Goal: Transaction & Acquisition: Purchase product/service

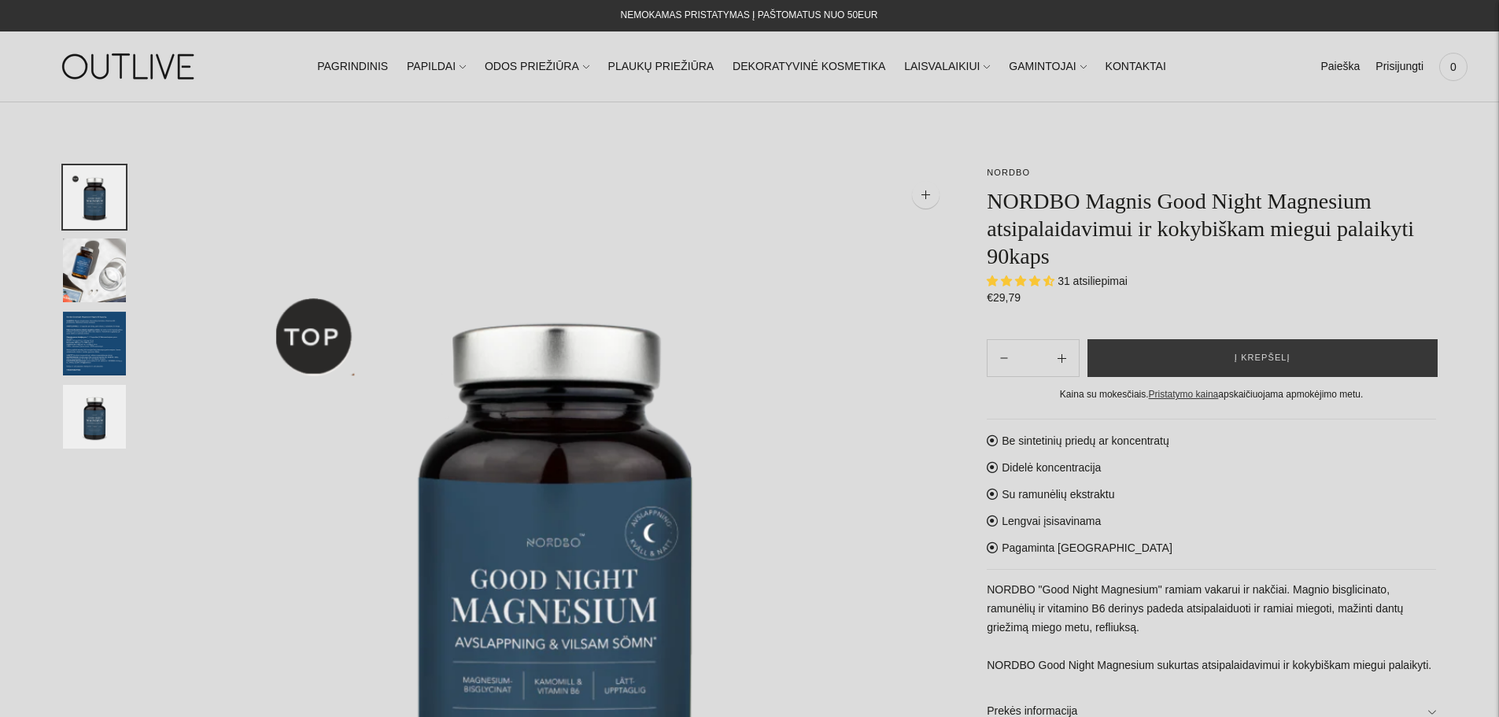
select select "**********"
click at [1401, 72] on link "Prisijungti" at bounding box center [1400, 67] width 48 height 35
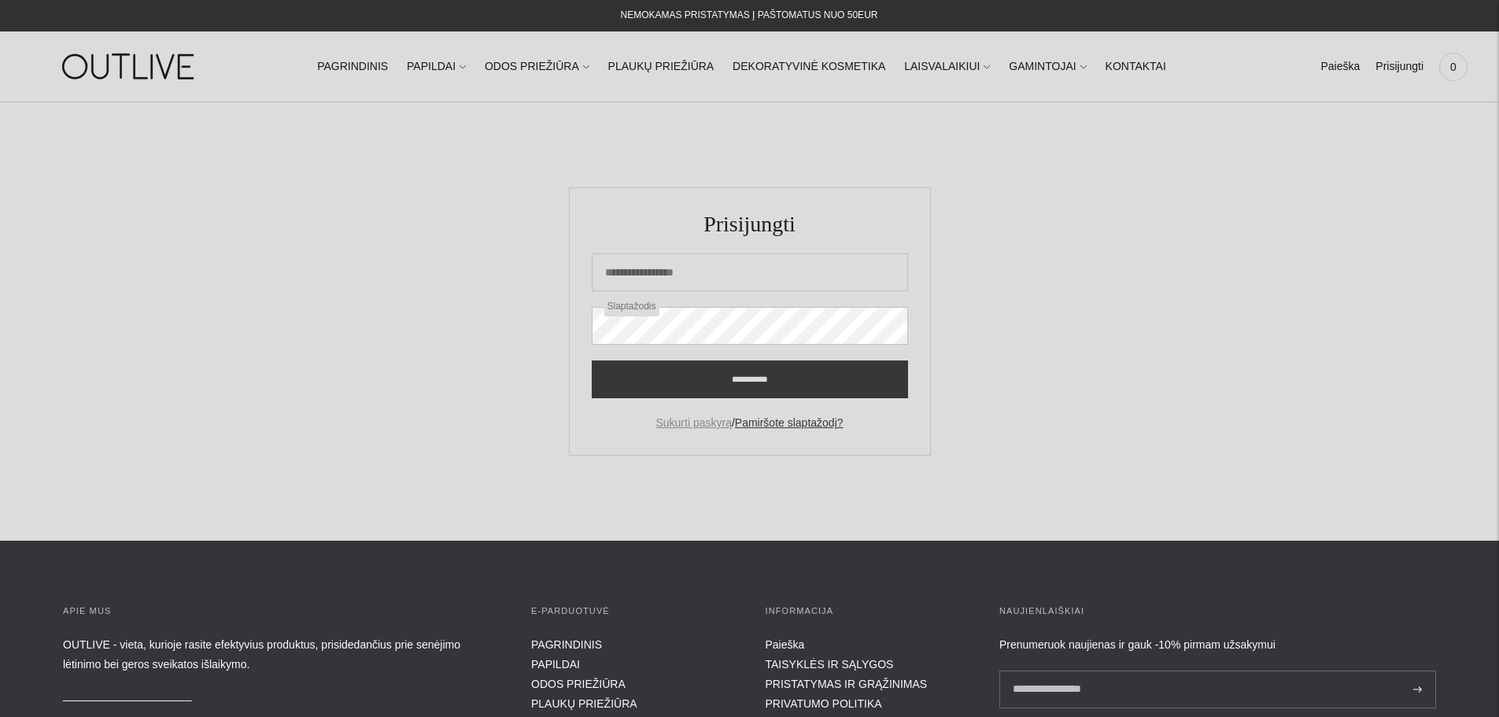
click at [681, 419] on link "Sukurti paskyrą" at bounding box center [694, 422] width 76 height 13
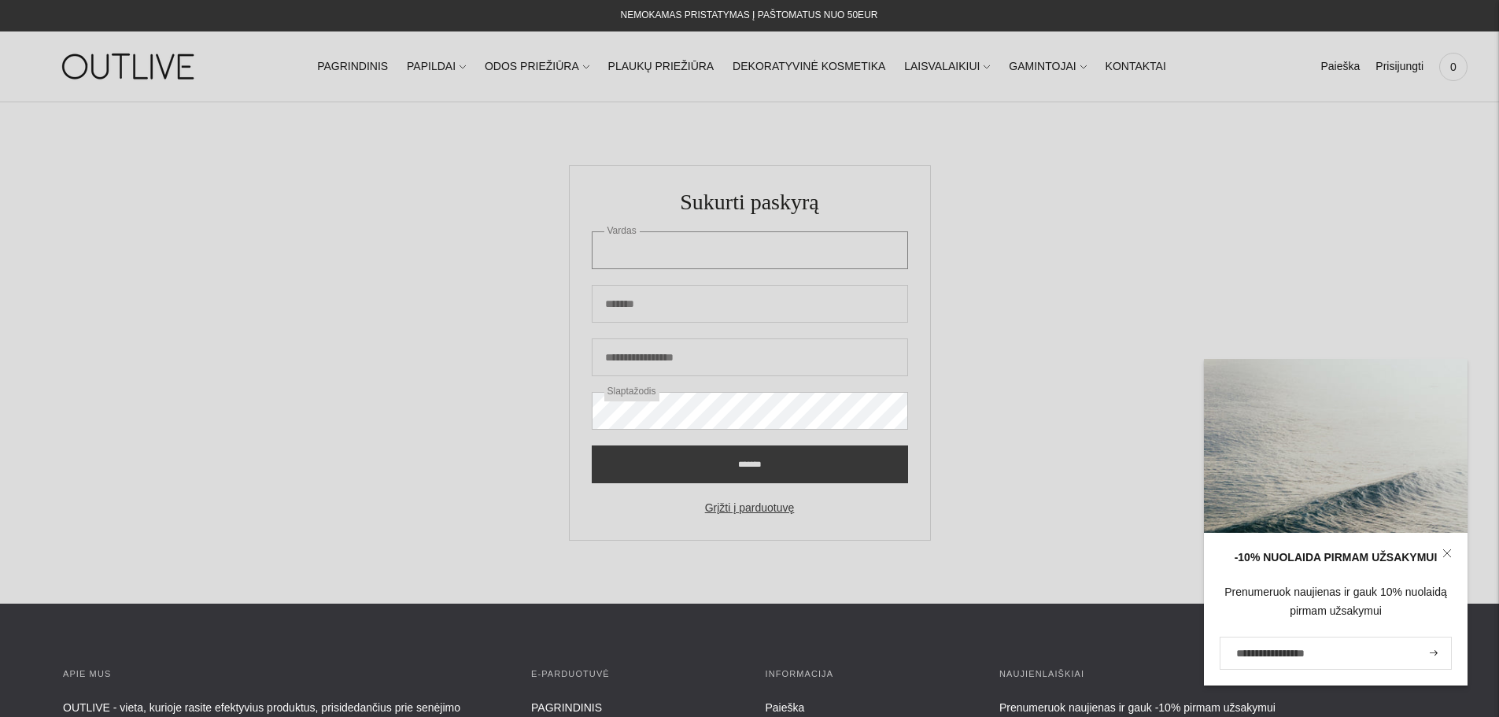
click at [641, 242] on input "Vardas" at bounding box center [750, 250] width 316 height 38
click at [635, 308] on input "Pavardė" at bounding box center [750, 304] width 316 height 38
type input "*********"
type input "*****"
click at [662, 374] on input "El. pašto adresas" at bounding box center [750, 357] width 316 height 38
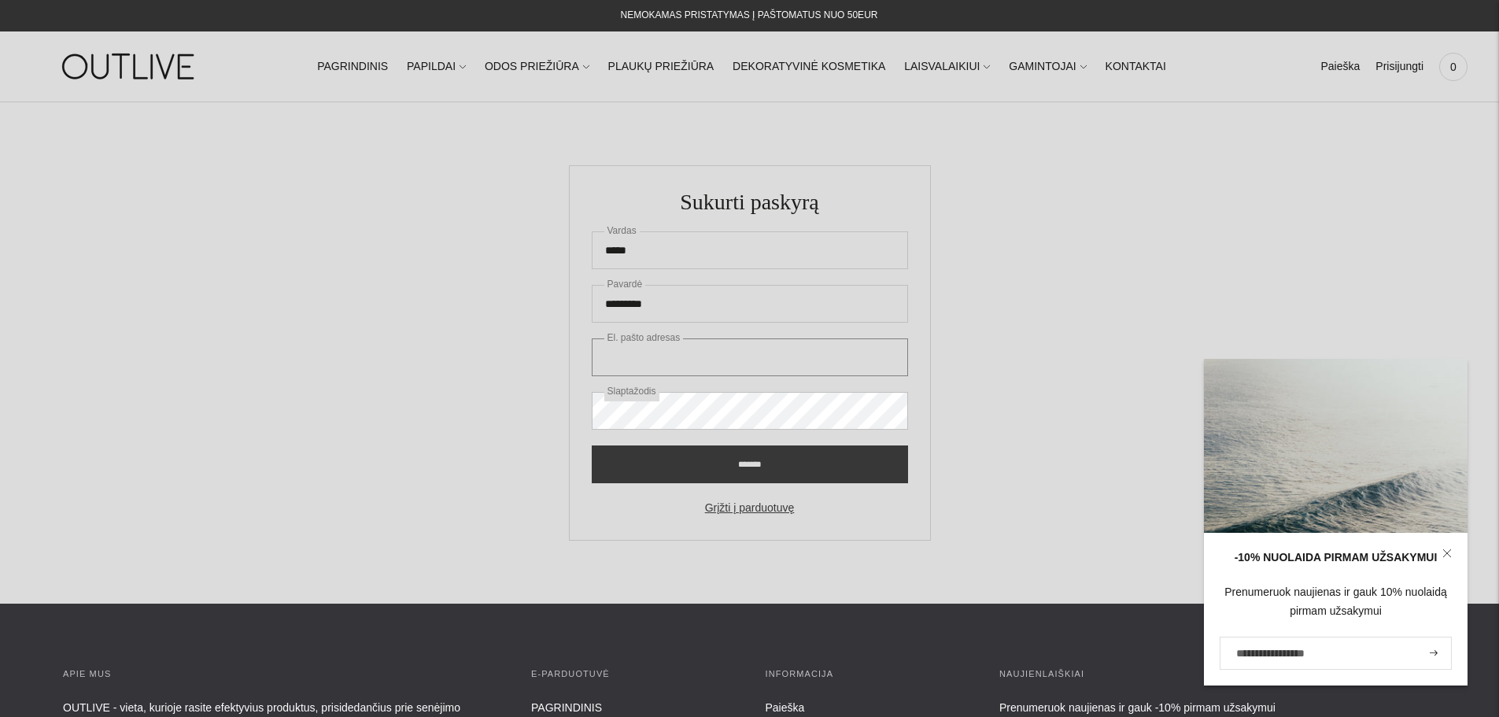
click at [654, 364] on input "El. pašto adresas" at bounding box center [750, 357] width 316 height 38
type input "**********"
click at [592, 445] on input "*******" at bounding box center [750, 464] width 316 height 38
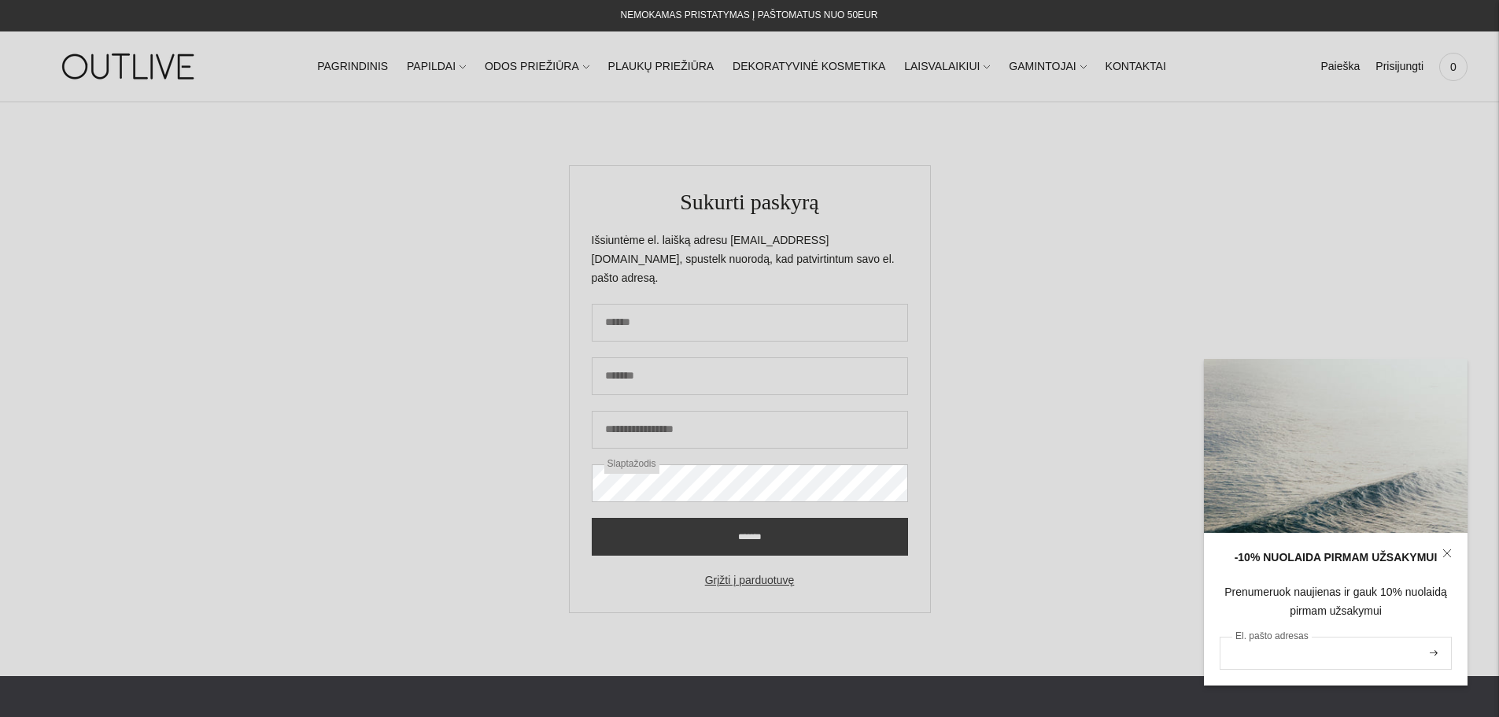
click at [1297, 656] on input "El. pašto adresas" at bounding box center [1336, 653] width 232 height 33
type input "**********"
click at [1435, 648] on button "submit" at bounding box center [1433, 653] width 17 height 30
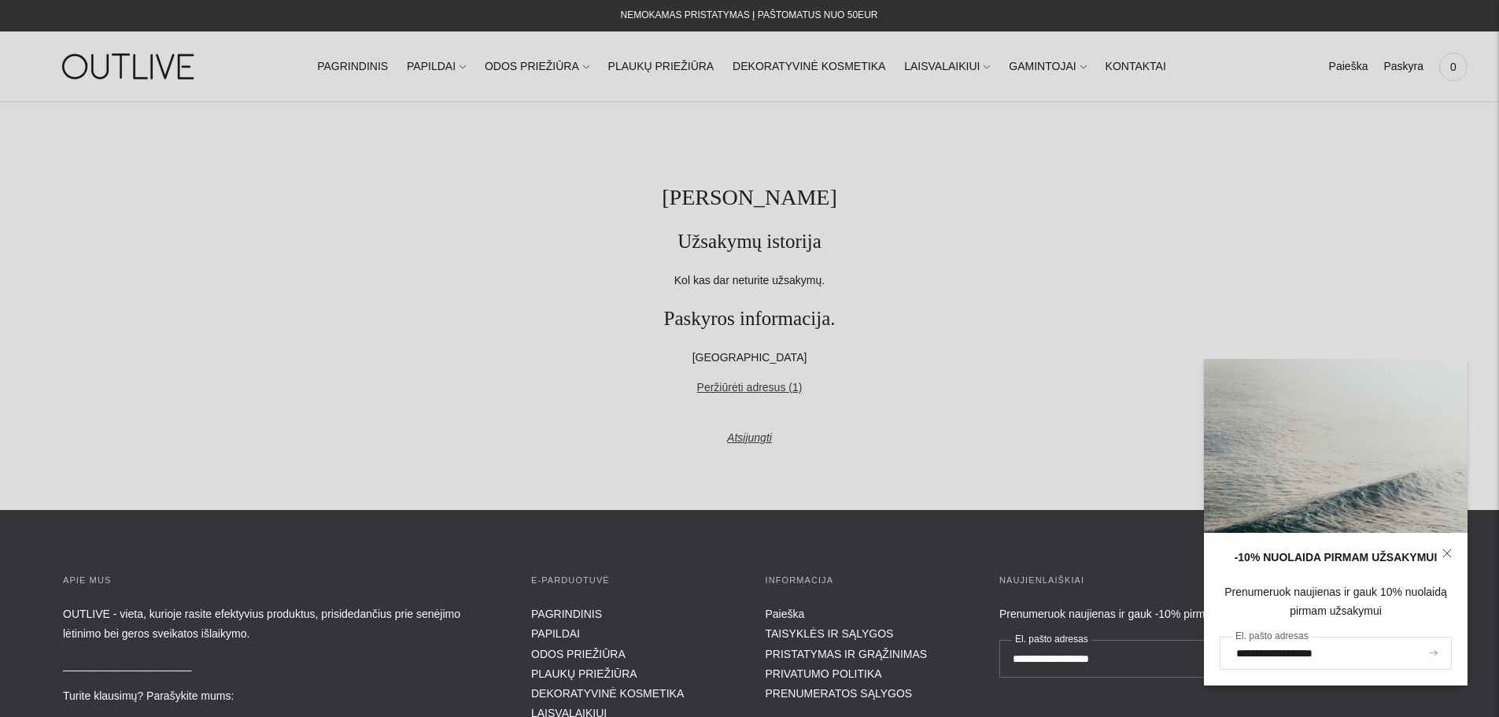
click at [1441, 649] on button "submit" at bounding box center [1433, 653] width 17 height 30
click at [1435, 652] on icon "submit" at bounding box center [1434, 653] width 8 height 6
click at [308, 261] on section "Mano paskyra Užsakymų istorija Kol kas dar neturite užsakymų. Paskyros informac…" at bounding box center [749, 306] width 1499 height 408
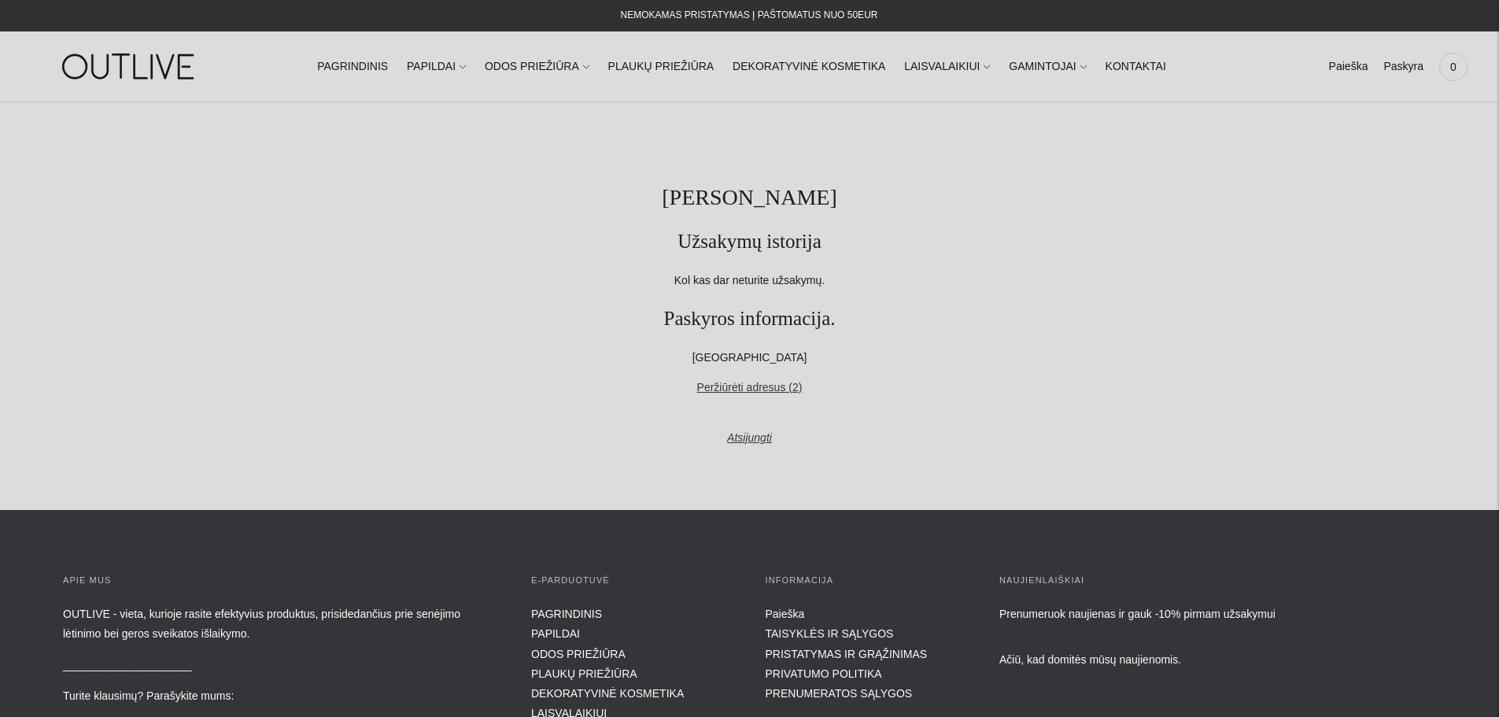
click at [539, 188] on h1 "Mano paskyra" at bounding box center [749, 197] width 1373 height 28
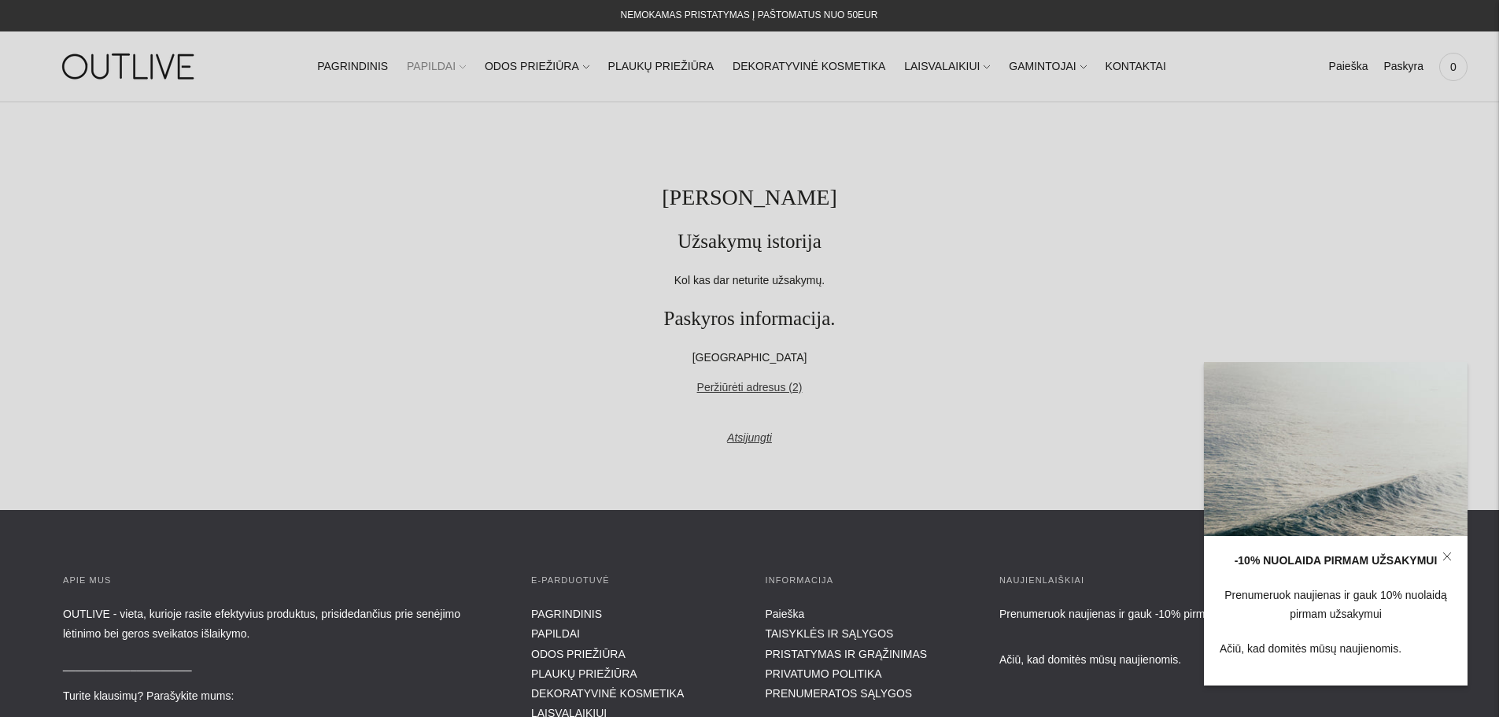
click at [466, 65] on link "PAPILDAI" at bounding box center [436, 67] width 59 height 35
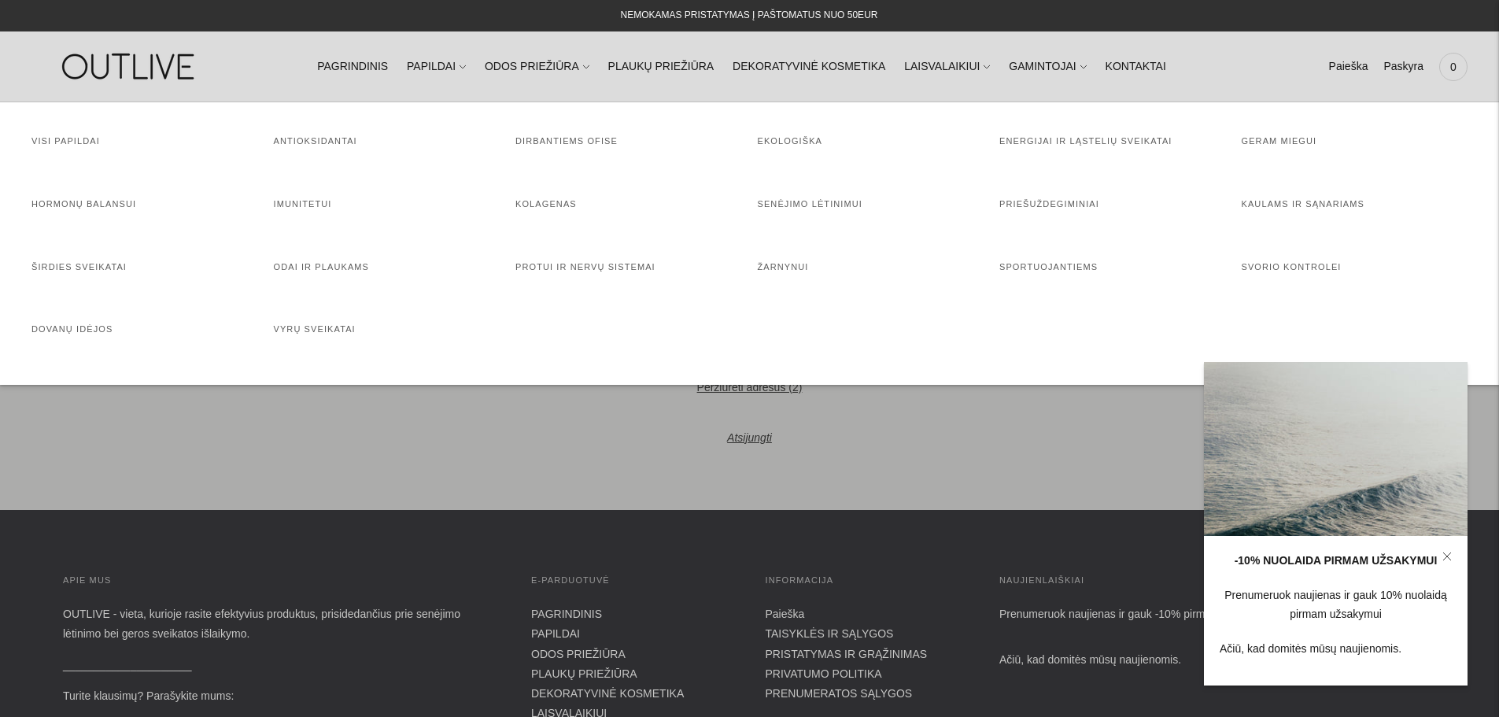
drag, startPoint x: 1069, startPoint y: 65, endPoint x: 1062, endPoint y: 71, distance: 8.9
click at [1065, 68] on ul "PAGRINDINIS PAPILDAI Visi papildai Antioksidantai Dirbantiems ofise Ekologiška …" at bounding box center [741, 67] width 849 height 35
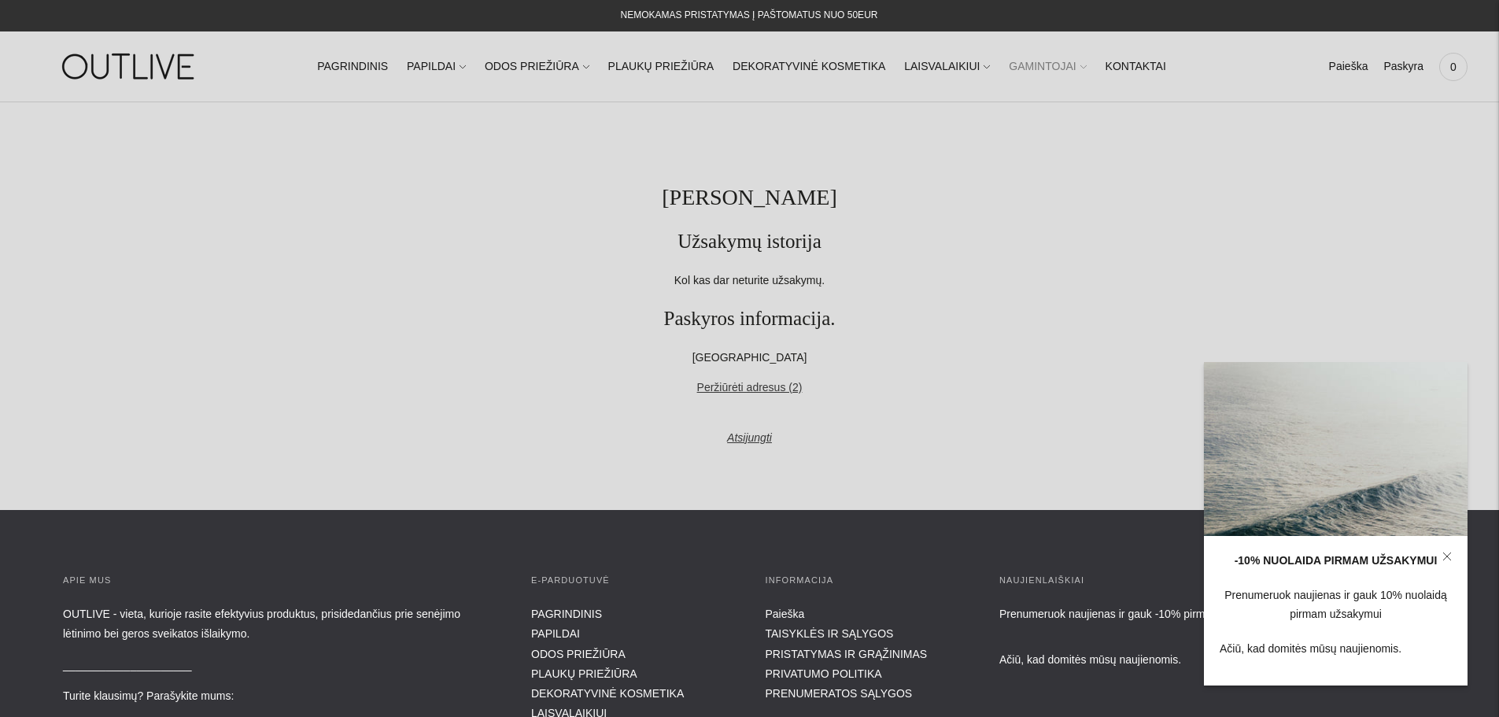
click at [1051, 71] on link "GAMINTOJAI" at bounding box center [1047, 67] width 77 height 35
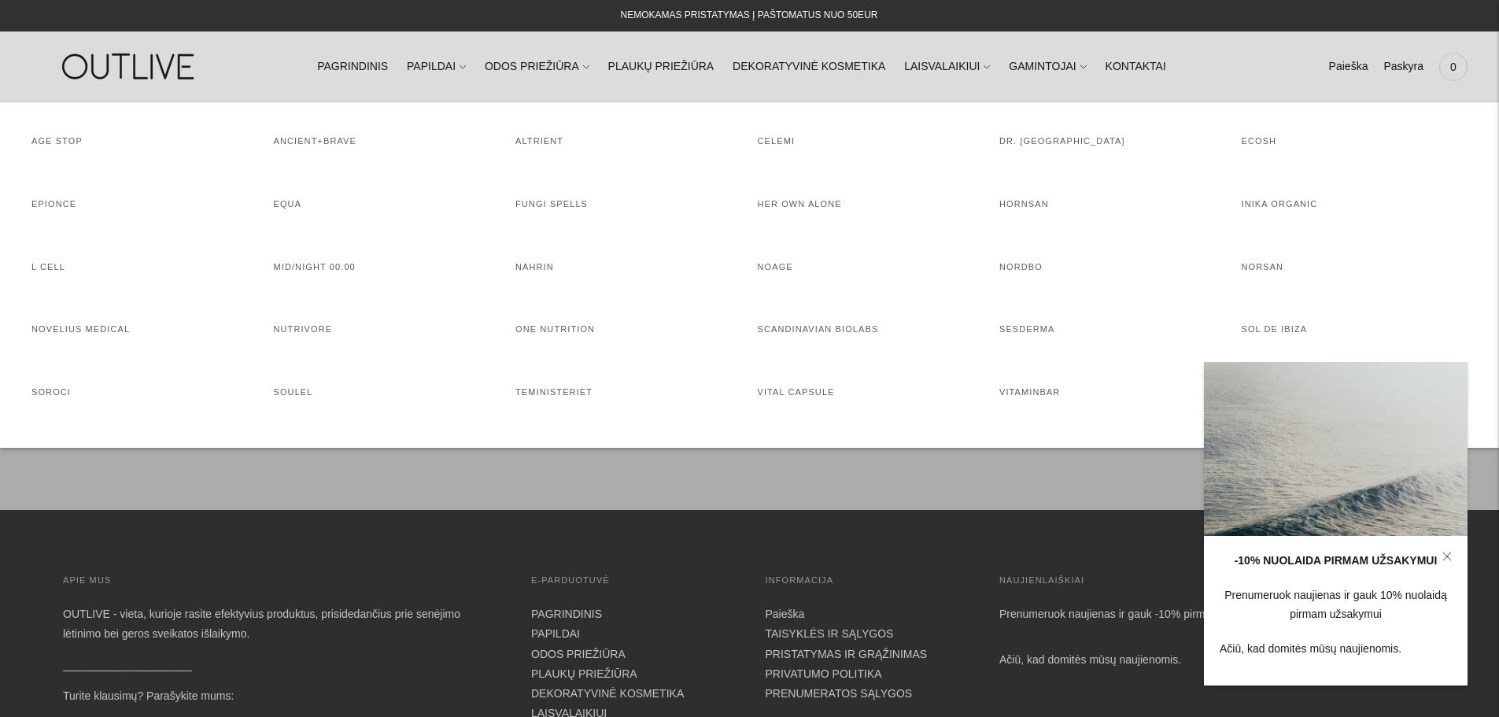
click at [1448, 556] on icon at bounding box center [1446, 556] width 9 height 9
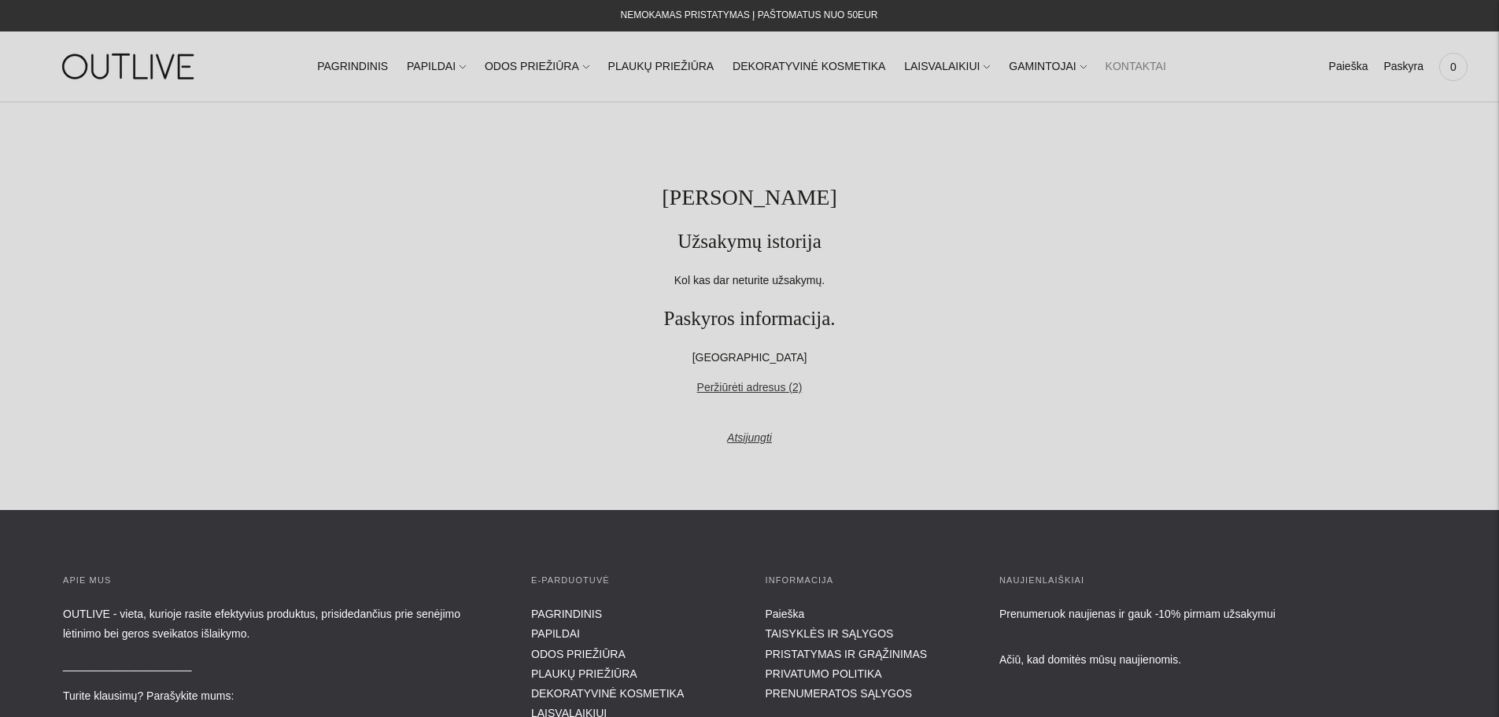
click at [1106, 64] on link "KONTAKTAI" at bounding box center [1136, 67] width 61 height 35
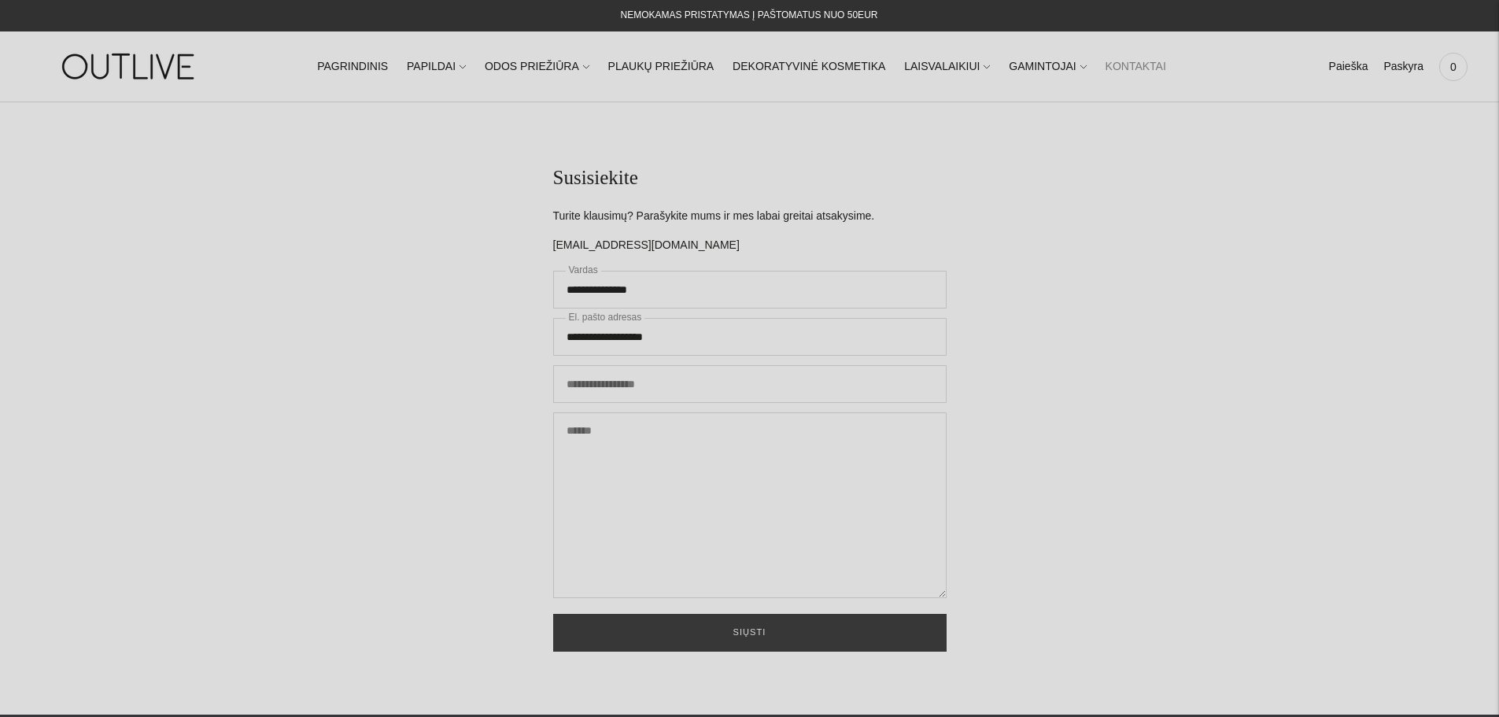
click at [1022, 66] on link "GAMINTOJAI" at bounding box center [1047, 67] width 77 height 35
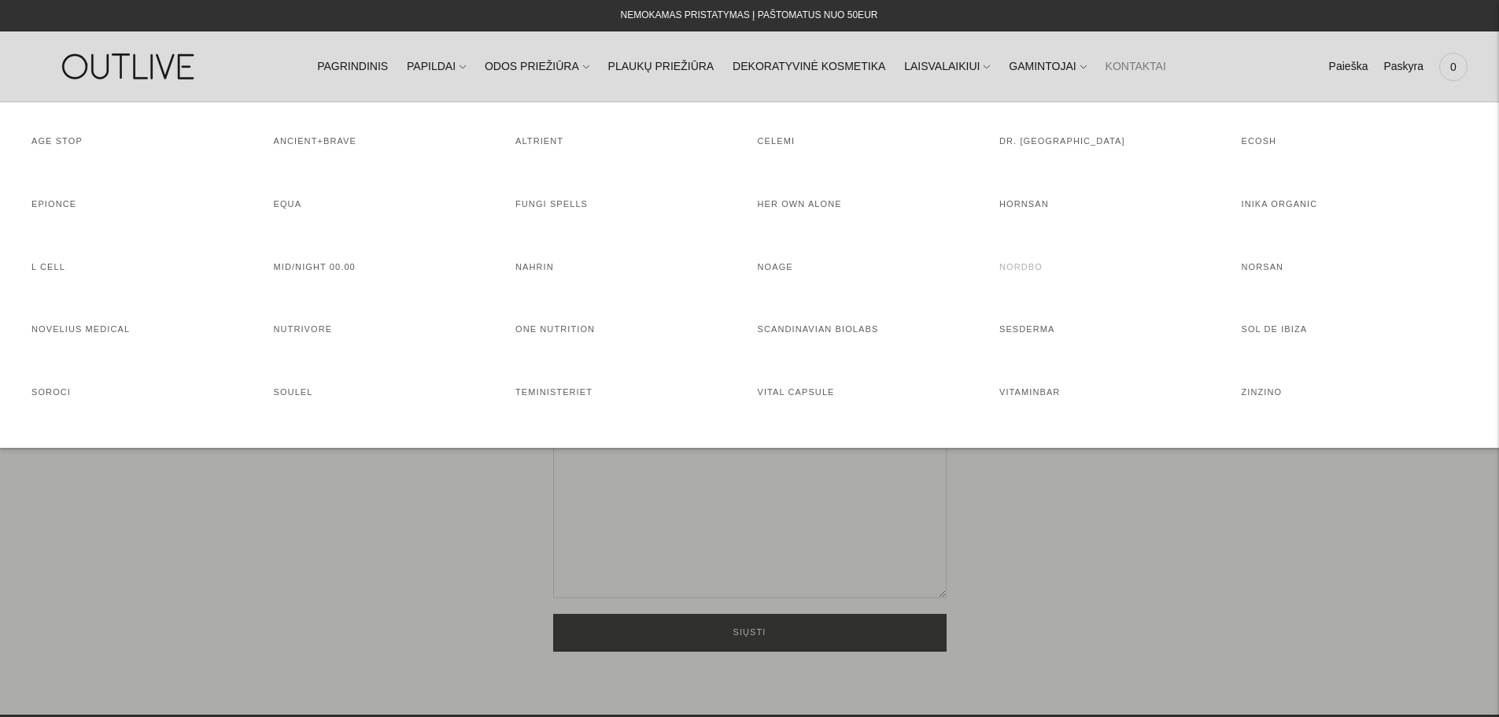
click at [1017, 269] on link "NORDBO" at bounding box center [1020, 266] width 43 height 9
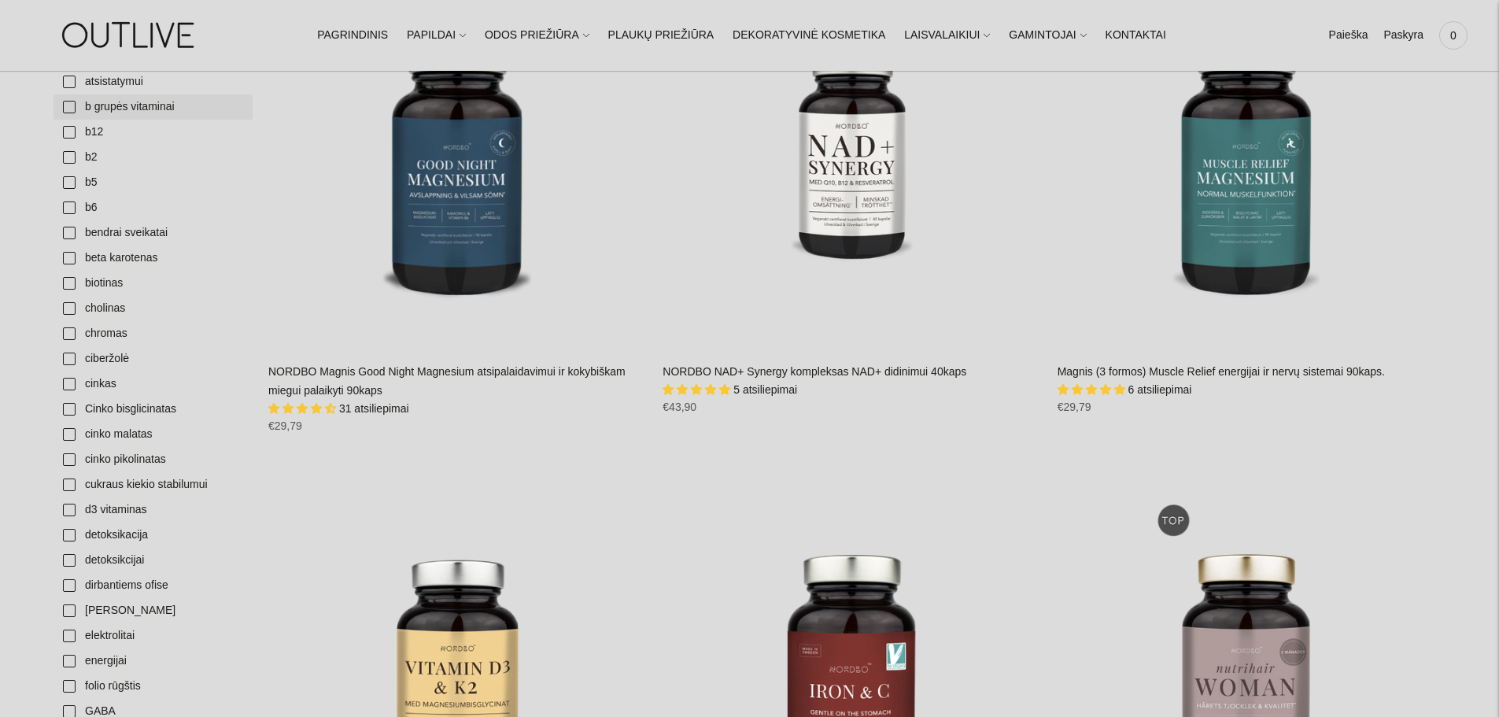
scroll to position [472, 0]
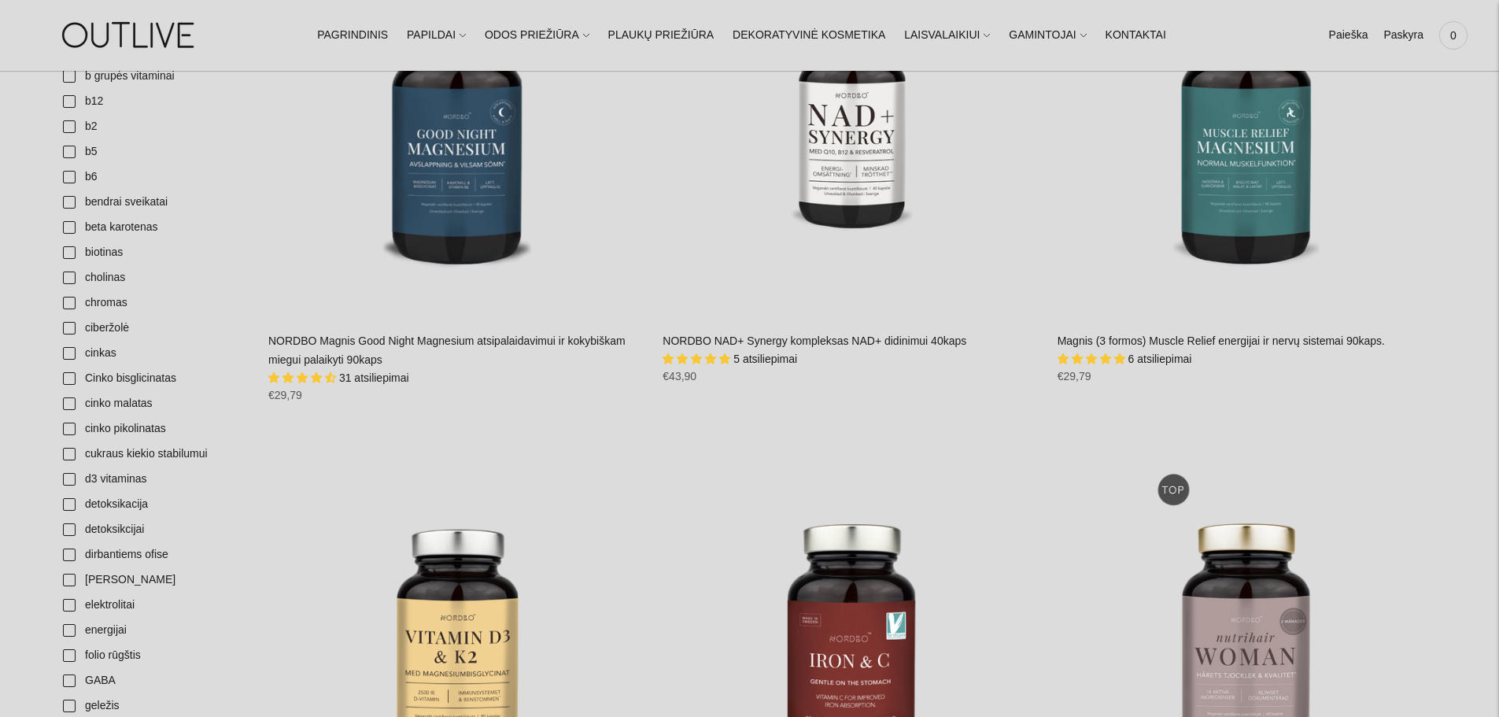
click at [353, 350] on div "NORDBO Magnis Good Night Magnesium atsipalaidavimui ir kokybiškam miegui palaik…" at bounding box center [457, 373] width 379 height 83
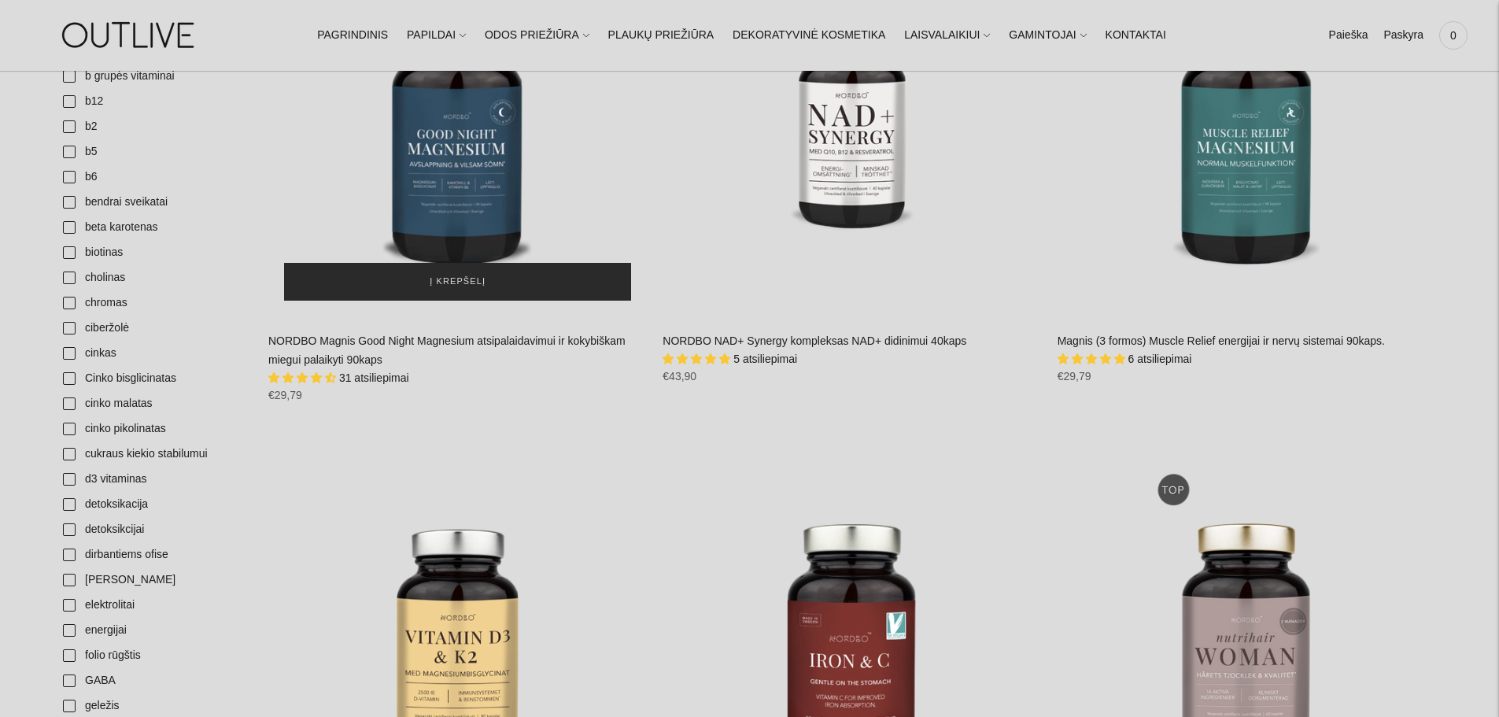
click at [452, 281] on span "Į krepšelį" at bounding box center [458, 282] width 56 height 16
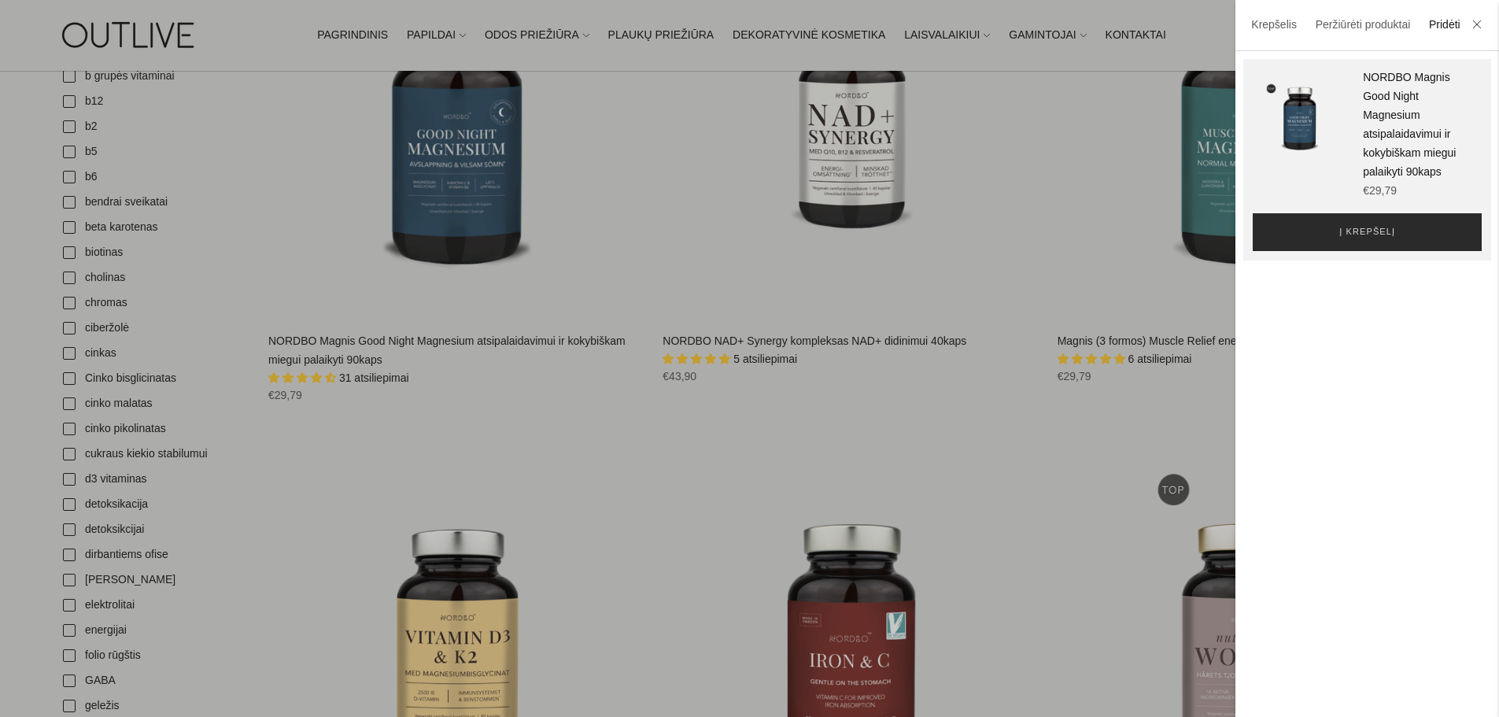
click at [1369, 240] on span "Į krepšelį" at bounding box center [1367, 232] width 56 height 16
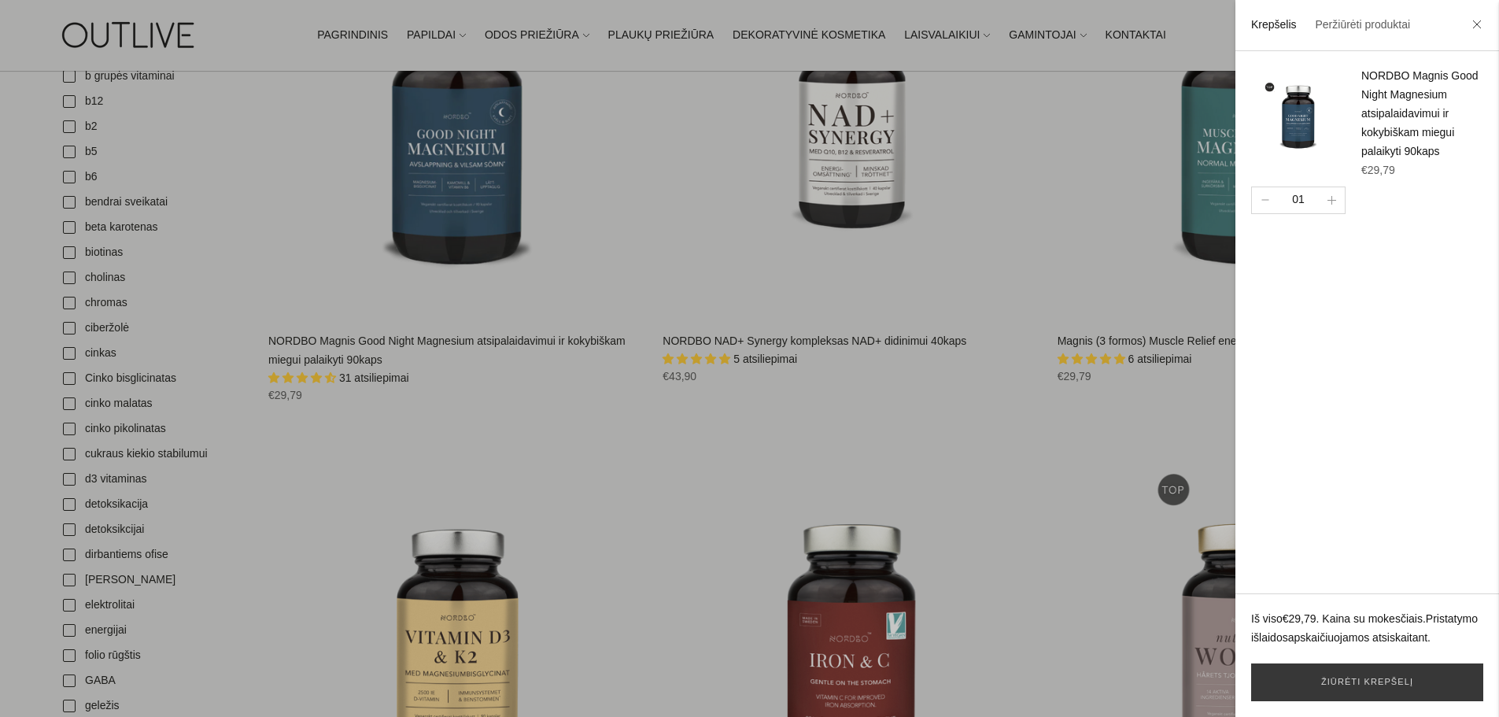
click at [947, 417] on div at bounding box center [749, 358] width 1499 height 717
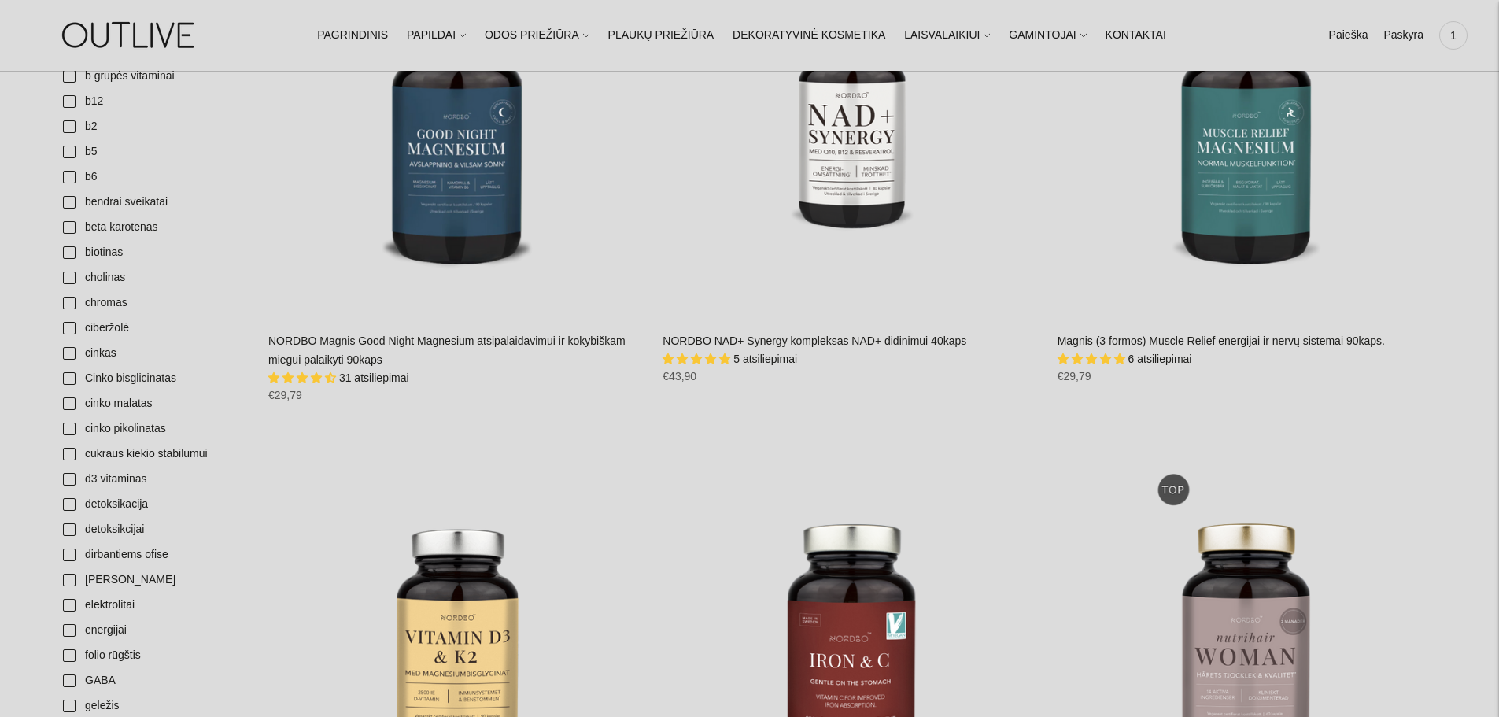
click at [389, 373] on span "31 atsiliepimai" at bounding box center [374, 377] width 70 height 13
click at [397, 376] on span "31 atsiliepimai" at bounding box center [374, 377] width 70 height 13
click at [332, 337] on link "NORDBO Magnis Good Night Magnesium atsipalaidavimui ir kokybiškam miegui palaik…" at bounding box center [446, 349] width 357 height 31
click at [358, 348] on link "NORDBO Magnis Good Night Magnesium atsipalaidavimui ir kokybiškam miegui palaik…" at bounding box center [446, 349] width 357 height 31
click at [777, 343] on link "NORDBO NAD+ Synergy kompleksas NAD+ didinimui 40kaps" at bounding box center [815, 340] width 304 height 13
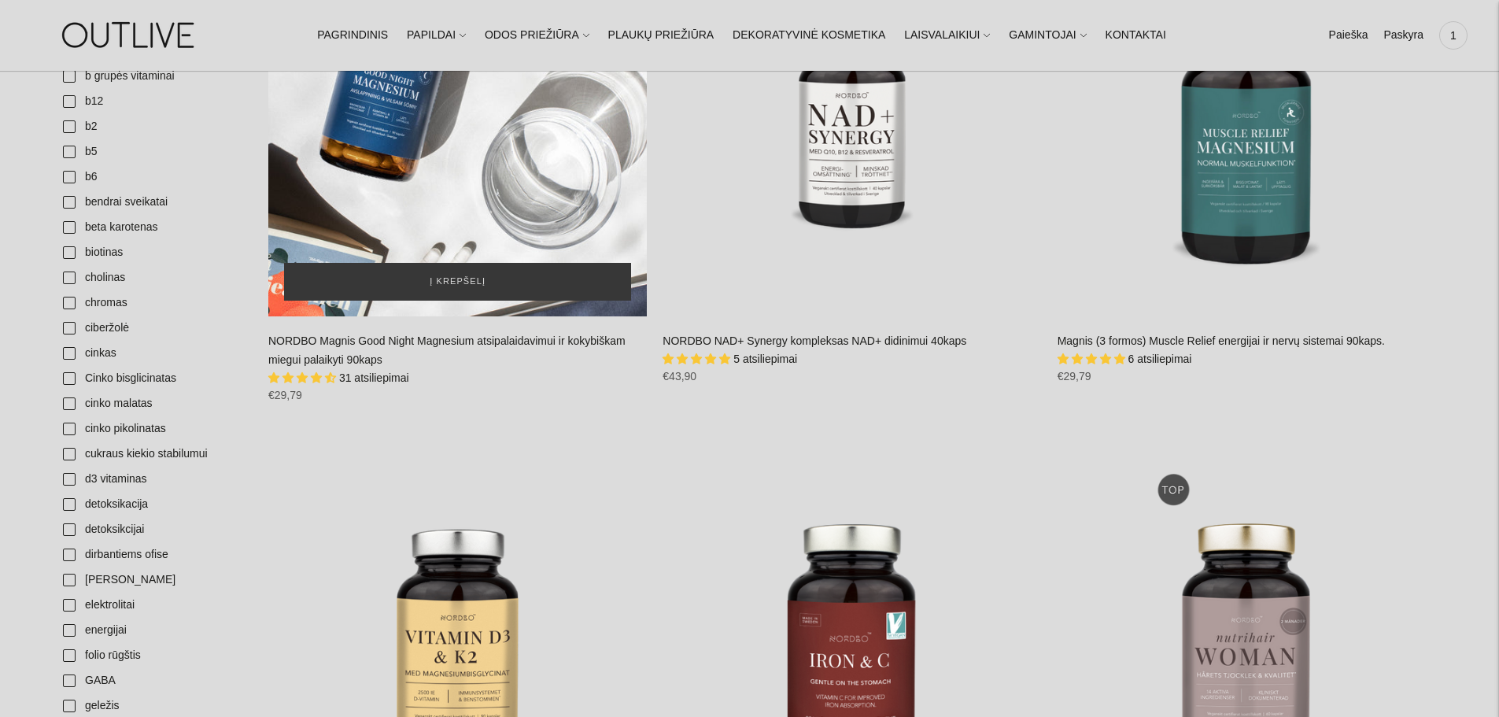
click at [494, 196] on div "NORDBO Magnis Good Night Magnesium atsipalaidavimui ir kokybiškam miegui palaik…" at bounding box center [457, 127] width 379 height 379
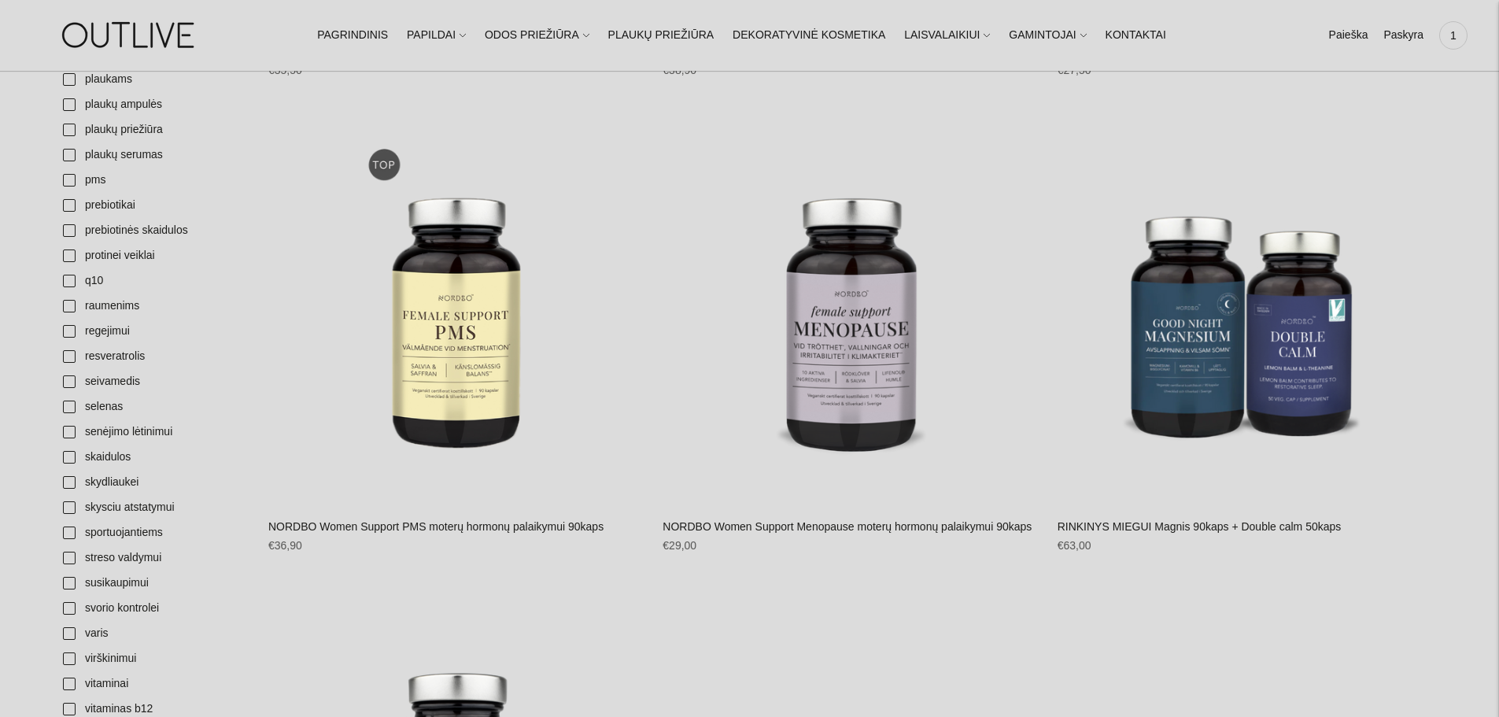
scroll to position [1810, 0]
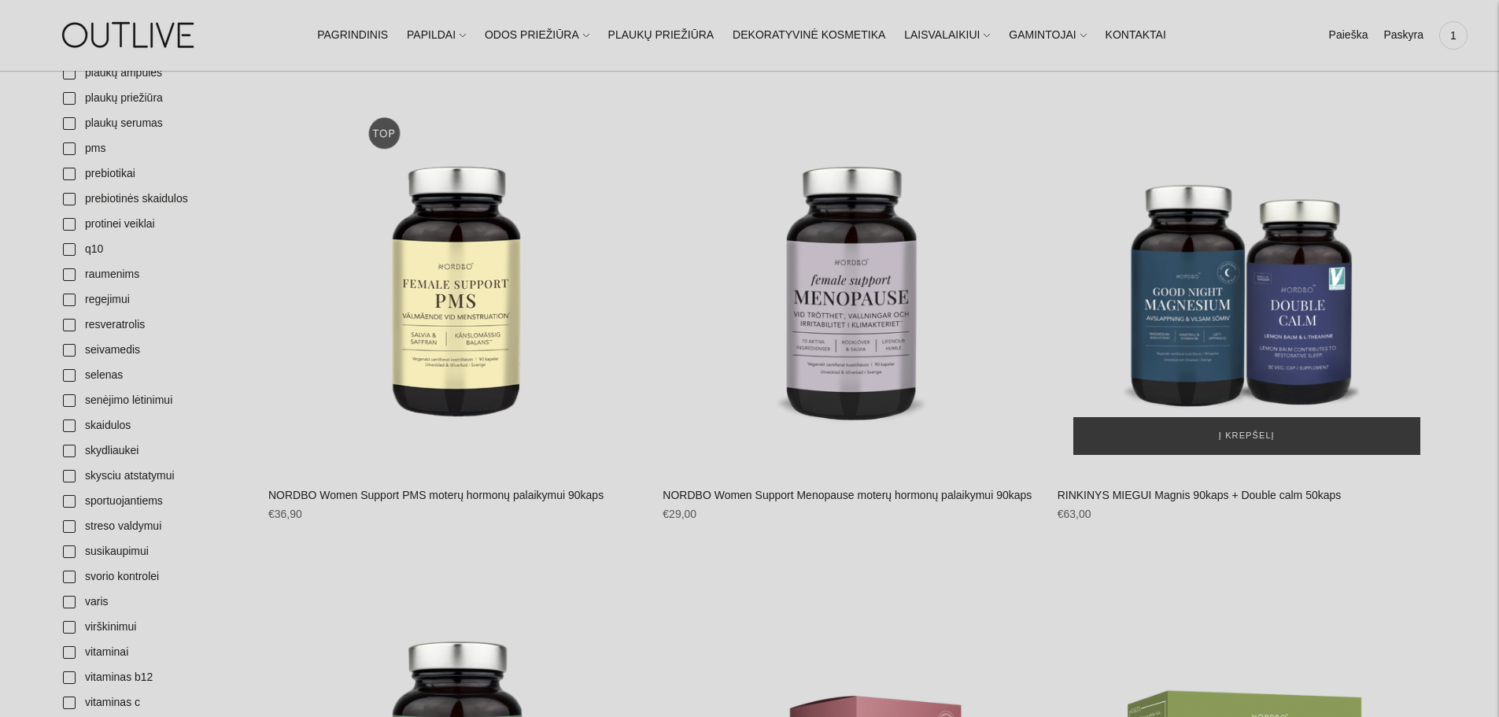
click at [1297, 333] on img "RINKINYS MIEGUI Magnis 90kaps + Double calm 50kaps\a" at bounding box center [1247, 280] width 379 height 379
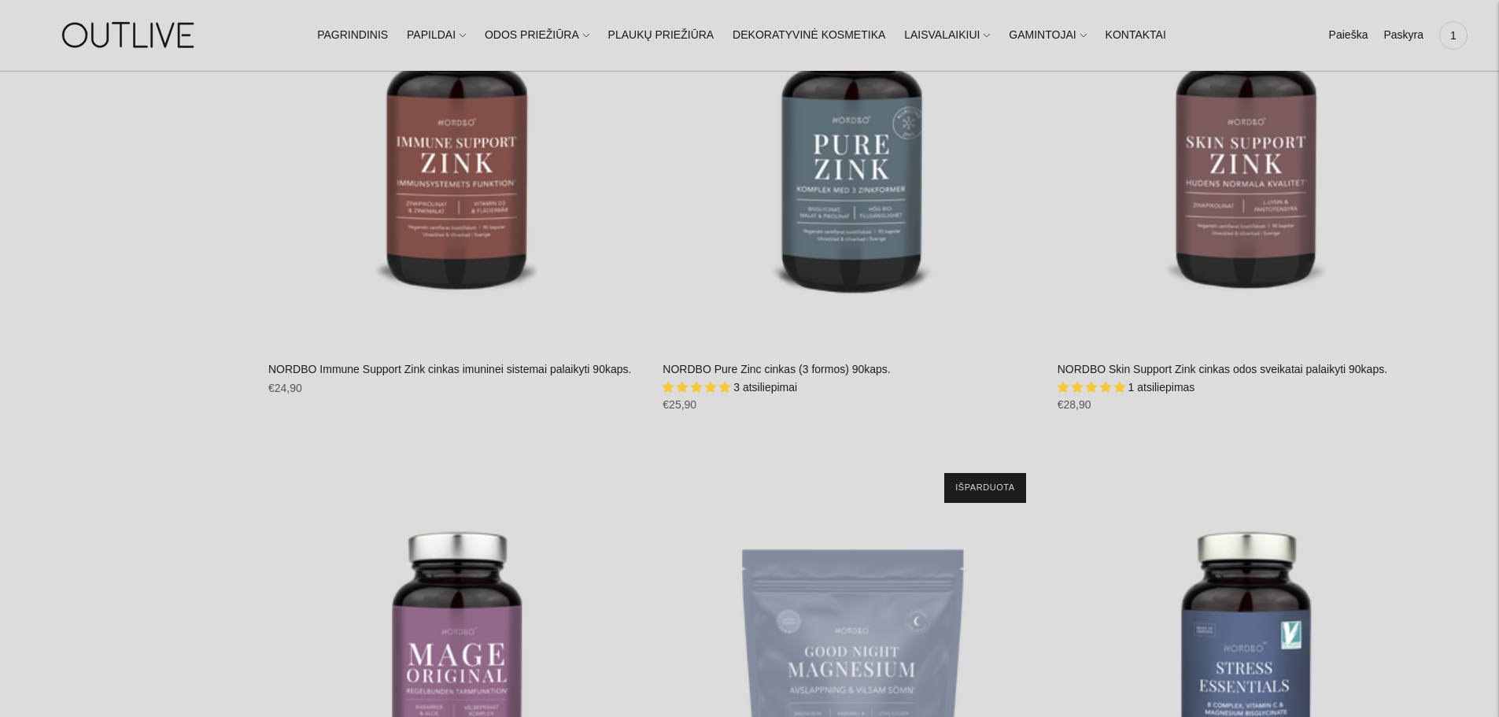
scroll to position [3384, 0]
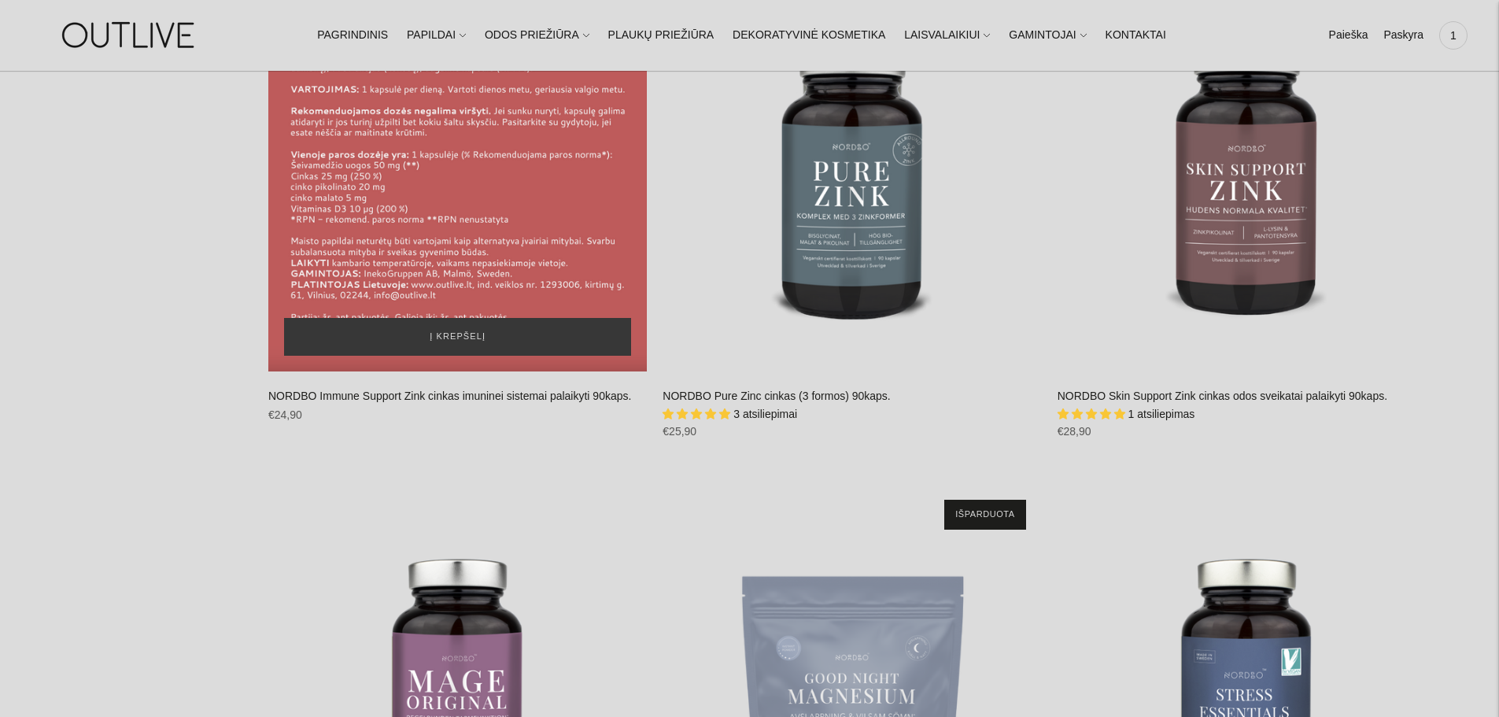
click at [430, 190] on div "NORDBO Immune Support Zink cinkas imuninei sistemai palaikyti 90kaps.\a" at bounding box center [457, 182] width 379 height 379
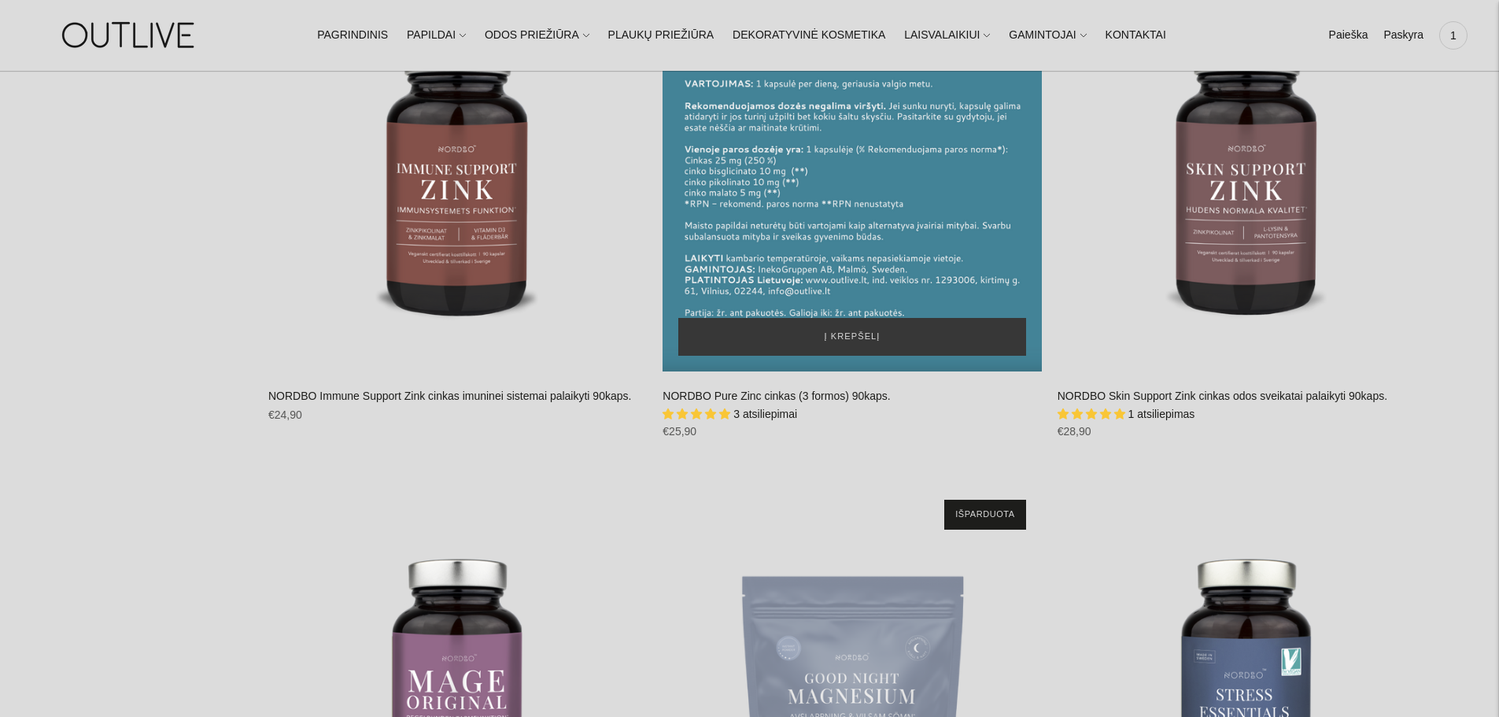
click at [833, 207] on div "NORDBO Pure Zinc cinkas (3 formos) 90kaps.\a" at bounding box center [852, 182] width 379 height 379
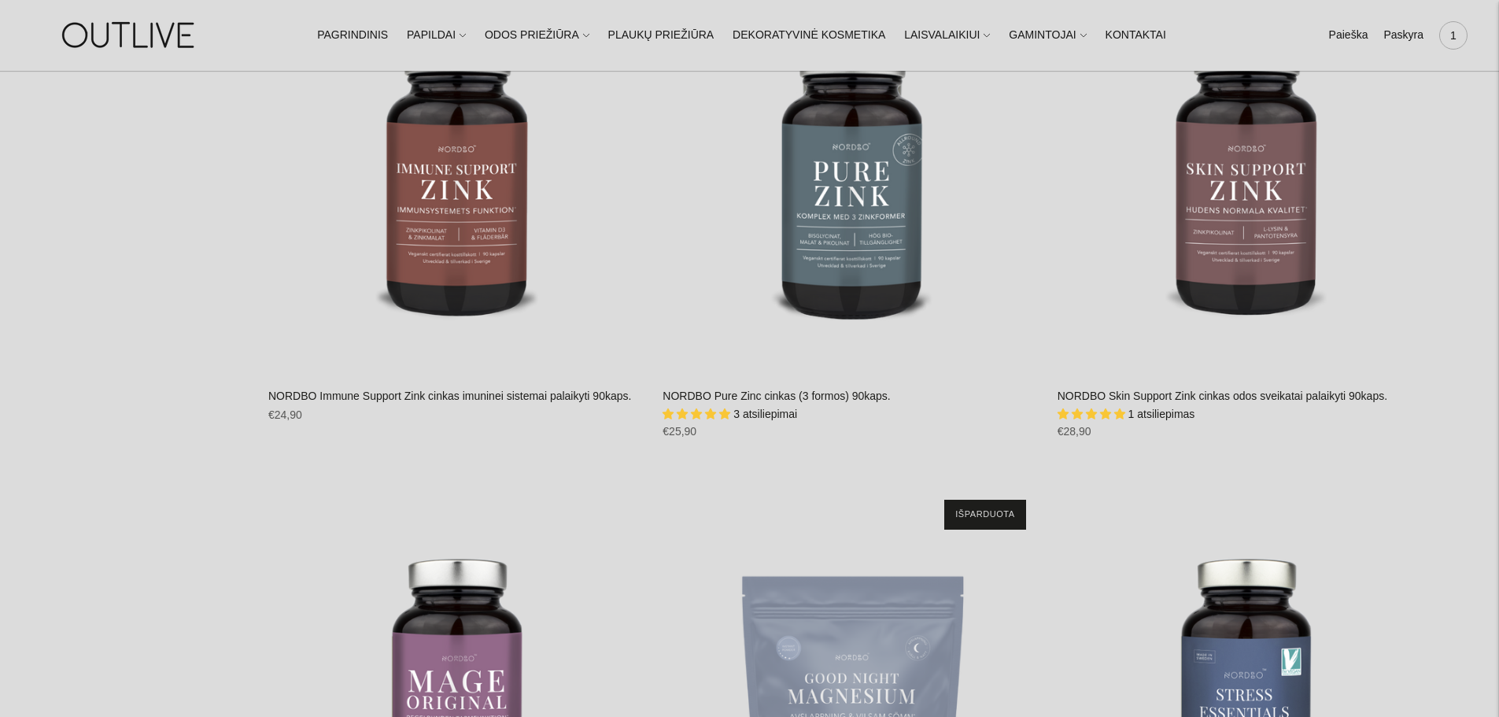
click at [1447, 42] on span "1" at bounding box center [1453, 35] width 22 height 22
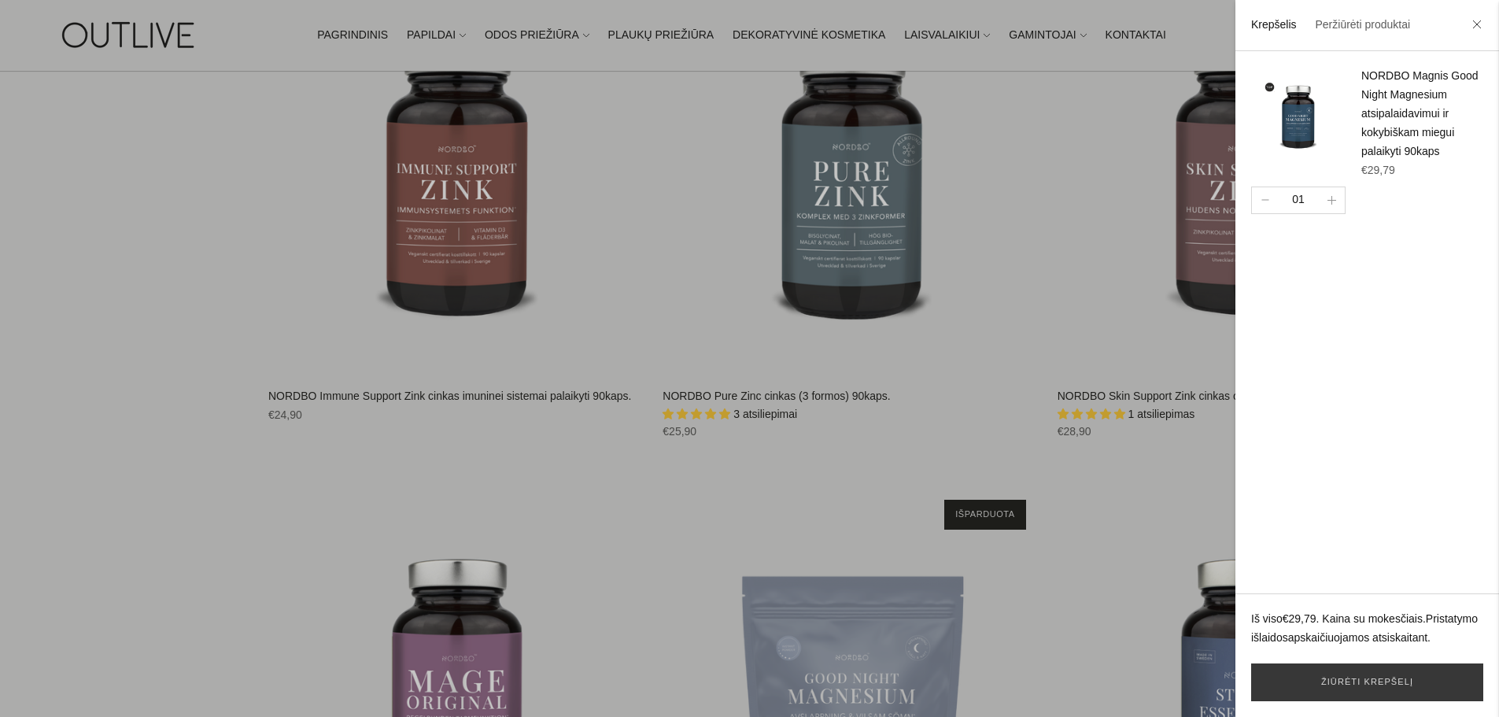
click at [148, 164] on div at bounding box center [749, 358] width 1499 height 717
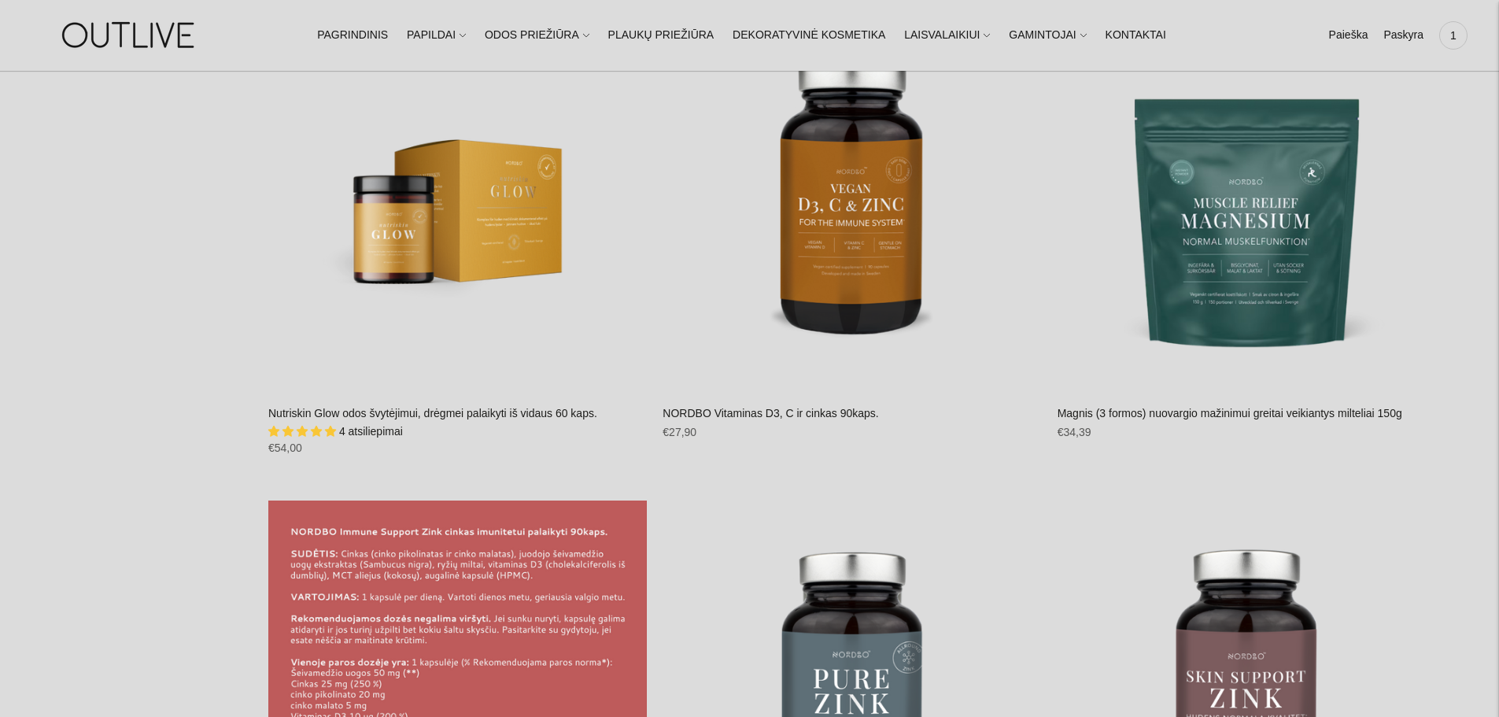
scroll to position [2676, 0]
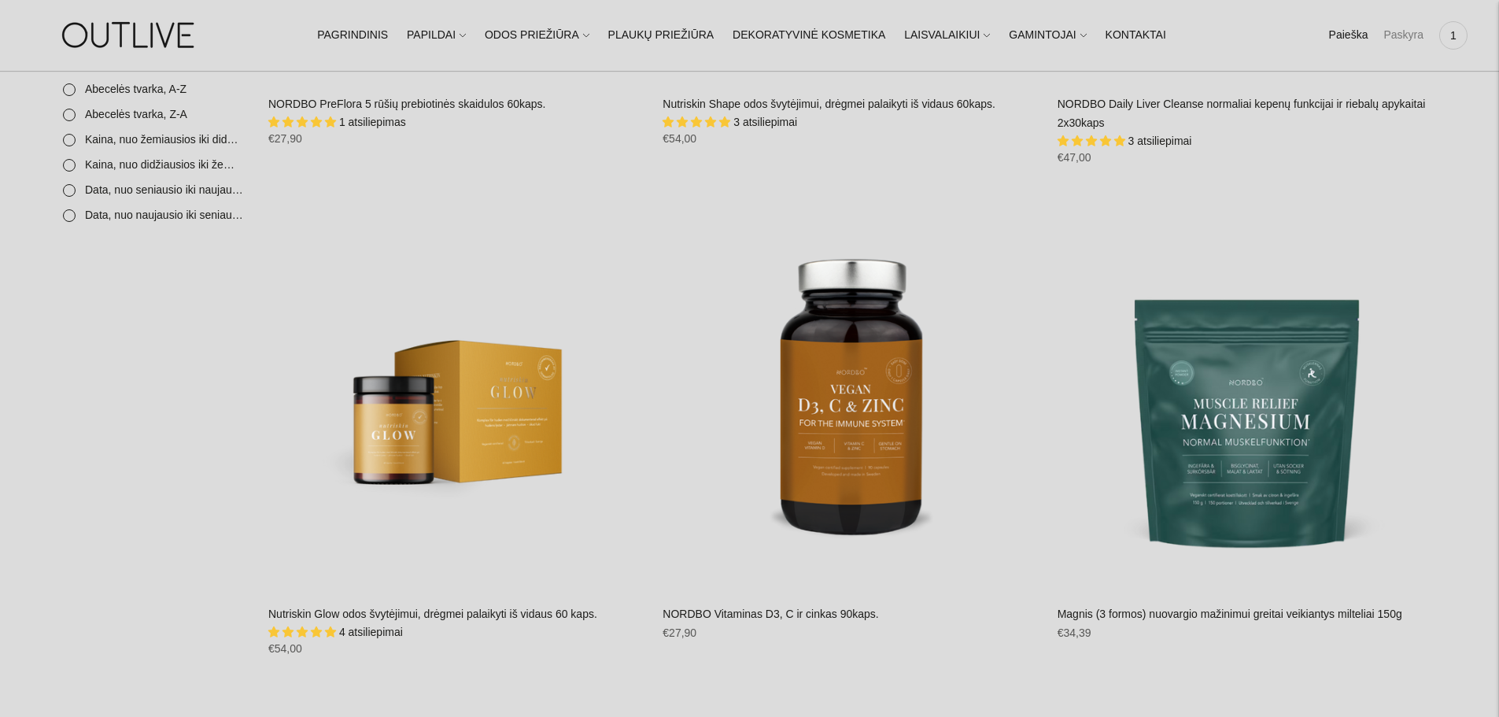
click at [1399, 31] on link "Paskyra" at bounding box center [1403, 35] width 40 height 35
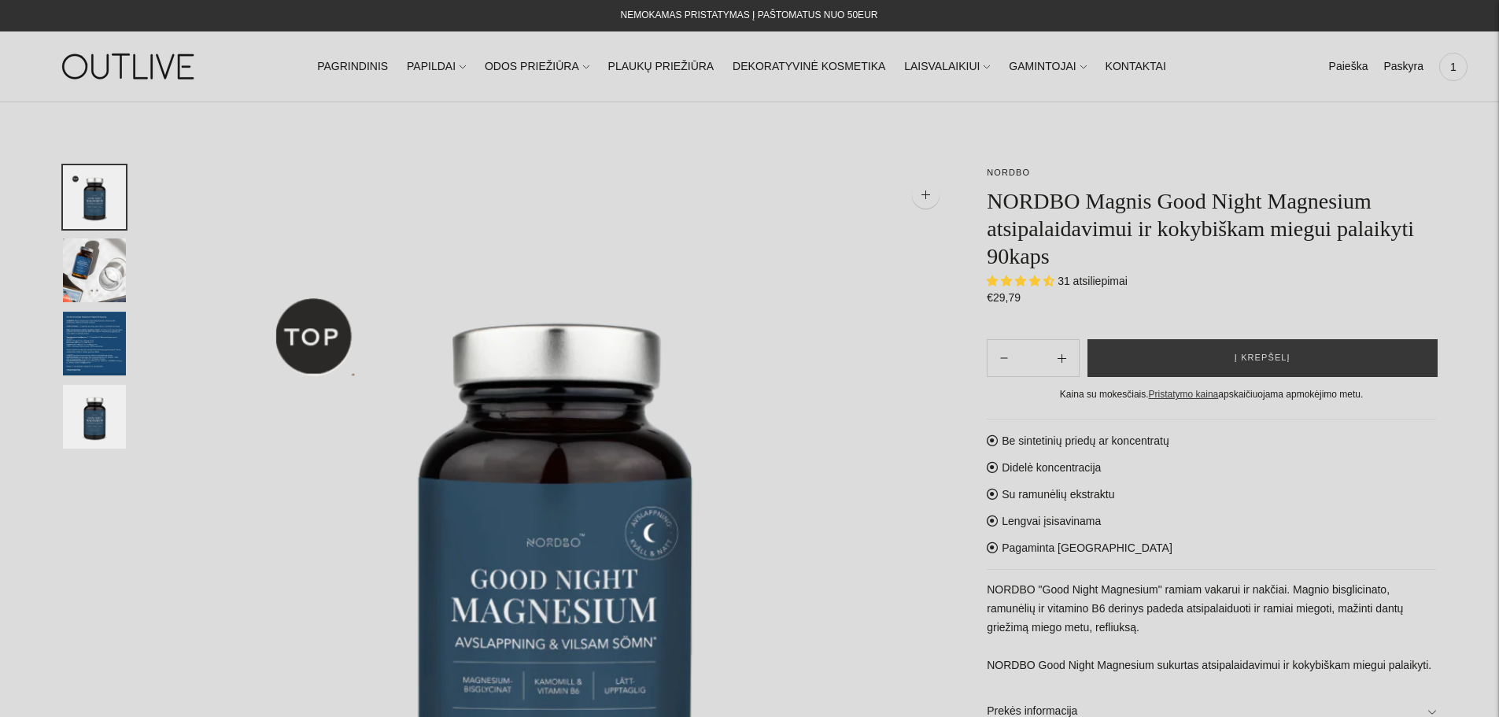
select select "**********"
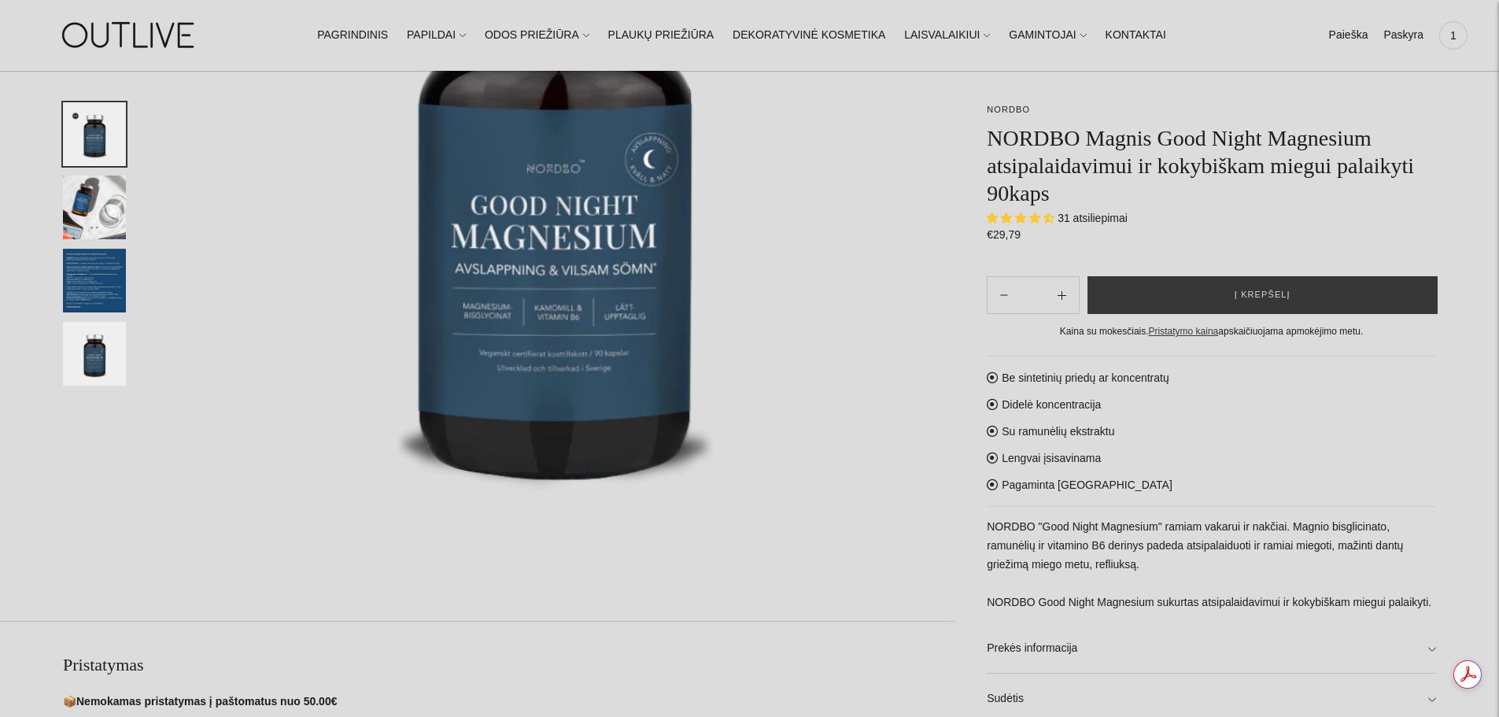
scroll to position [393, 0]
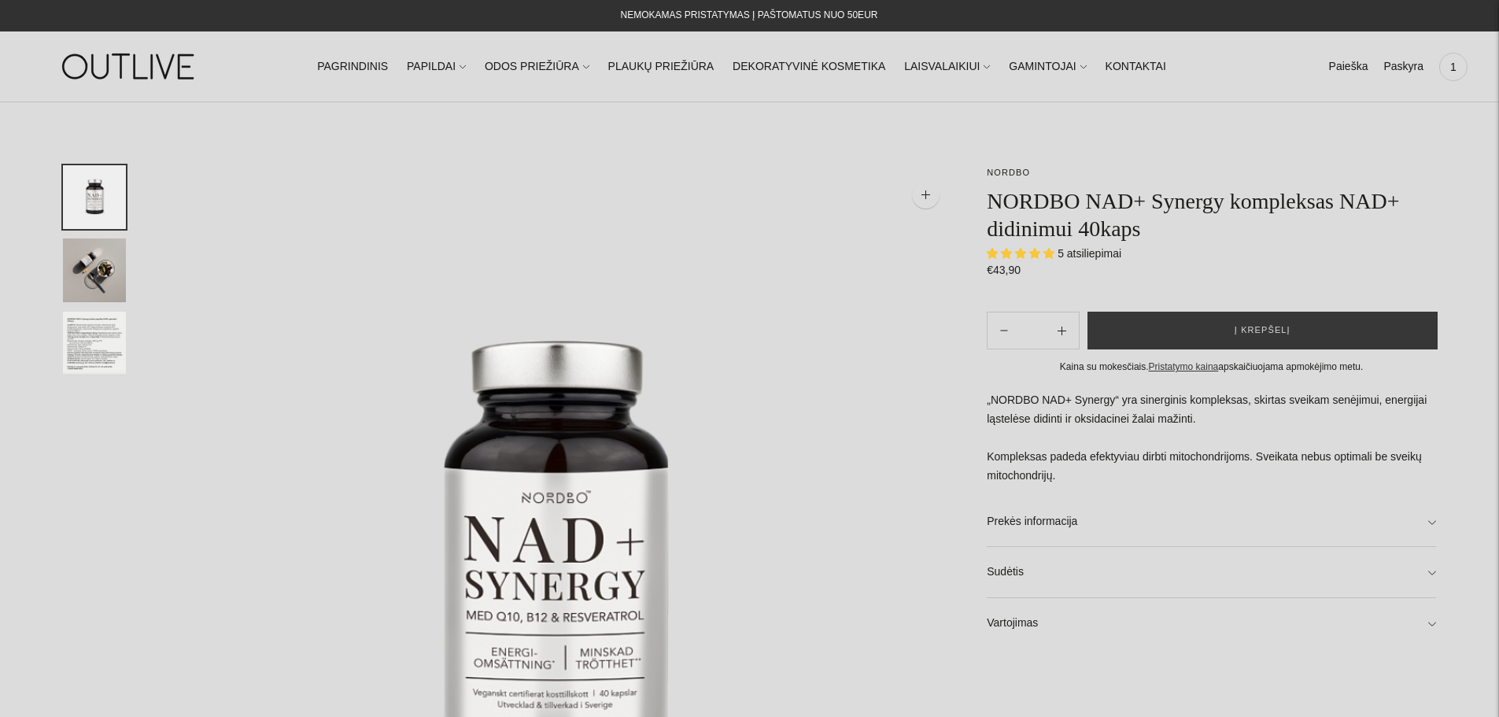
select select "**********"
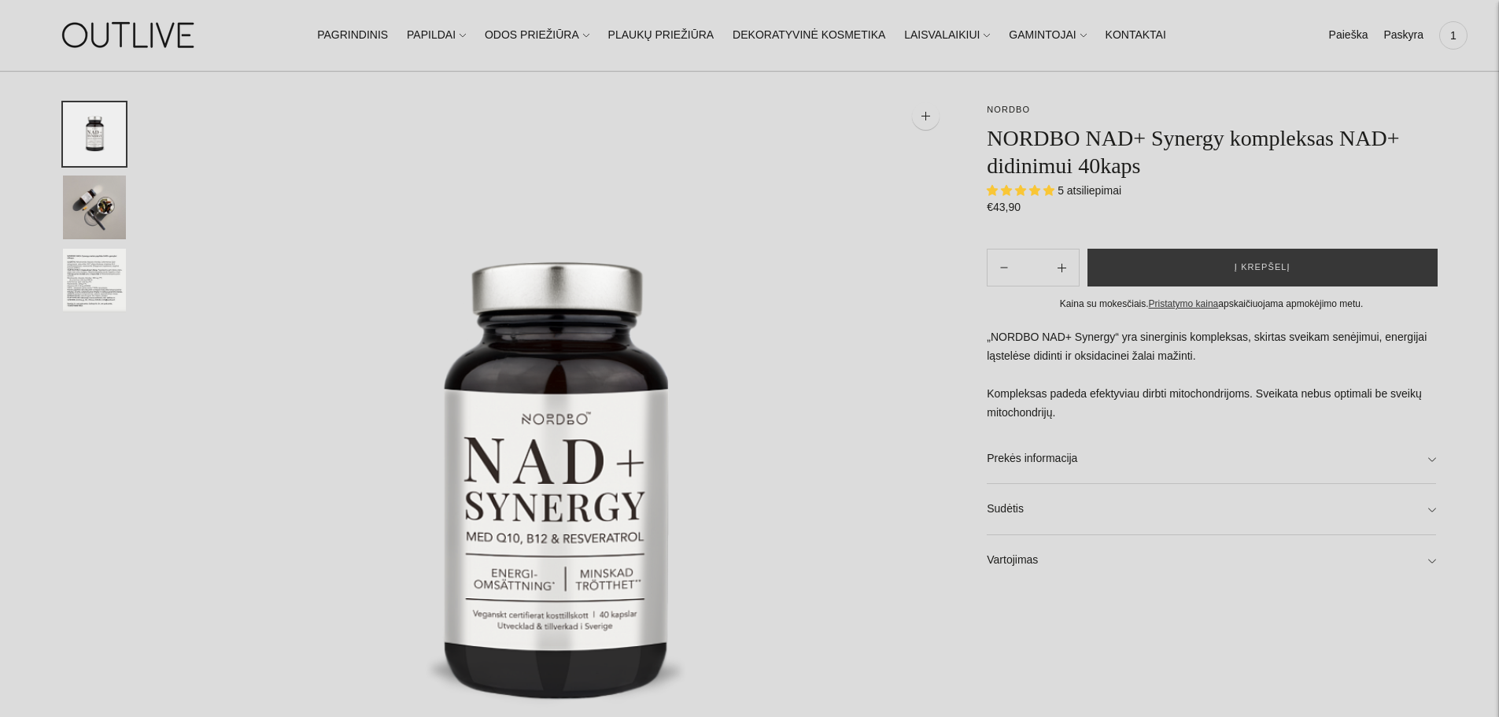
click at [72, 195] on img "Translation missing: en.general.accessibility.image_thumbail" at bounding box center [94, 207] width 63 height 64
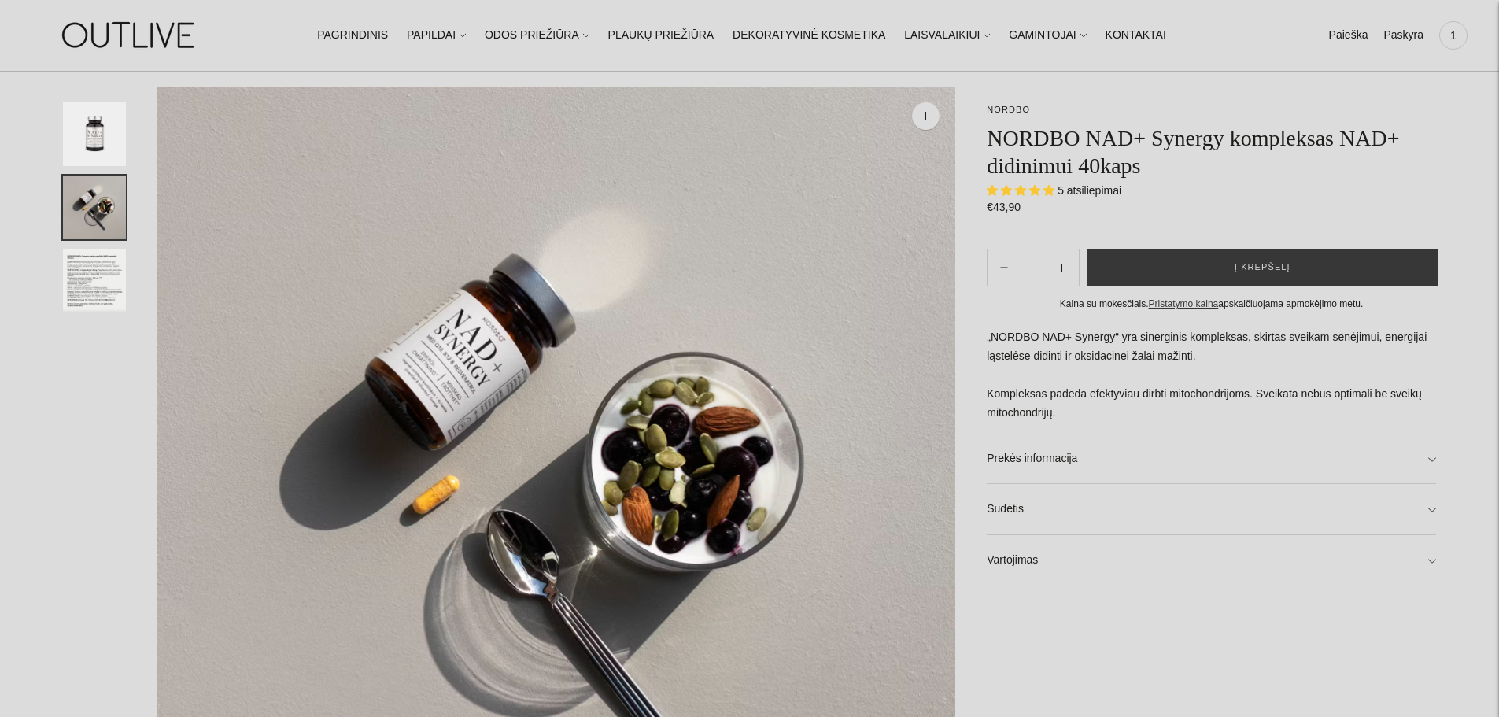
click at [103, 256] on img "Translation missing: en.general.accessibility.image_thumbail" at bounding box center [94, 281] width 63 height 64
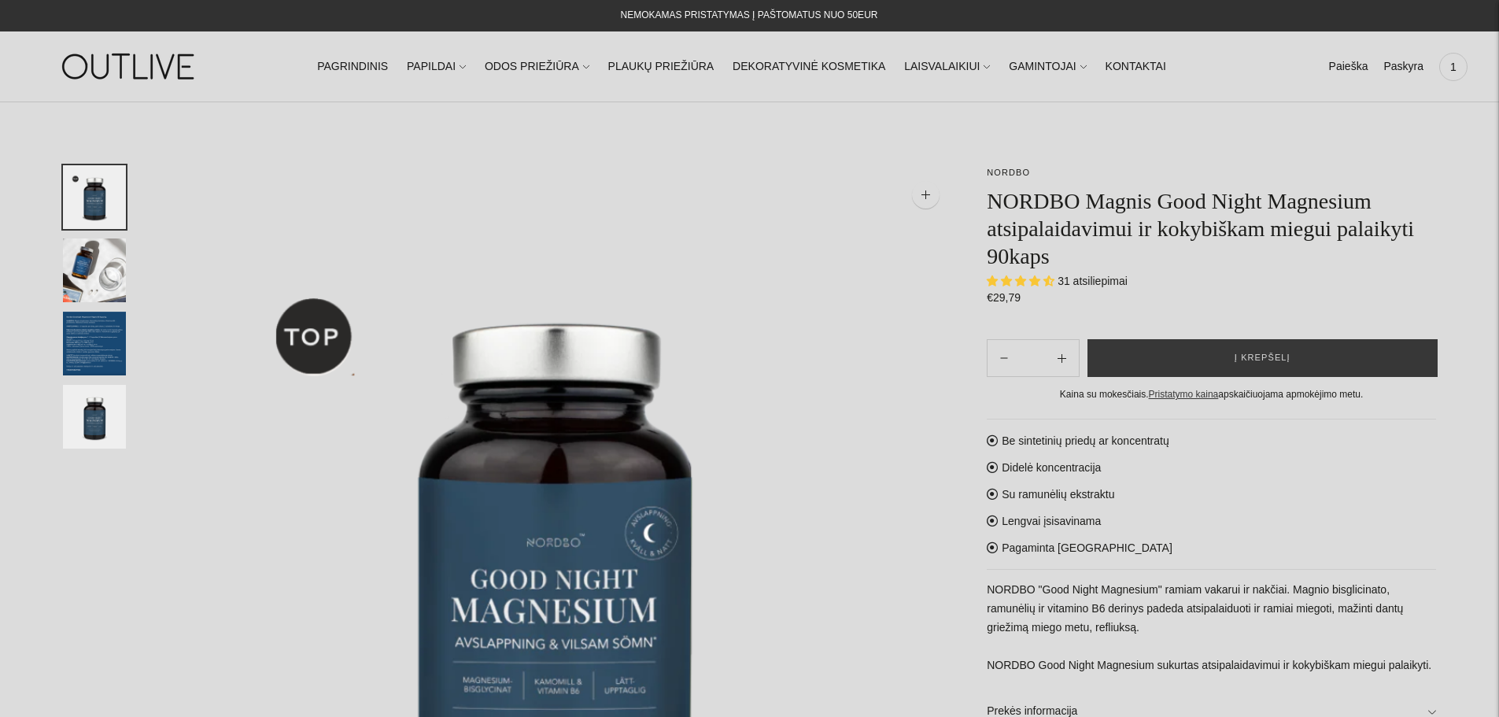
select select "**********"
click at [85, 351] on img "Translation missing: en.general.accessibility.image_thumbail" at bounding box center [94, 344] width 63 height 64
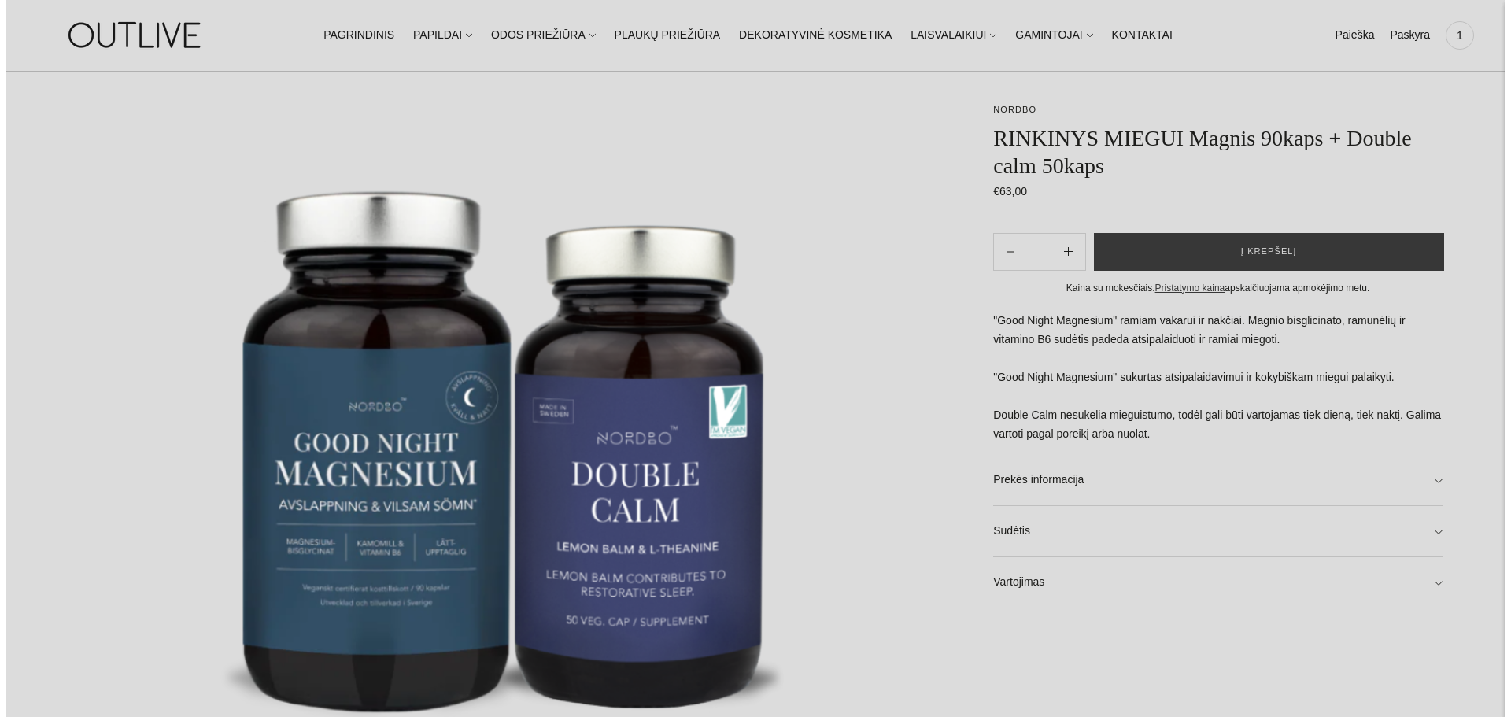
scroll to position [236, 0]
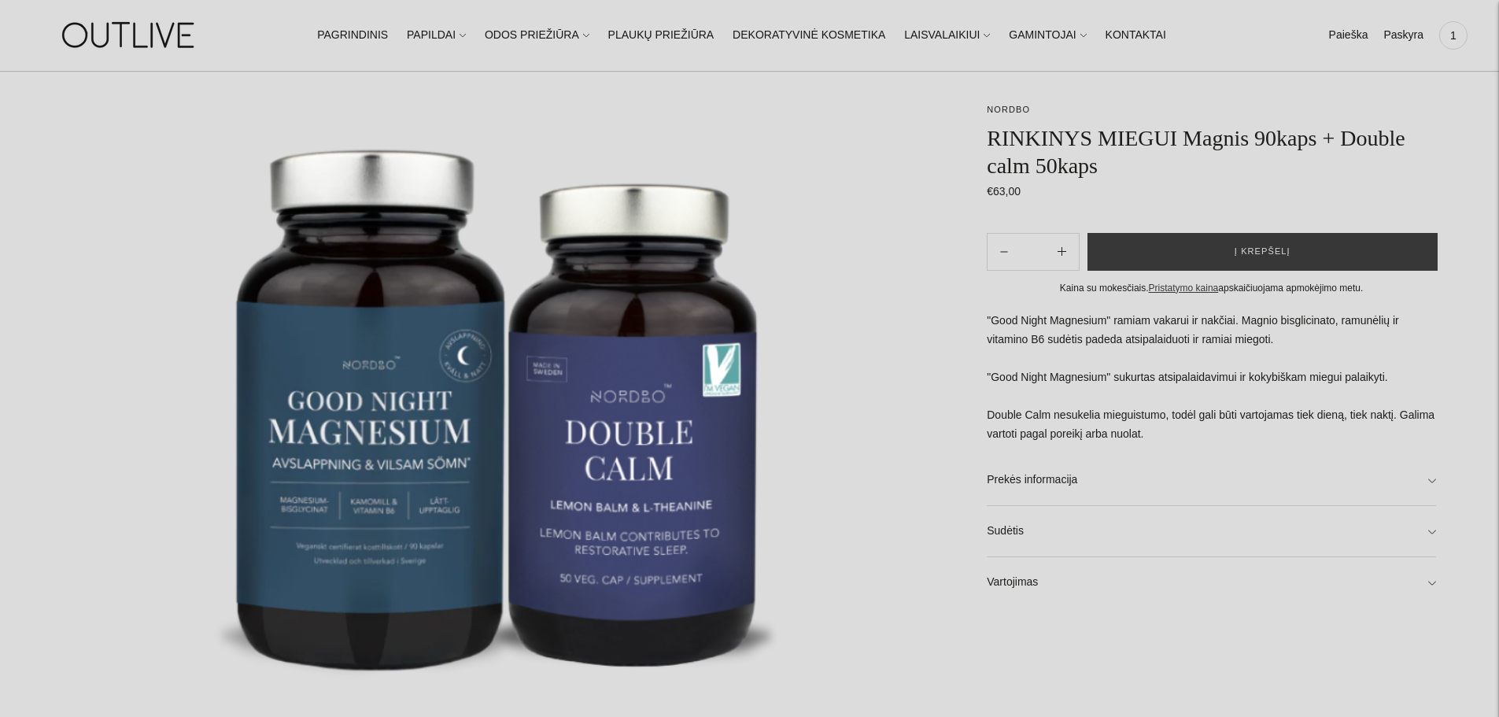
click at [662, 466] on img at bounding box center [509, 375] width 892 height 892
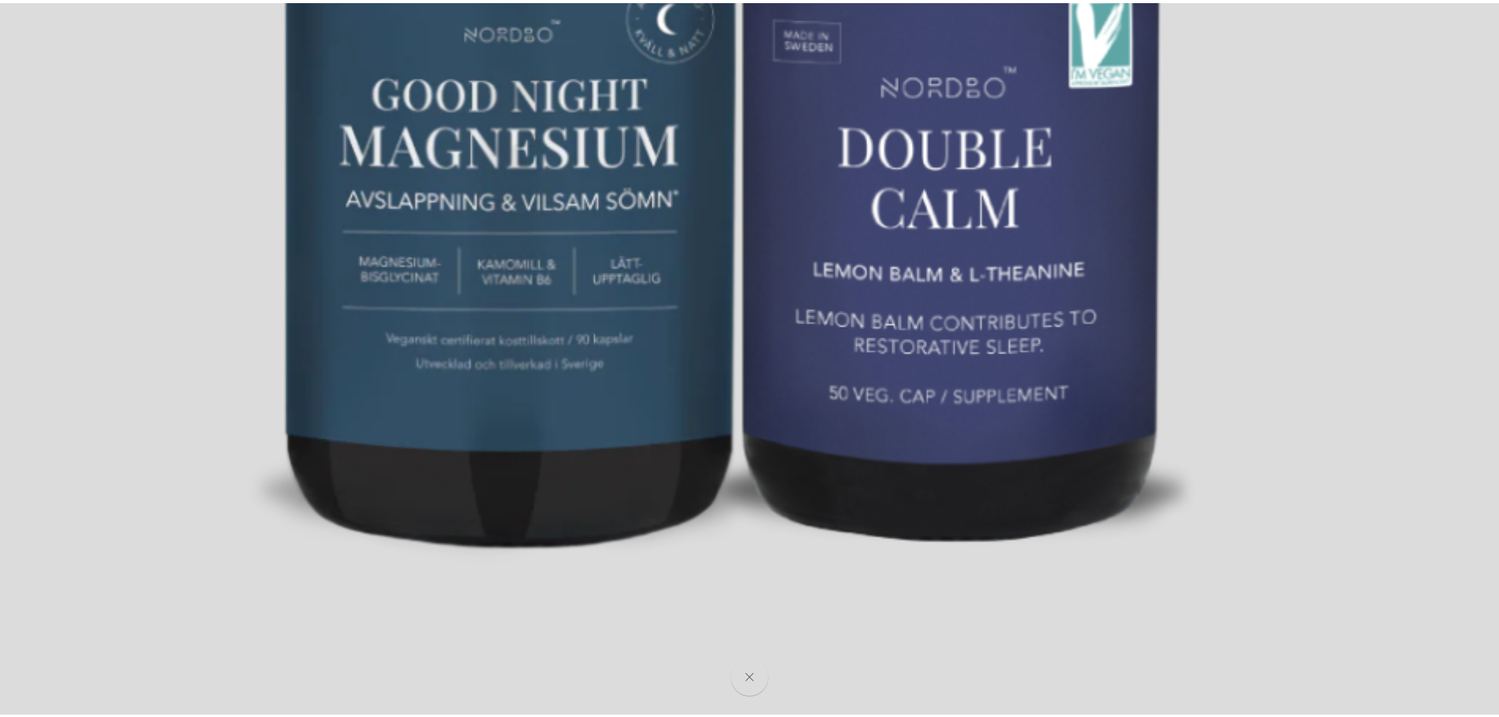
scroll to position [708, 0]
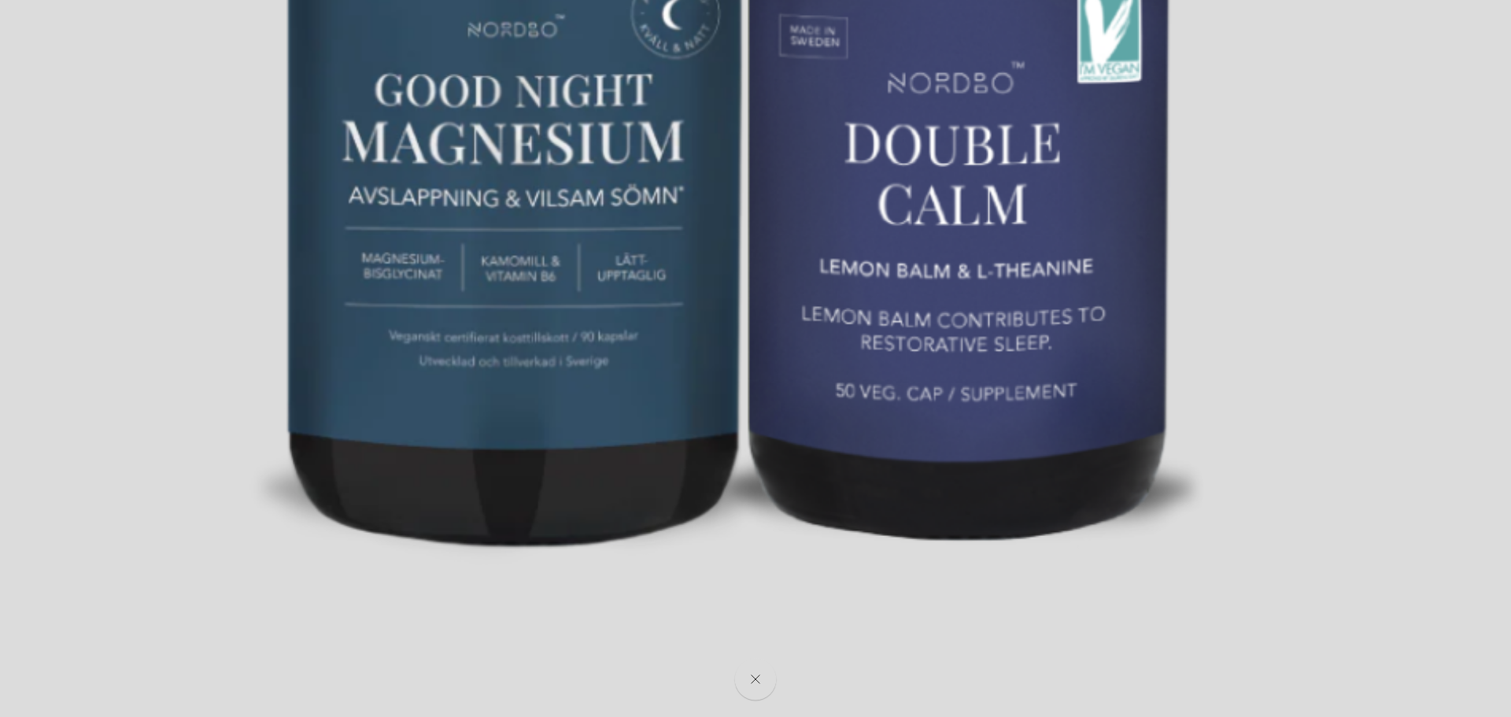
click at [765, 678] on button "Close" at bounding box center [756, 680] width 42 height 42
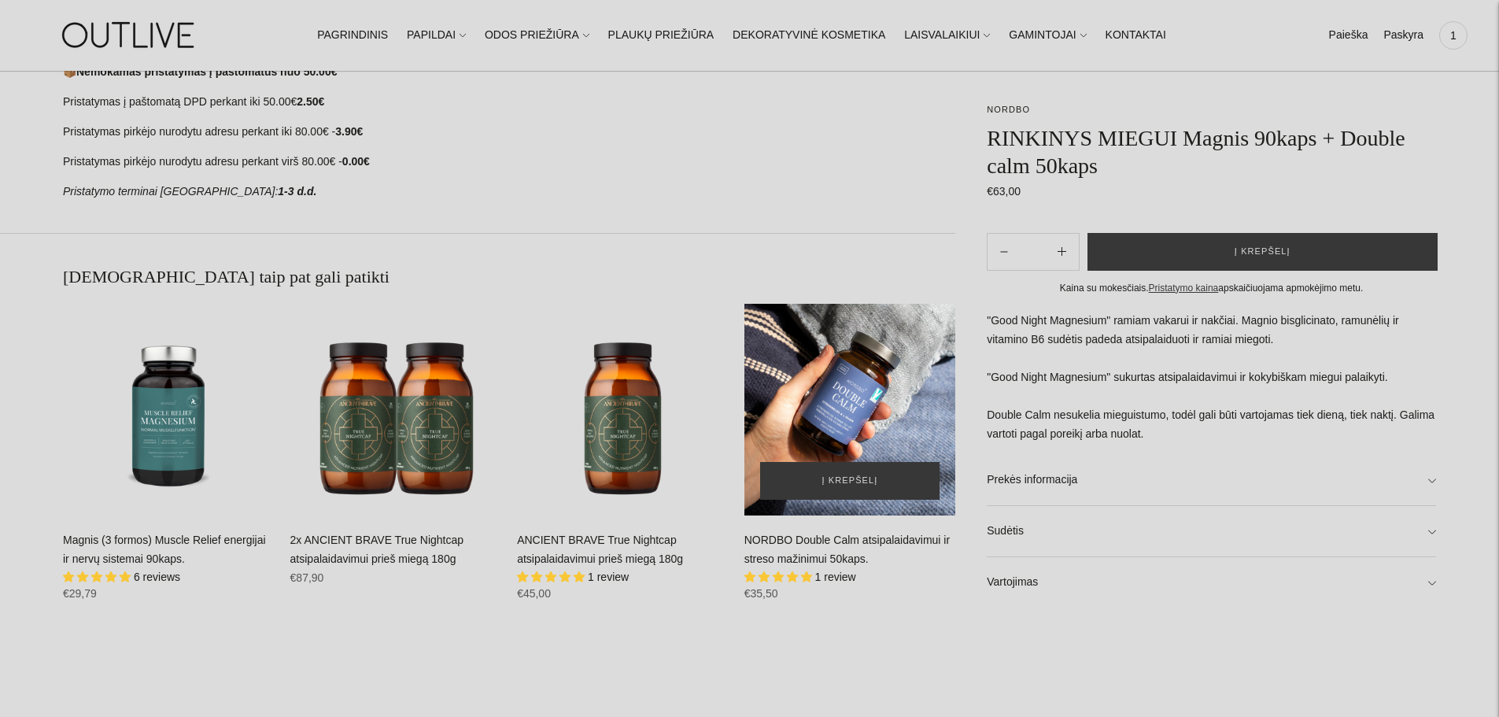
scroll to position [1102, 0]
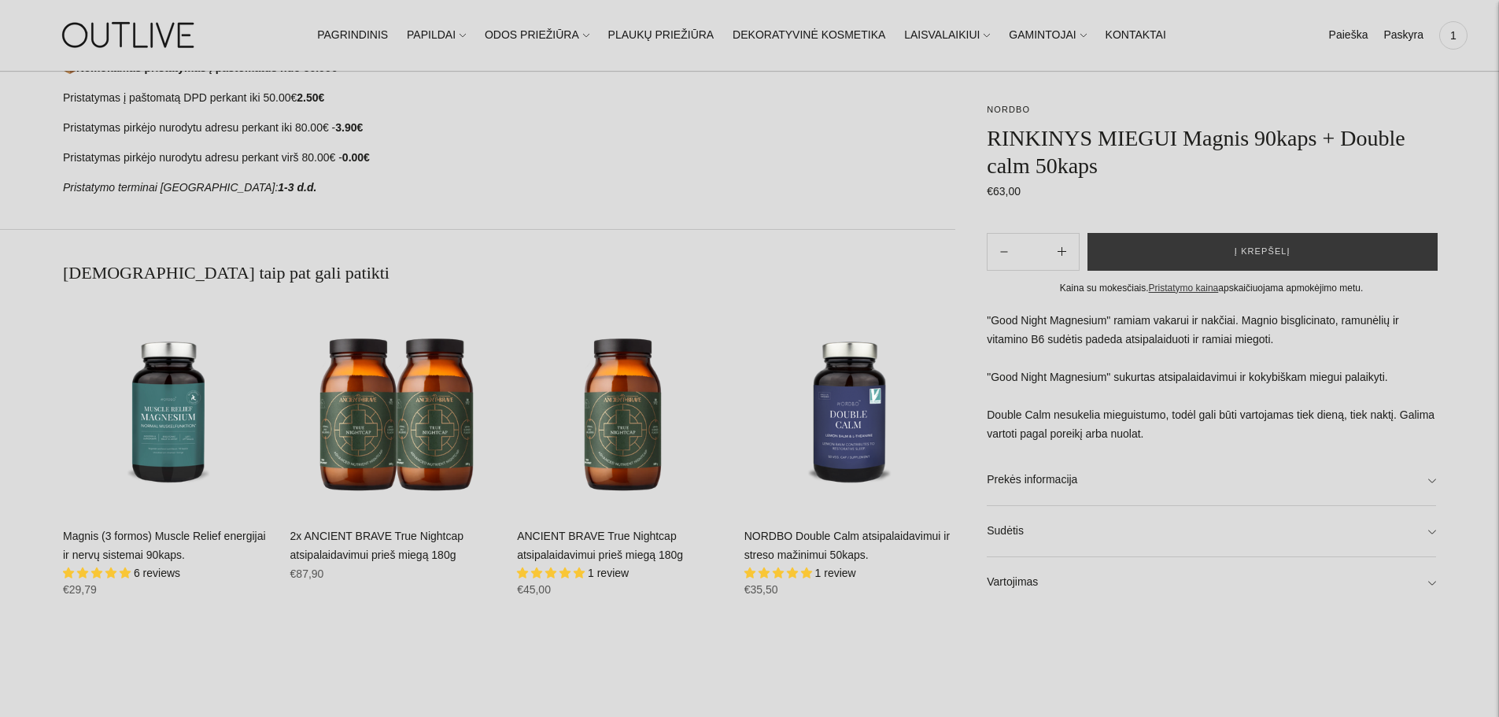
click at [834, 537] on link "NORDBO Double Calm atsipalaidavimui ir streso mažinimui 50kaps." at bounding box center [846, 545] width 205 height 31
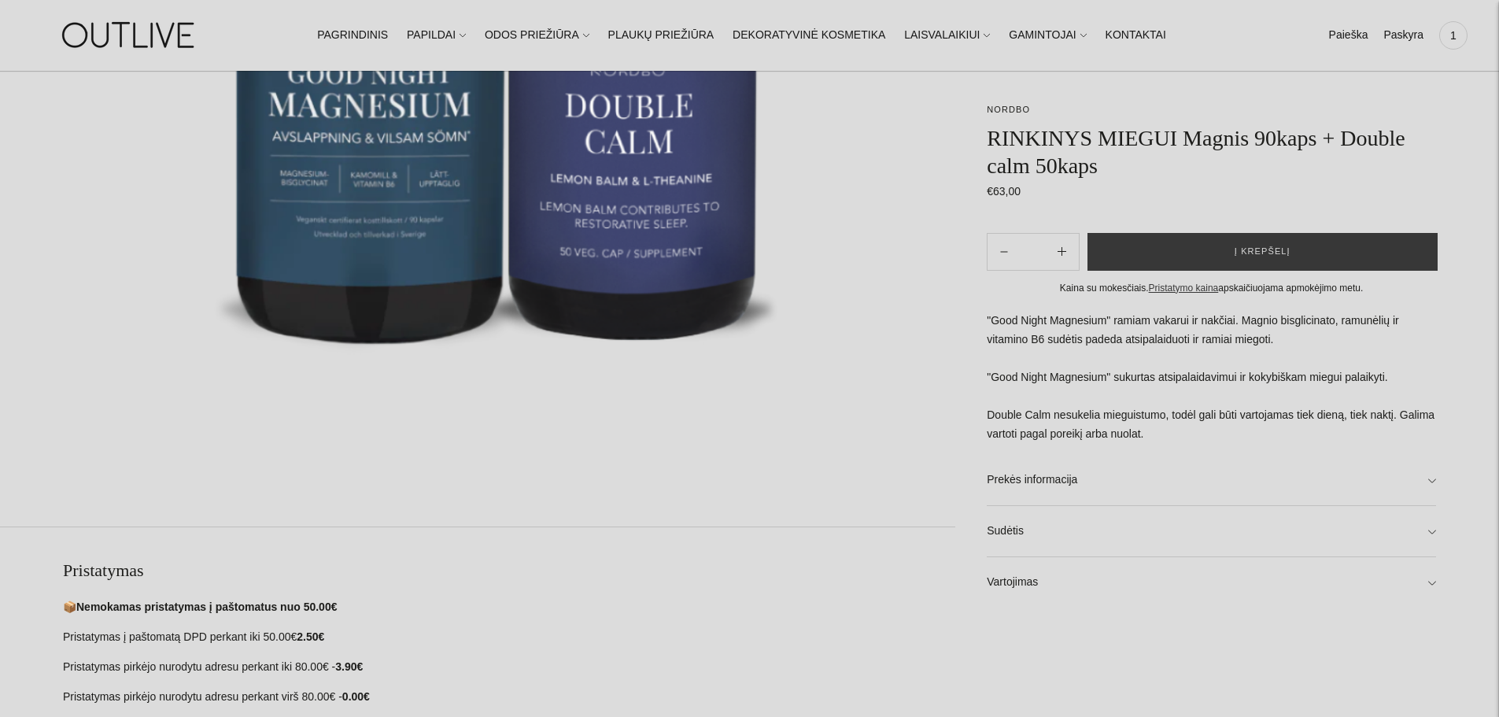
scroll to position [228, 0]
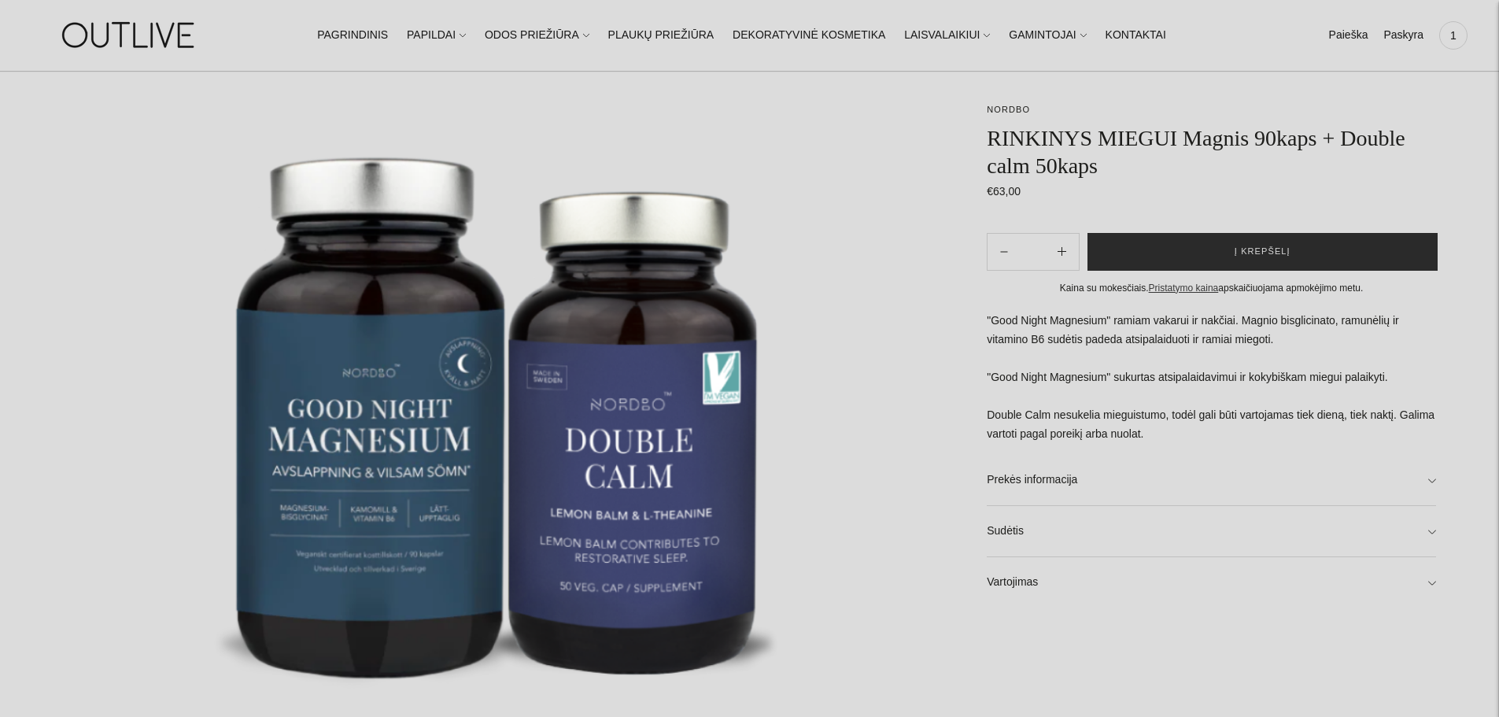
click at [1247, 253] on span "Į krepšelį" at bounding box center [1263, 252] width 56 height 16
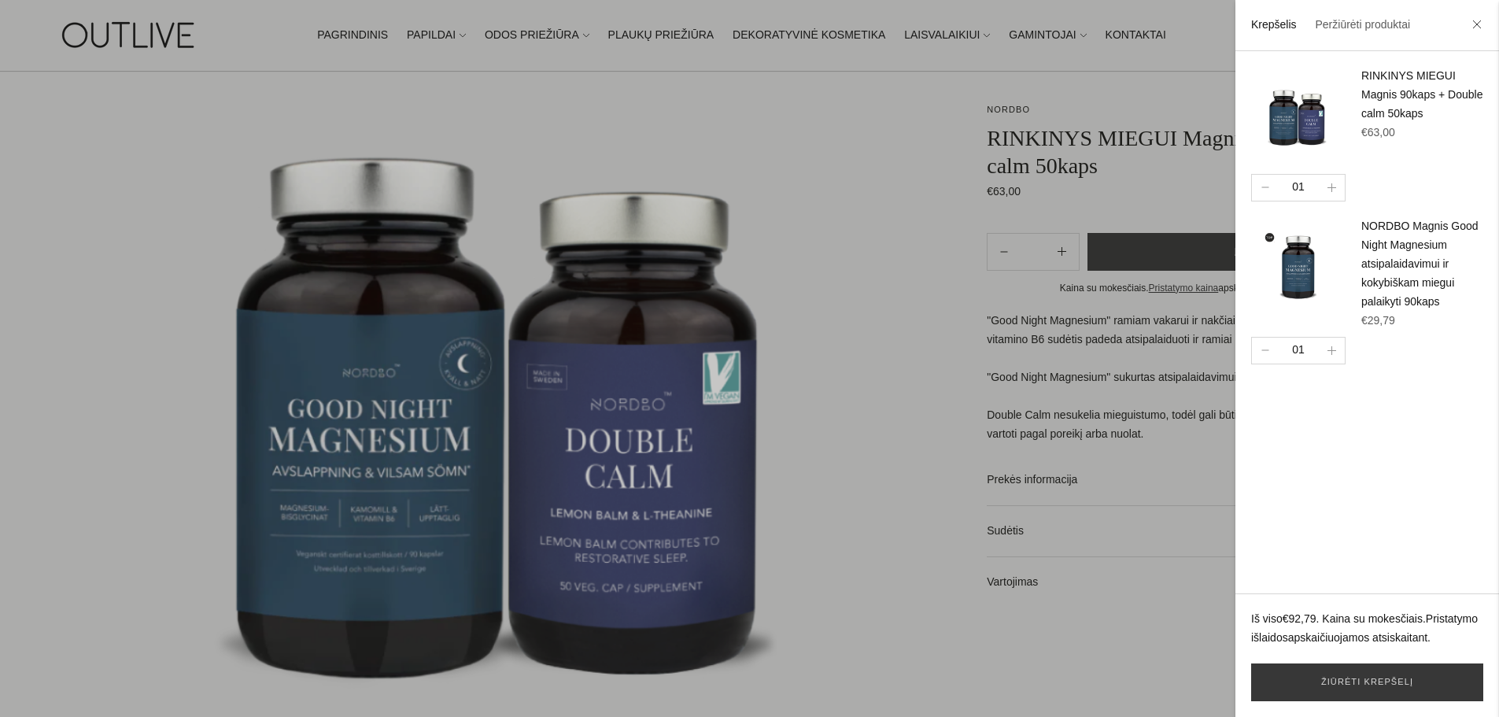
click at [120, 111] on div at bounding box center [749, 358] width 1499 height 717
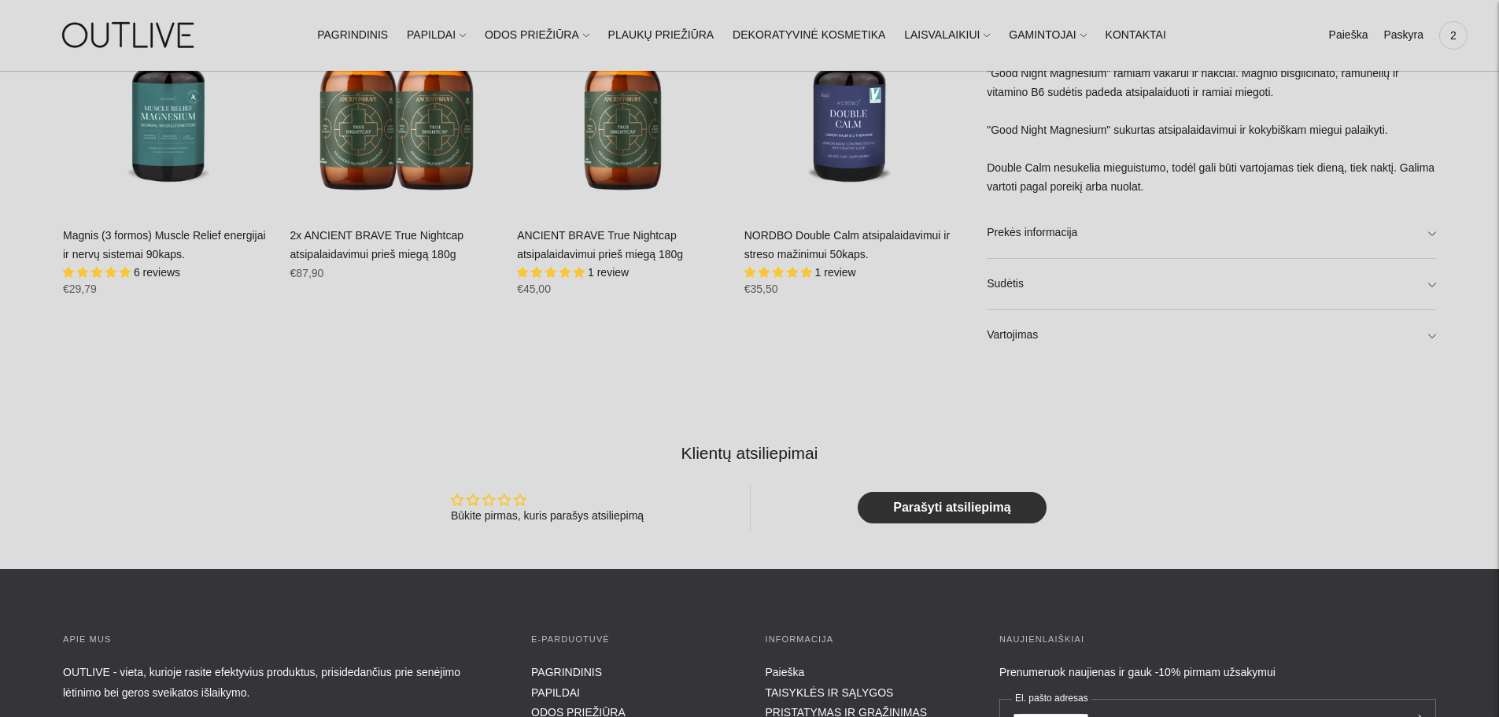
scroll to position [1330, 0]
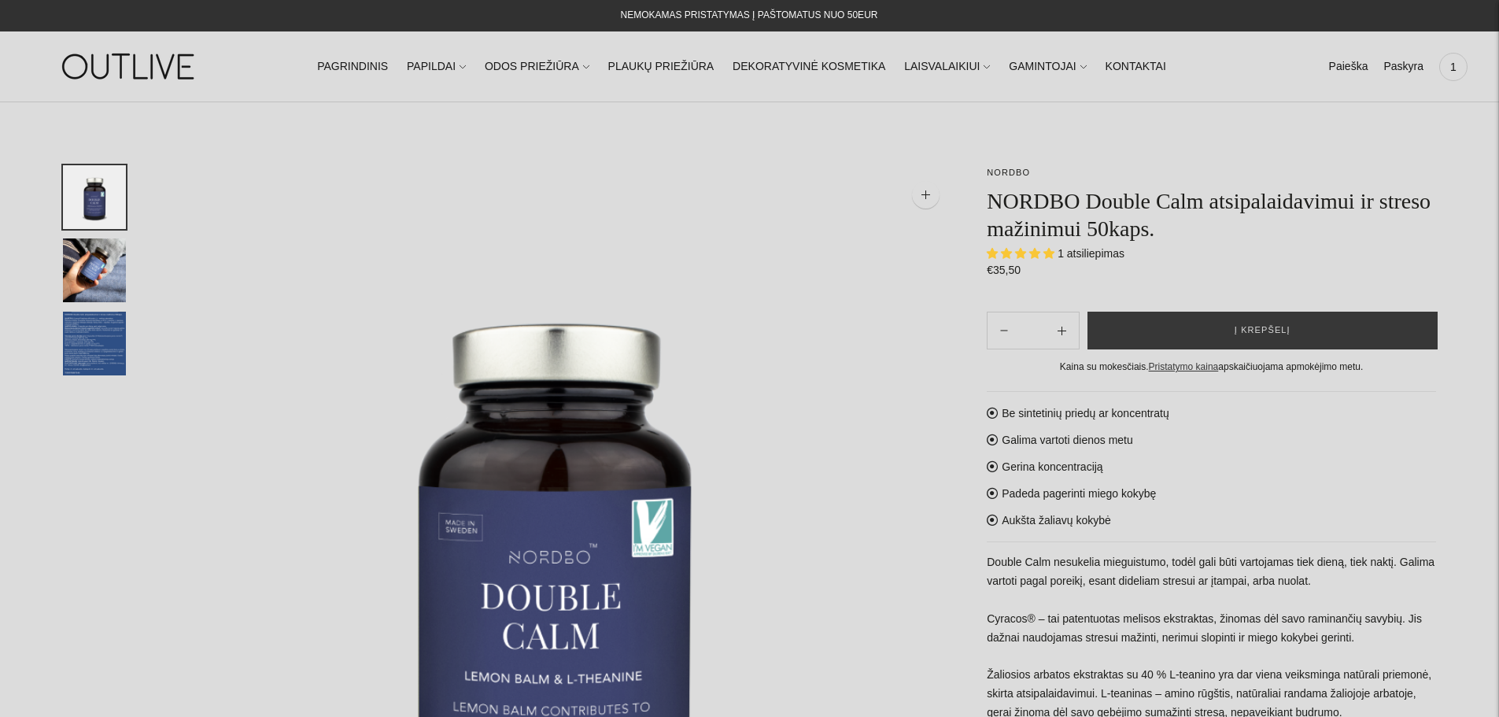
select select "**********"
click at [97, 344] on img "Translation missing: en.general.accessibility.image_thumbail" at bounding box center [94, 344] width 63 height 64
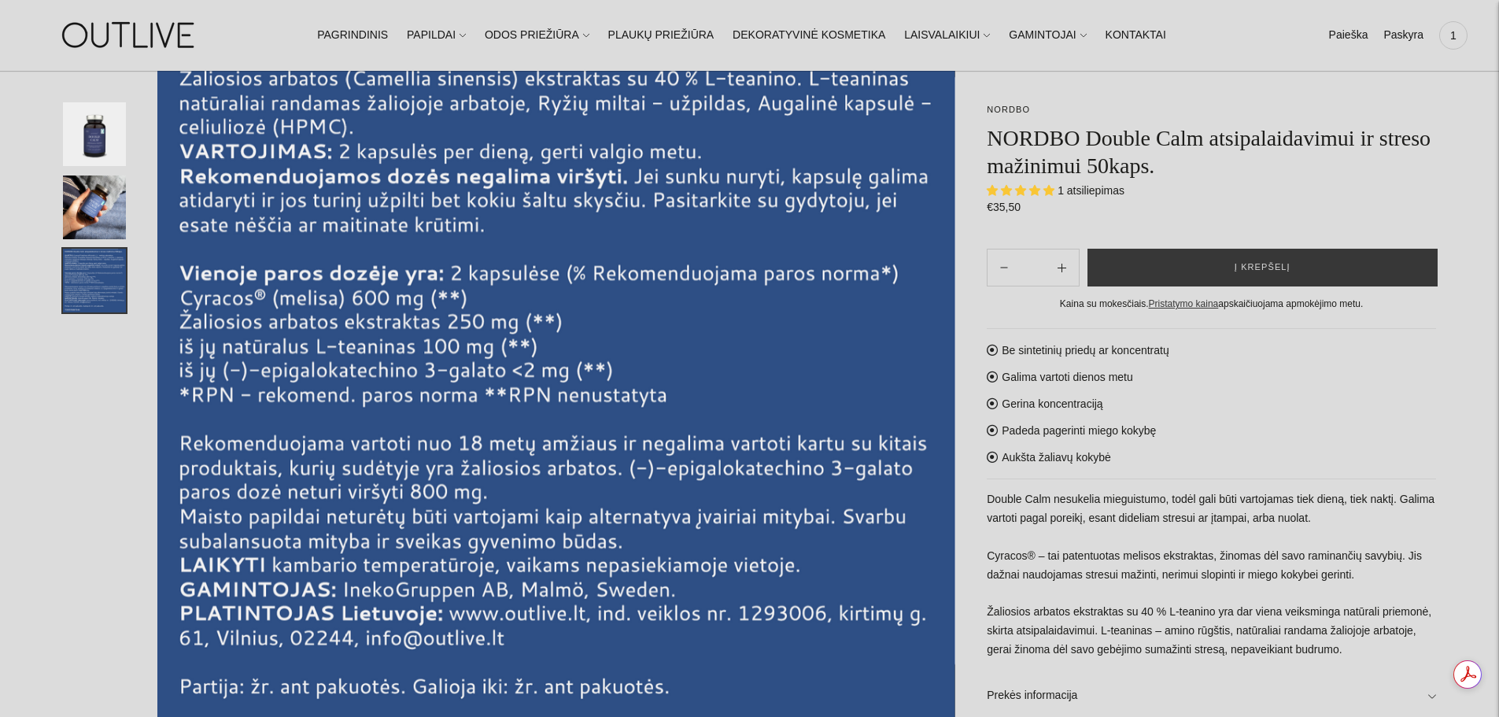
scroll to position [236, 0]
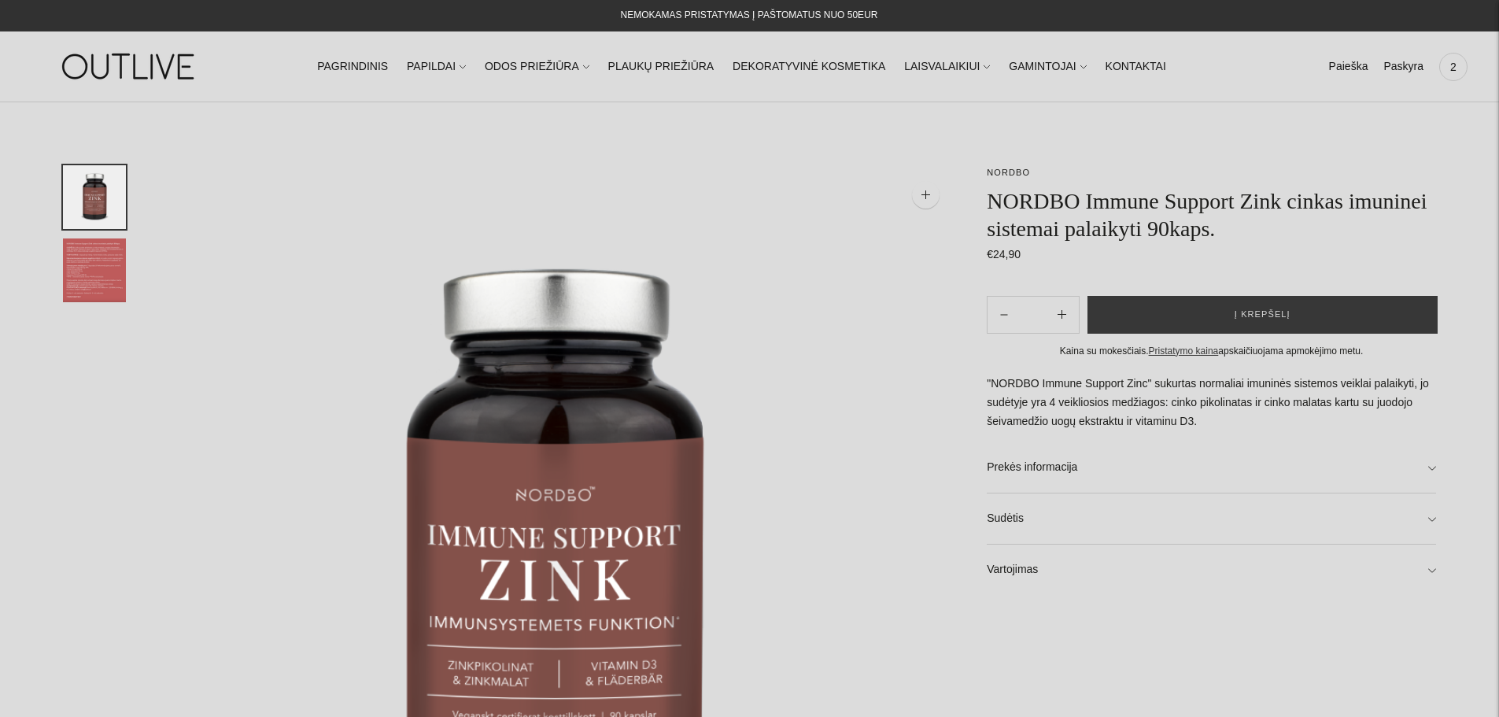
click at [102, 272] on img "Translation missing: en.general.accessibility.image_thumbail" at bounding box center [94, 270] width 63 height 64
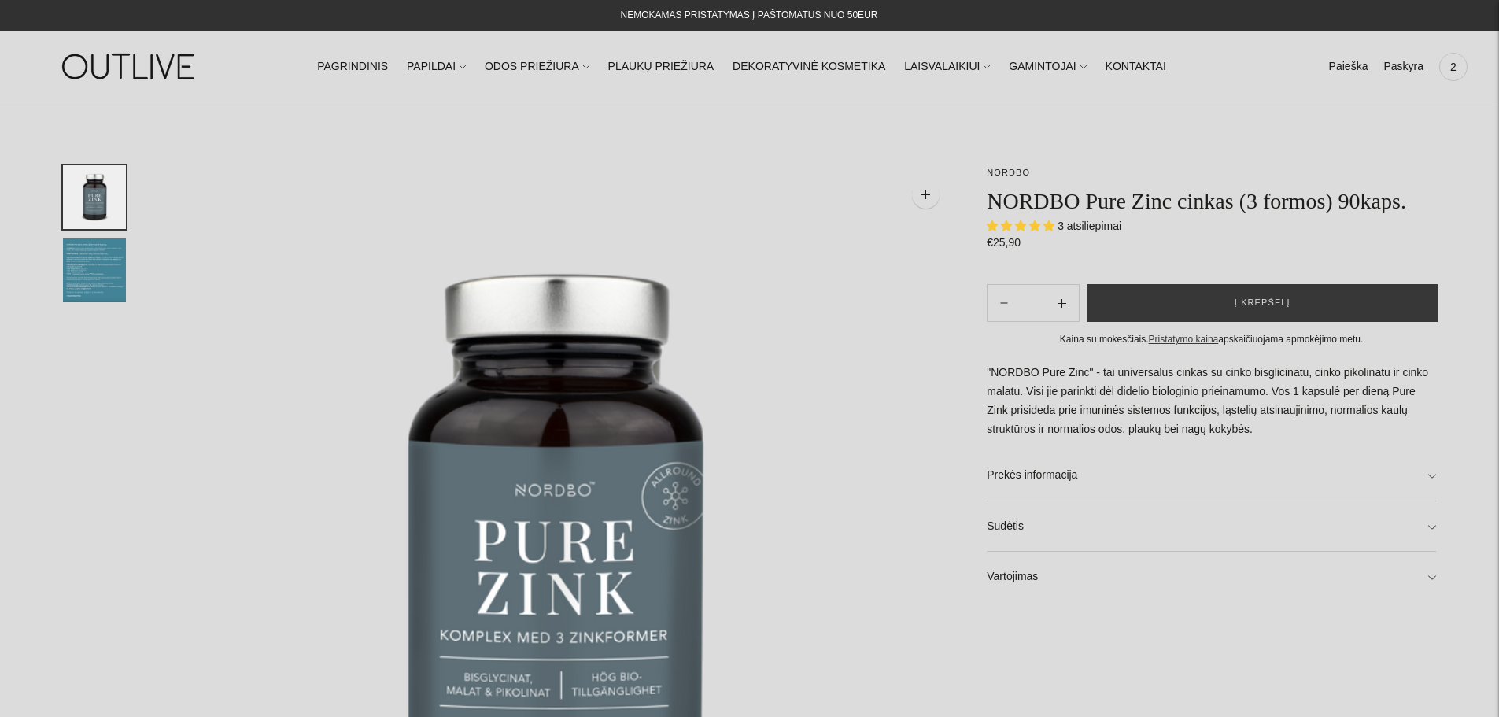
select select "**********"
click at [77, 269] on img "Translation missing: en.general.accessibility.image_thumbail" at bounding box center [94, 270] width 63 height 64
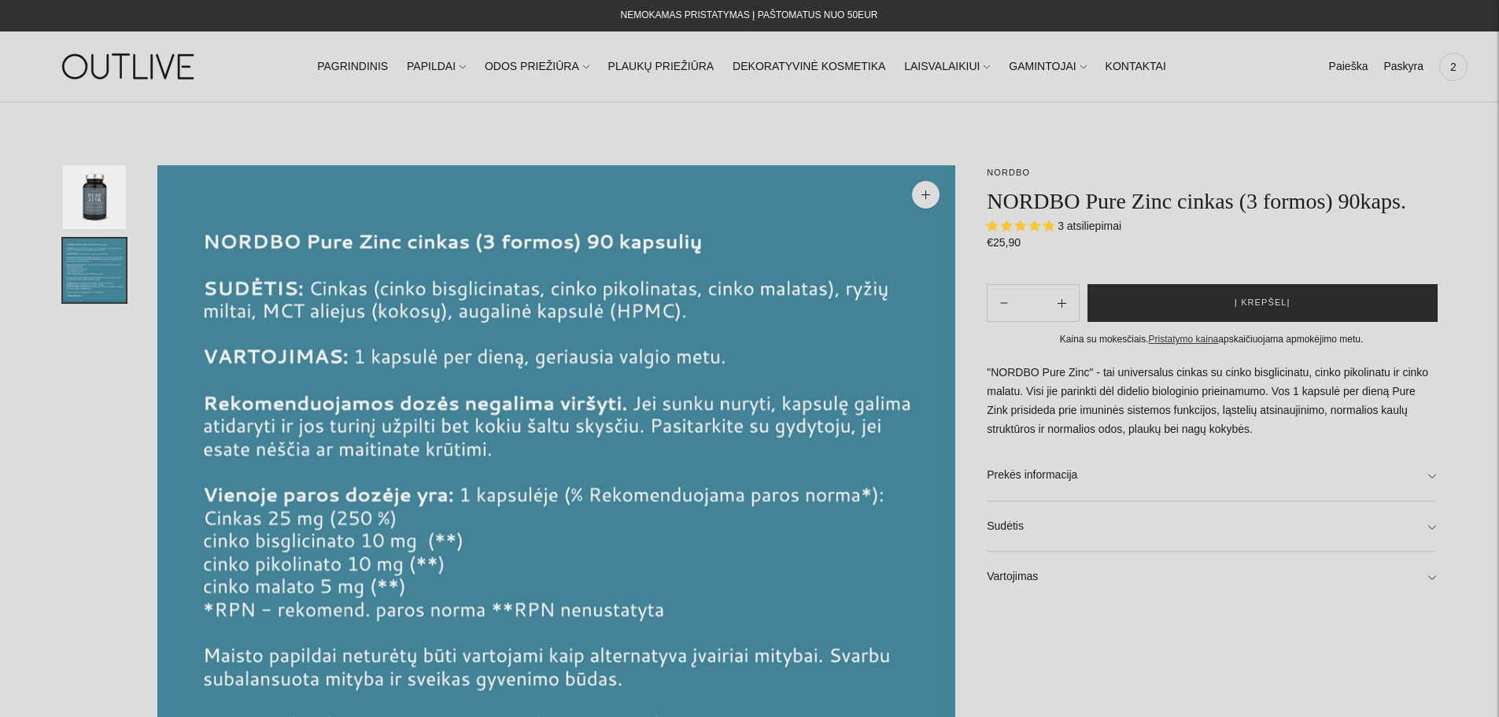
drag, startPoint x: 1250, startPoint y: 299, endPoint x: 1201, endPoint y: 305, distance: 49.1
click at [1250, 299] on span "Į krepšelį" at bounding box center [1263, 303] width 56 height 16
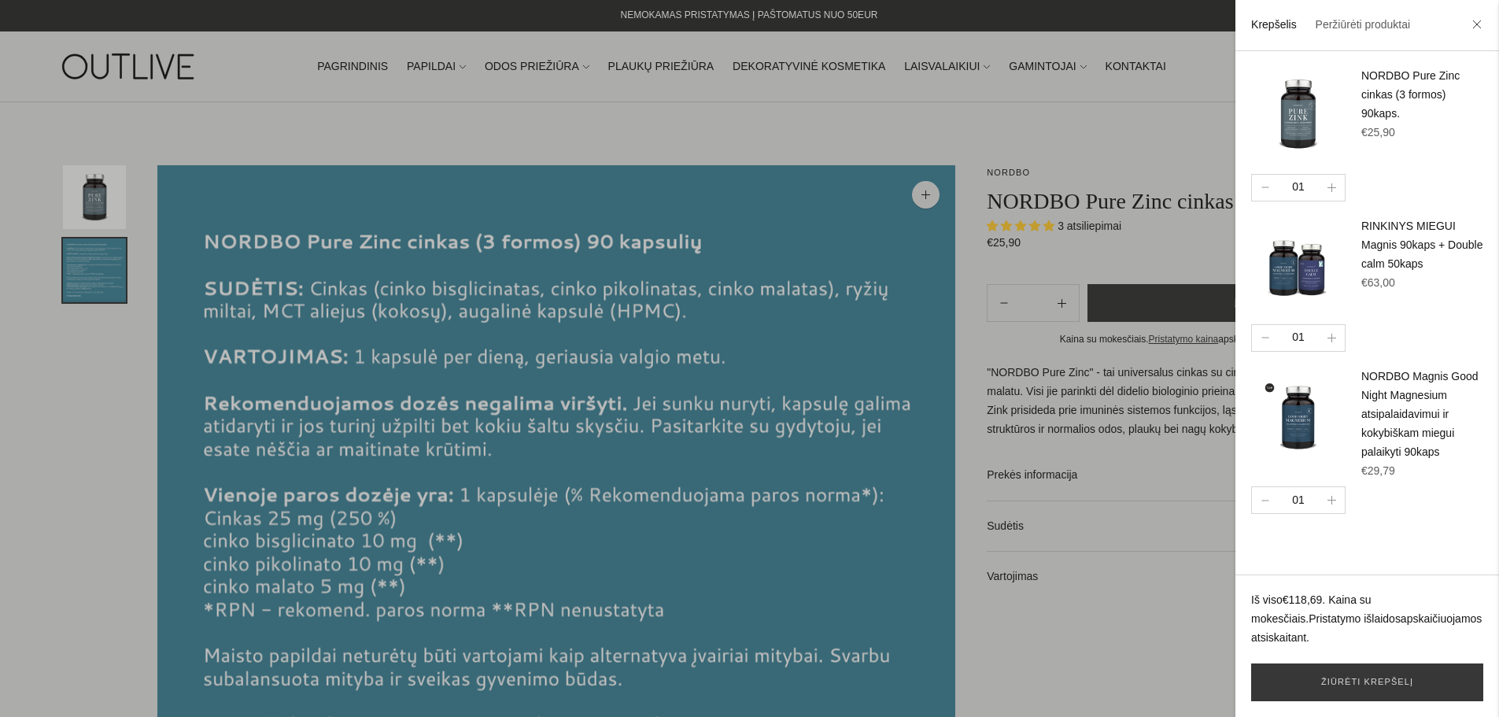
click at [715, 117] on div at bounding box center [749, 358] width 1499 height 717
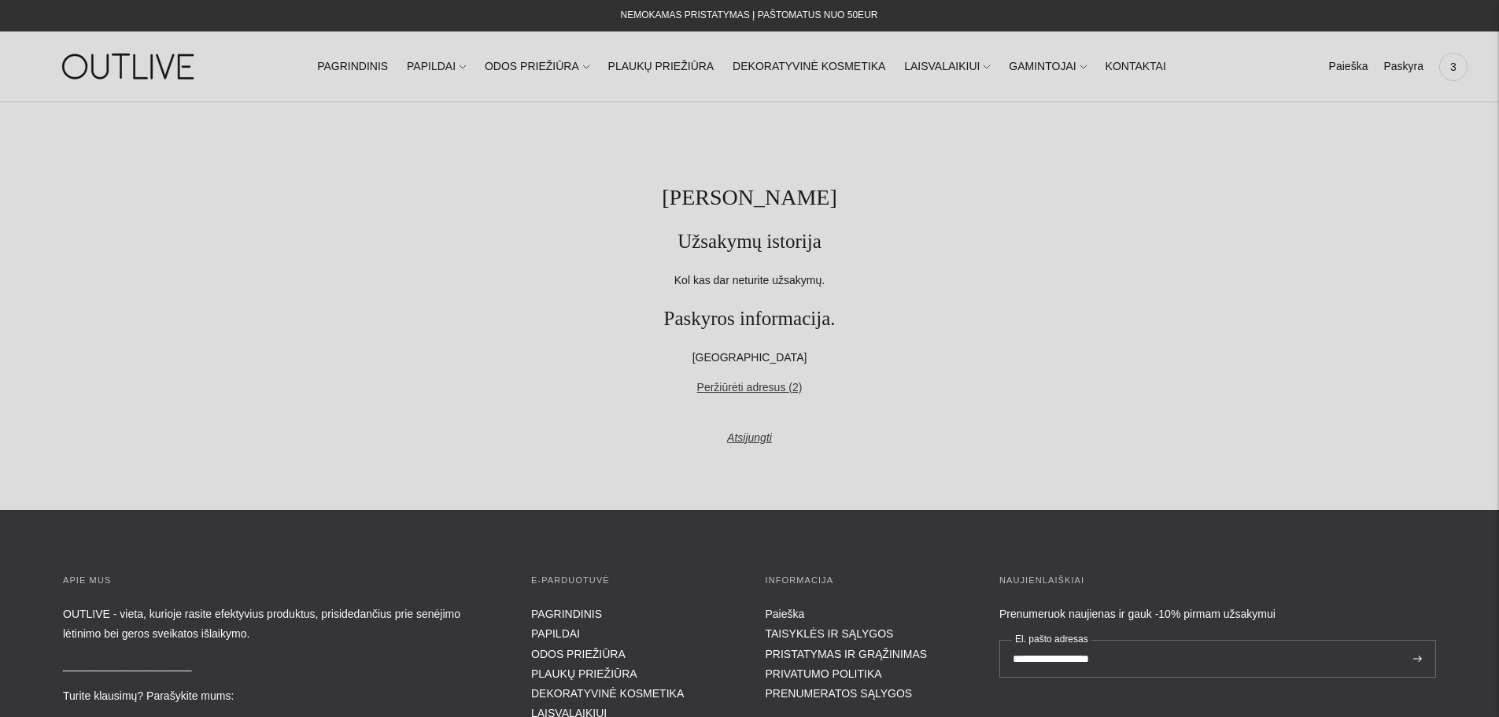
click at [316, 215] on section "Mano paskyra Užsakymų istorija Kol kas dar neturite užsakymų. Paskyros informac…" at bounding box center [749, 306] width 1499 height 408
click at [1454, 63] on span "3" at bounding box center [1453, 67] width 22 height 22
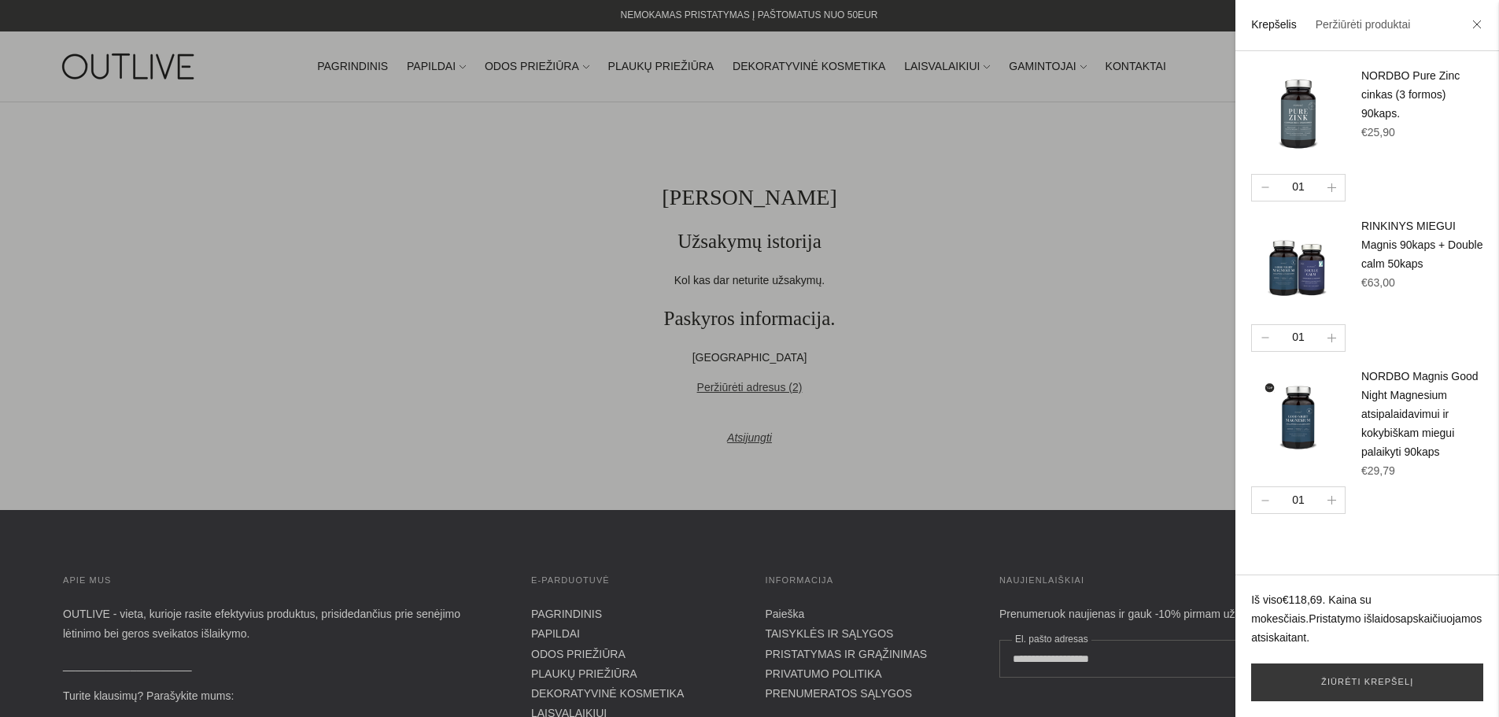
click at [241, 142] on div at bounding box center [749, 358] width 1499 height 717
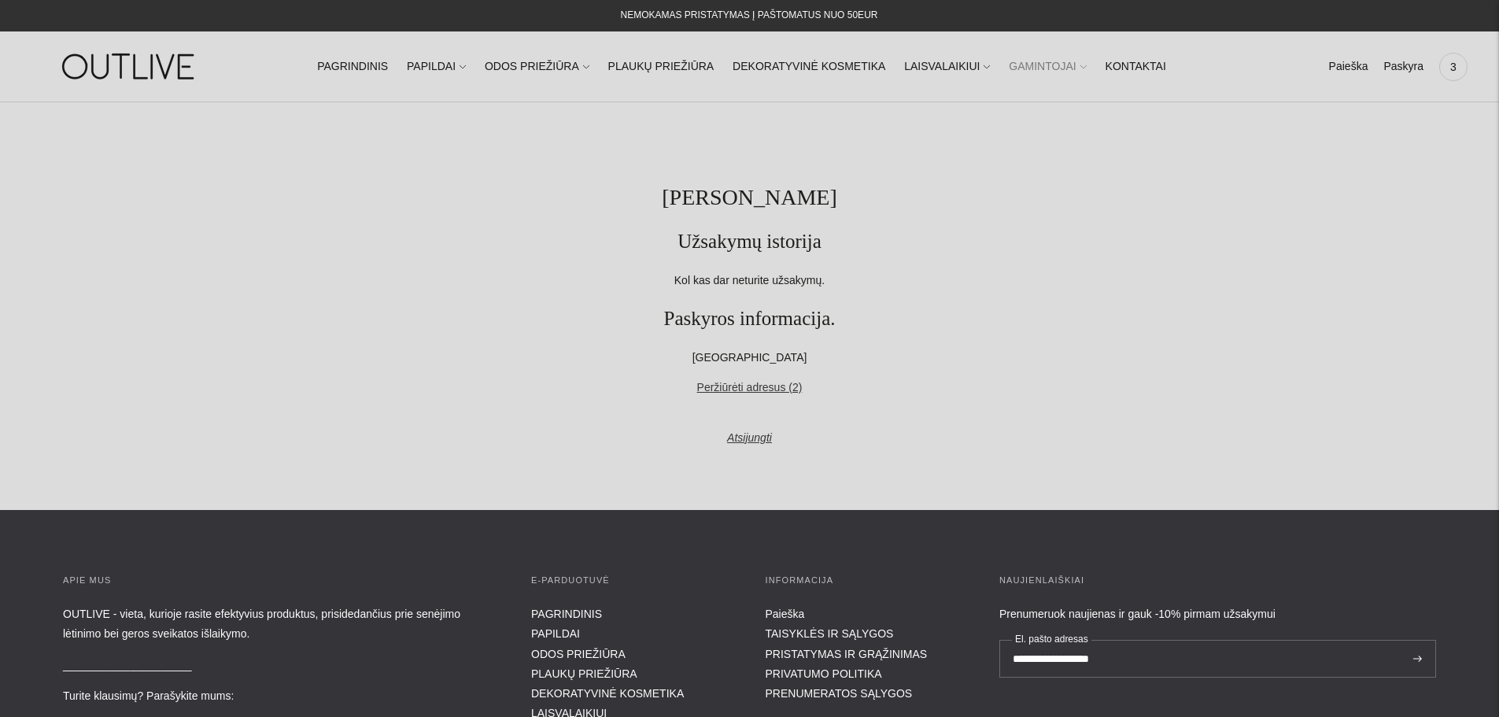
click at [1028, 67] on link "GAMINTOJAI" at bounding box center [1047, 67] width 77 height 35
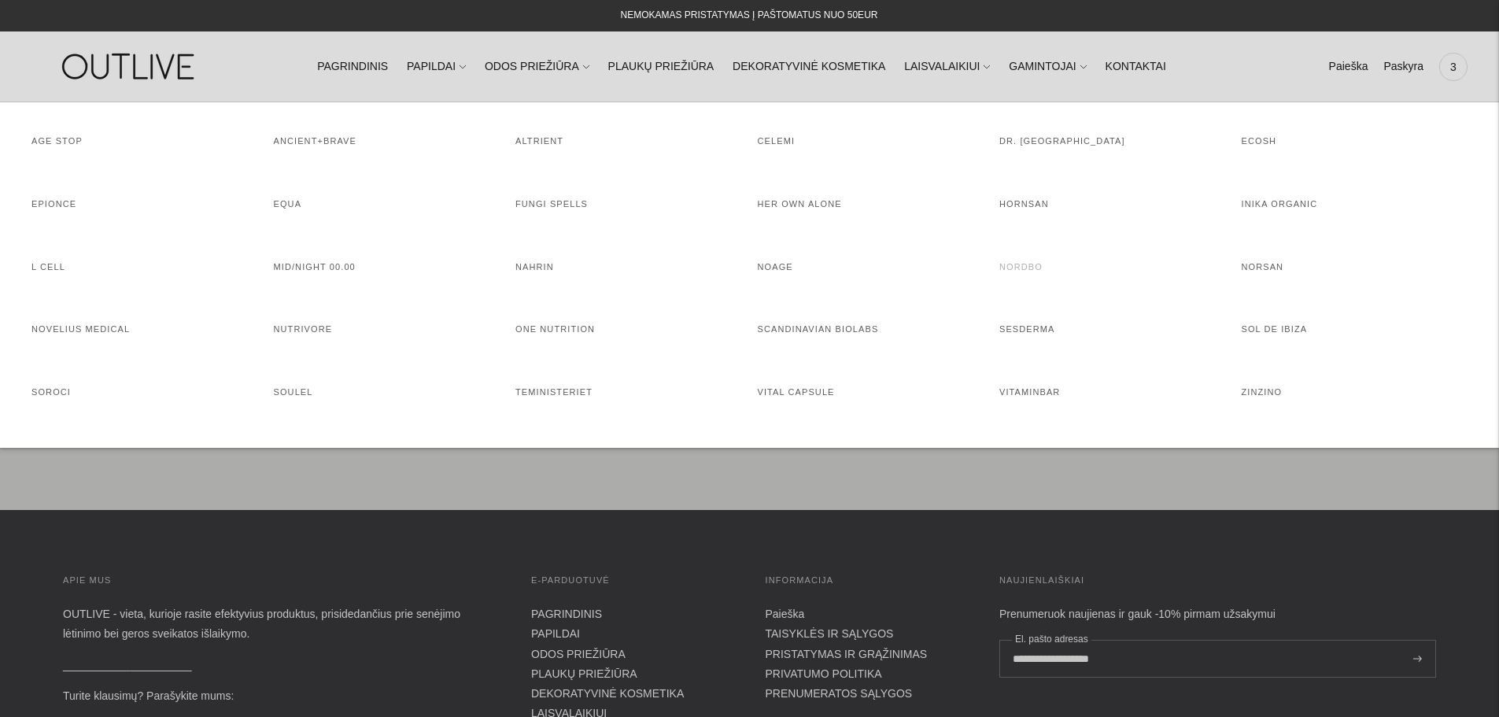
click at [1021, 264] on link "NORDBO" at bounding box center [1020, 266] width 43 height 9
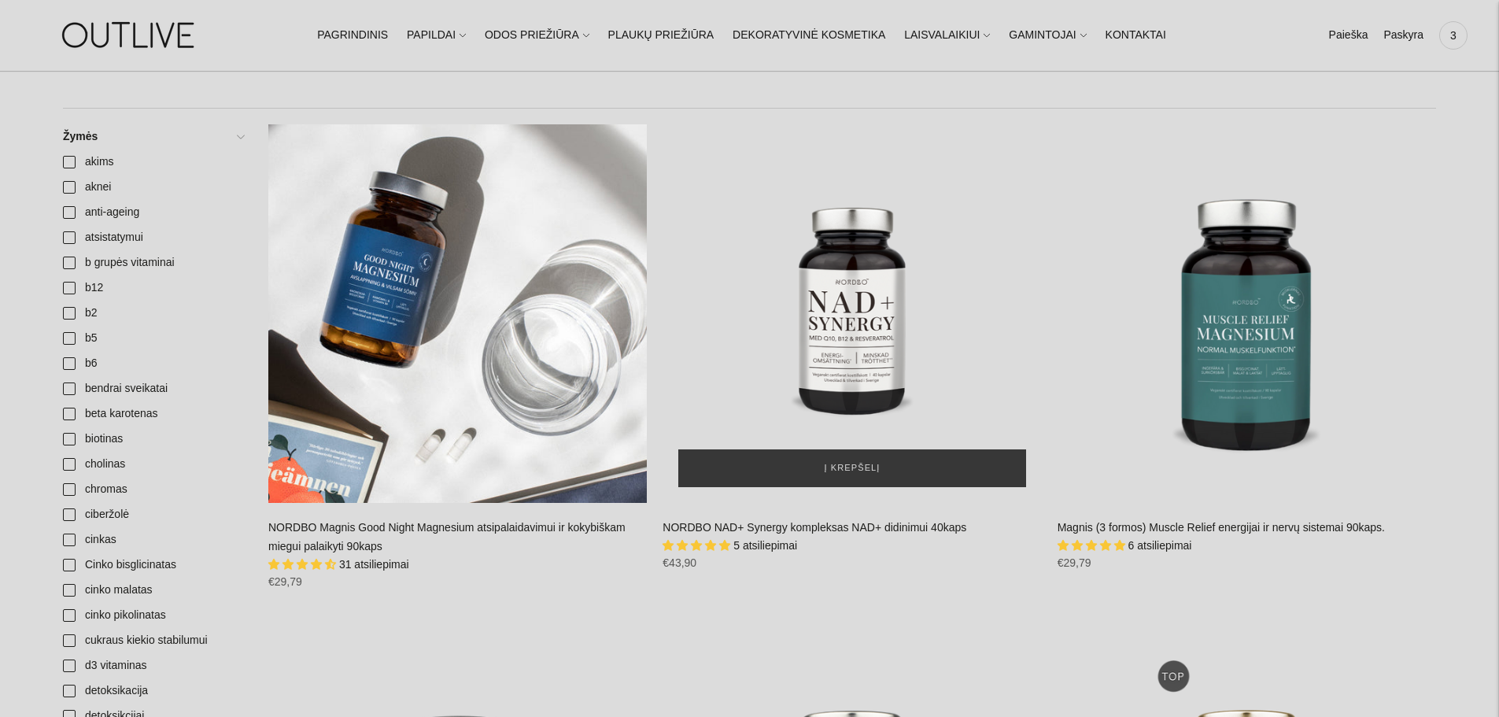
scroll to position [315, 0]
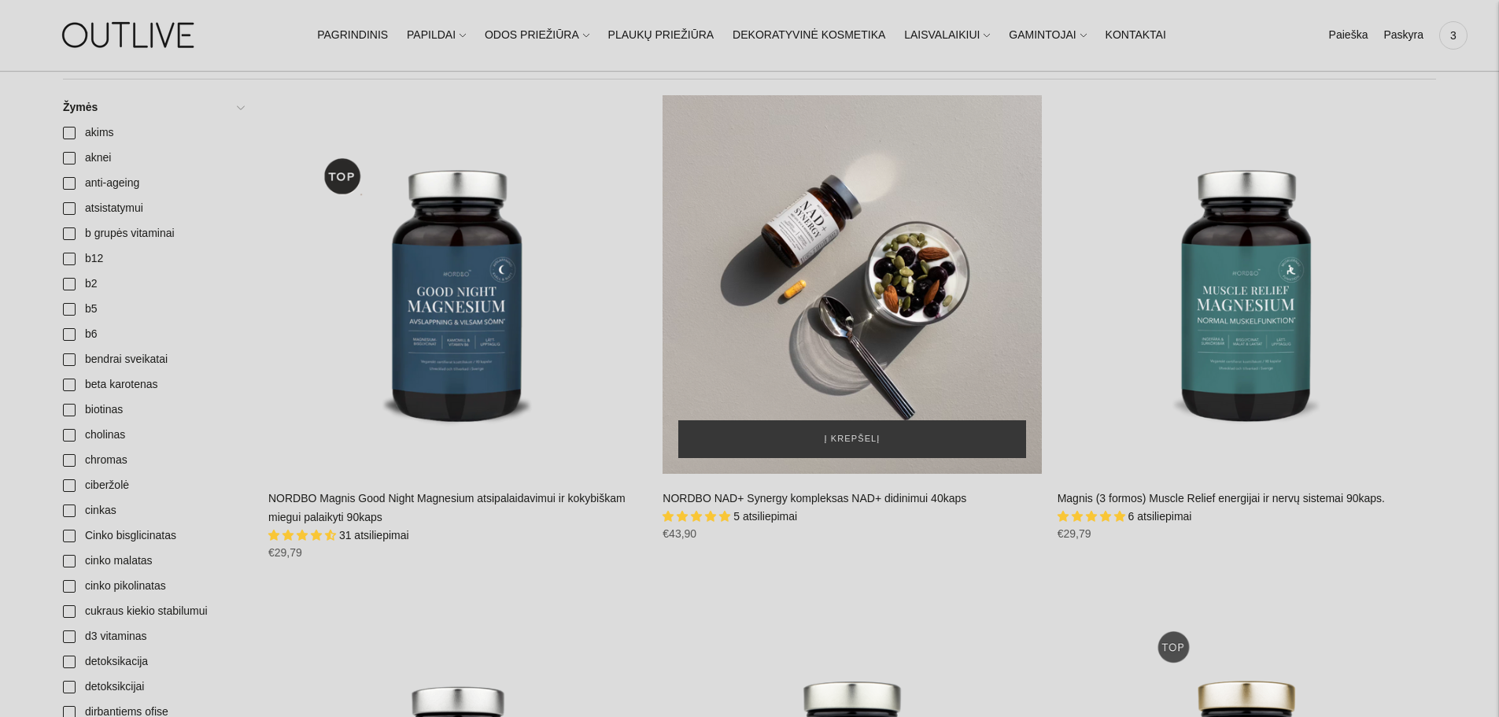
click at [817, 310] on div "NORDBO NAD+ Synergy kompleksas NAD+ didinimui 40kaps\a" at bounding box center [852, 284] width 379 height 379
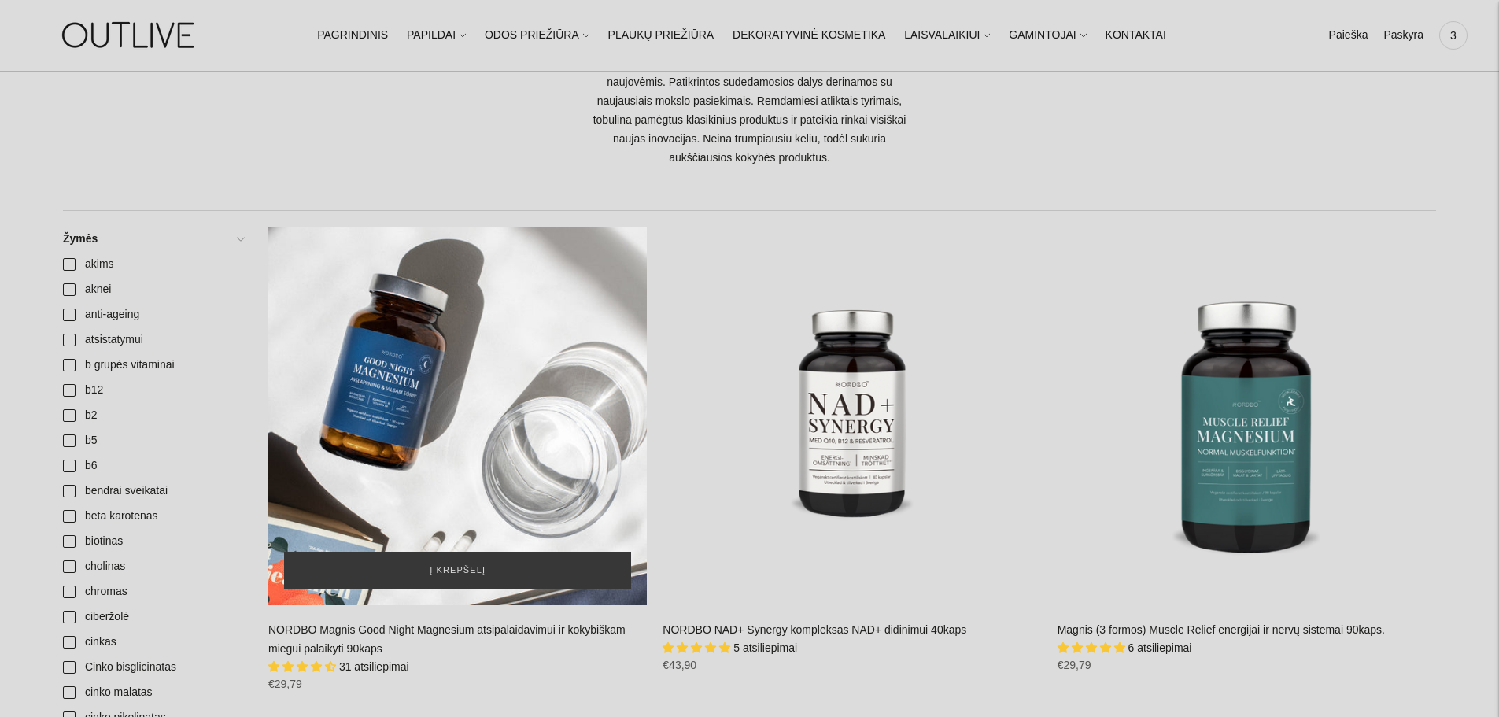
scroll to position [0, 0]
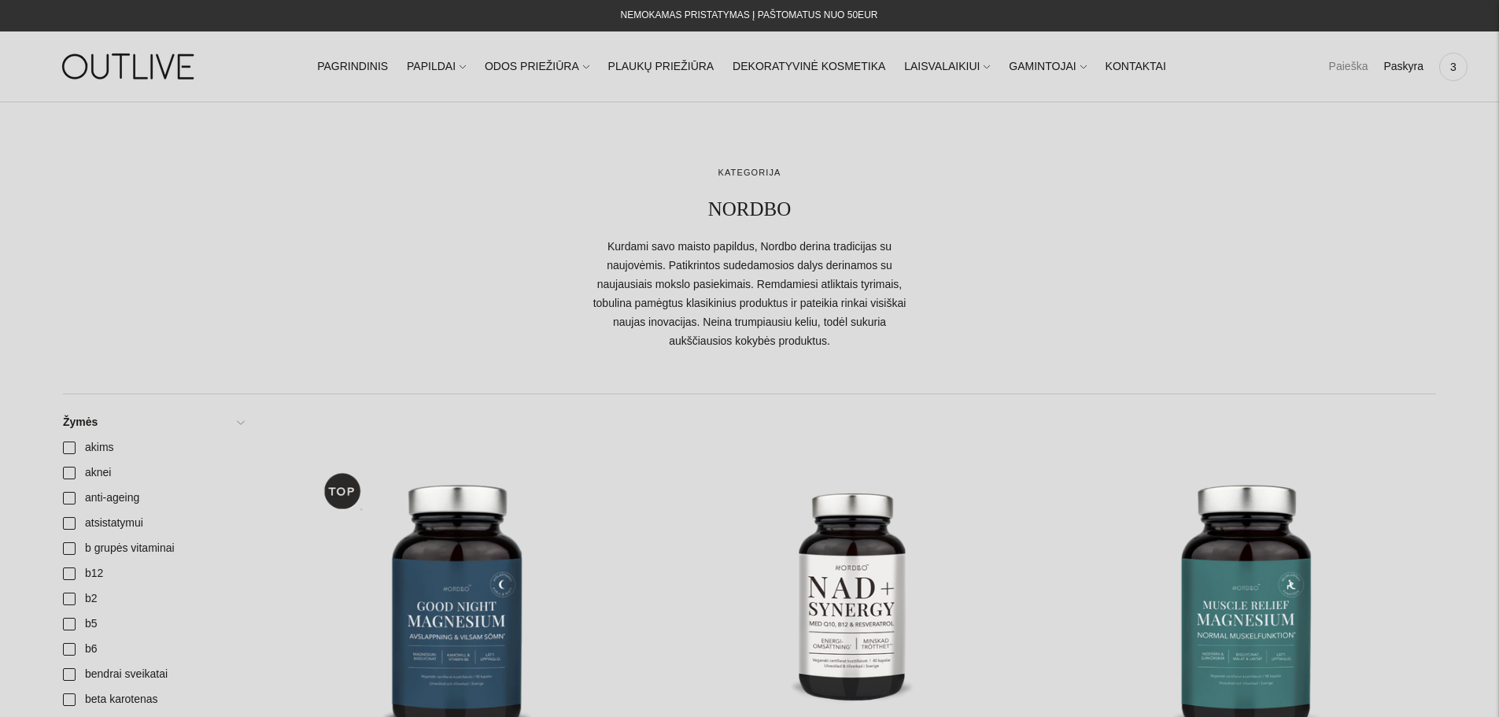
click at [1354, 68] on link "Paieška" at bounding box center [1348, 67] width 39 height 35
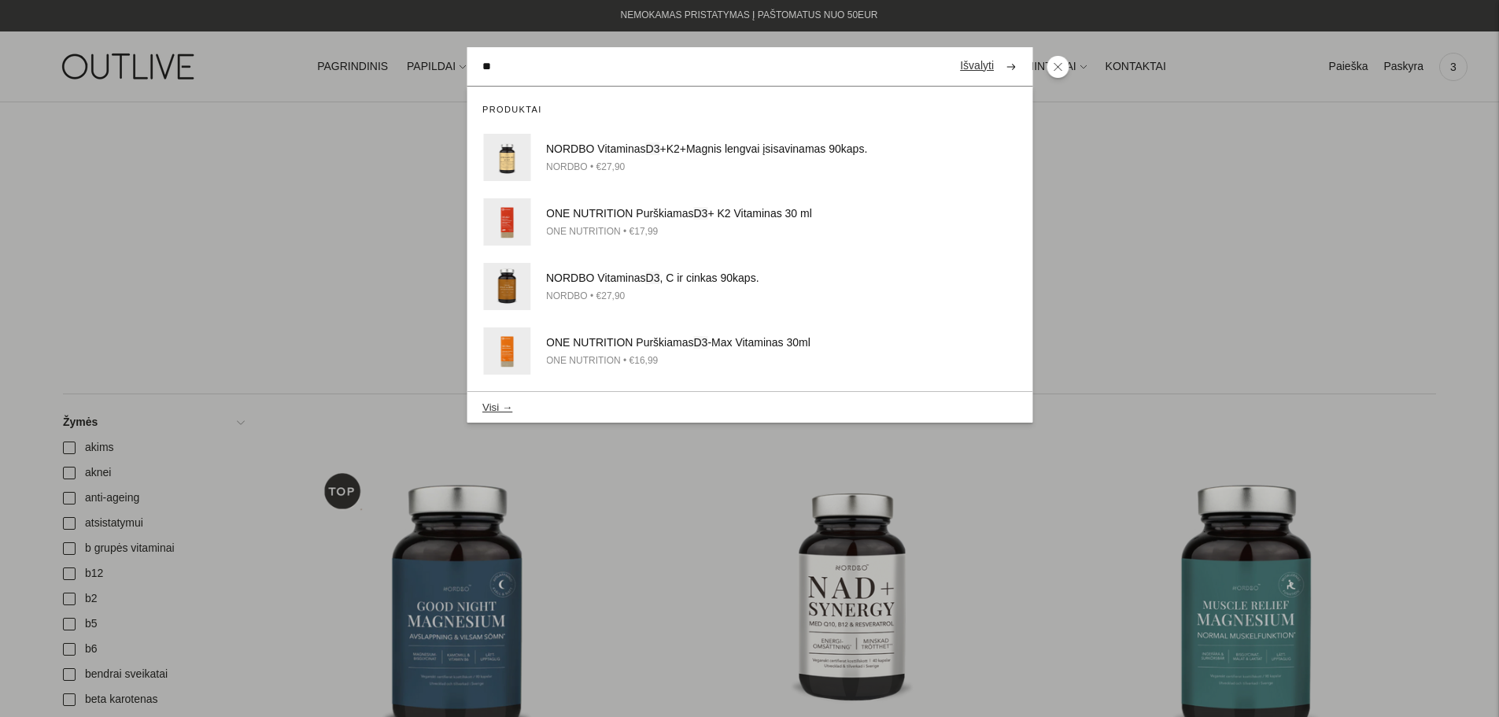
type input "**"
click at [997, 51] on button "submit" at bounding box center [1011, 66] width 28 height 31
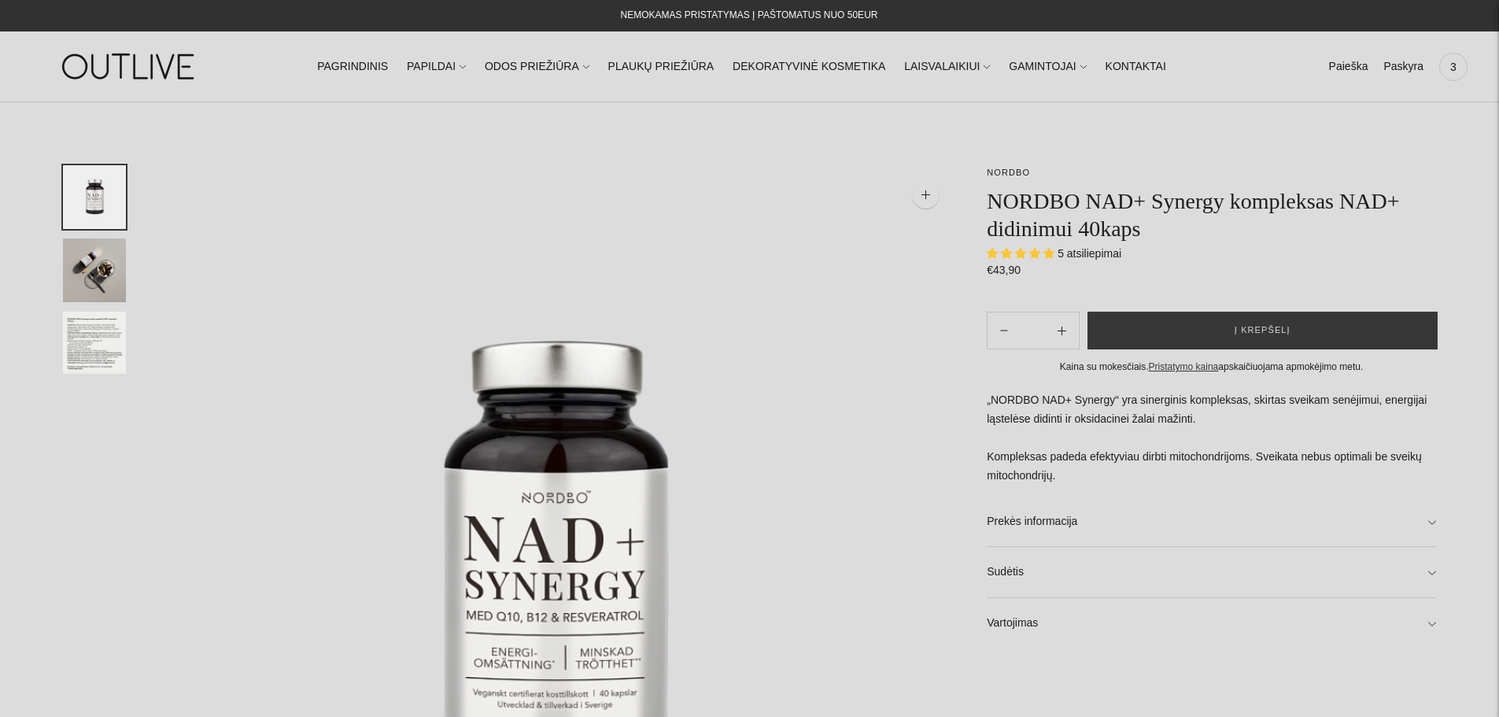
select select "**********"
click at [101, 331] on img "Translation missing: en.general.accessibility.image_thumbail" at bounding box center [94, 344] width 63 height 64
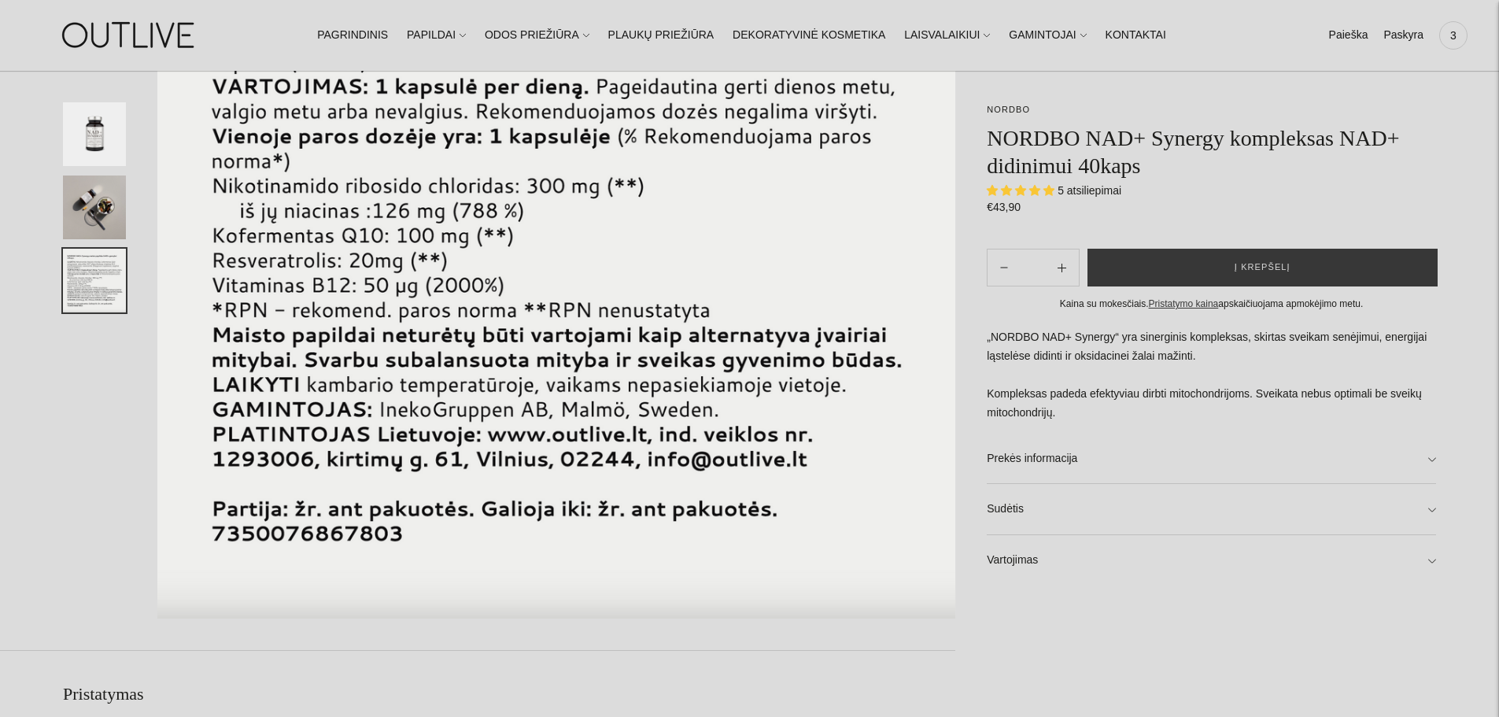
scroll to position [157, 0]
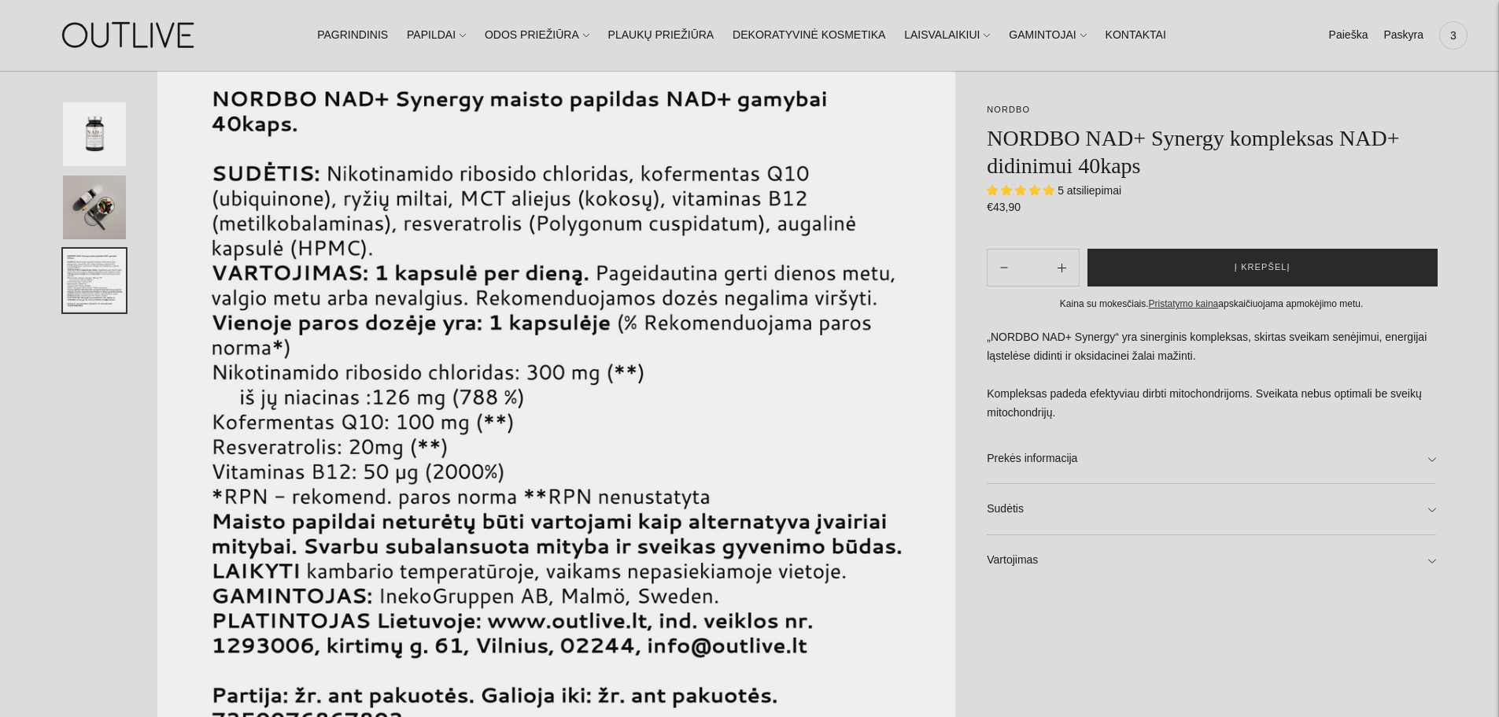
click at [1283, 264] on span "Į krepšelį" at bounding box center [1263, 268] width 56 height 16
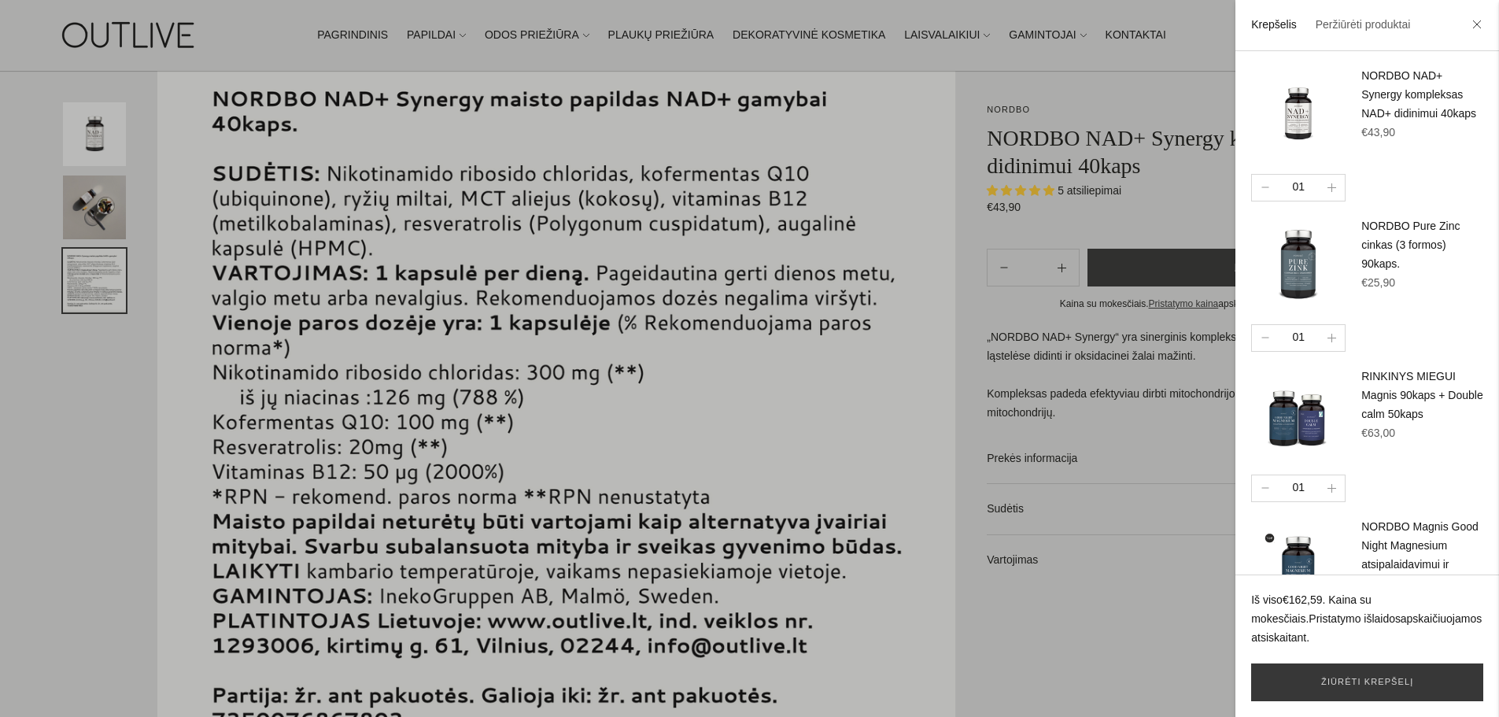
click at [24, 28] on div at bounding box center [749, 358] width 1499 height 717
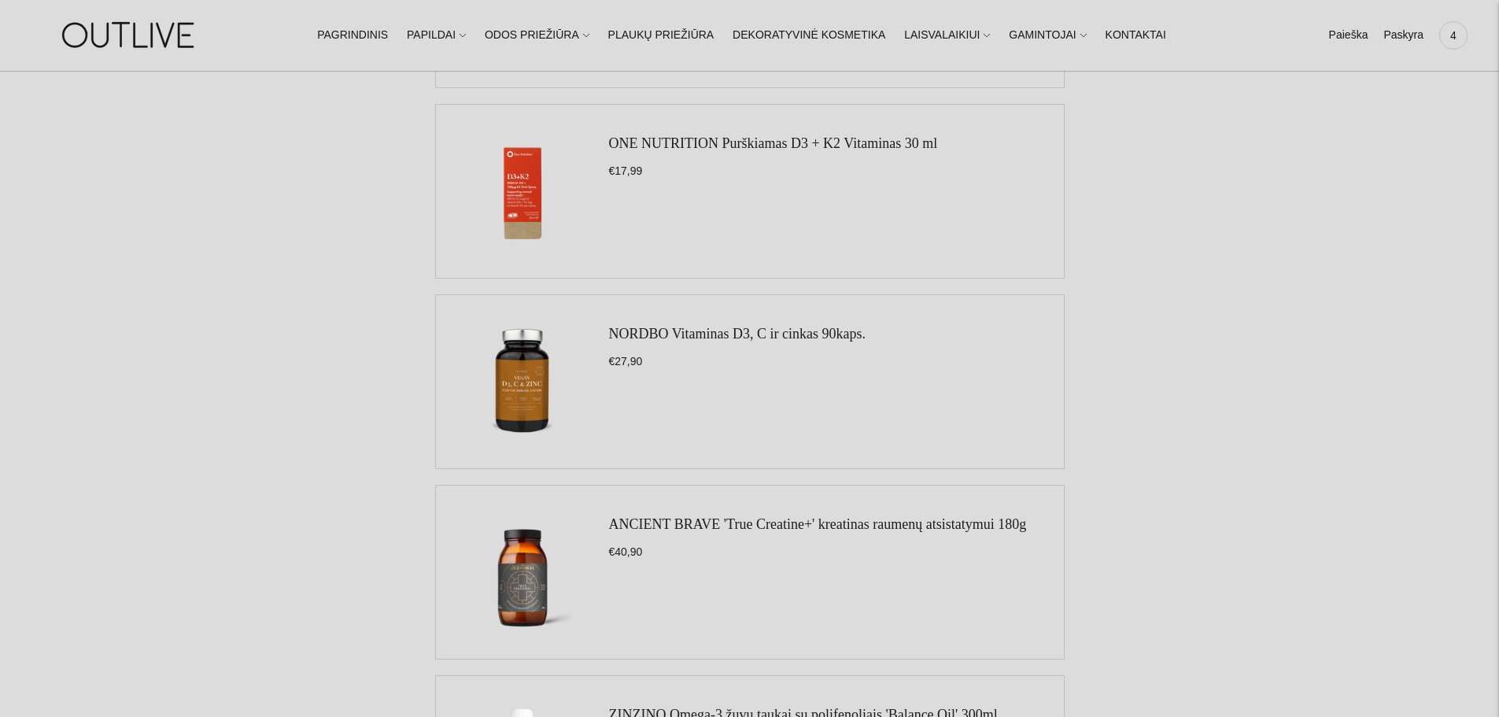
scroll to position [236, 0]
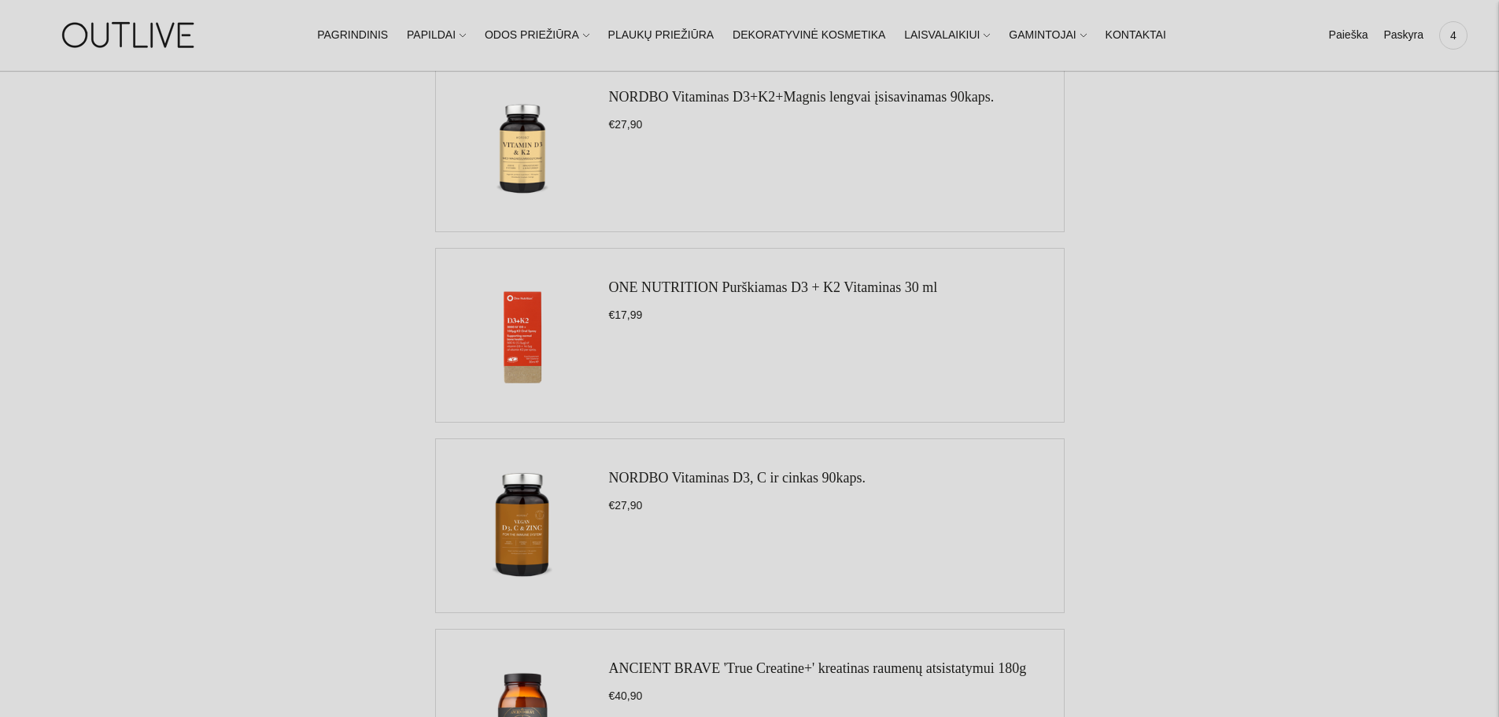
click at [534, 537] on img at bounding box center [523, 526] width 142 height 142
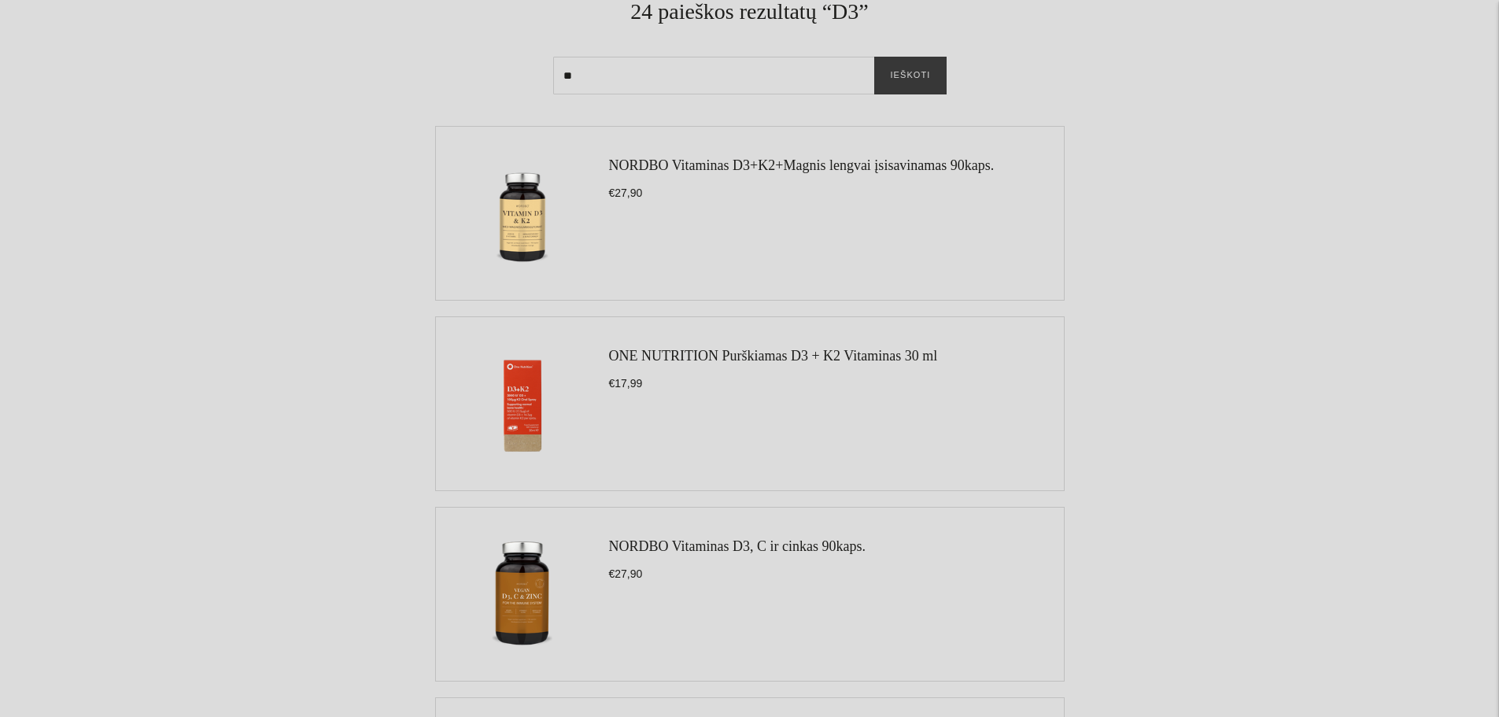
scroll to position [0, 0]
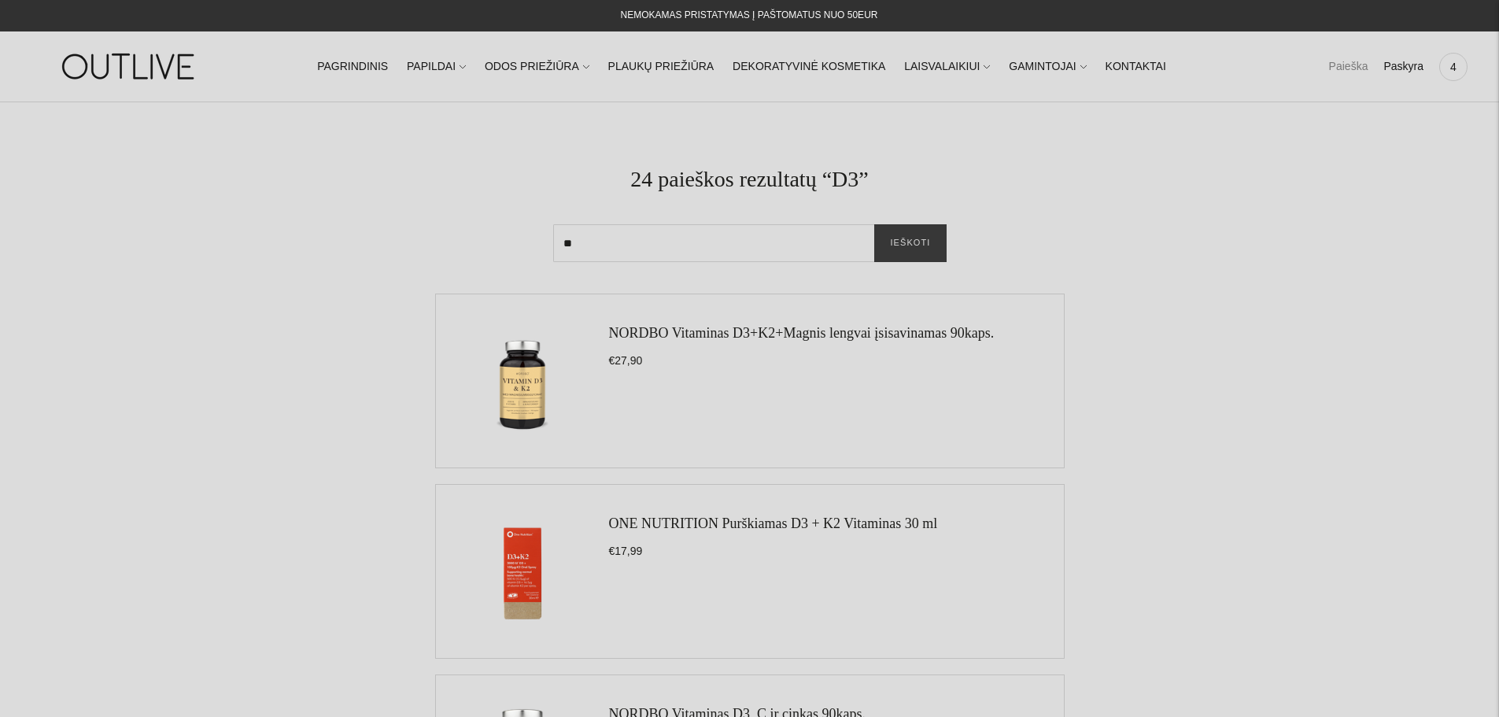
click at [1367, 76] on link "Paieška" at bounding box center [1348, 67] width 39 height 35
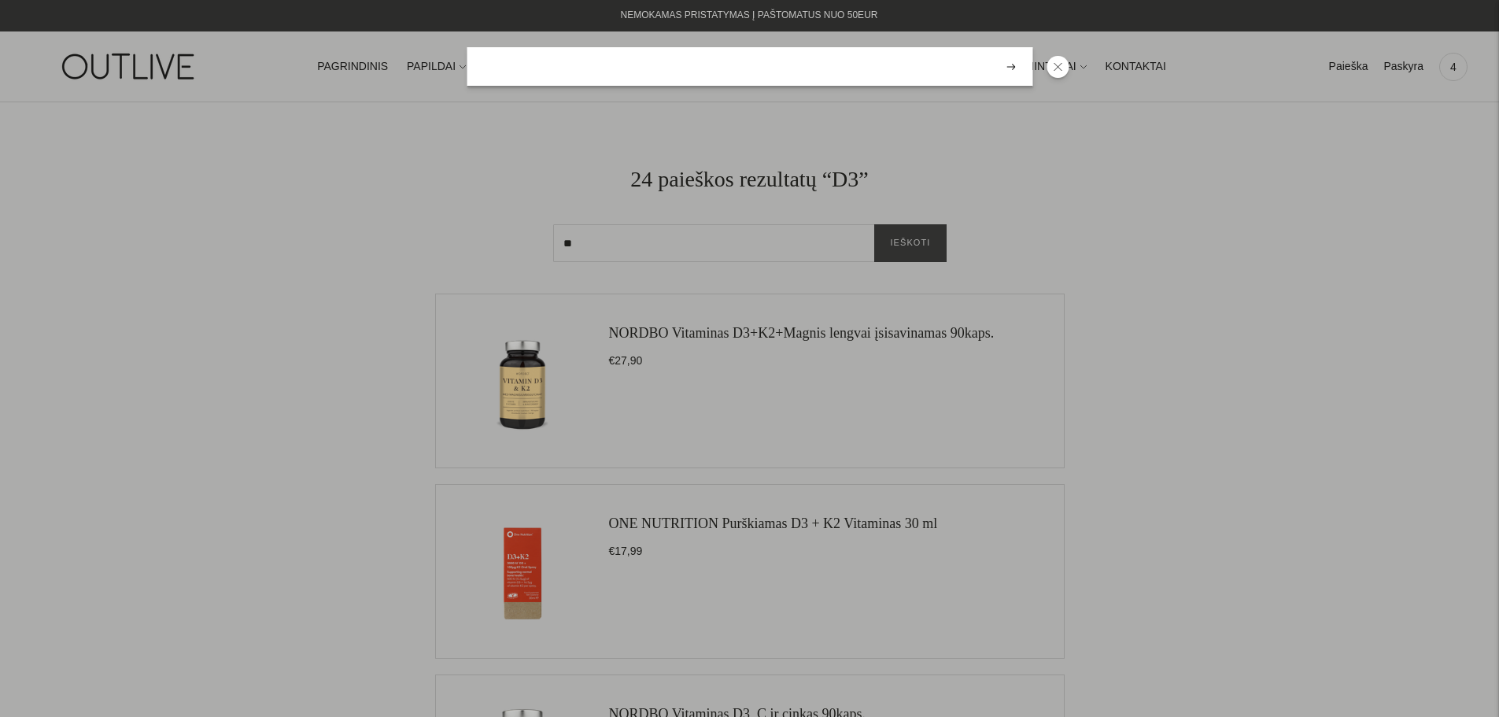
click at [540, 76] on input "search" at bounding box center [750, 66] width 566 height 39
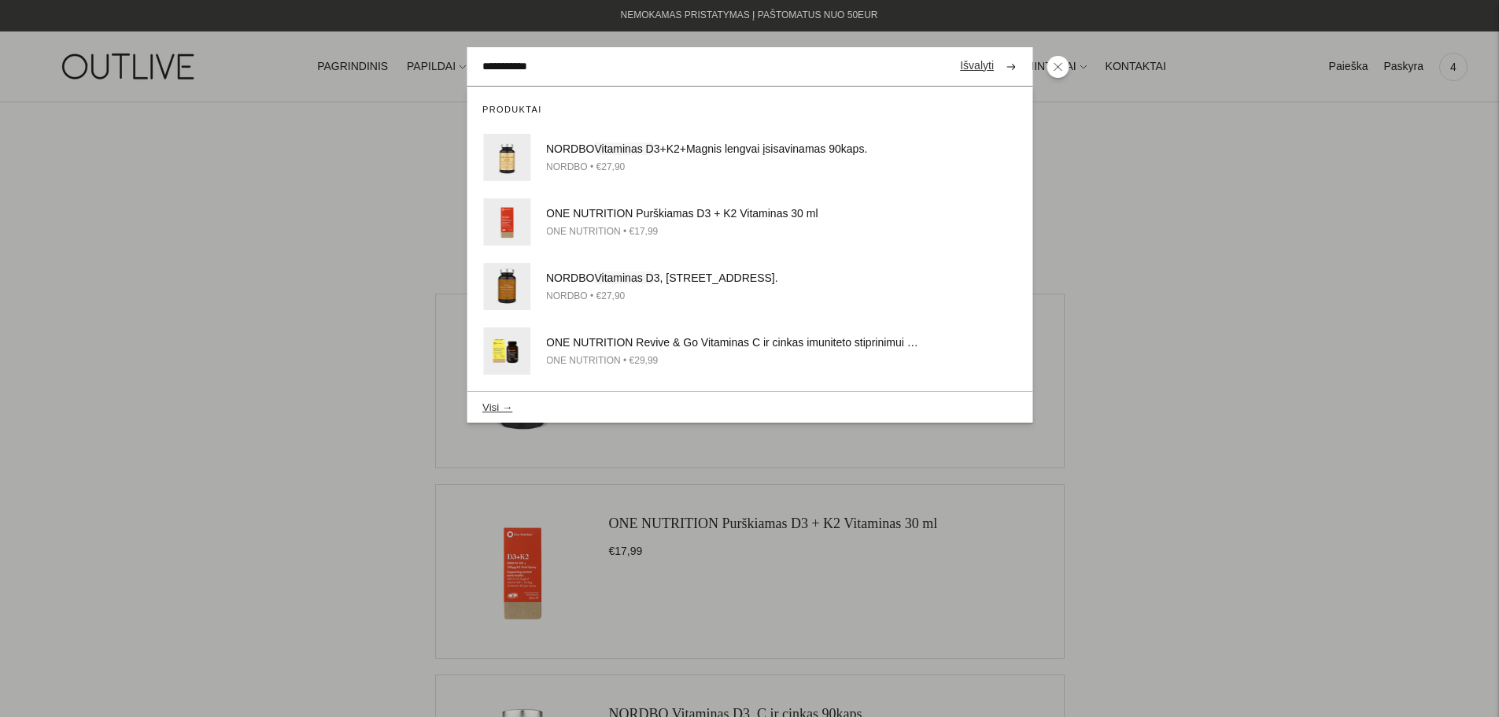
drag, startPoint x: 563, startPoint y: 67, endPoint x: 419, endPoint y: 68, distance: 143.2
click at [419, 68] on div "**********" at bounding box center [749, 66] width 1499 height 70
drag, startPoint x: 554, startPoint y: 68, endPoint x: 422, endPoint y: 78, distance: 132.6
click at [422, 78] on div "***** Išvalyti Produktai NORSAN Omega -3 žuvų taukai uždegimo mažinimui bei imu…" at bounding box center [749, 66] width 1499 height 70
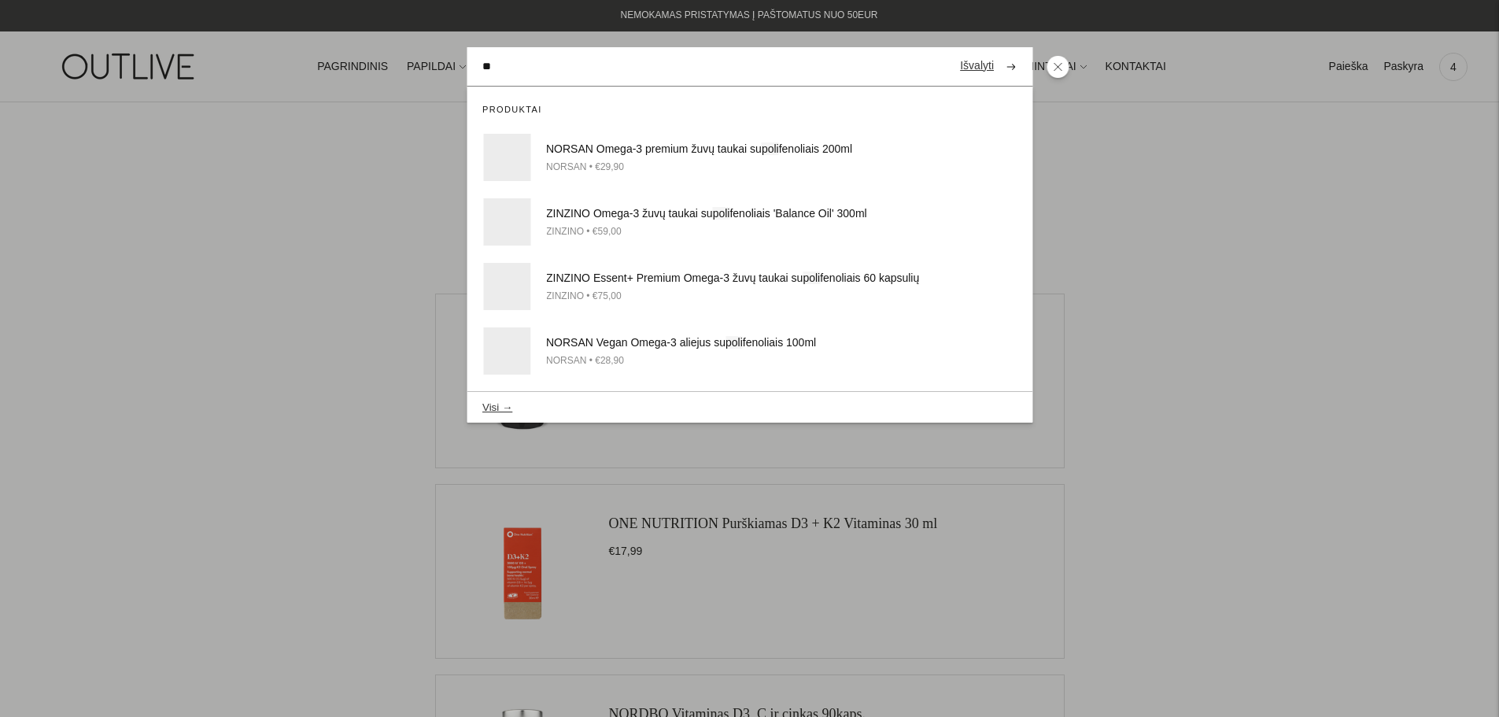
type input "*"
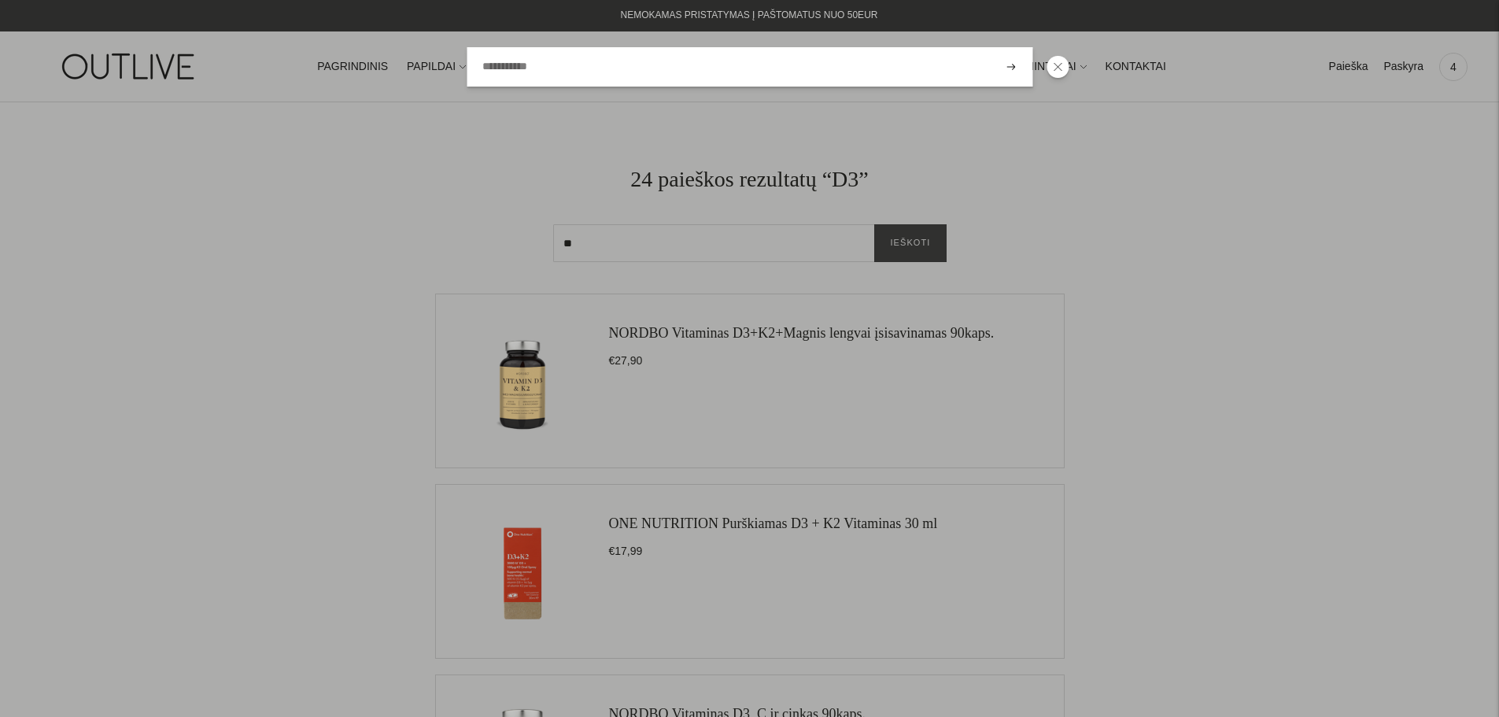
click at [1416, 69] on div "Išvalyti Produktai EQUA TIMELESS nerūdijančio p lieno gertuvė 600/1000ml EQUA •…" at bounding box center [749, 66] width 1499 height 70
click at [1384, 201] on div at bounding box center [749, 358] width 1499 height 717
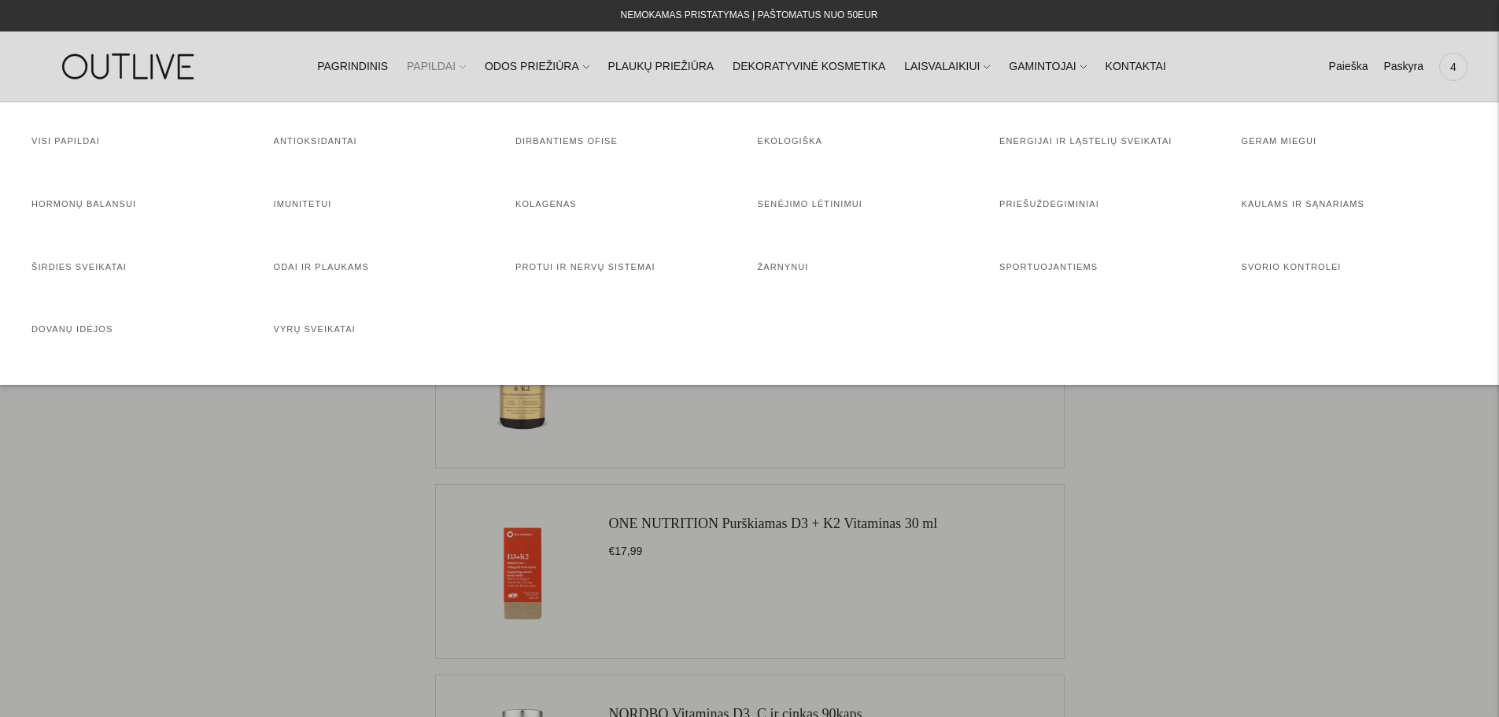
click at [460, 71] on link "PAPILDAI" at bounding box center [436, 67] width 59 height 35
click at [56, 142] on link "Visi papildai" at bounding box center [65, 140] width 68 height 9
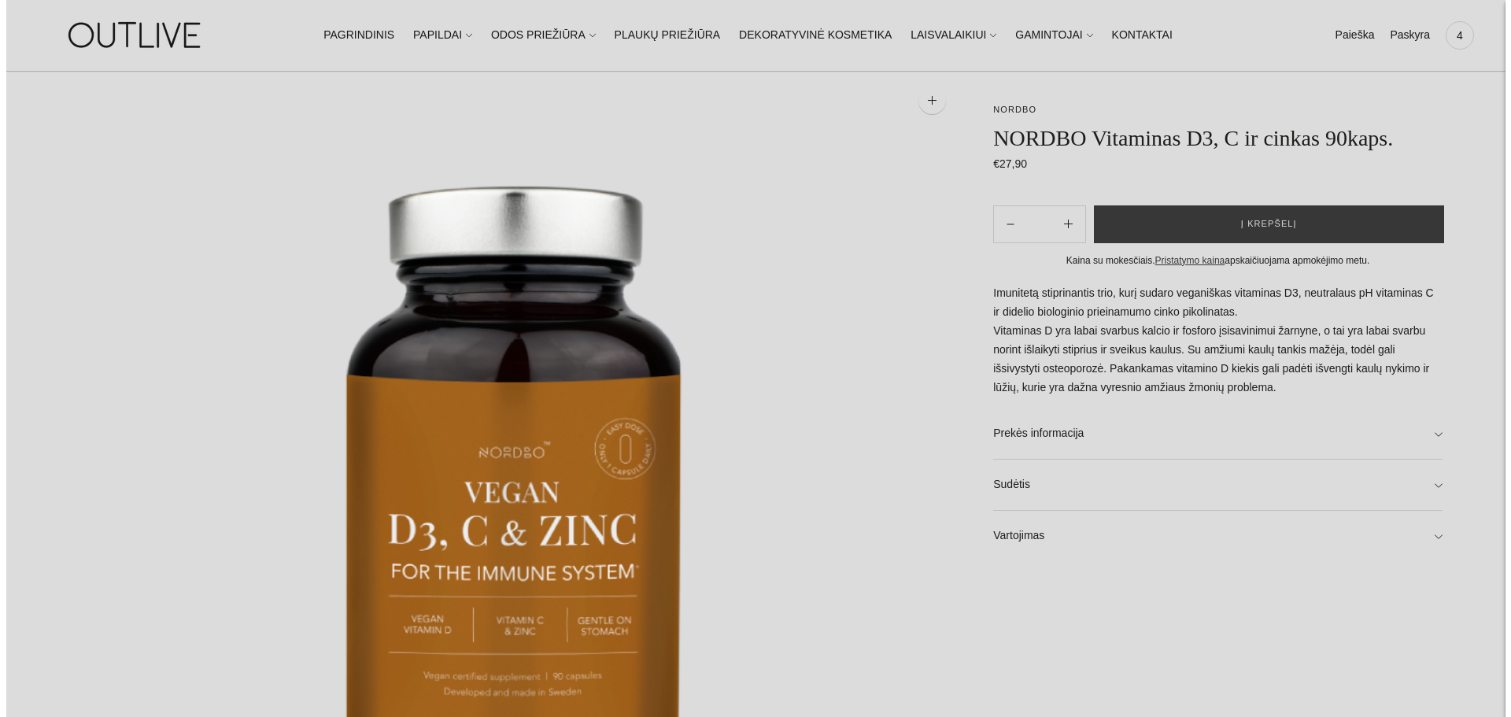
scroll to position [79, 0]
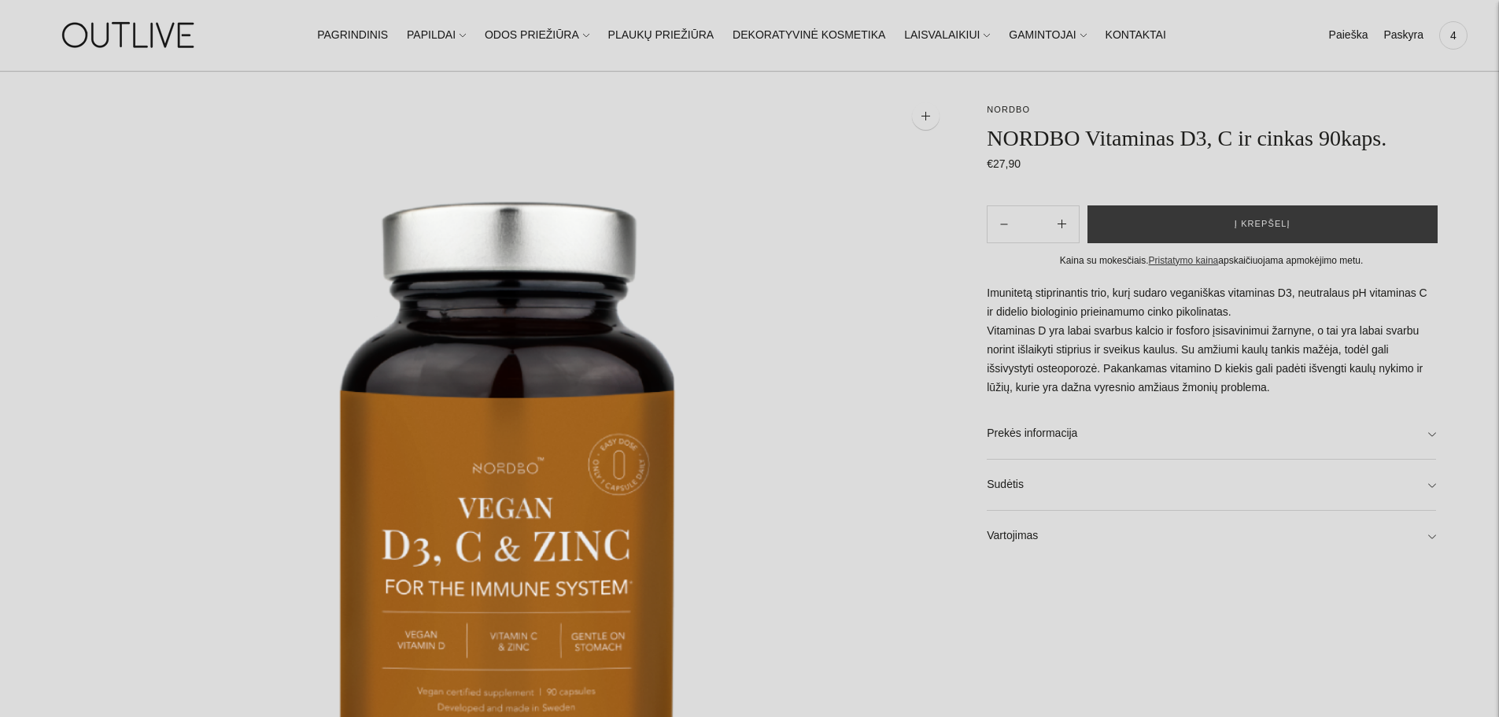
click at [497, 412] on img at bounding box center [509, 533] width 892 height 892
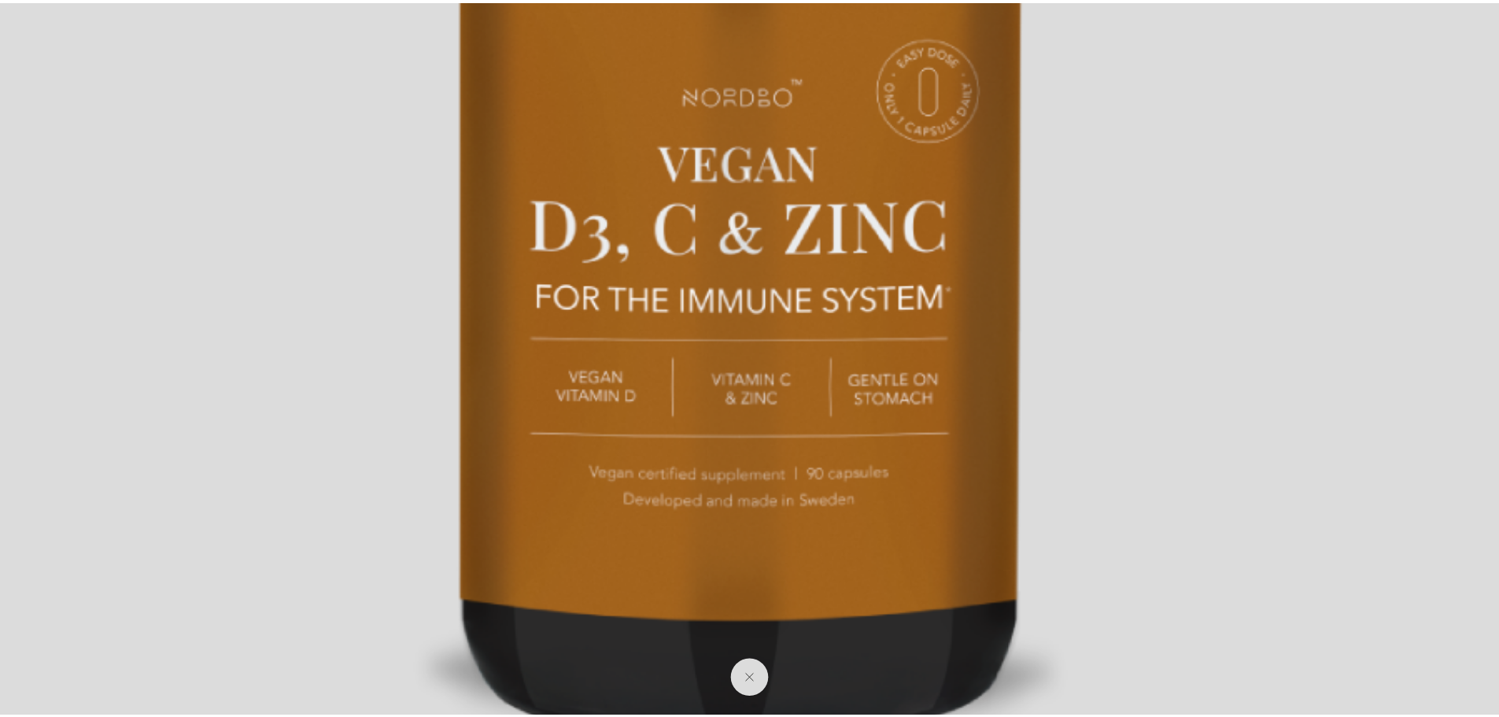
scroll to position [165, 0]
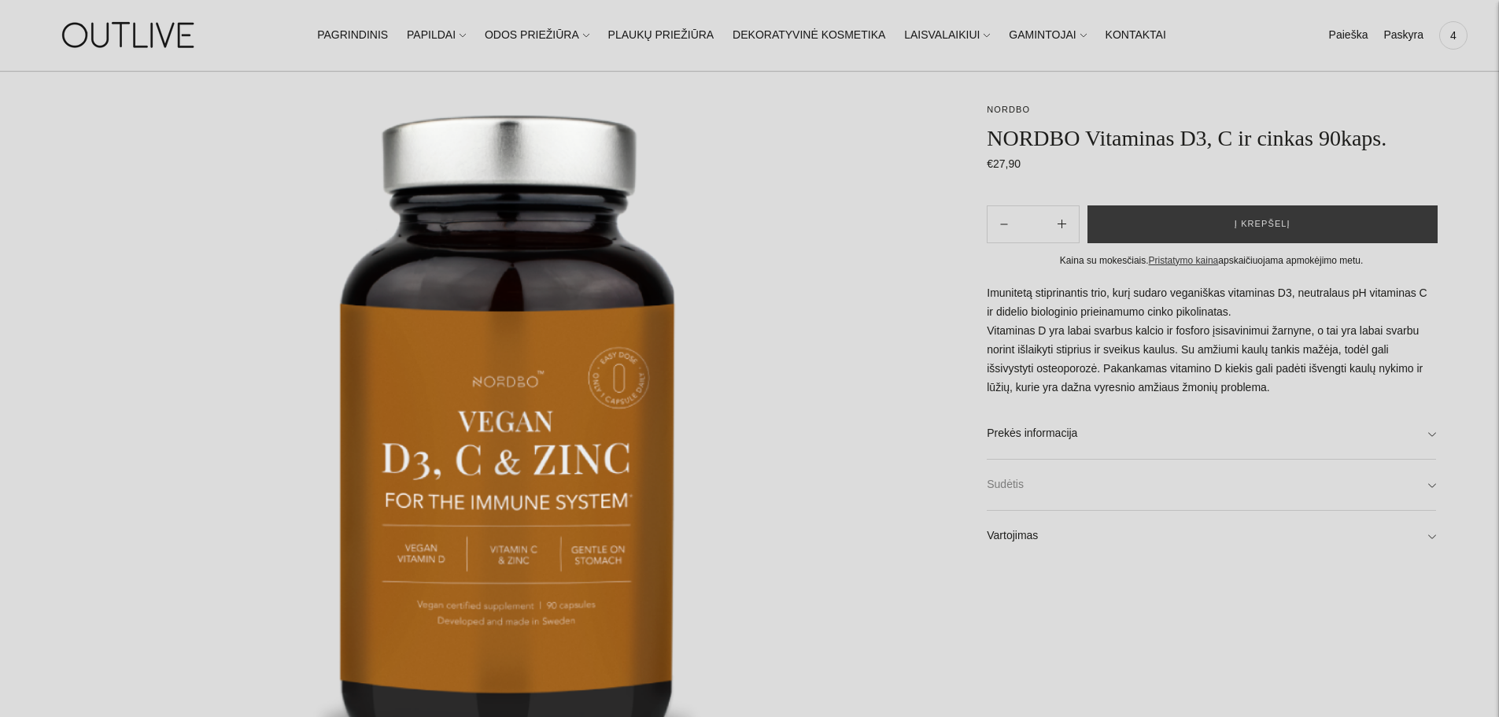
click at [1426, 493] on link "Sudėtis" at bounding box center [1211, 485] width 449 height 50
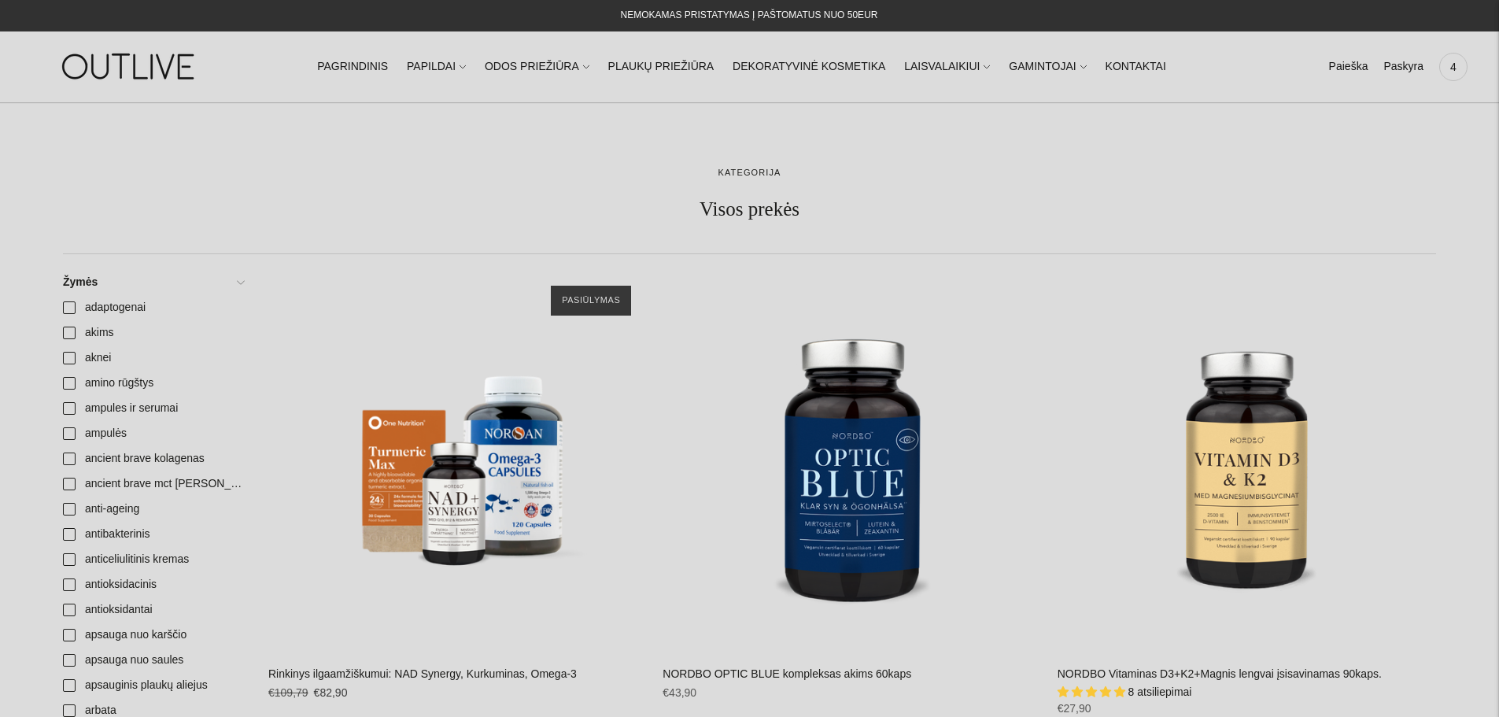
scroll to position [157, 0]
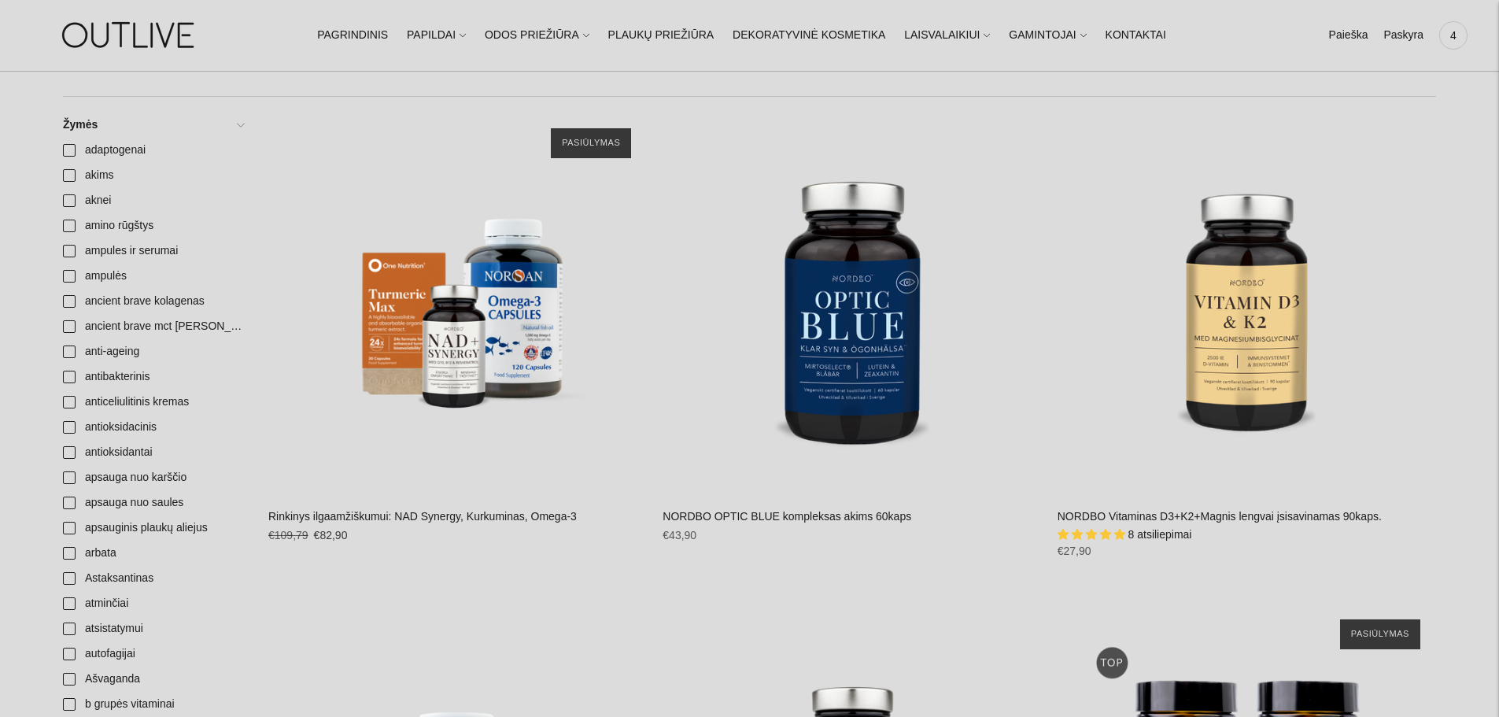
click at [388, 517] on link "Rinkinys ilgaamžiškumui: NAD Synergy, Kurkuminas, Omega-3" at bounding box center [422, 516] width 308 height 13
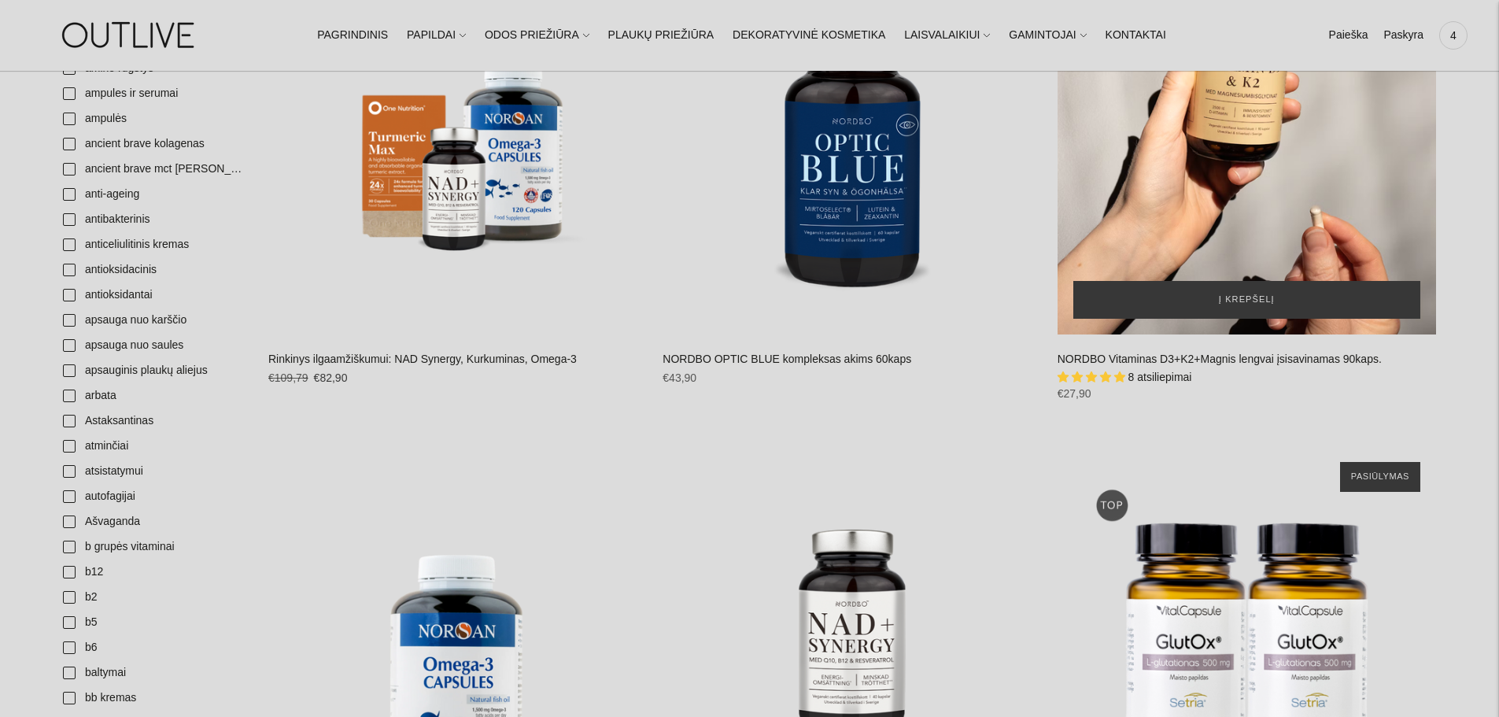
click at [1231, 235] on div "NORDBO Vitaminas D3+K2+Magnis lengvai įsisavinamas 90kaps.\a" at bounding box center [1247, 144] width 379 height 379
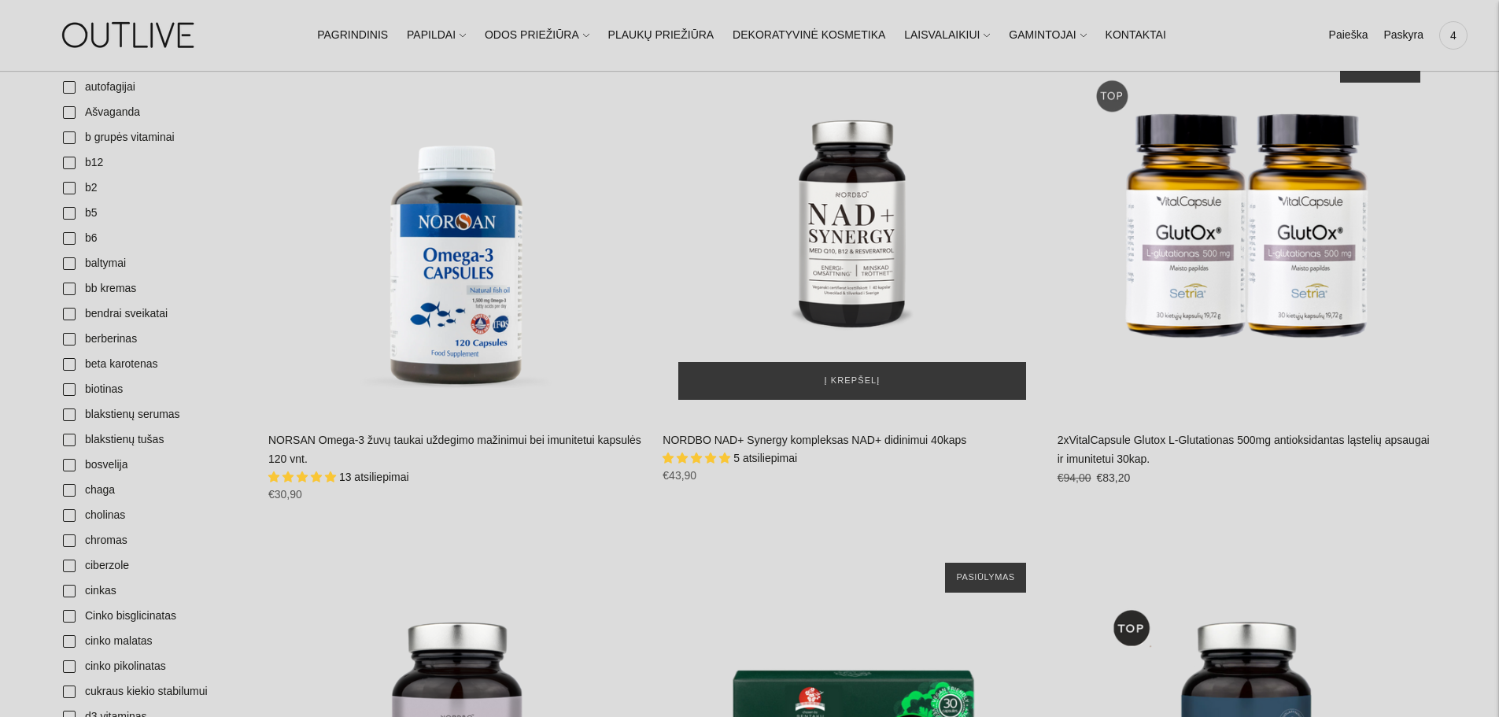
scroll to position [708, 0]
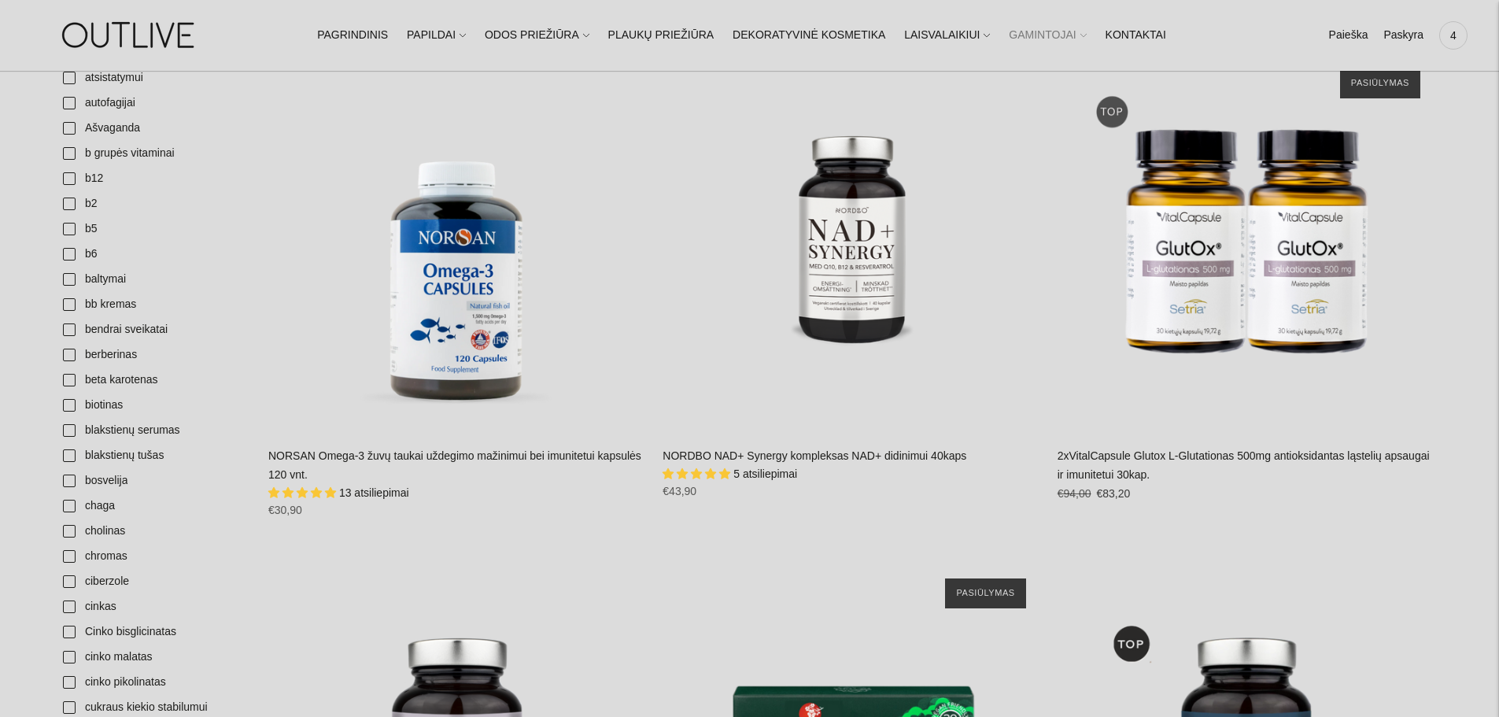
click at [1080, 36] on icon at bounding box center [1083, 35] width 6 height 6
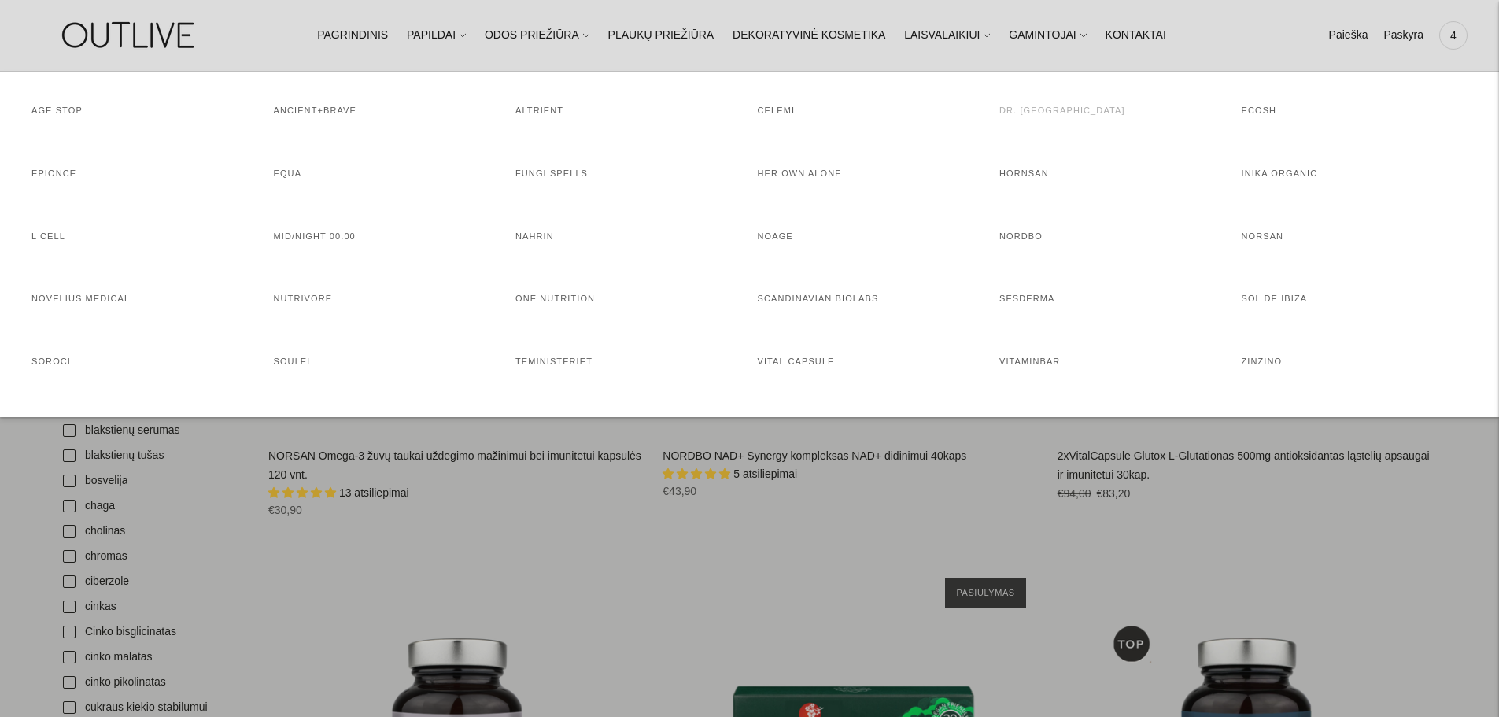
click at [1040, 109] on link "DR. [GEOGRAPHIC_DATA]" at bounding box center [1062, 109] width 126 height 9
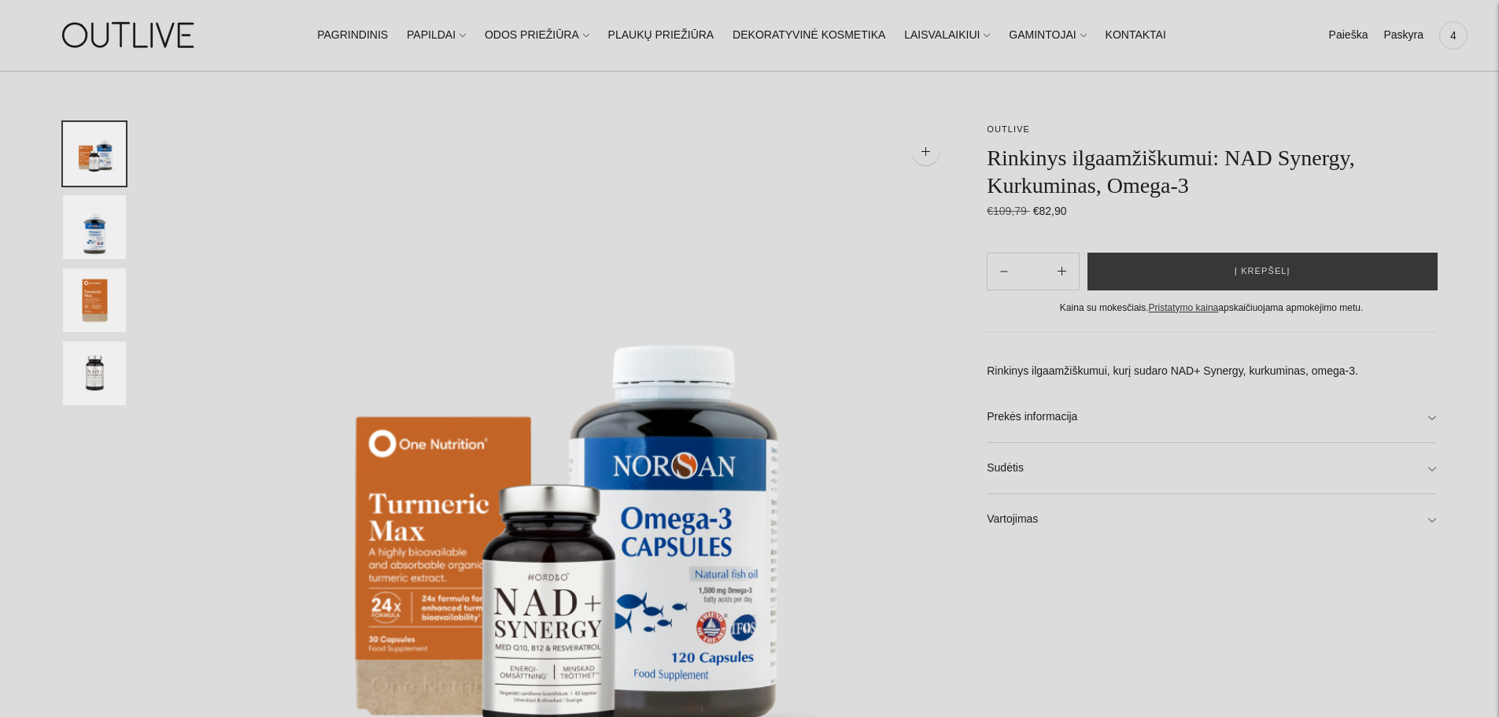
scroll to position [79, 0]
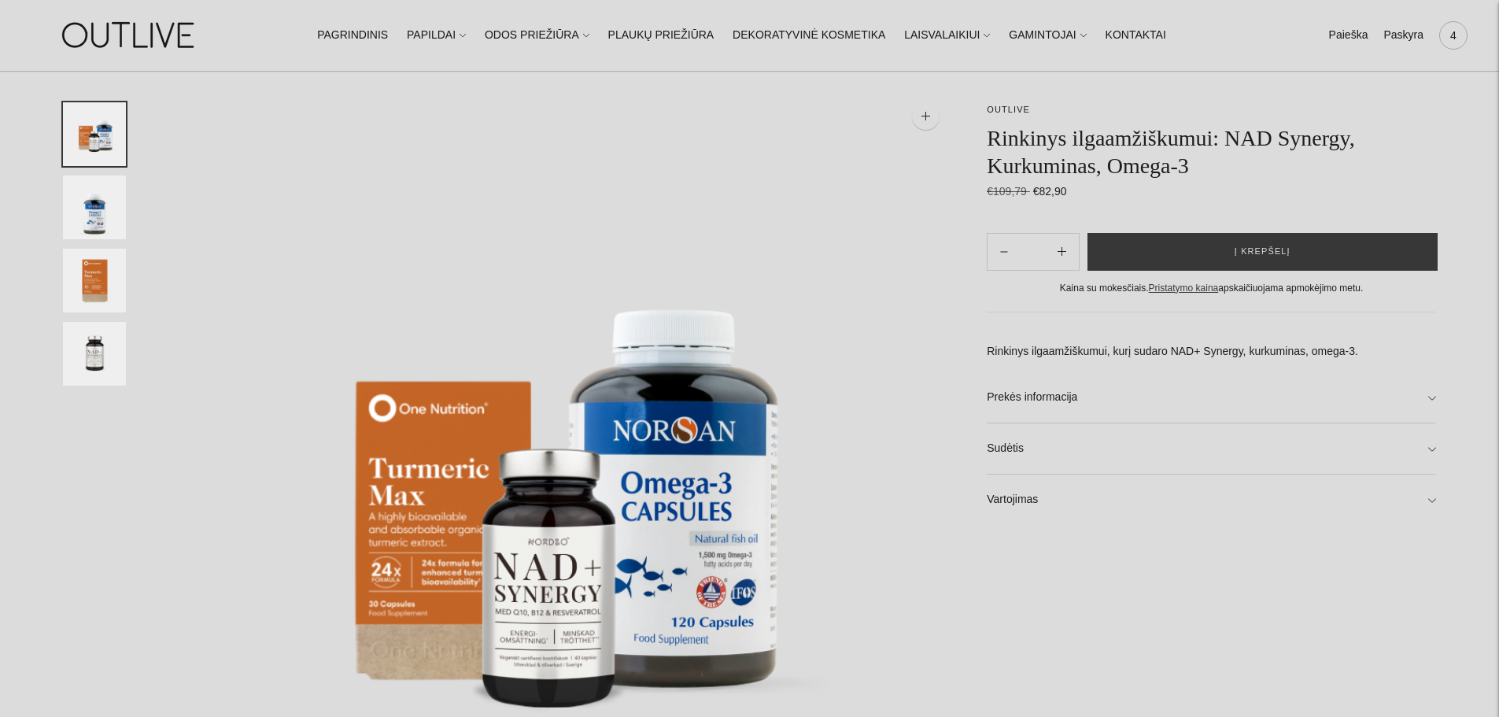
click at [1461, 33] on span "4" at bounding box center [1453, 35] width 22 height 22
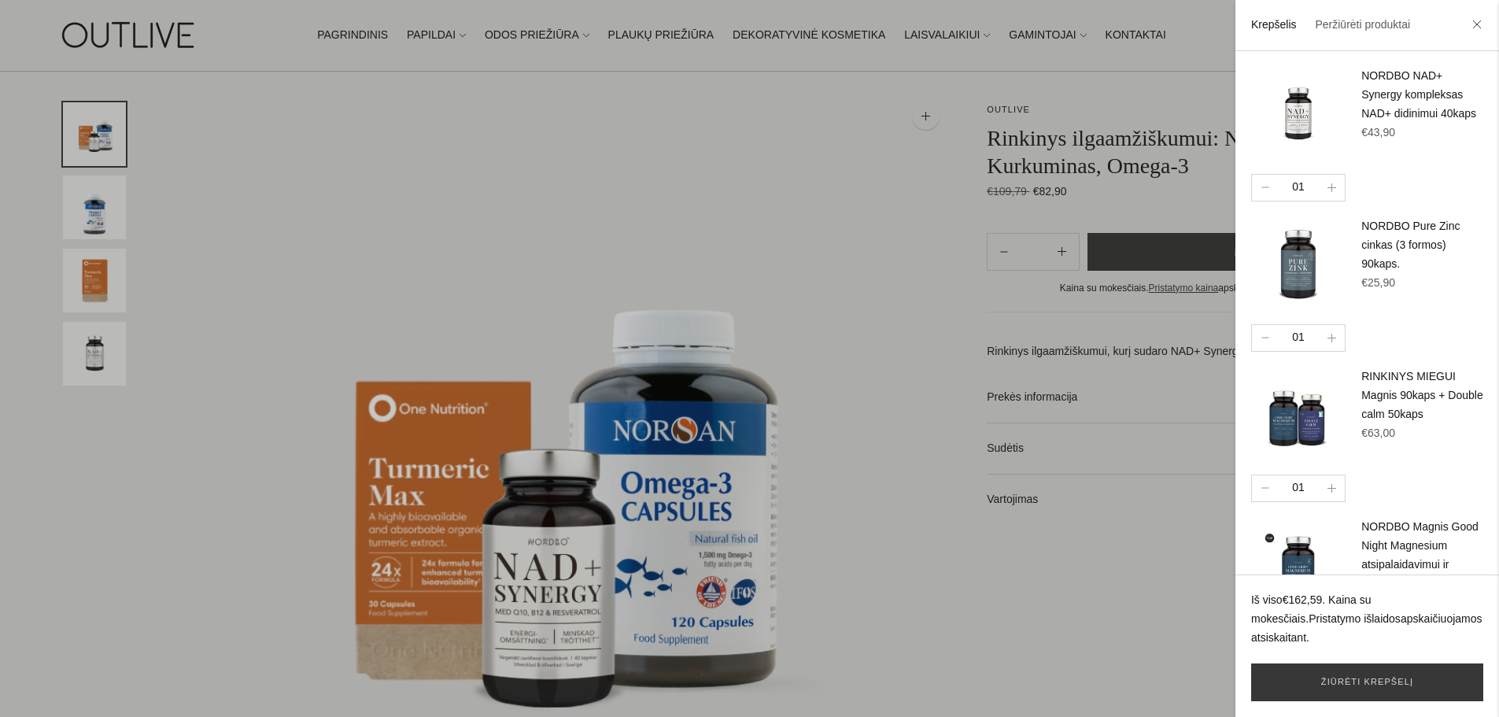
click at [363, 142] on div at bounding box center [749, 358] width 1499 height 717
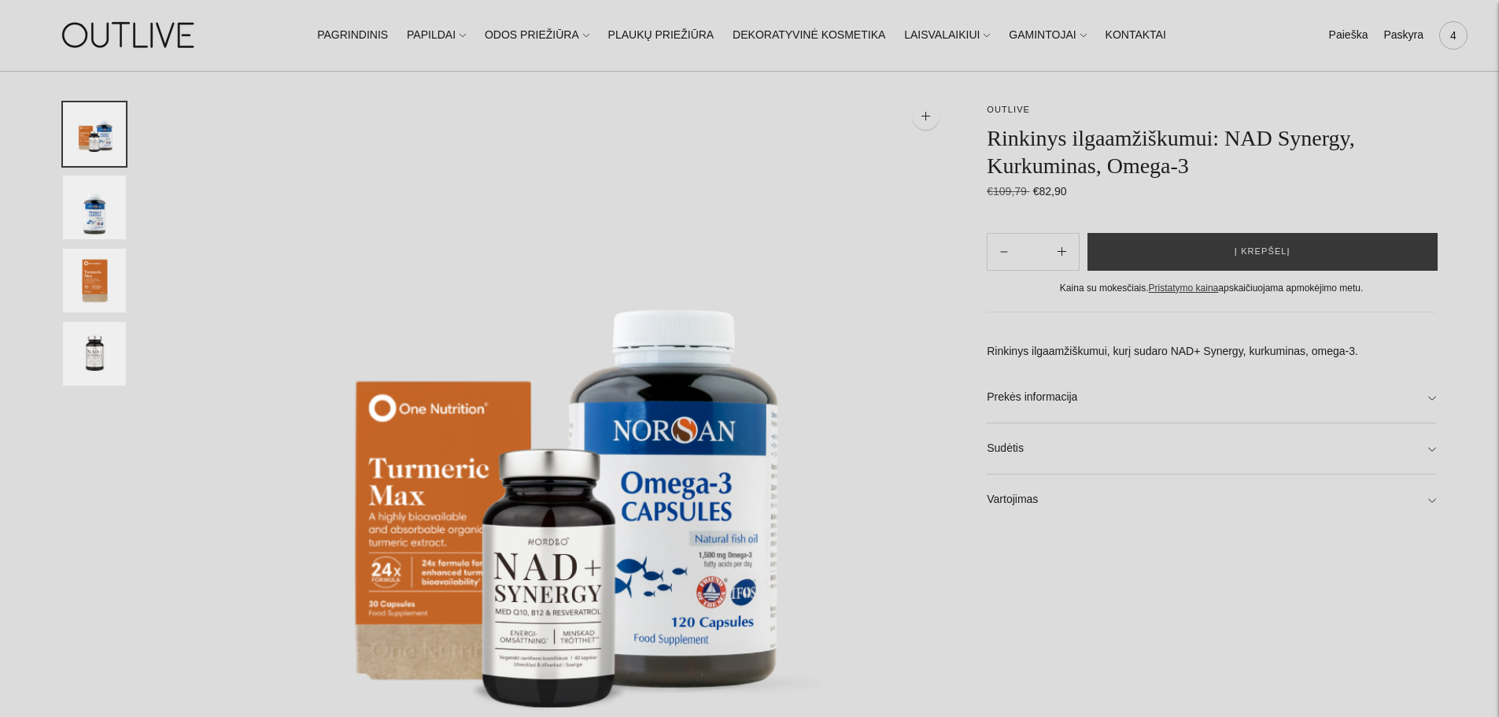
click at [1455, 39] on span "4" at bounding box center [1453, 35] width 22 height 22
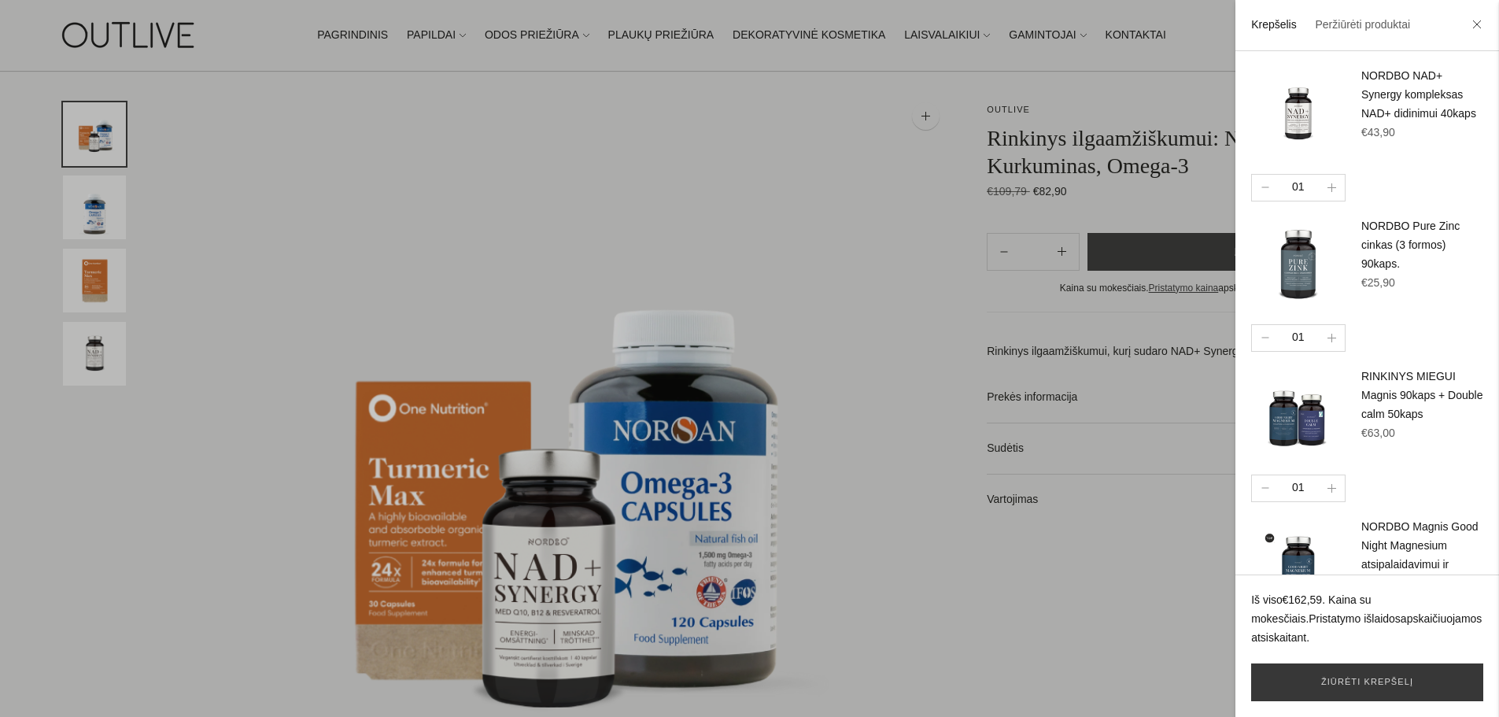
click at [498, 175] on div at bounding box center [749, 358] width 1499 height 717
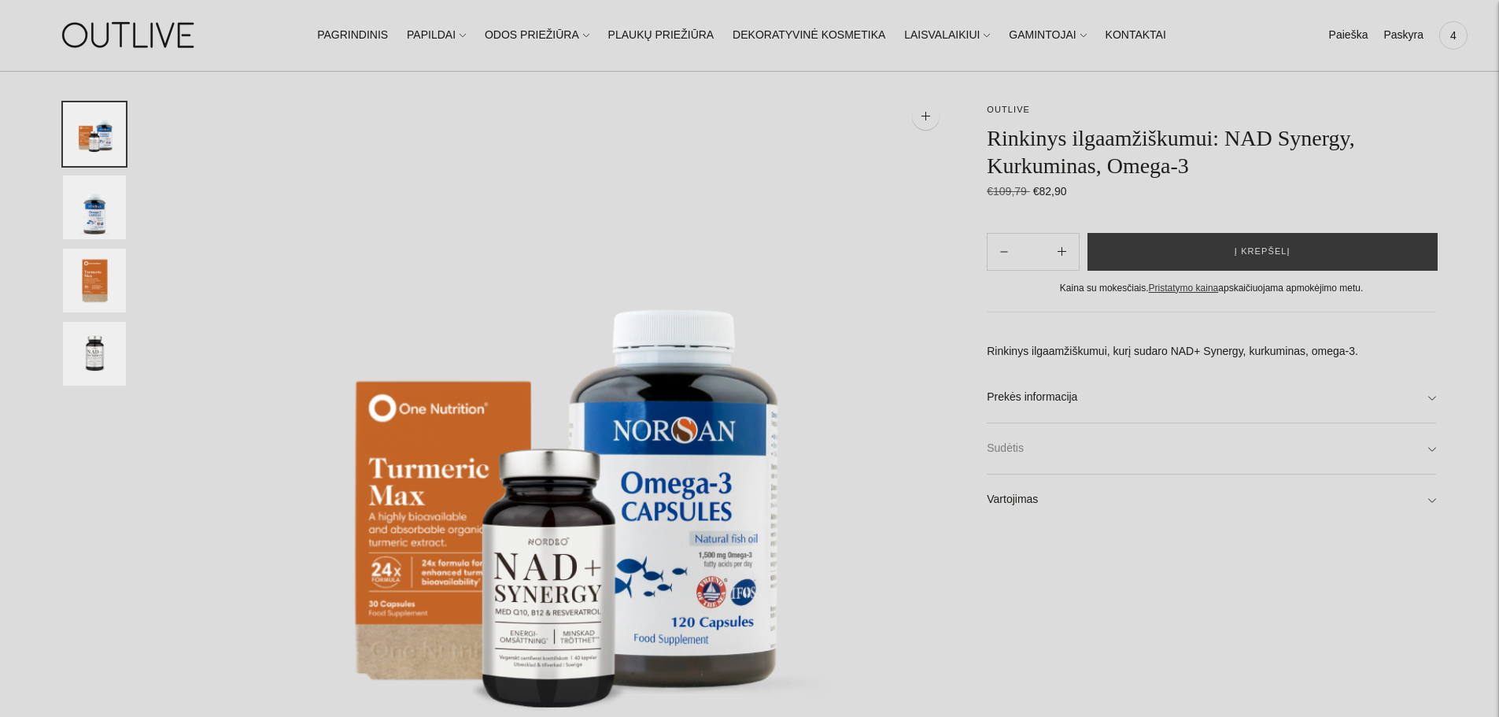
click at [1430, 454] on link "Sudėtis" at bounding box center [1211, 448] width 449 height 50
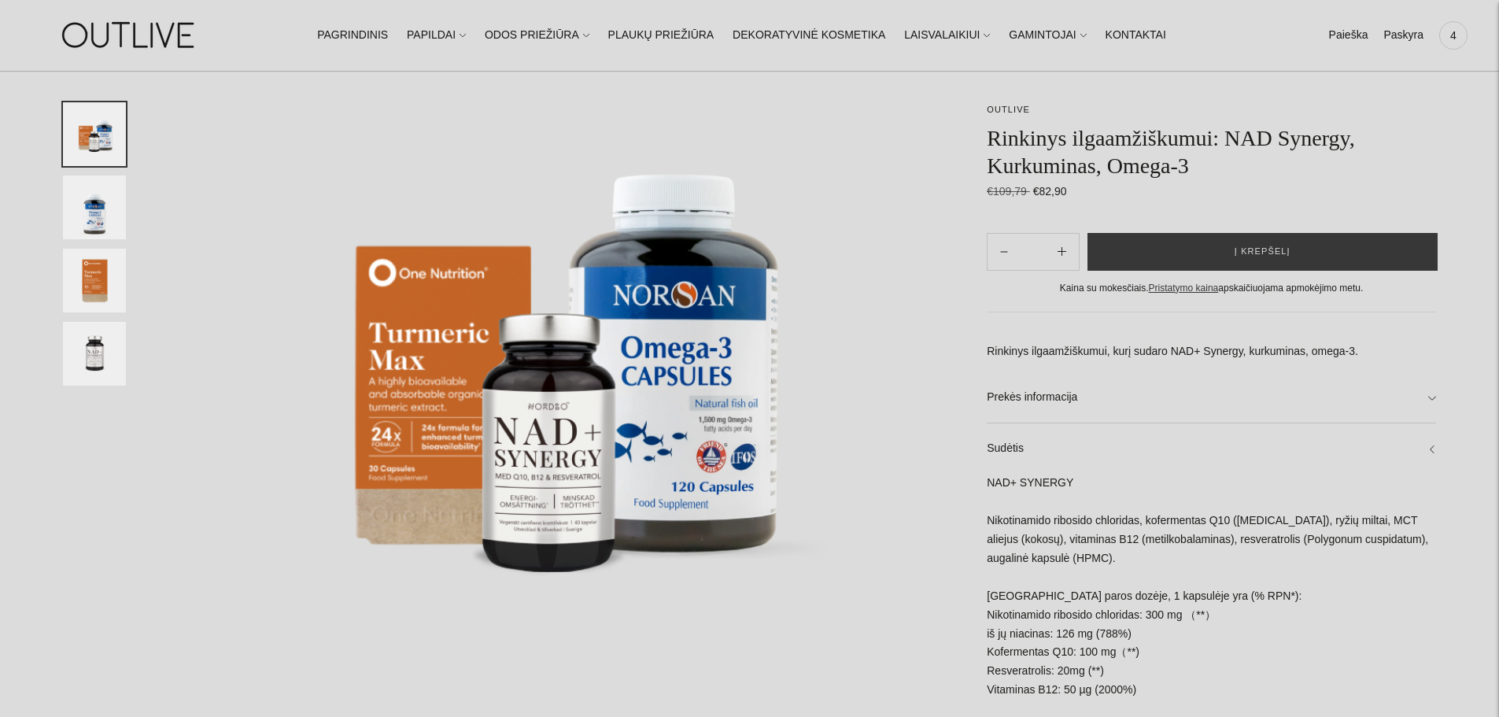
scroll to position [157, 0]
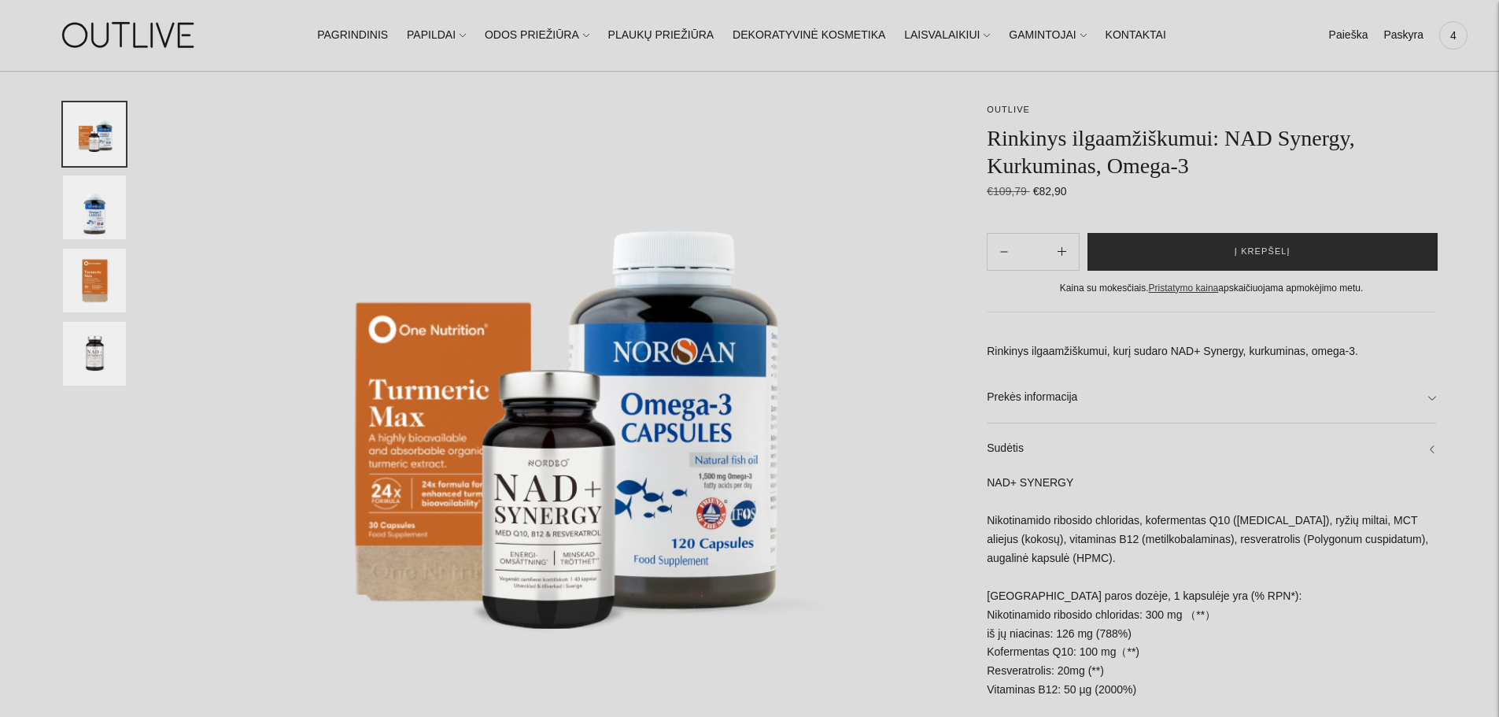
click at [1217, 258] on button "Į krepšelį" at bounding box center [1263, 252] width 350 height 38
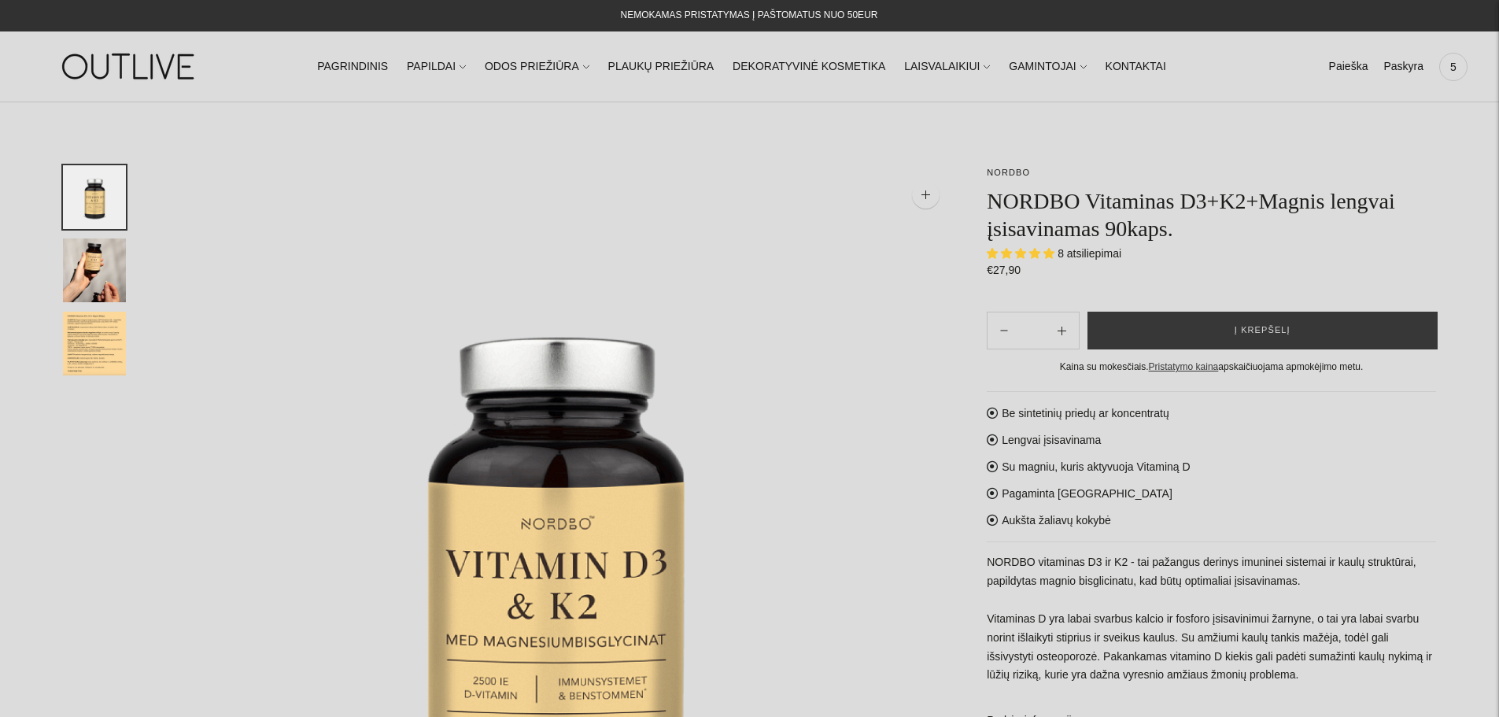
select select "**********"
click at [81, 335] on img "Translation missing: en.general.accessibility.image_thumbail" at bounding box center [94, 344] width 63 height 64
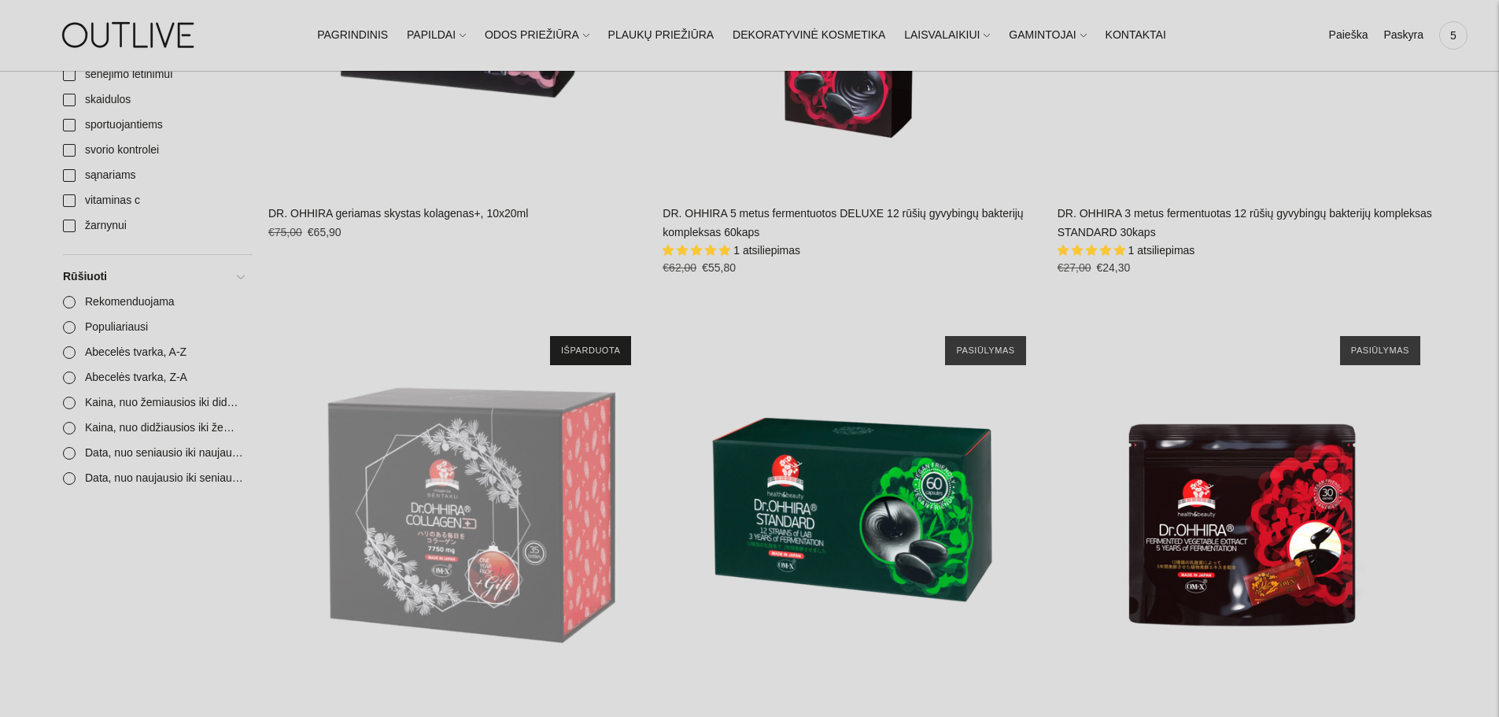
scroll to position [472, 0]
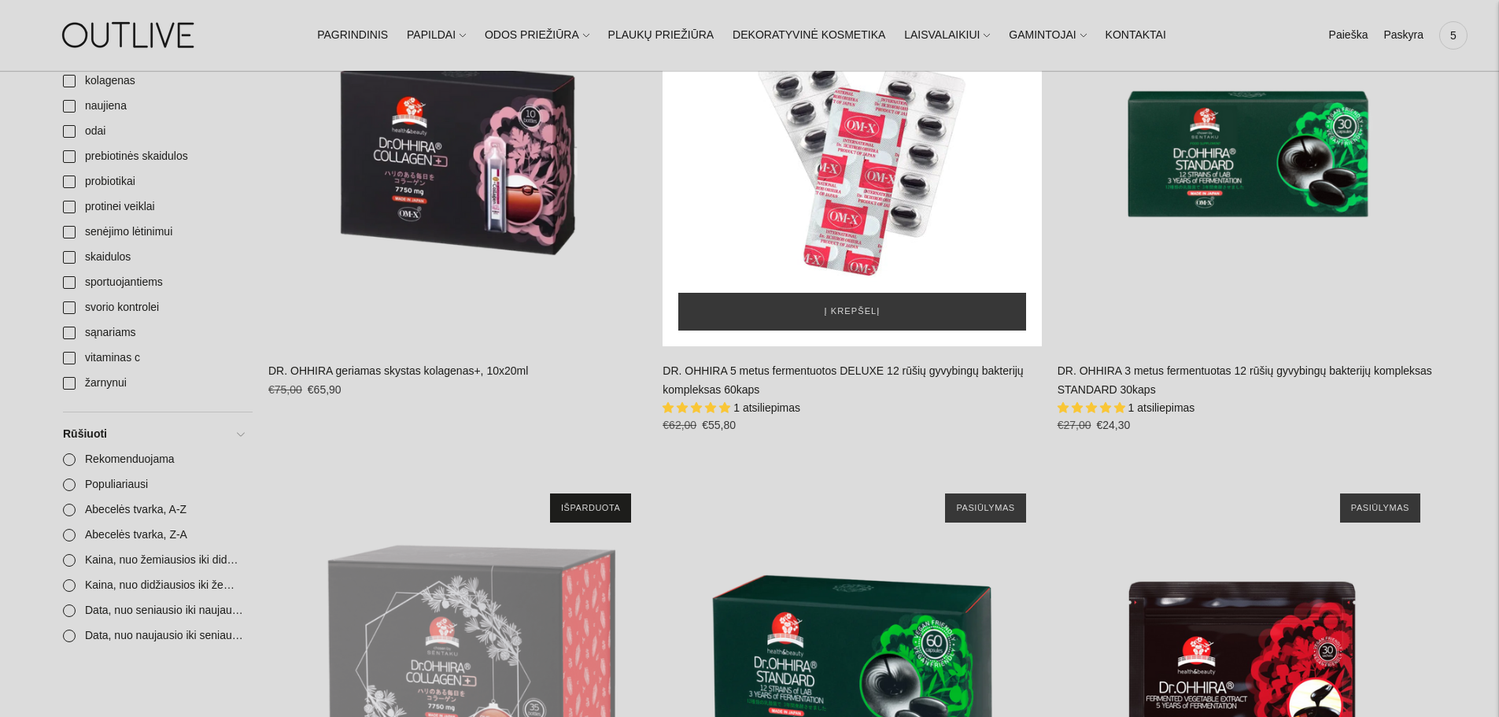
click at [855, 240] on div "DR. OHHIRA 5 metus fermentuotos DELUXE 12 rūšių gyvybingų bakterijų kompleksas …" at bounding box center [852, 157] width 379 height 379
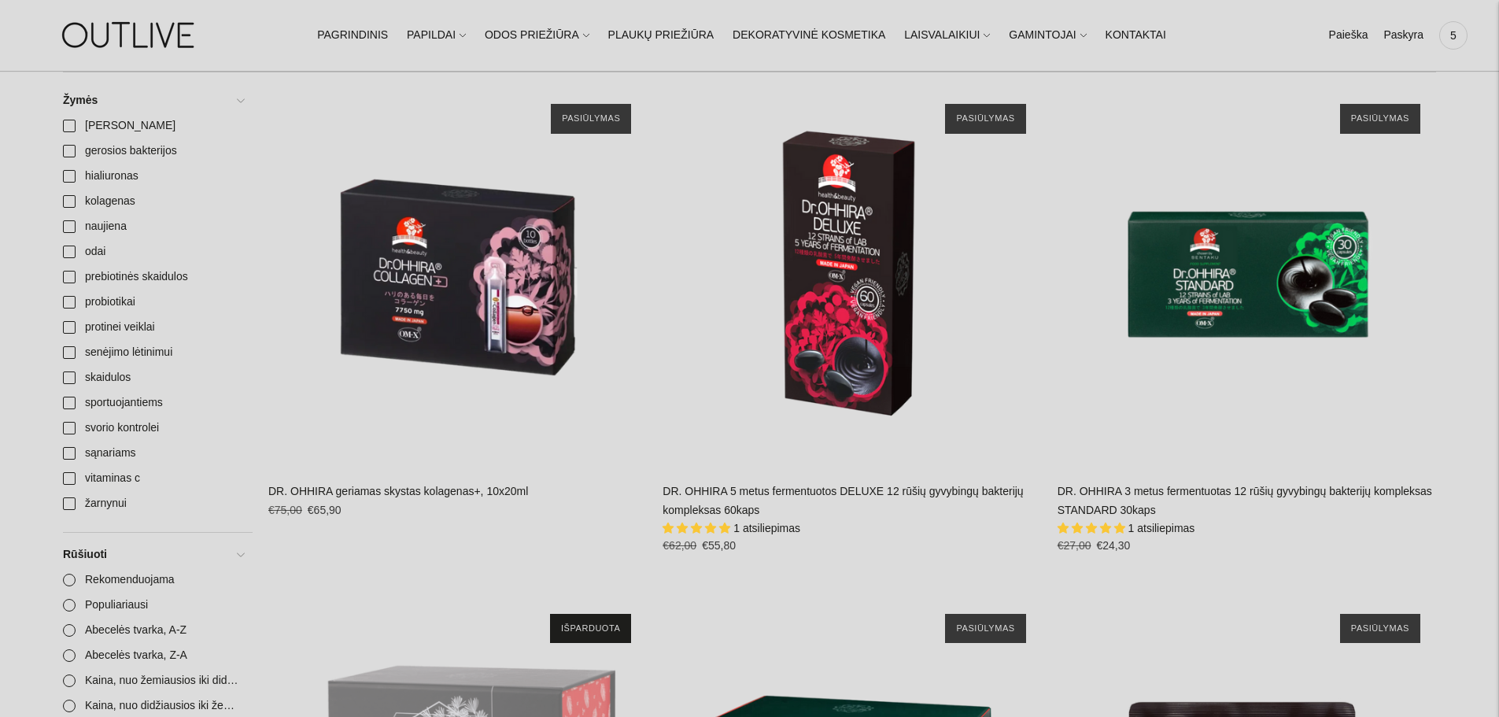
scroll to position [315, 0]
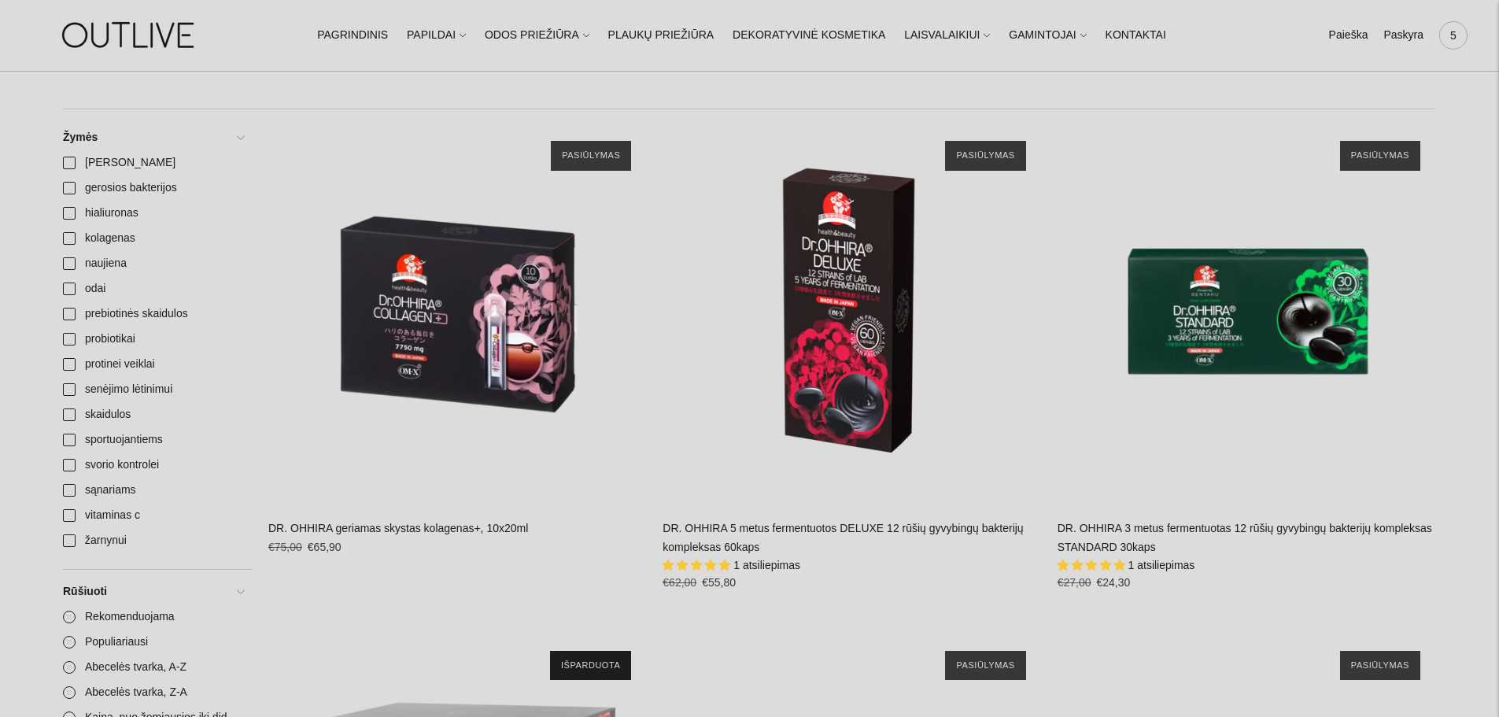
click at [1454, 41] on span "5" at bounding box center [1453, 35] width 22 height 22
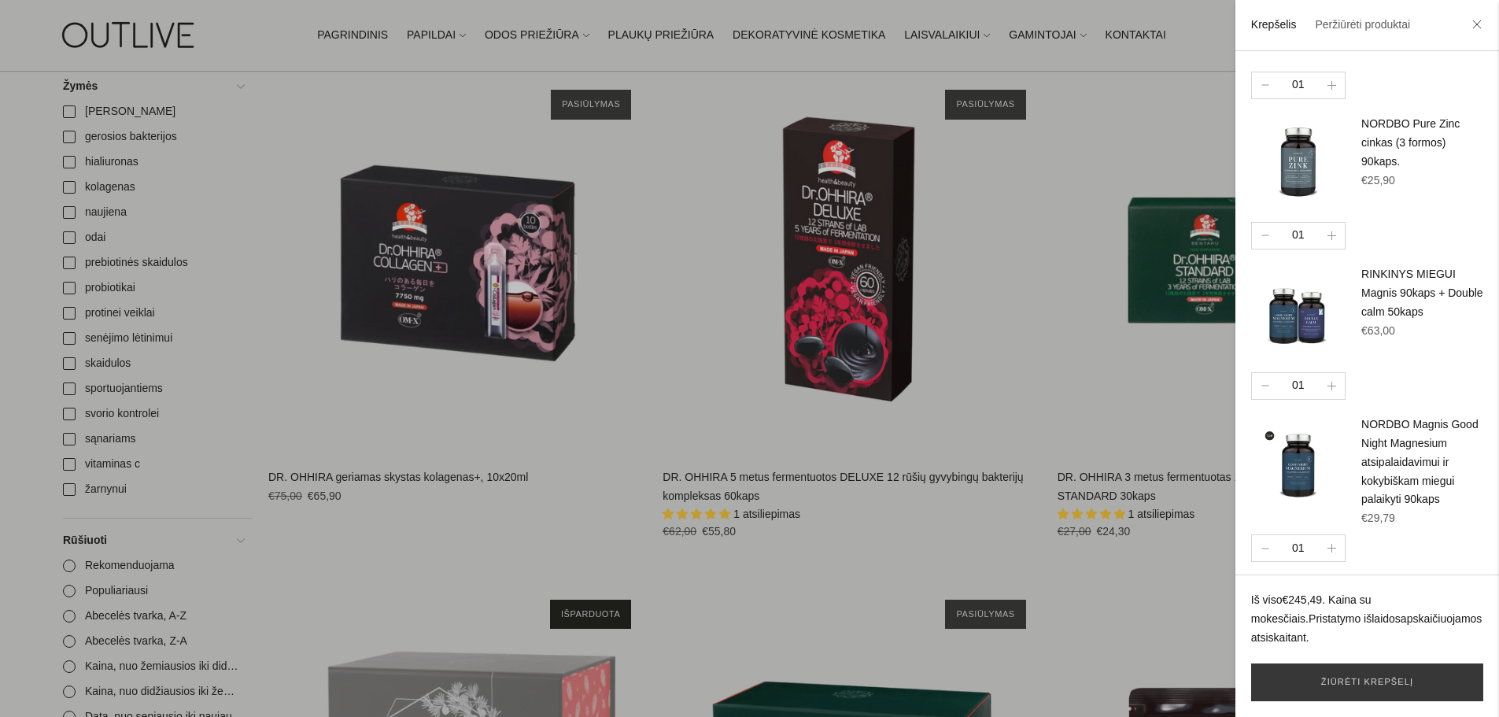
scroll to position [393, 0]
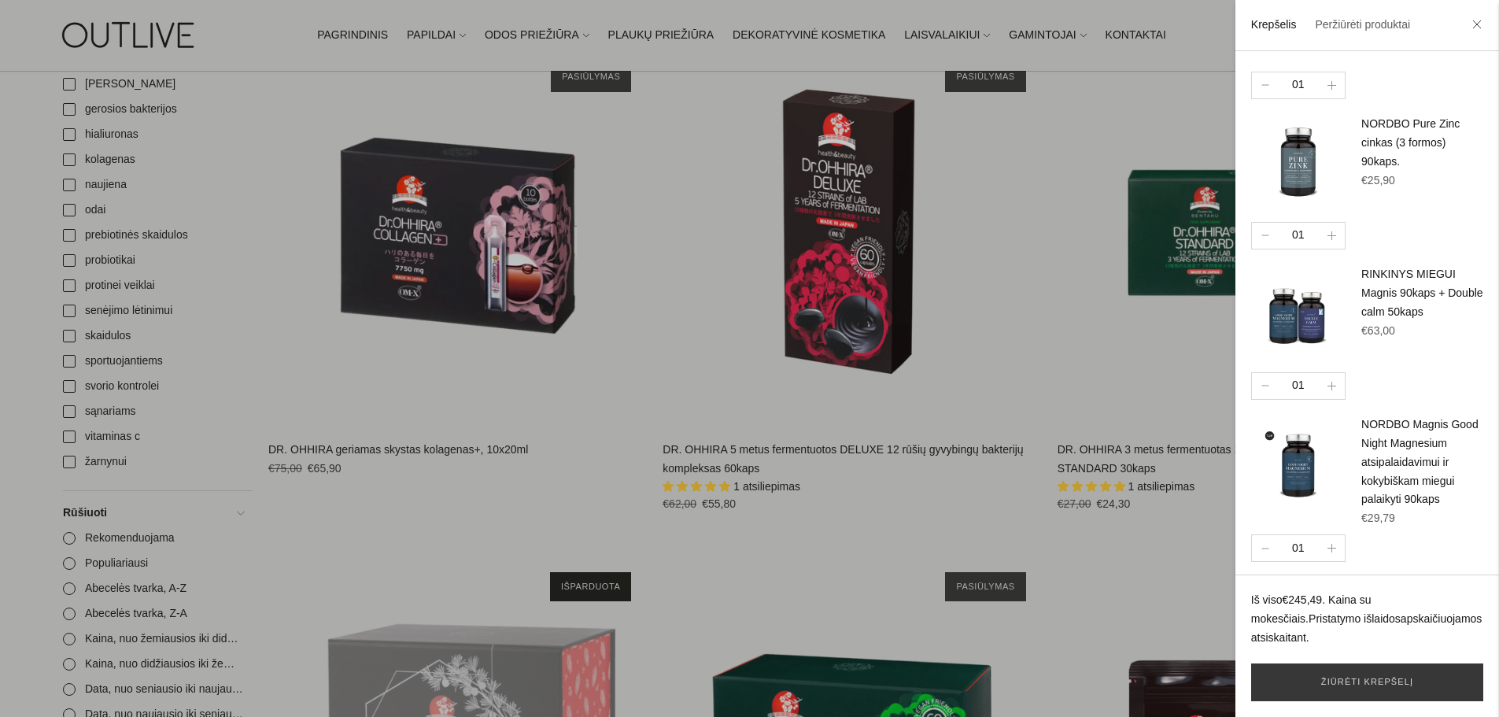
click at [256, 125] on div at bounding box center [749, 358] width 1499 height 717
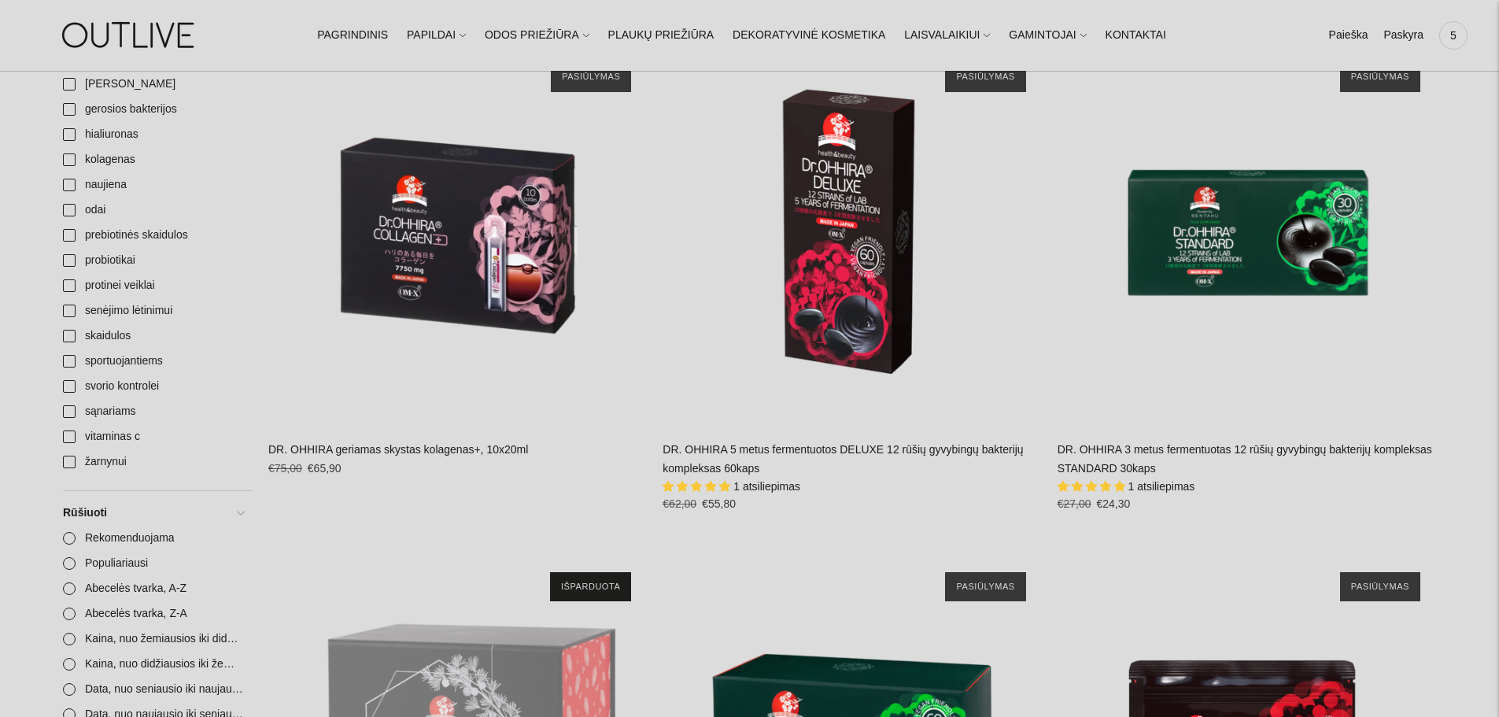
click at [752, 464] on link "DR. OHHIRA 5 metus fermentuotos DELUXE 12 rūšių gyvybingų bakterijų kompleksas …" at bounding box center [843, 458] width 360 height 31
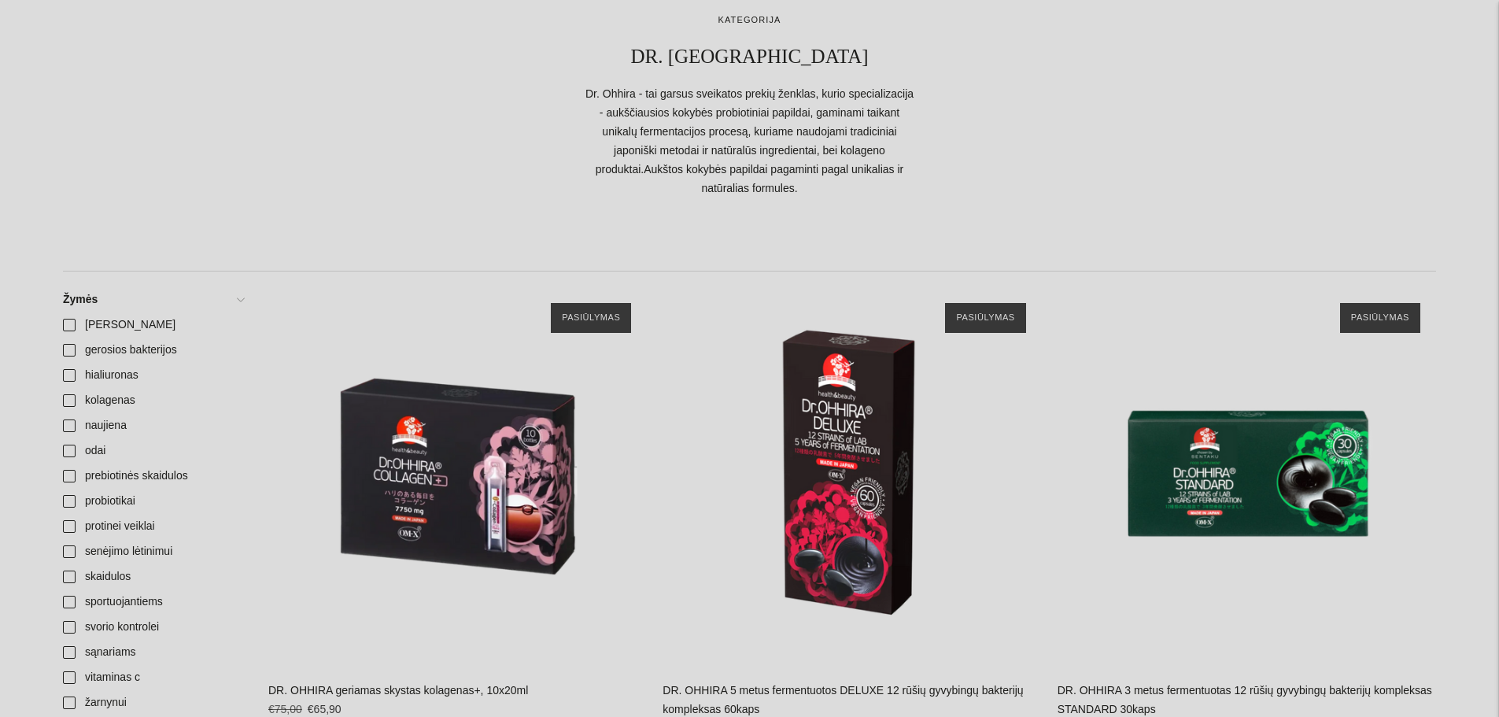
scroll to position [0, 0]
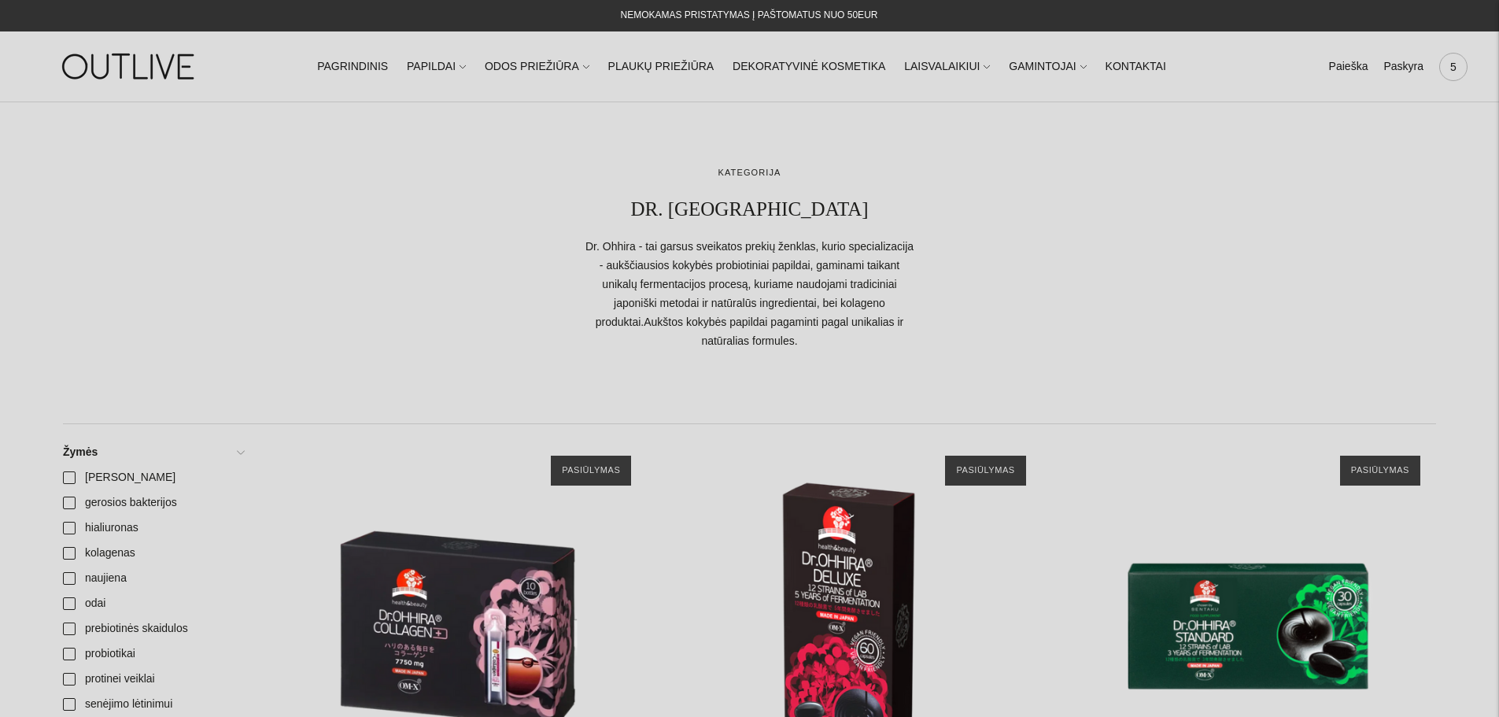
click at [1455, 64] on span "5" at bounding box center [1453, 67] width 22 height 22
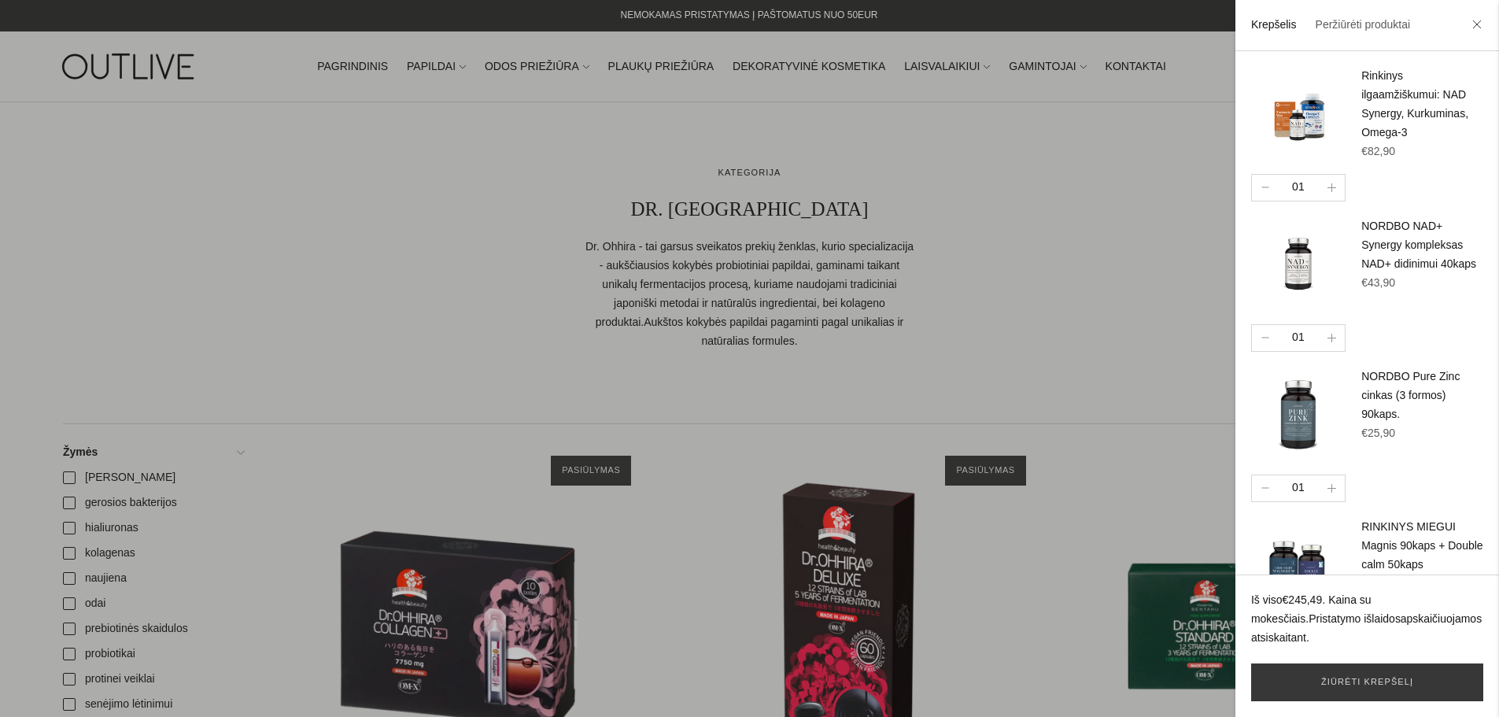
click at [1102, 253] on div at bounding box center [749, 358] width 1499 height 717
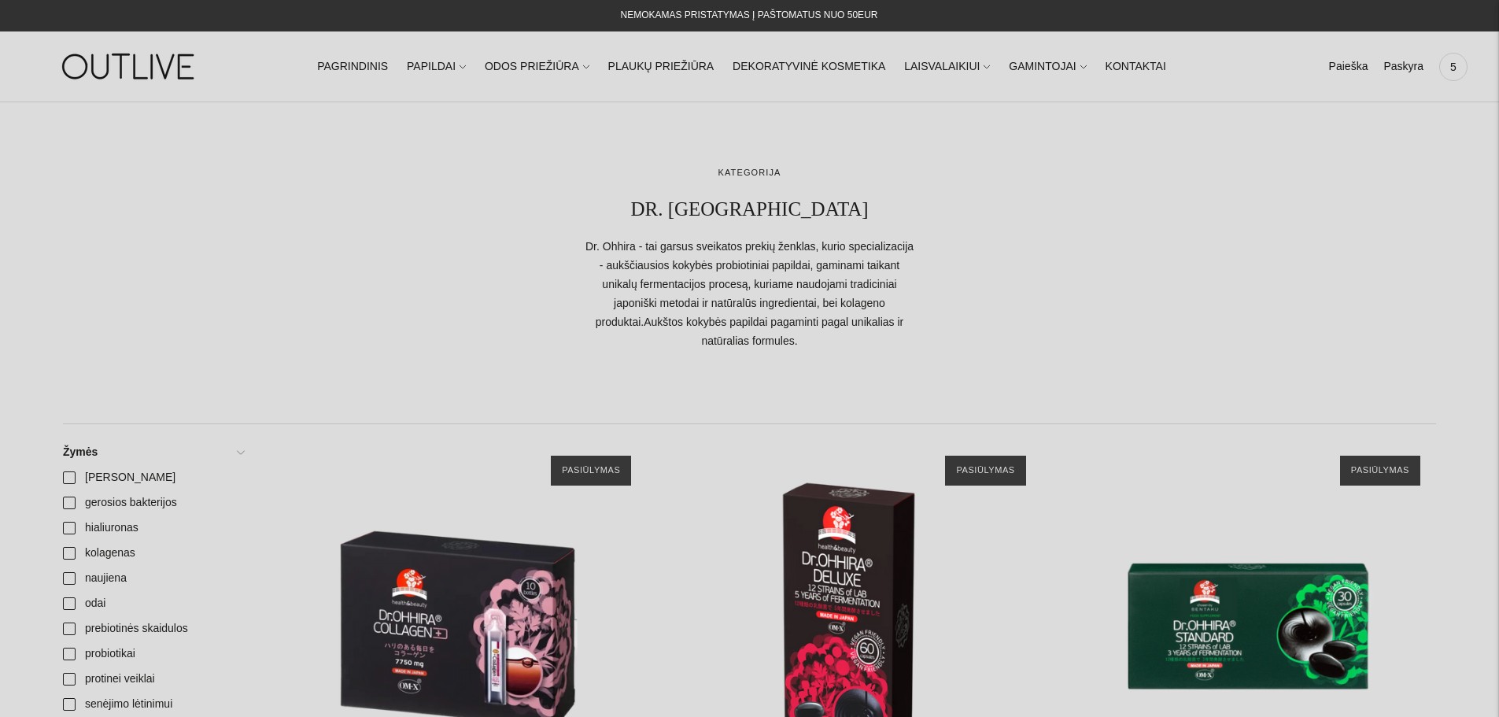
click at [217, 223] on div at bounding box center [749, 278] width 1373 height 227
click at [388, 65] on link "PAGRINDINIS" at bounding box center [352, 67] width 71 height 35
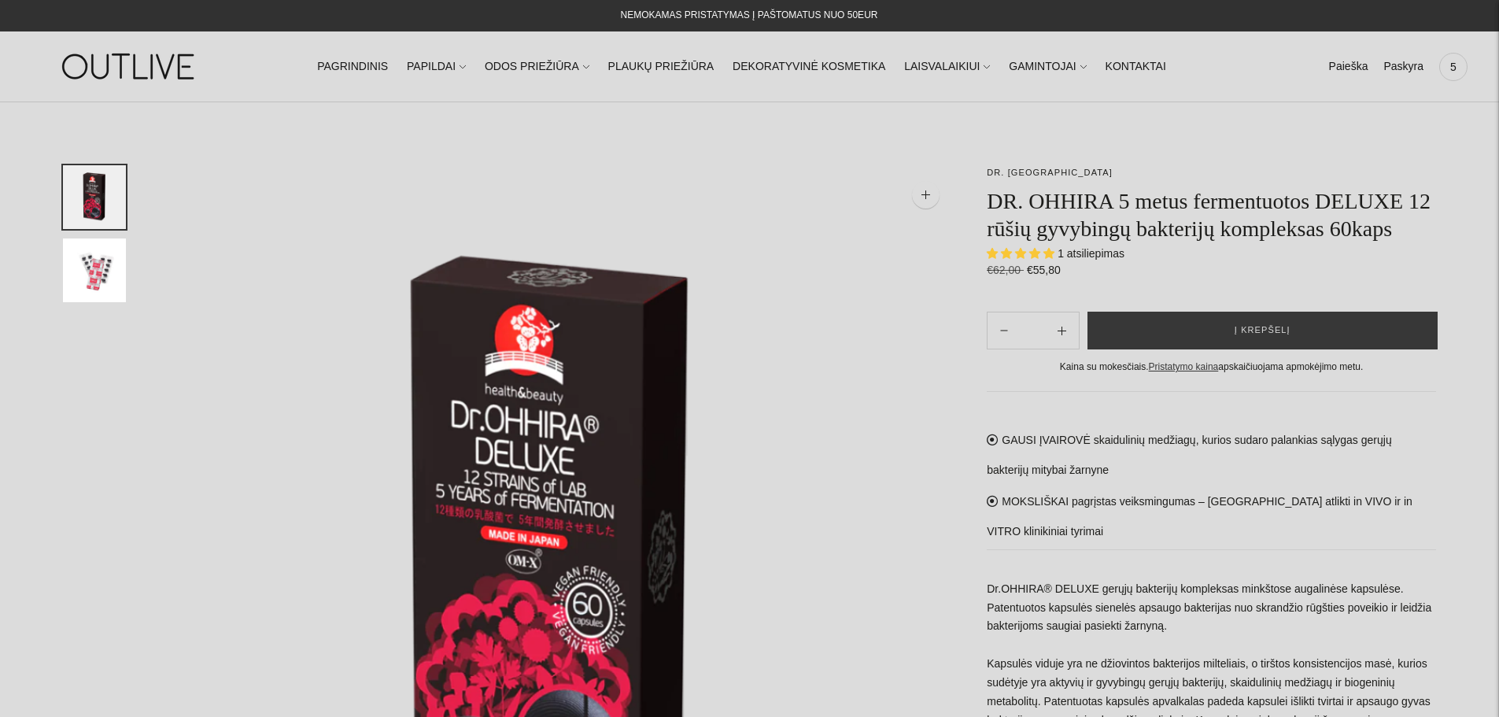
select select "**********"
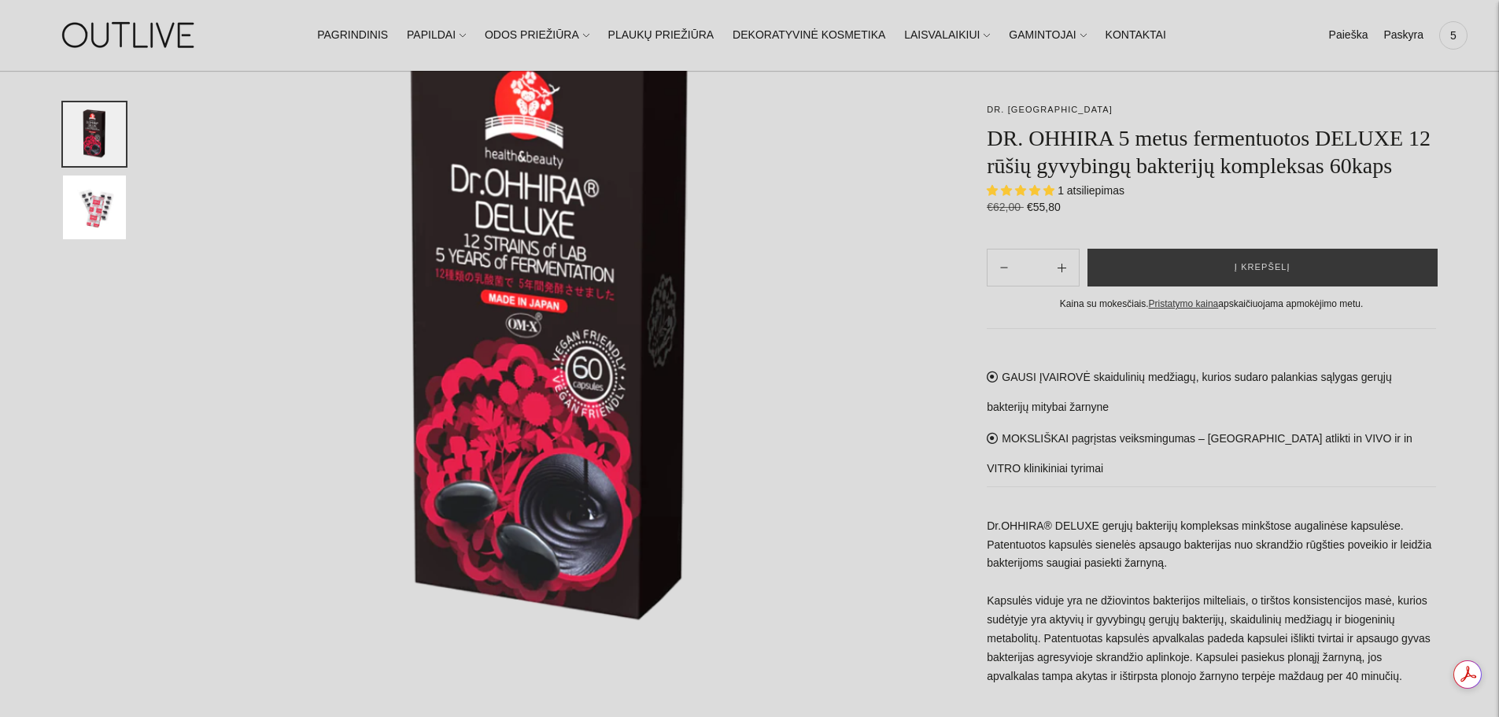
scroll to position [157, 0]
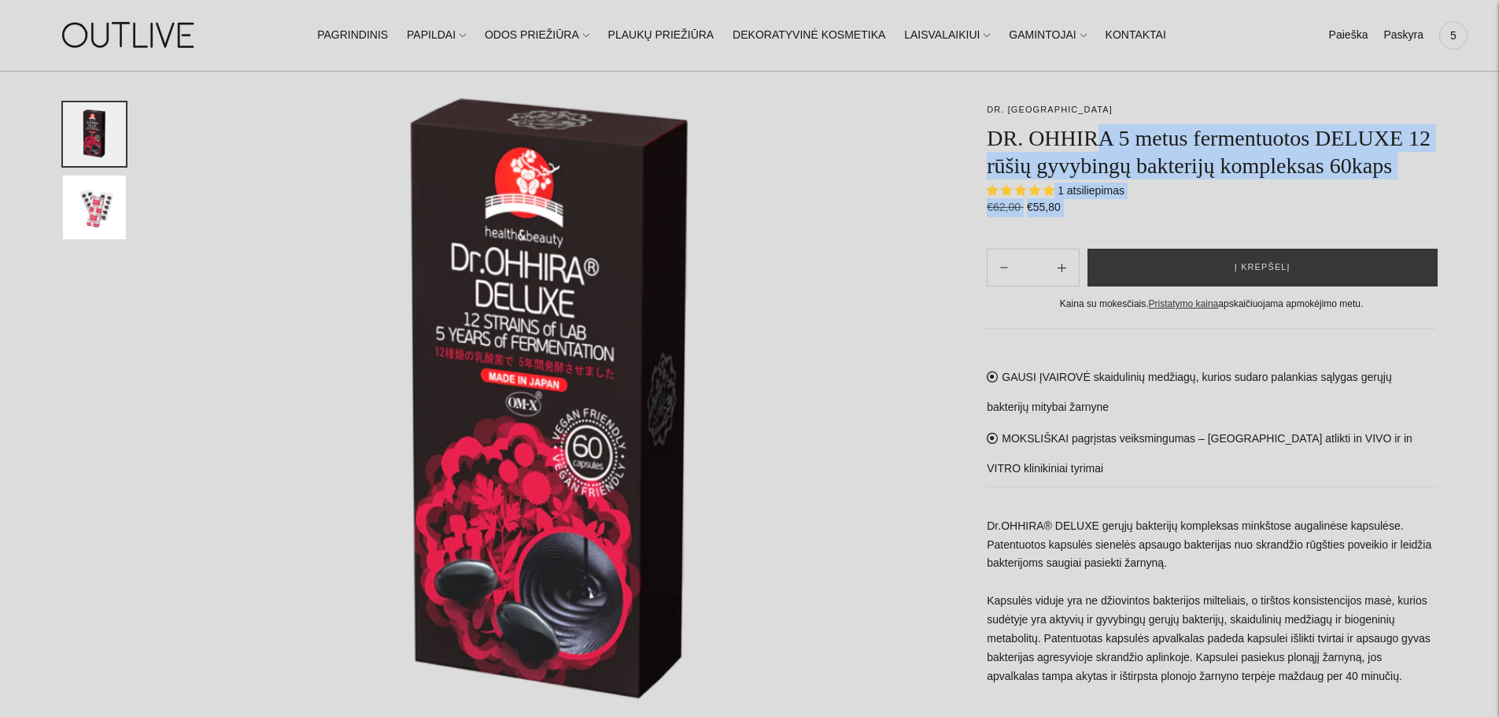
drag, startPoint x: 984, startPoint y: 139, endPoint x: 1102, endPoint y: 138, distance: 118.0
click at [1110, 139] on h1 "DR. OHHIRA 5 metus fermentuotos DELUXE 12 rūšių gyvybingų bakterijų kompleksas …" at bounding box center [1211, 151] width 449 height 55
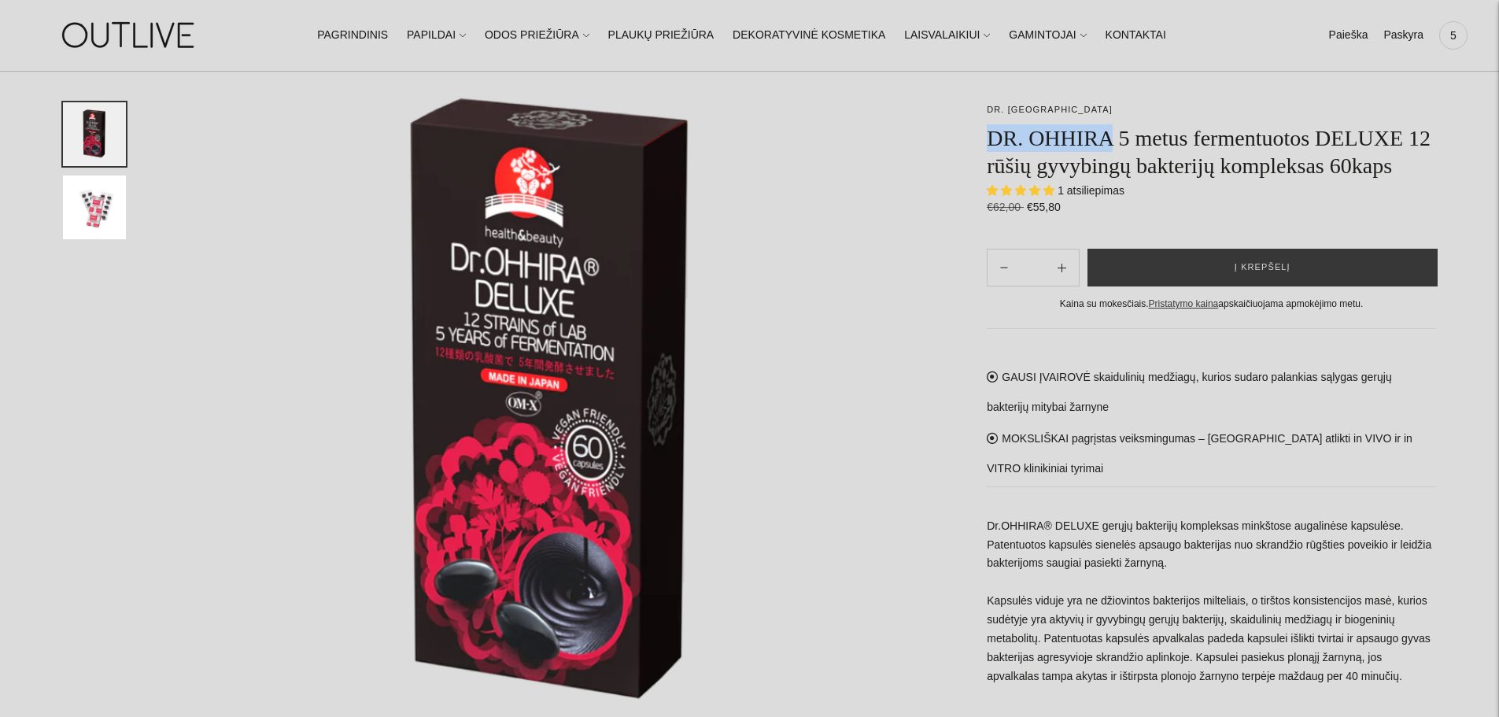
drag, startPoint x: 1112, startPoint y: 138, endPoint x: 990, endPoint y: 131, distance: 122.1
click at [990, 131] on h1 "DR. OHHIRA 5 metus fermentuotos DELUXE 12 rūšių gyvybingų bakterijų kompleksas …" at bounding box center [1211, 151] width 449 height 55
copy h1 "DR. [GEOGRAPHIC_DATA]"
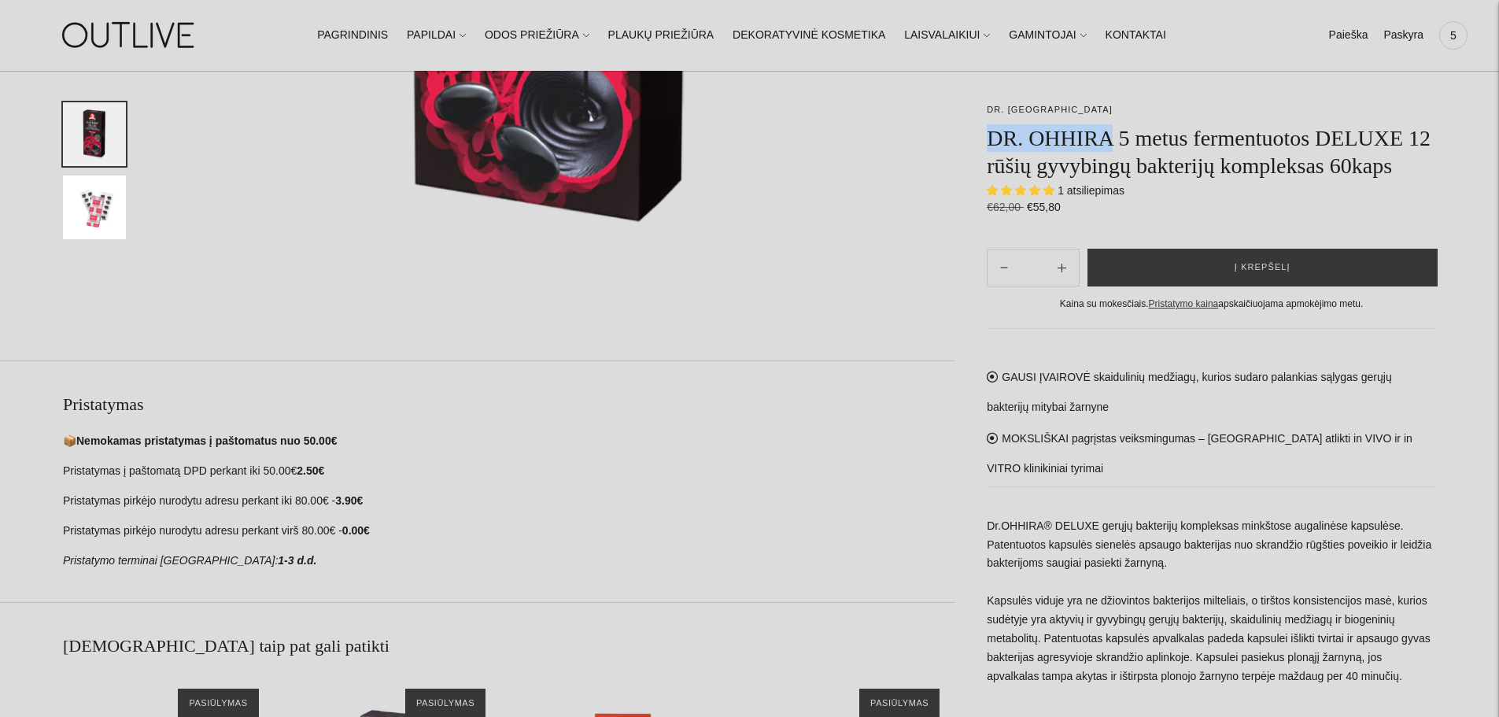
scroll to position [630, 0]
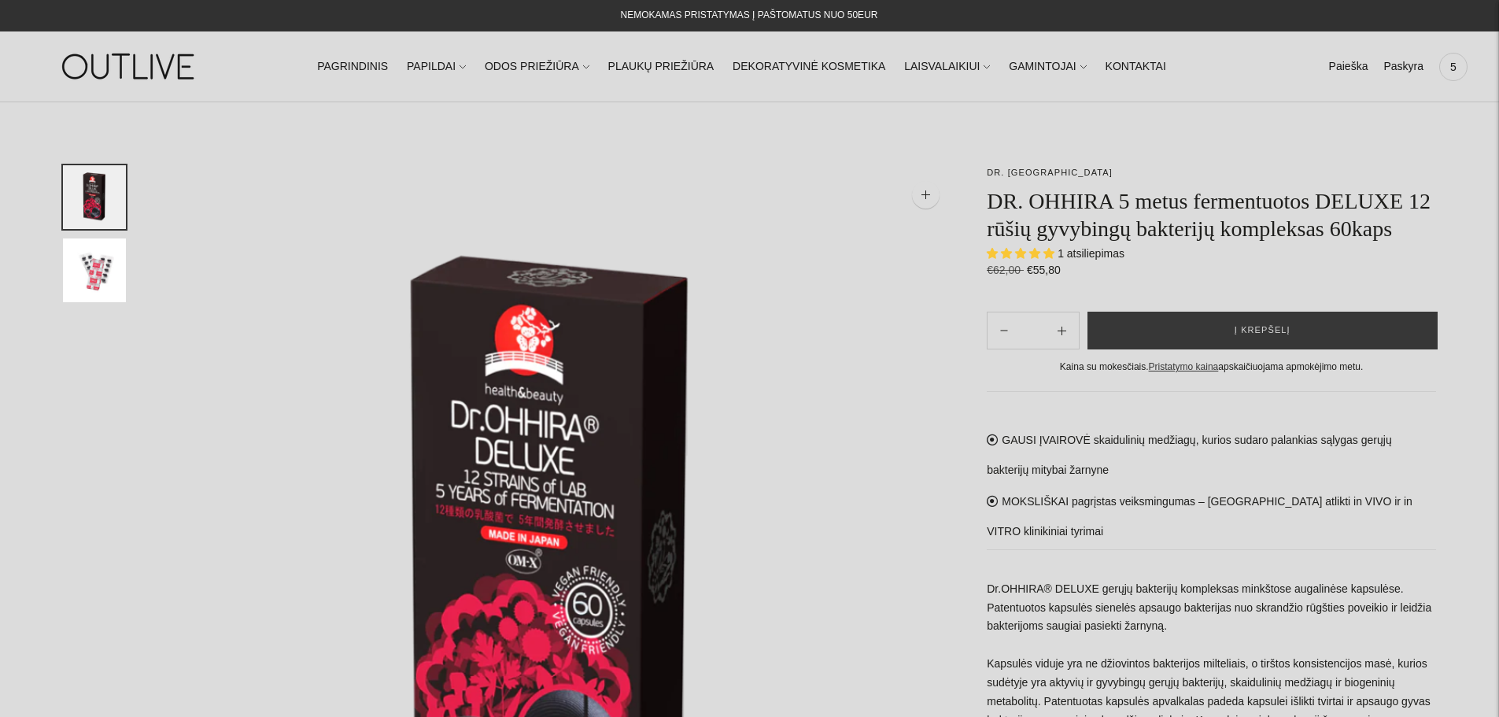
select select "**********"
click at [1239, 332] on span "Į krepšelį" at bounding box center [1263, 331] width 56 height 16
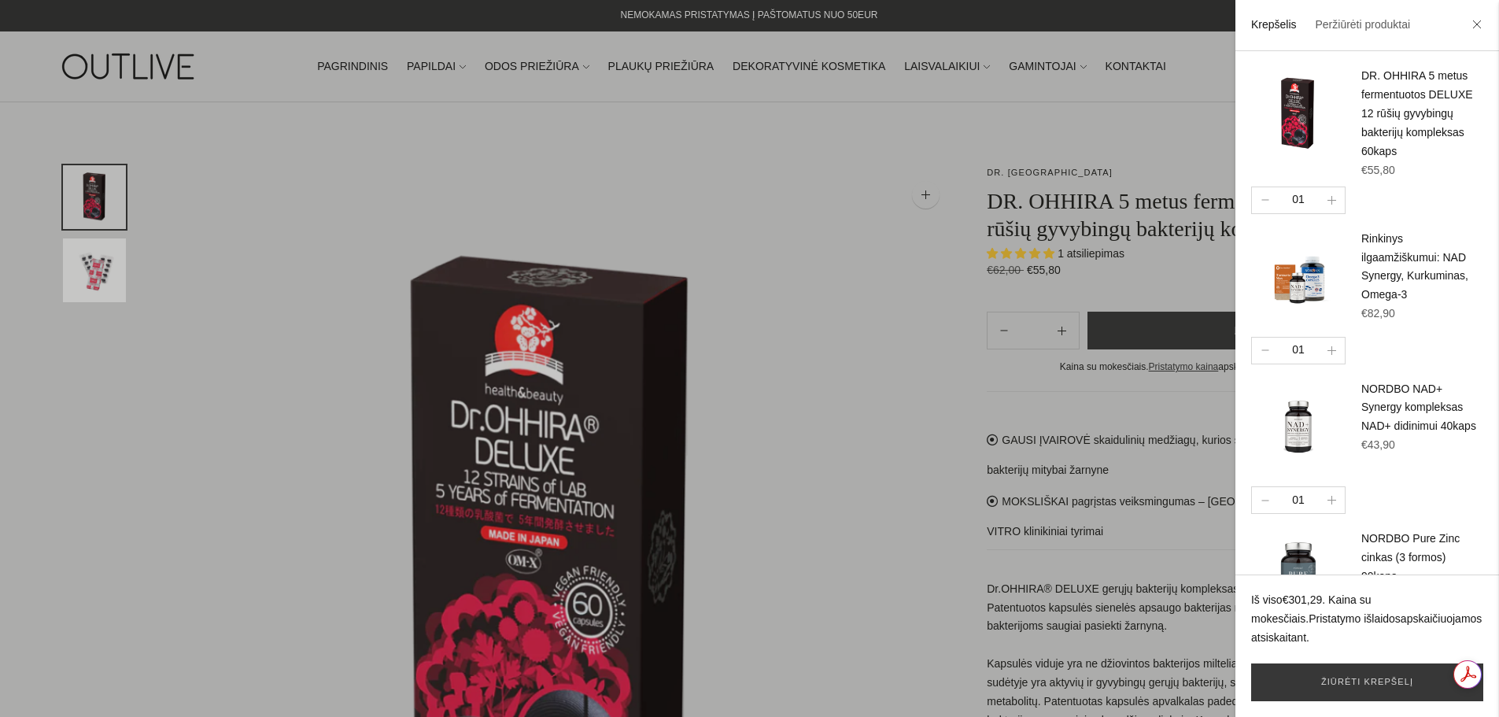
click at [863, 316] on div at bounding box center [749, 358] width 1499 height 717
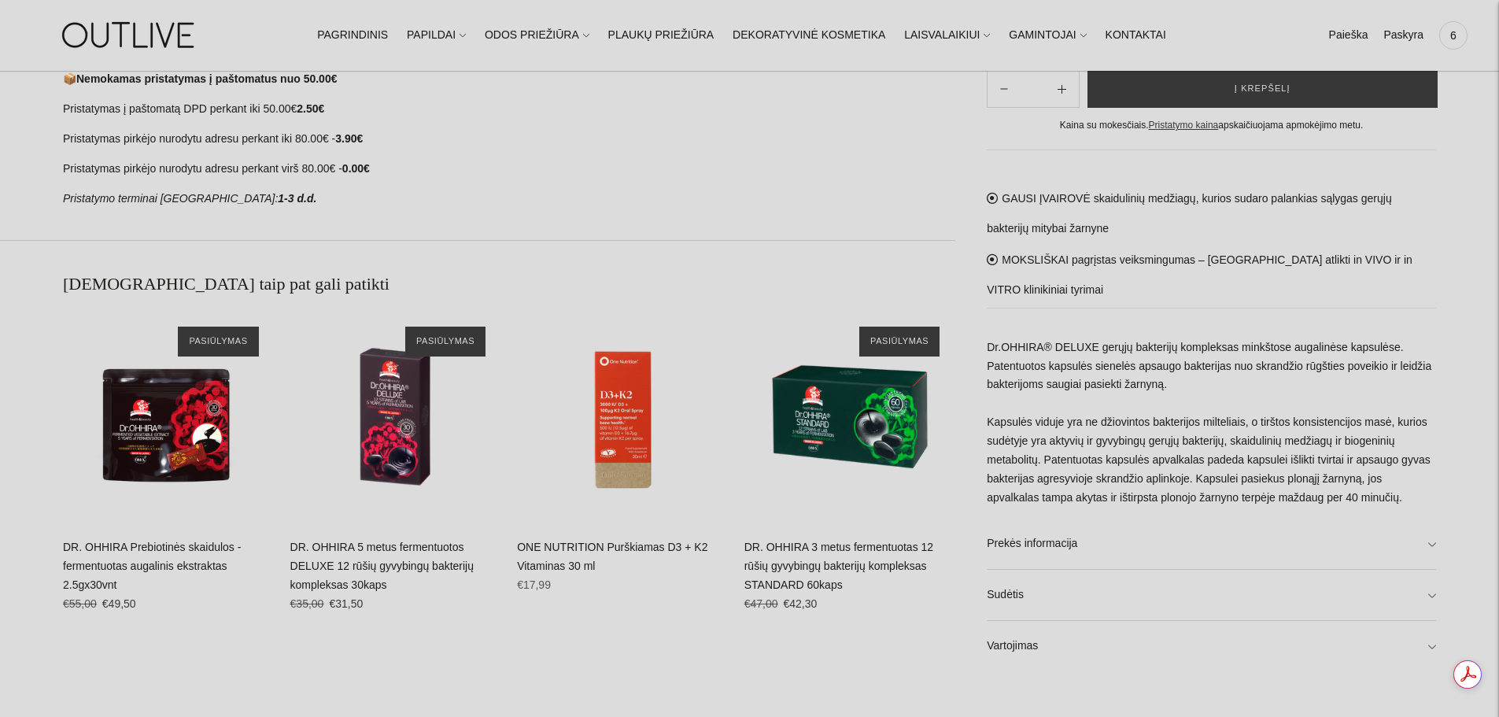
scroll to position [1007, 0]
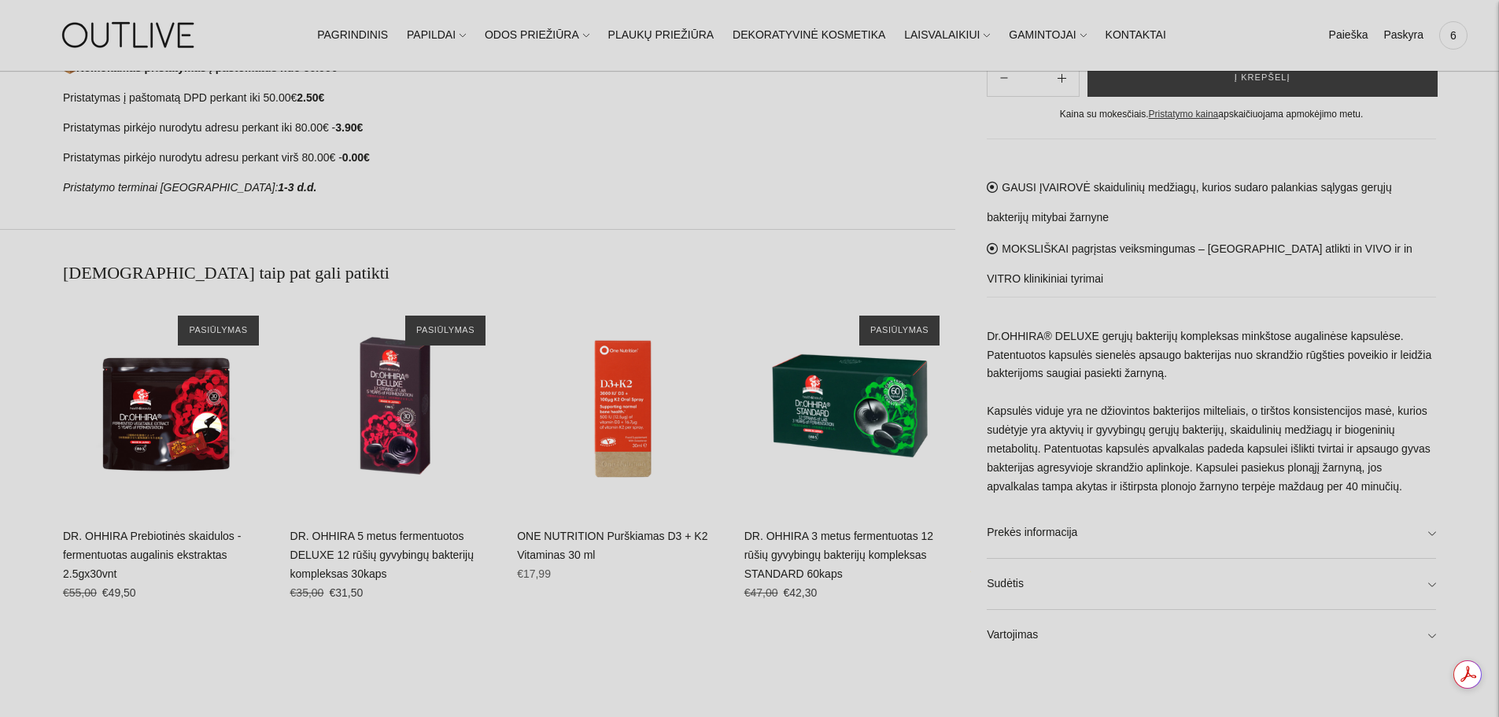
click at [796, 552] on link "DR. OHHIRA 3 metus fermentuotas 12 rūšių gyvybingų bakterijų kompleksas STANDAR…" at bounding box center [838, 555] width 189 height 50
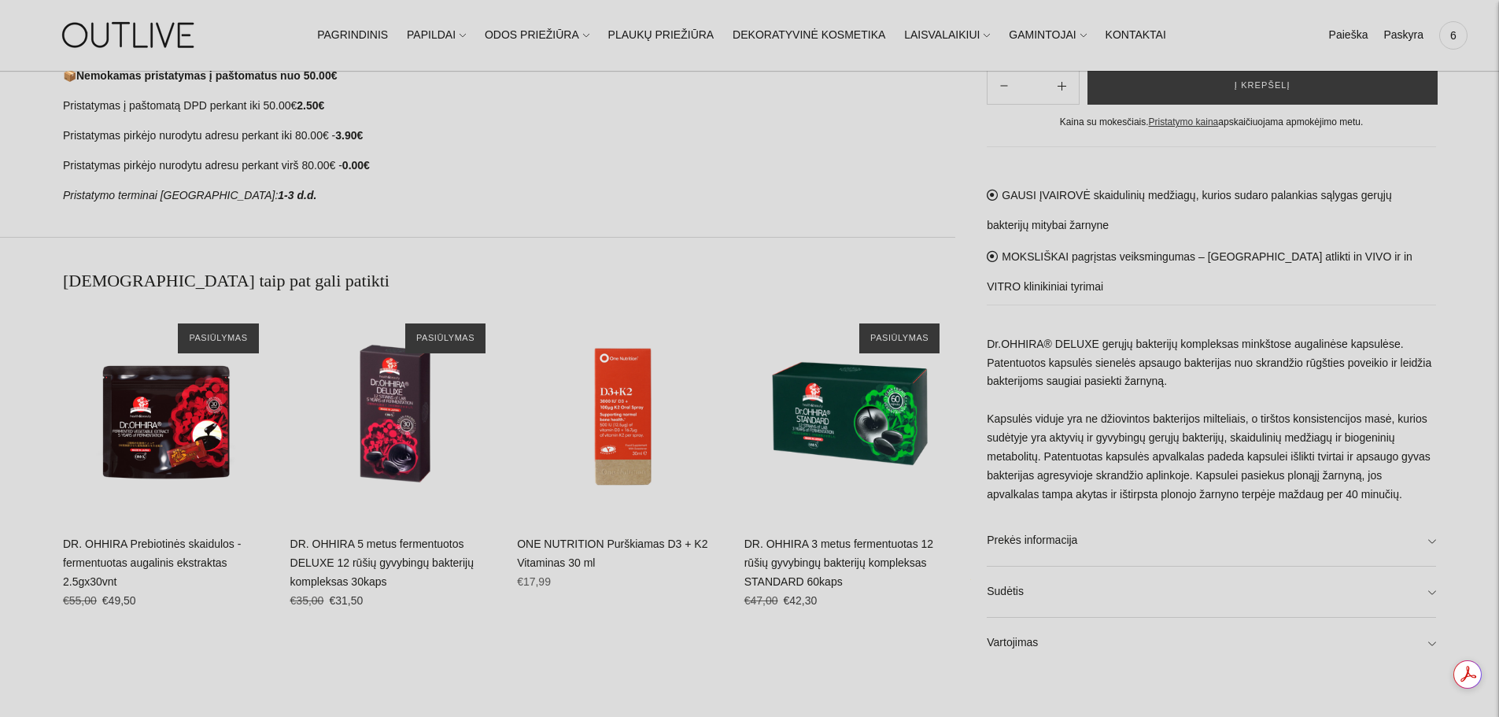
click at [652, 178] on div "📦 Nemokamas pristatymas į paštomatus nuo 50.00€ Pristatymas į paštomatą DPD per…" at bounding box center [509, 136] width 892 height 138
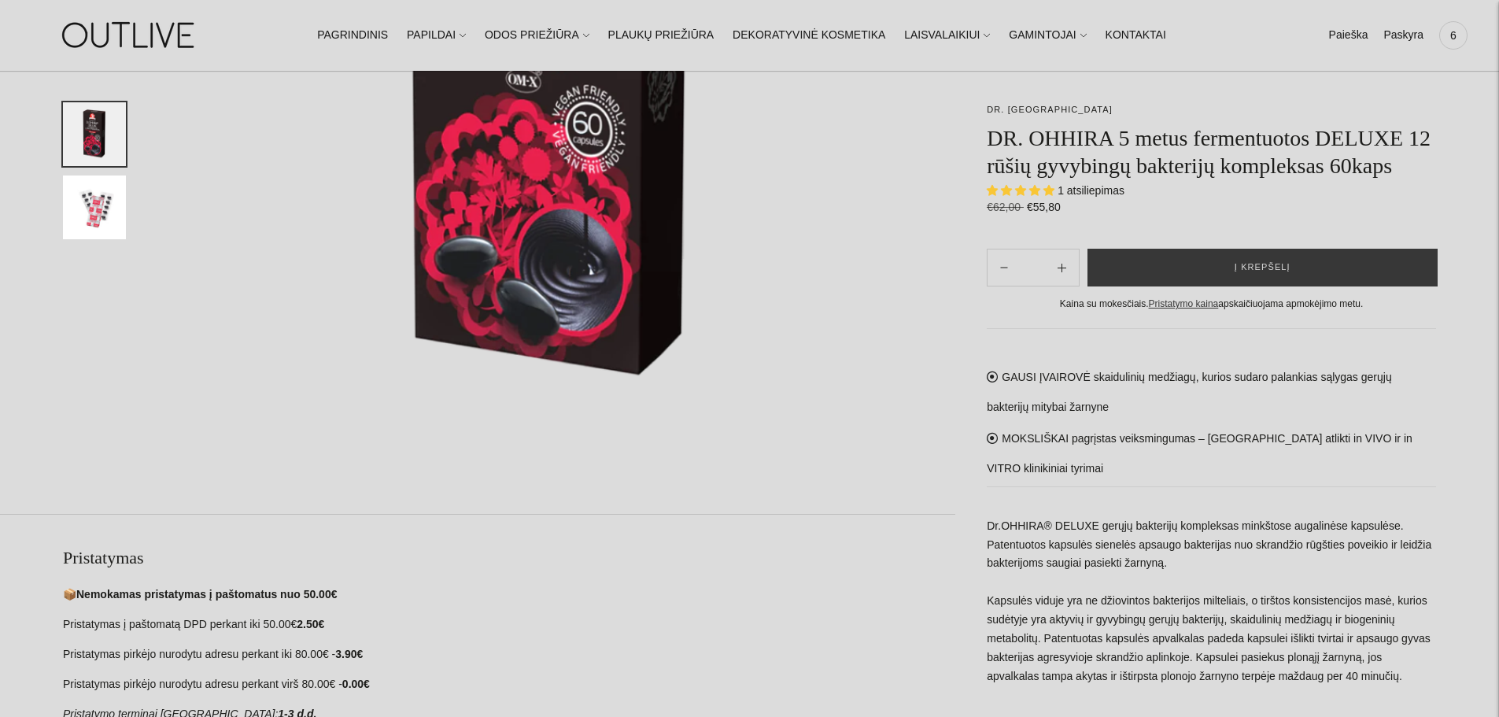
scroll to position [291, 0]
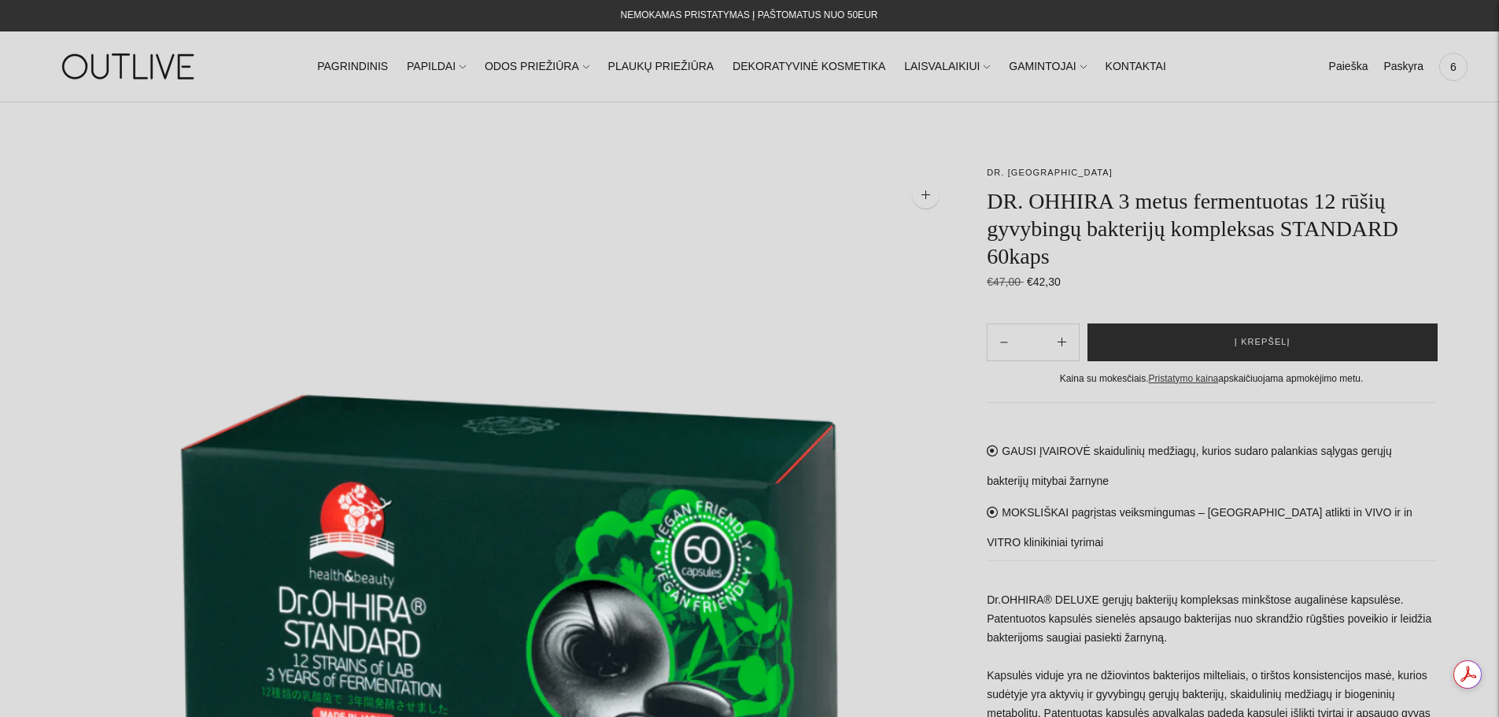
click at [1239, 345] on span "Į krepšelį" at bounding box center [1263, 342] width 56 height 16
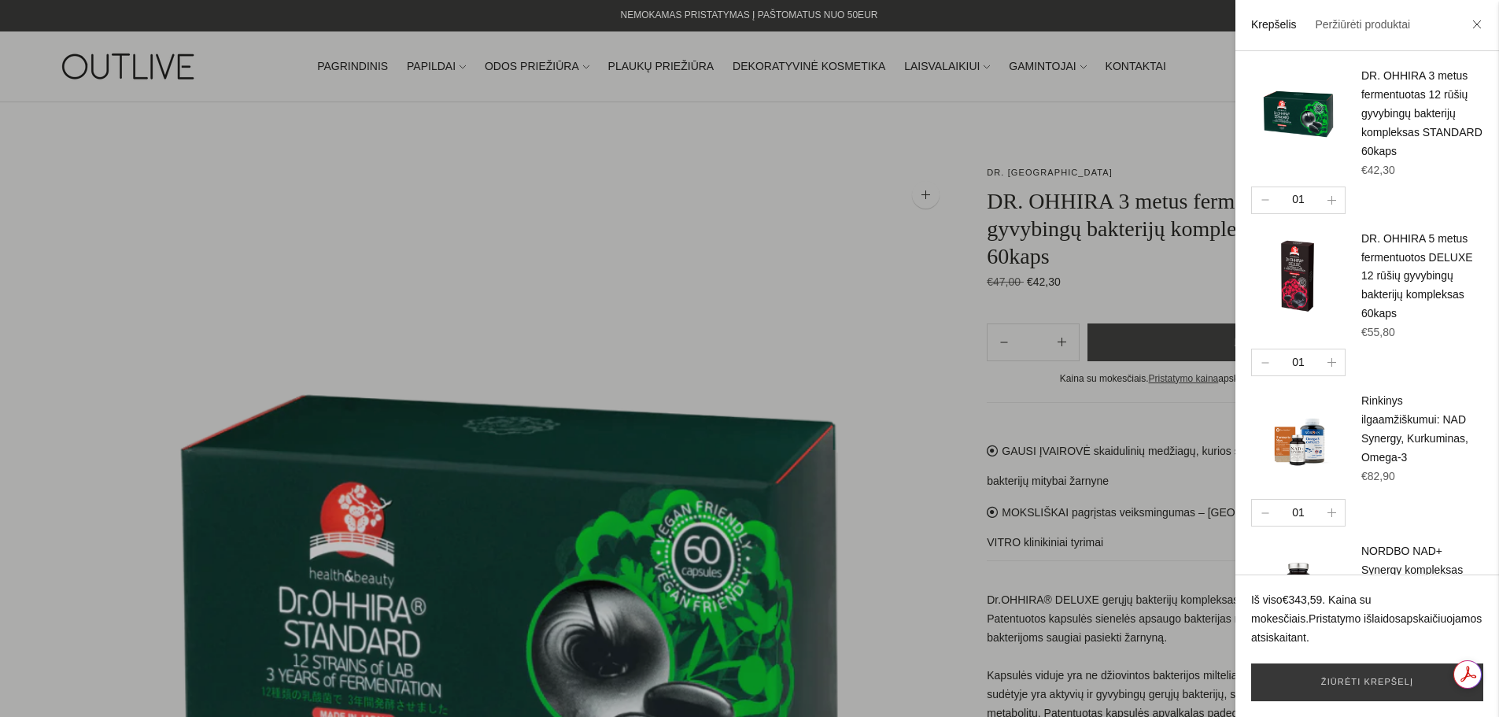
drag, startPoint x: 589, startPoint y: 193, endPoint x: 554, endPoint y: 151, distance: 54.7
click at [587, 201] on div at bounding box center [749, 358] width 1499 height 717
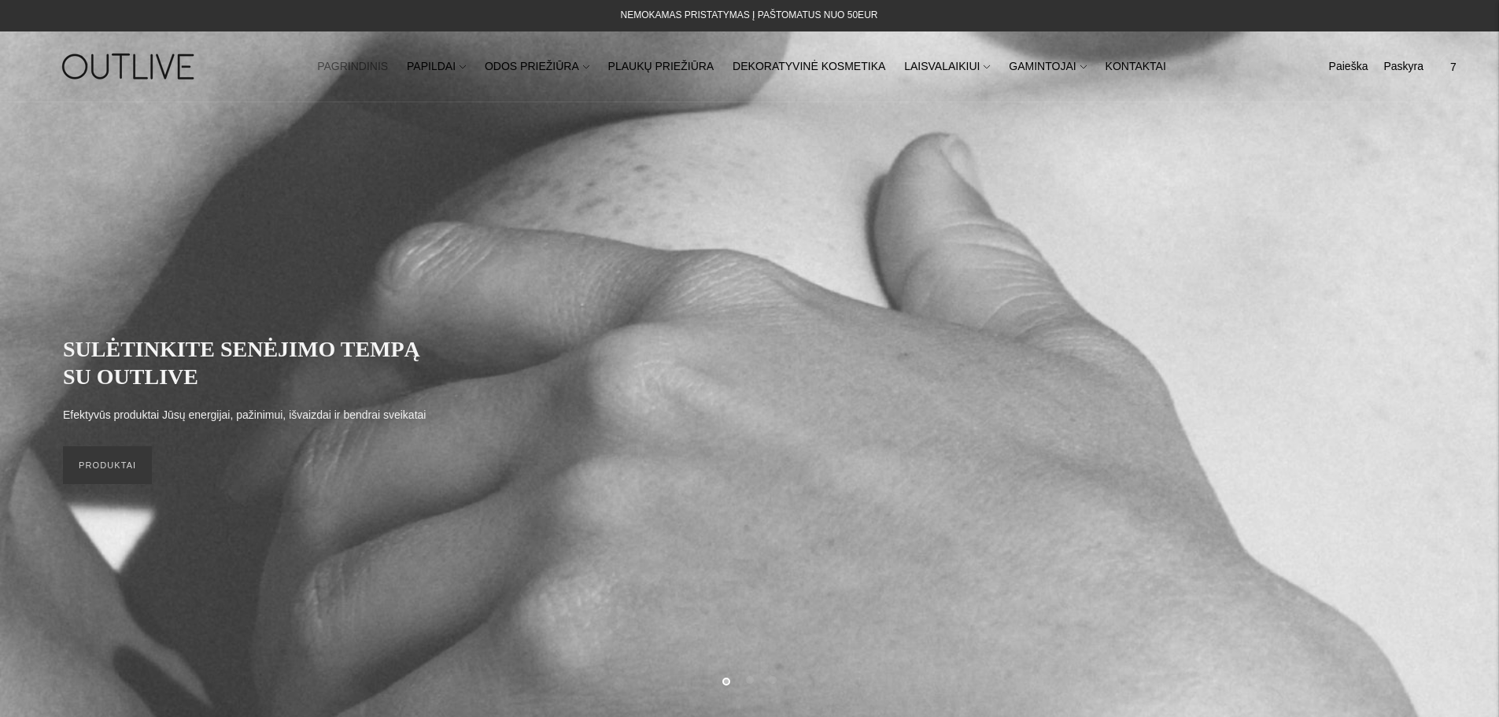
click at [465, 64] on link "PAPILDAI" at bounding box center [436, 67] width 59 height 35
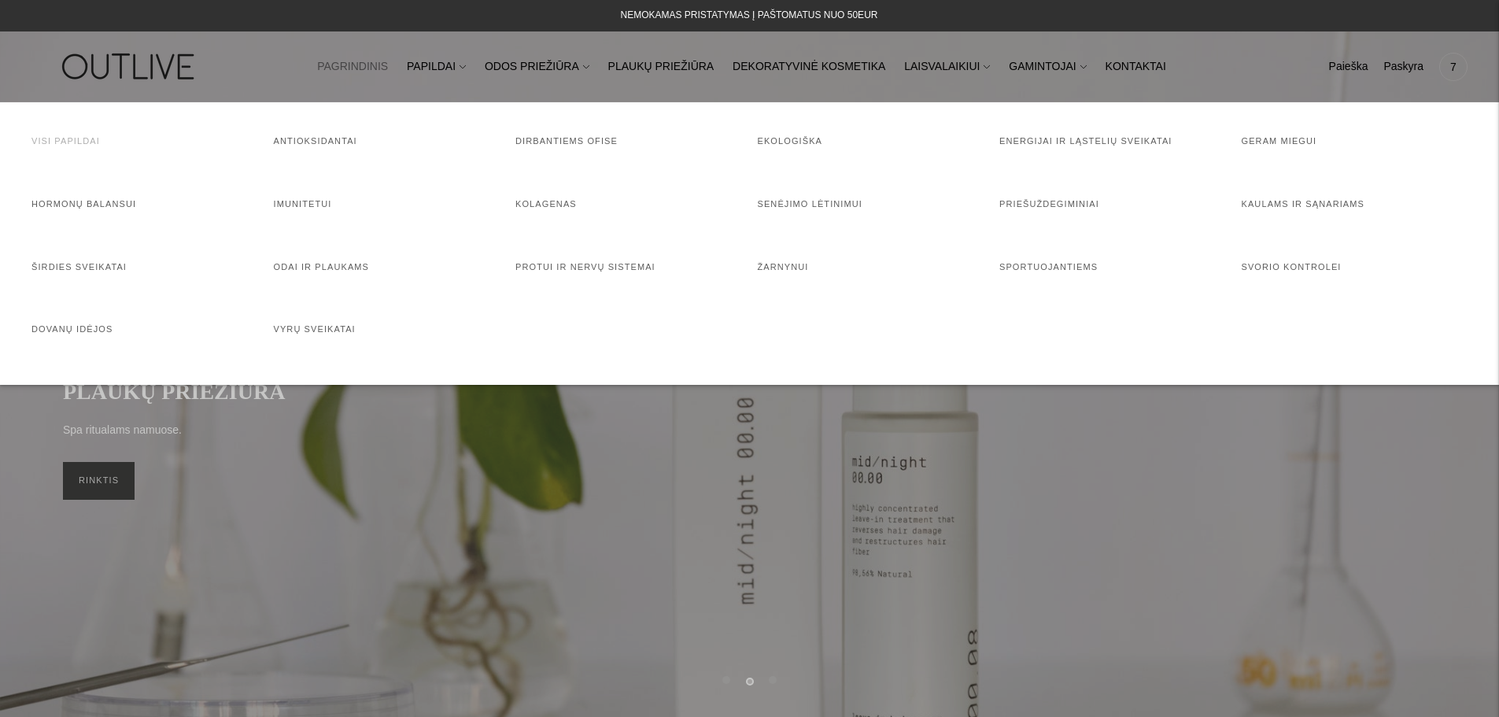
click at [79, 136] on link "Visi papildai" at bounding box center [65, 140] width 68 height 9
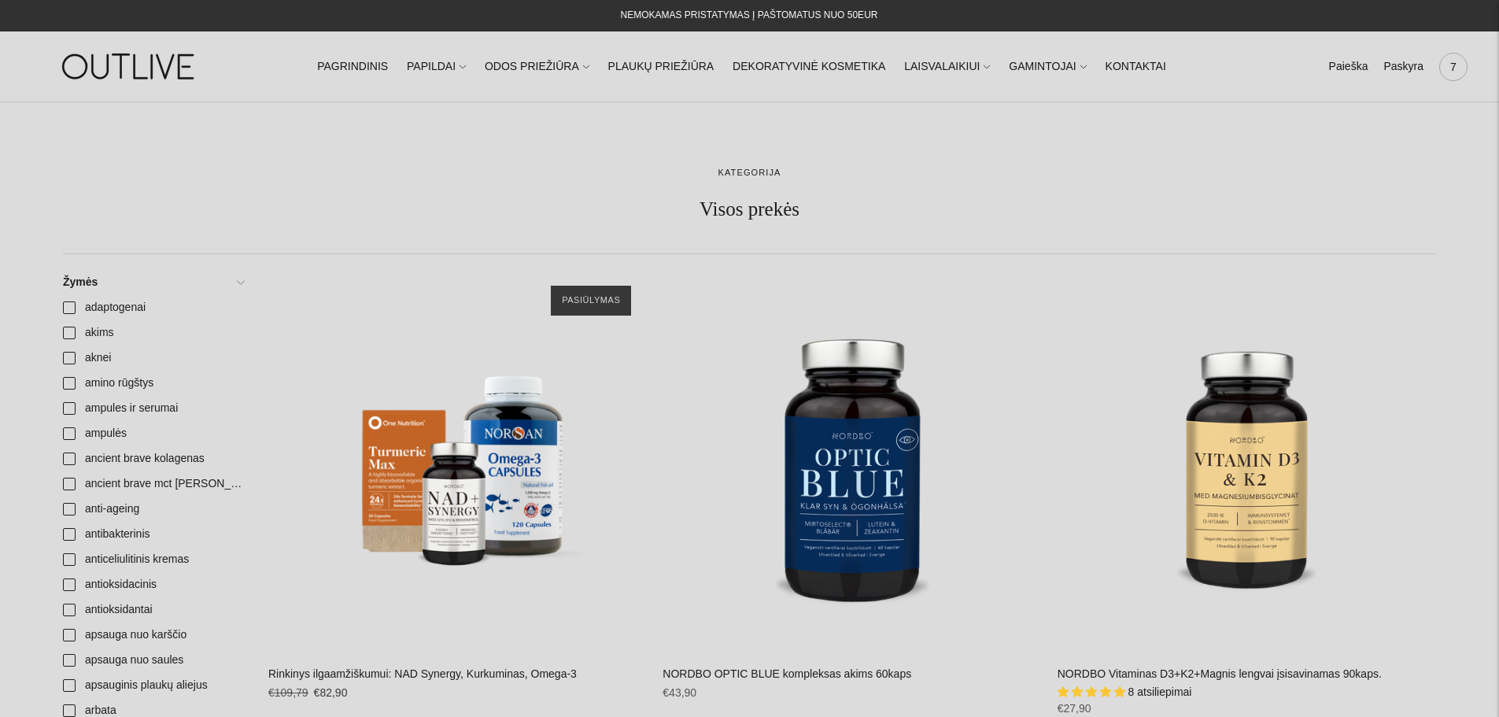
click at [1455, 68] on span "7" at bounding box center [1453, 67] width 22 height 22
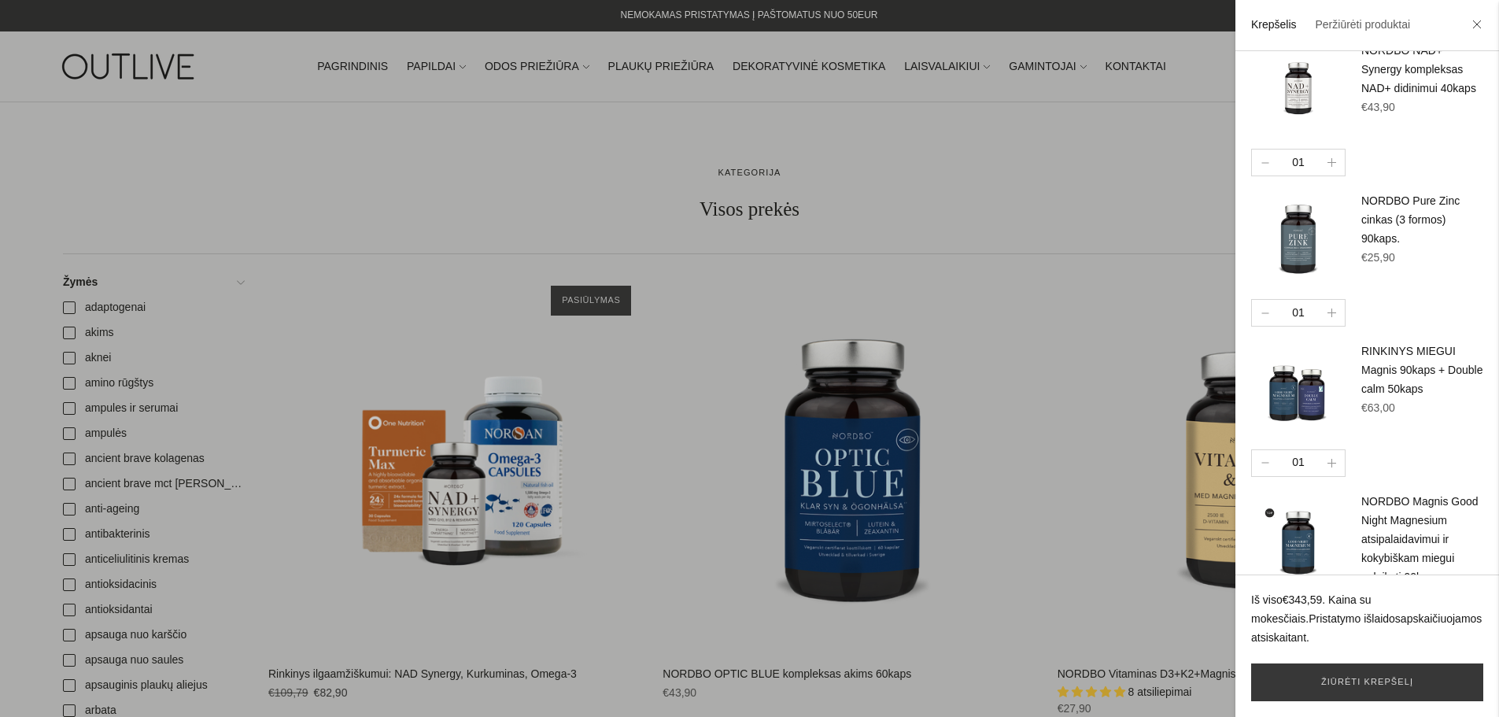
scroll to position [500, 0]
click at [1360, 684] on link "Žiūrėti krepšelį" at bounding box center [1367, 682] width 232 height 38
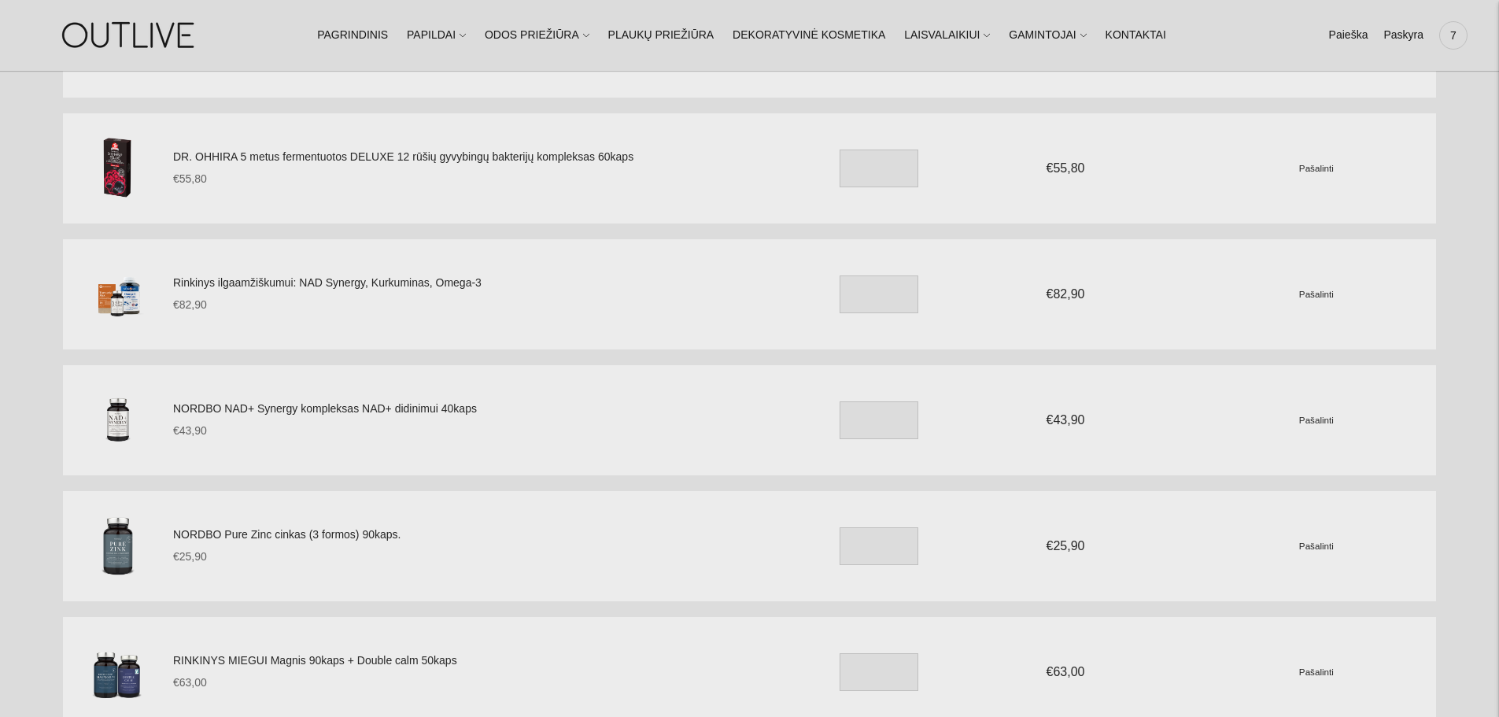
scroll to position [236, 0]
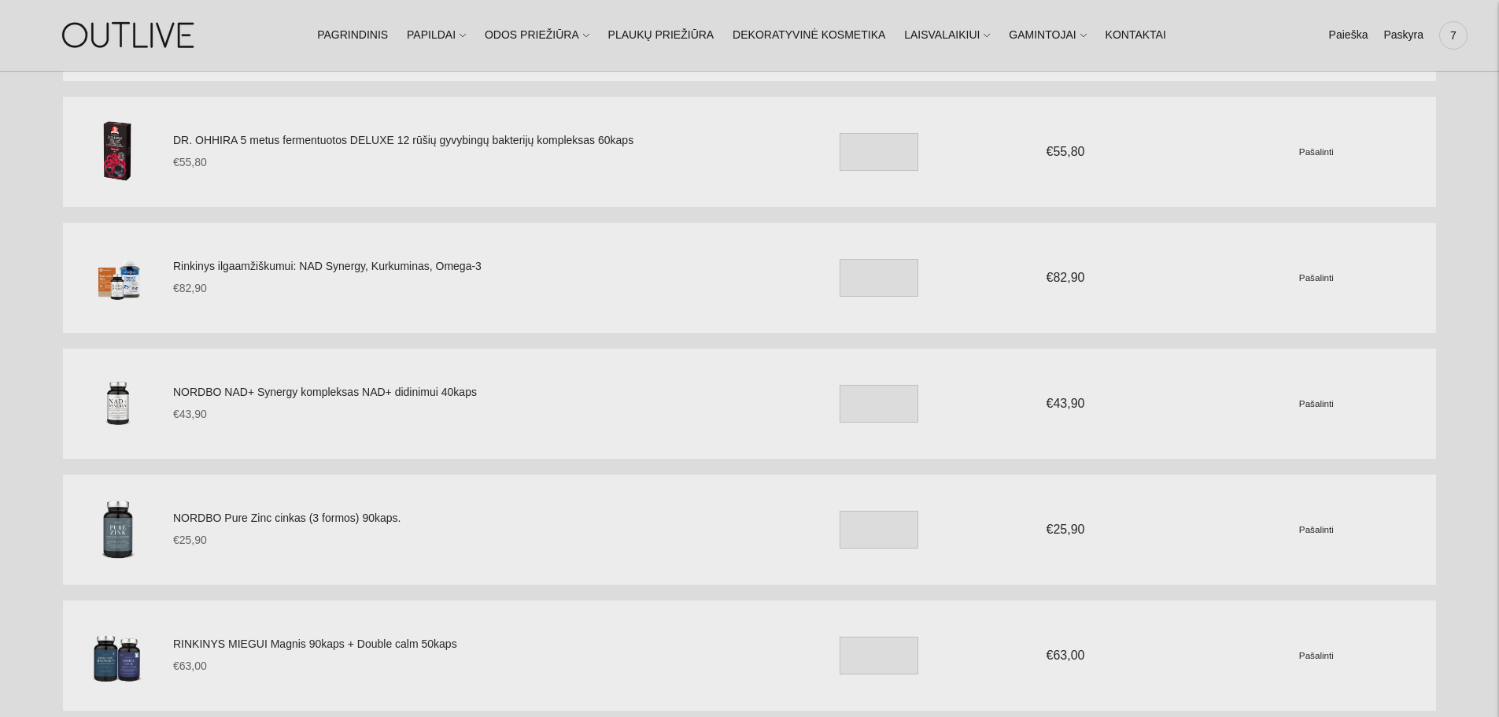
click at [227, 265] on link "Rinkinys ilgaamžiškumui: NAD Synergy, Kurkuminas, Omega-3" at bounding box center [477, 266] width 608 height 19
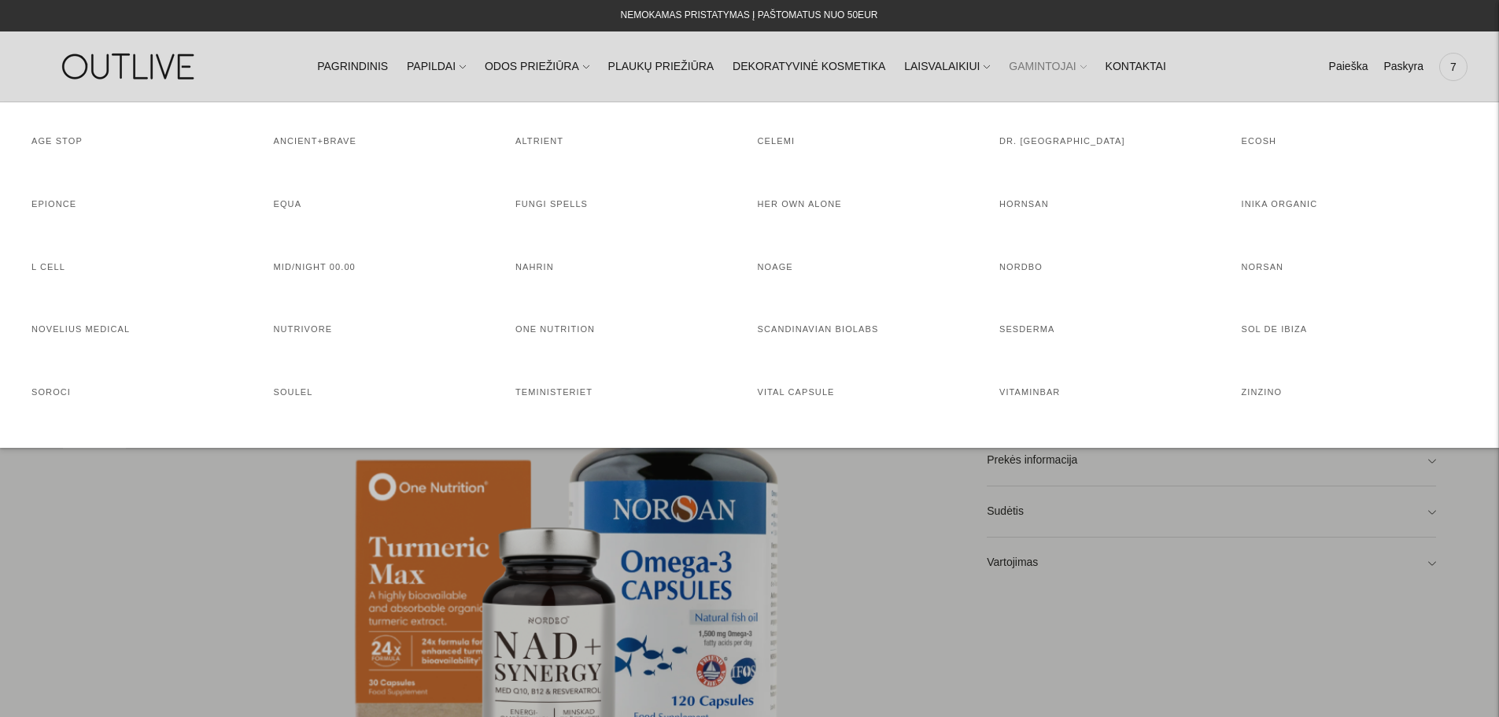
click at [1038, 64] on link "GAMINTOJAI" at bounding box center [1047, 67] width 77 height 35
click at [1029, 202] on link "HORNSAN" at bounding box center [1024, 203] width 50 height 9
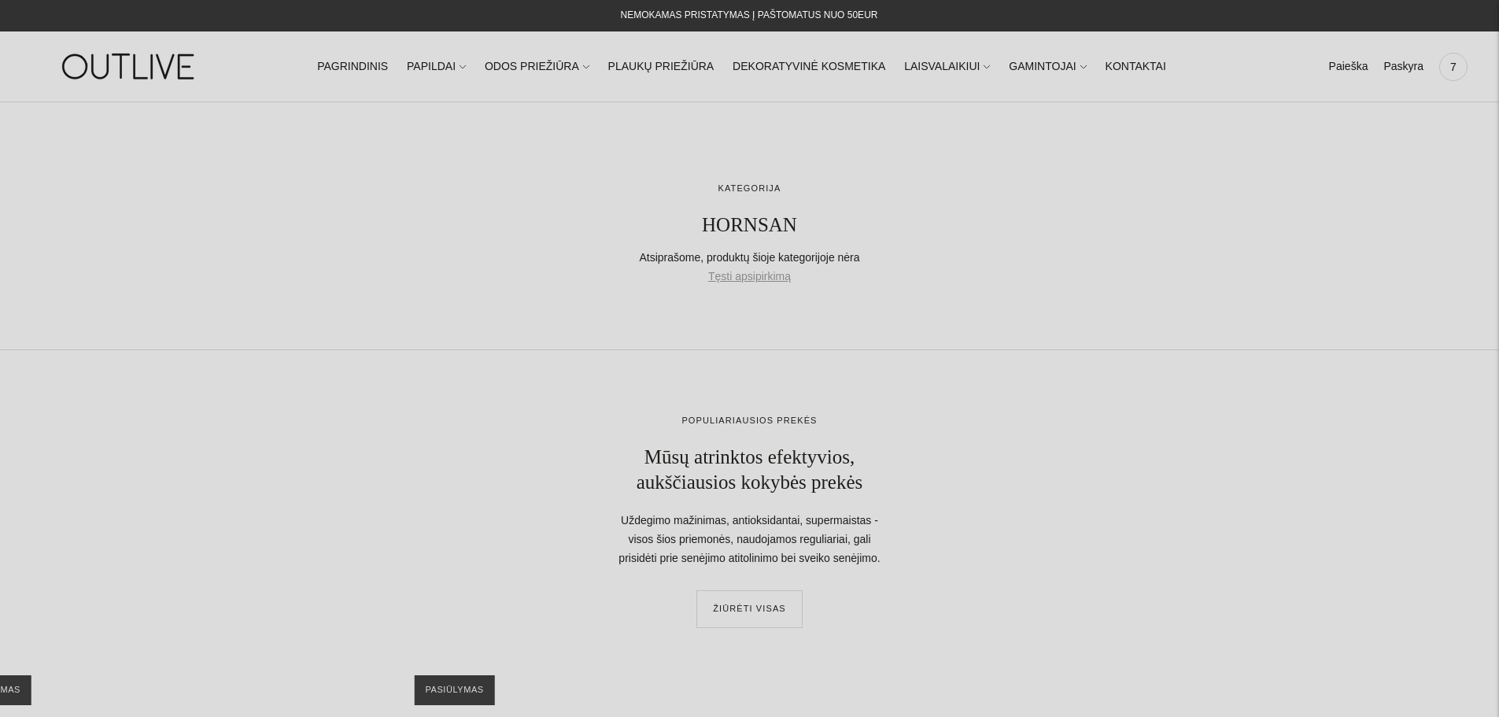
click at [740, 279] on link "Tęsti apsipirkimą" at bounding box center [749, 277] width 83 height 19
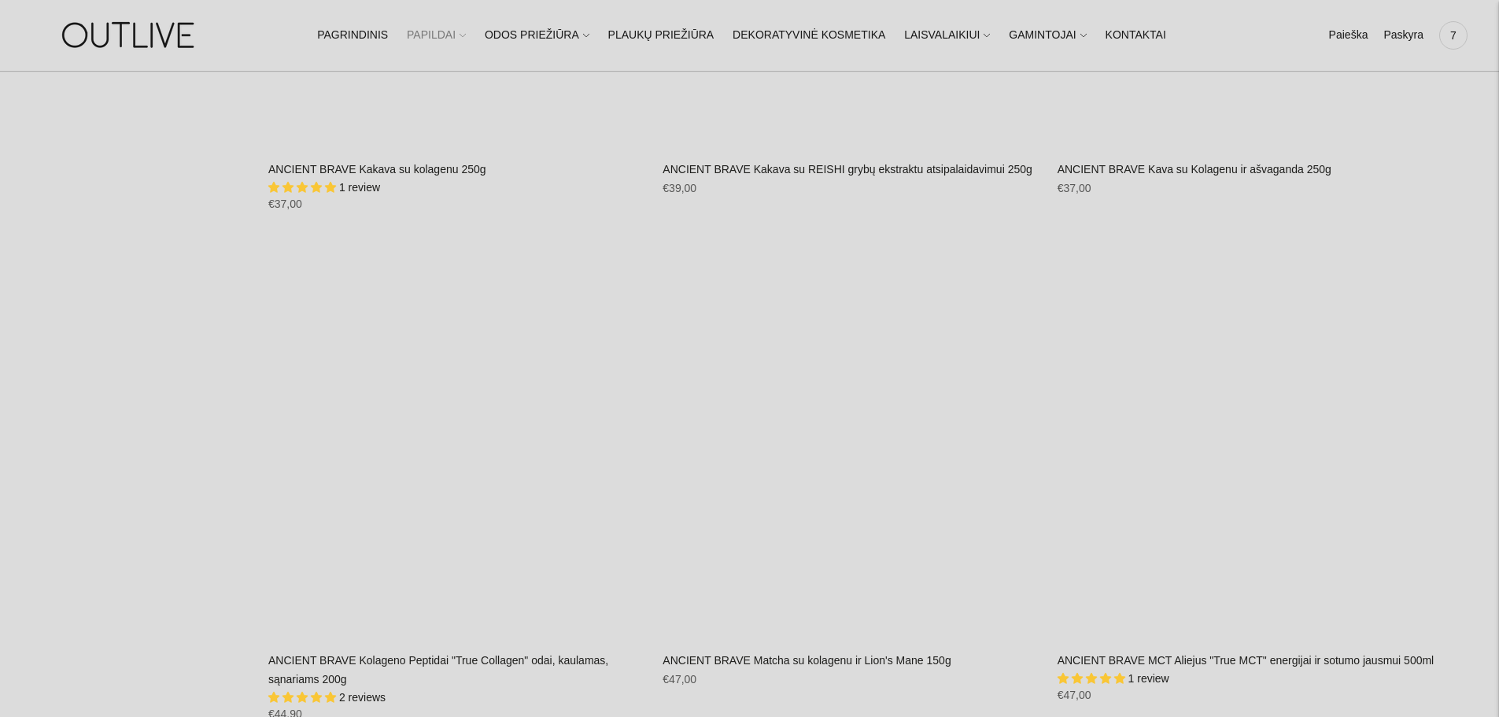
scroll to position [7004, 0]
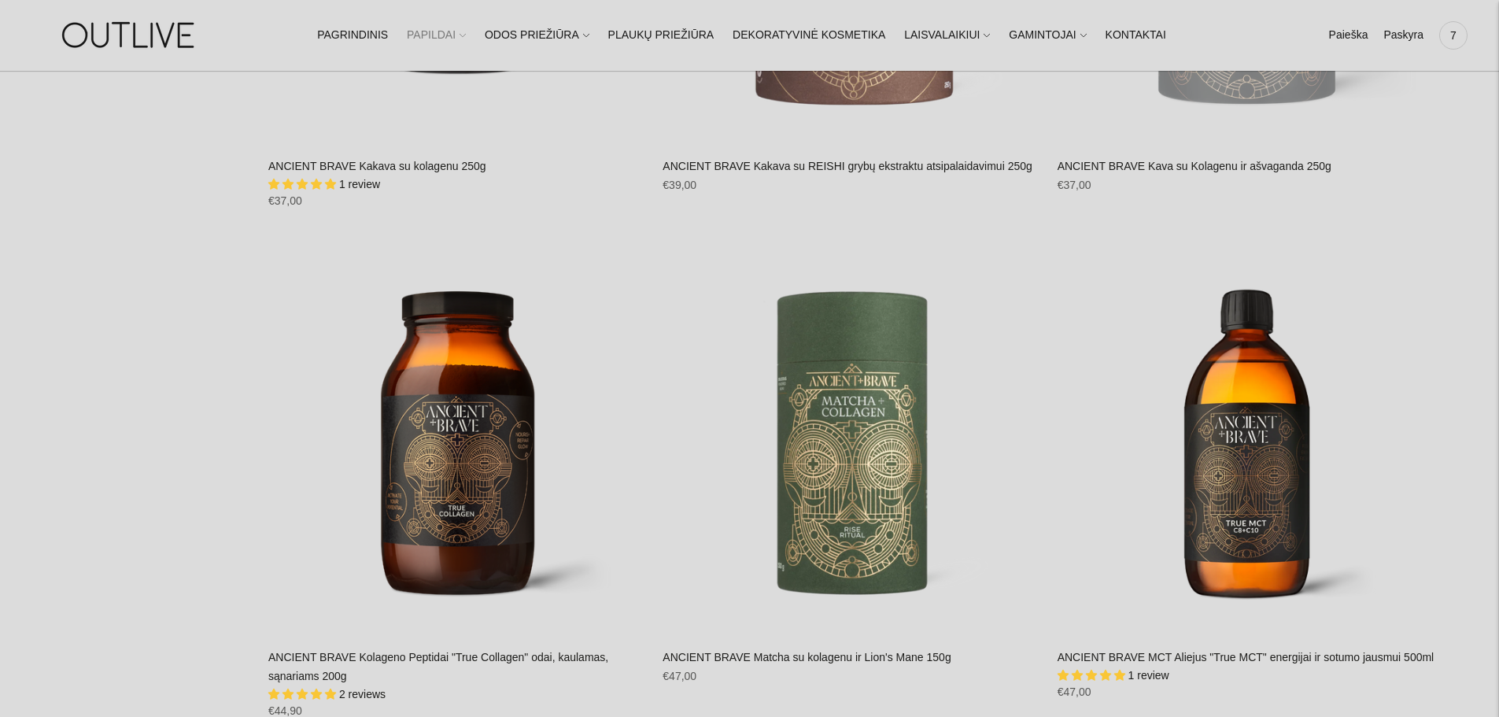
click at [1443, 28] on div "7" at bounding box center [1453, 35] width 28 height 28
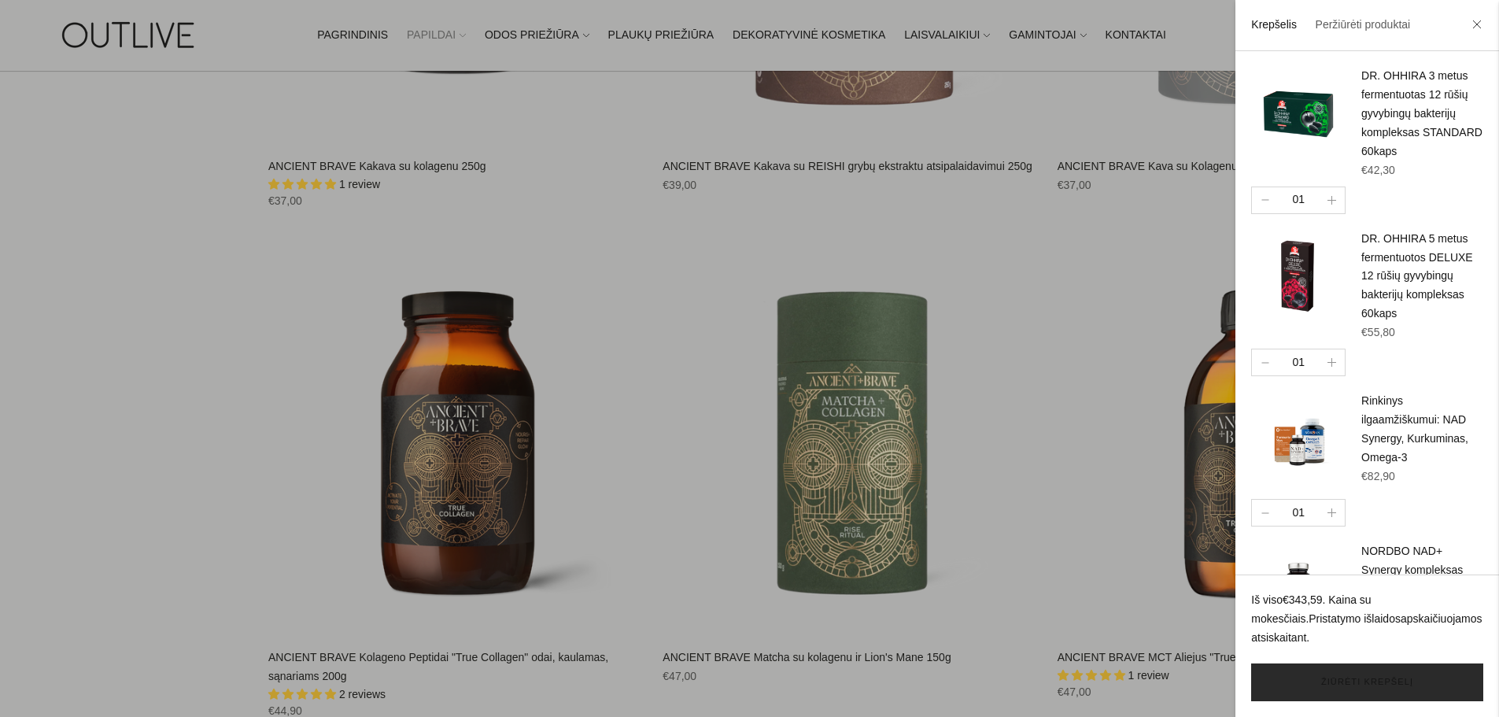
click at [1379, 685] on link "Žiūrėti krepšelį" at bounding box center [1367, 682] width 232 height 38
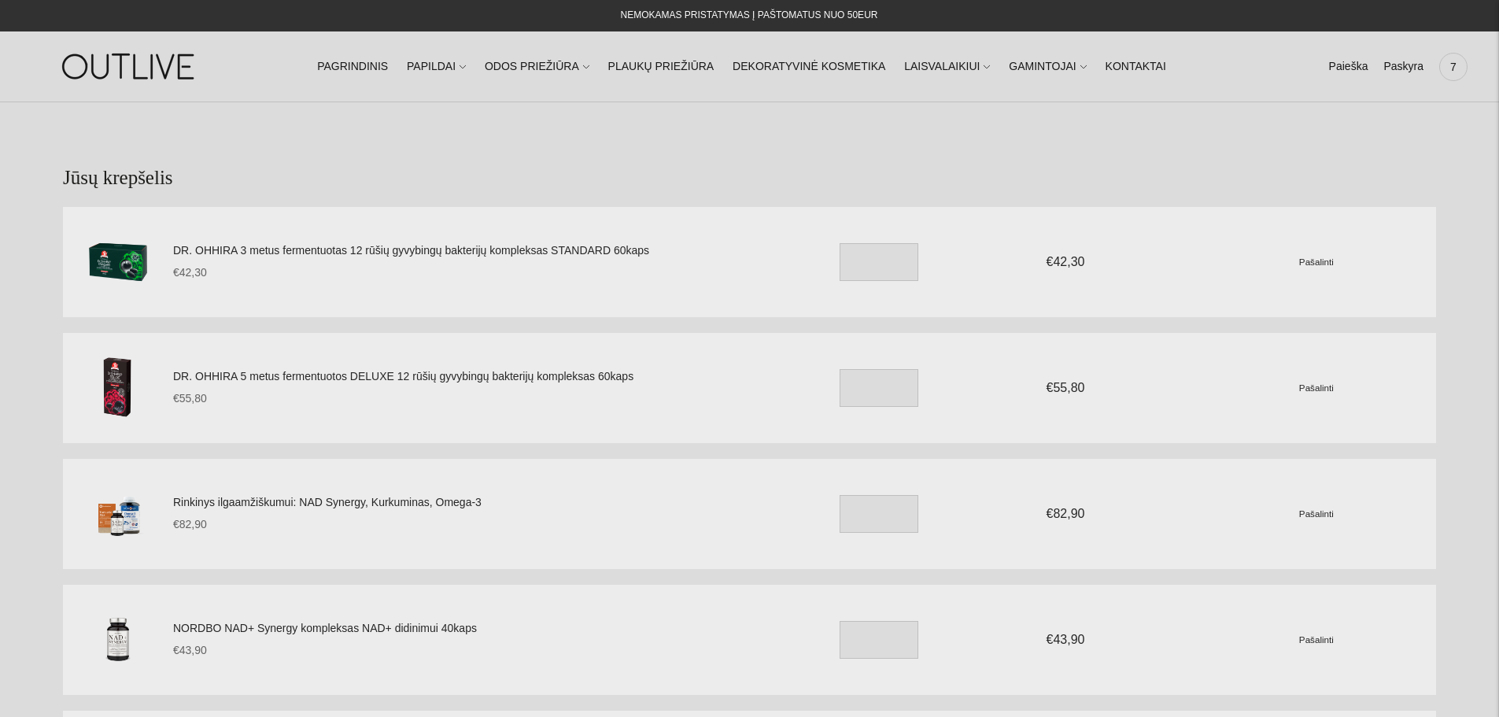
click at [219, 504] on link "Rinkinys ilgaamžiškumui: NAD Synergy, Kurkuminas, Omega-3" at bounding box center [477, 502] width 608 height 19
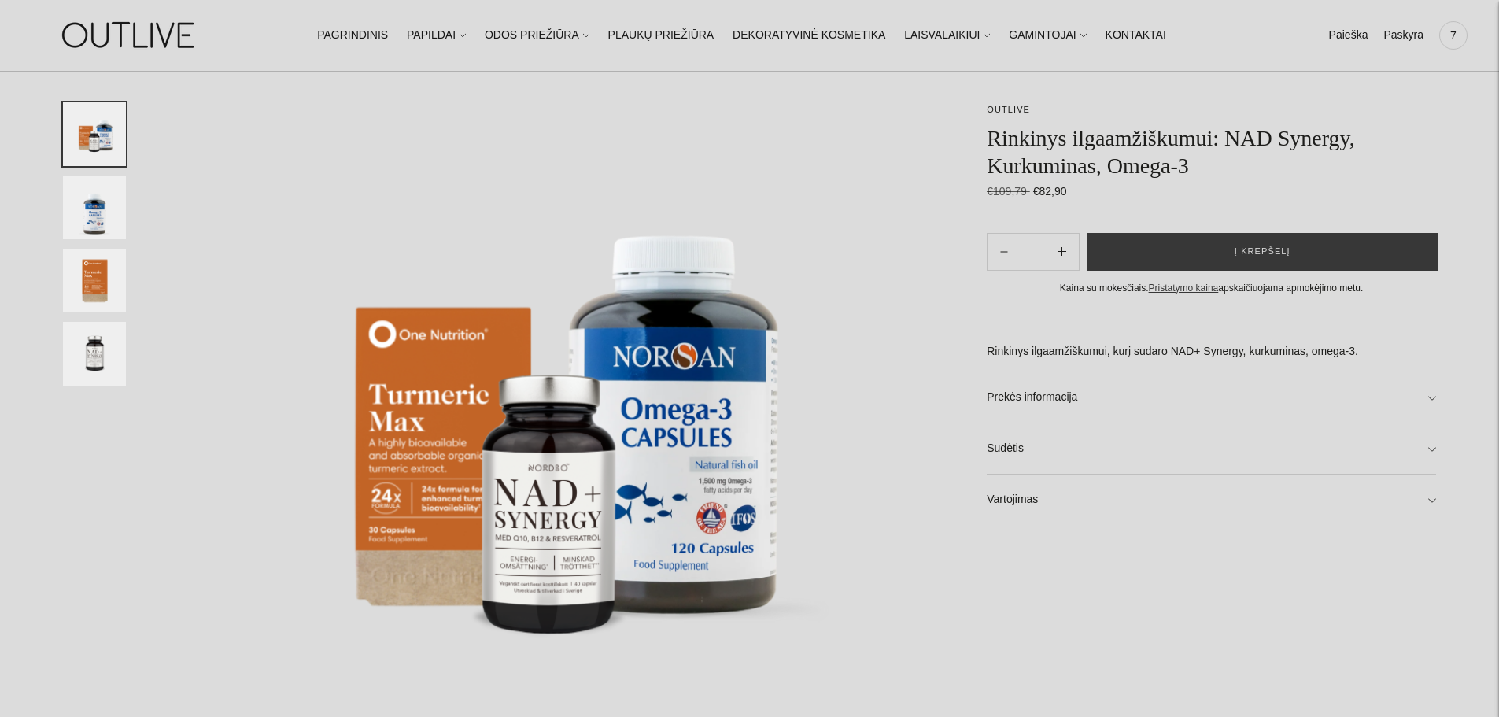
scroll to position [157, 0]
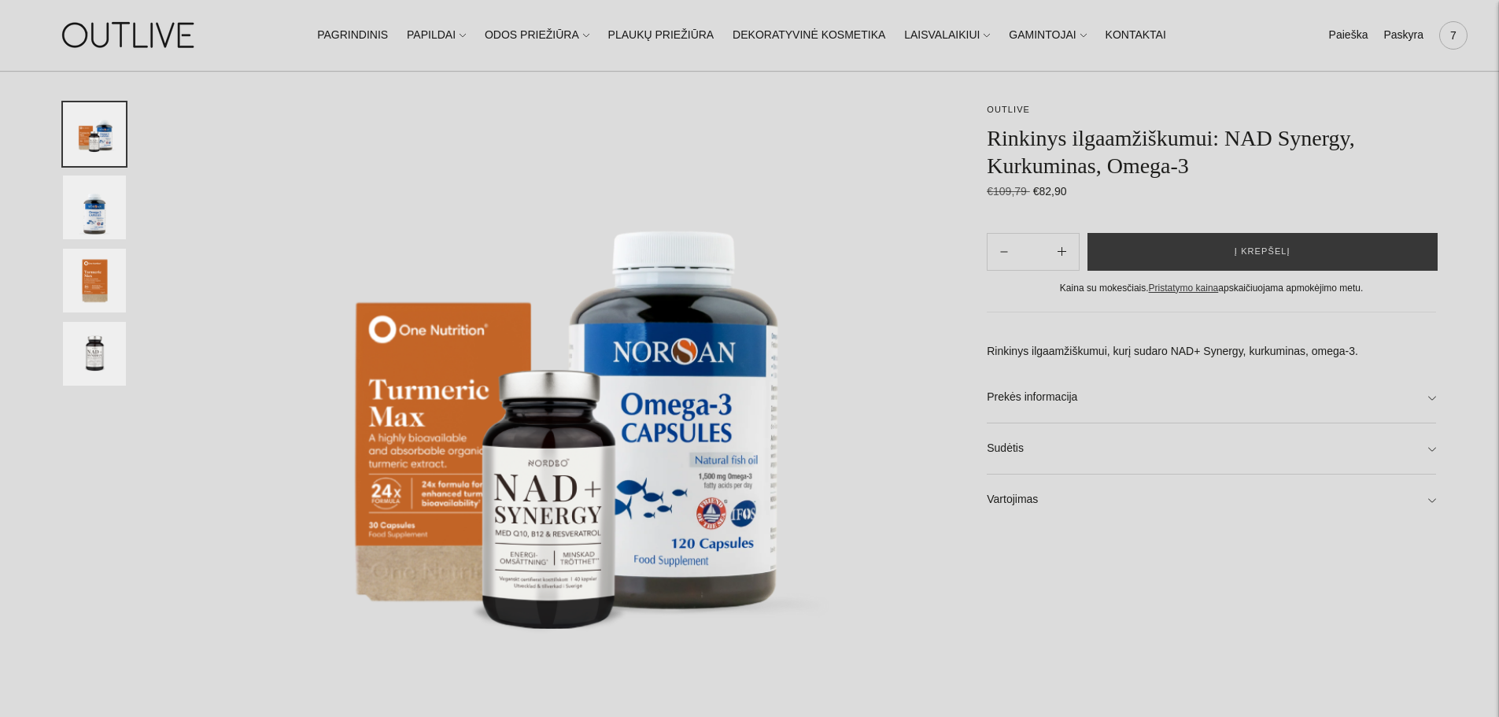
click at [1442, 33] on span "7" at bounding box center [1453, 35] width 22 height 22
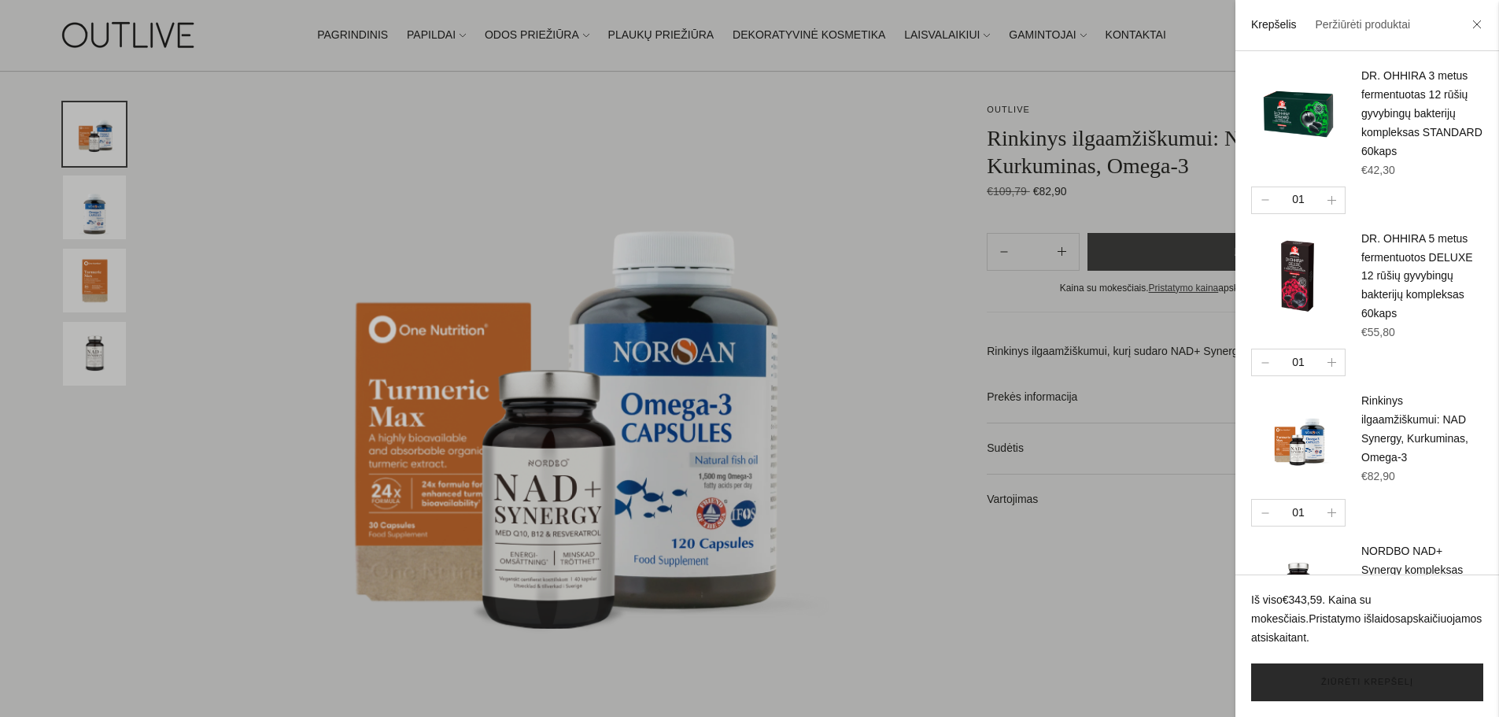
click at [1331, 683] on link "Žiūrėti krepšelį" at bounding box center [1367, 682] width 232 height 38
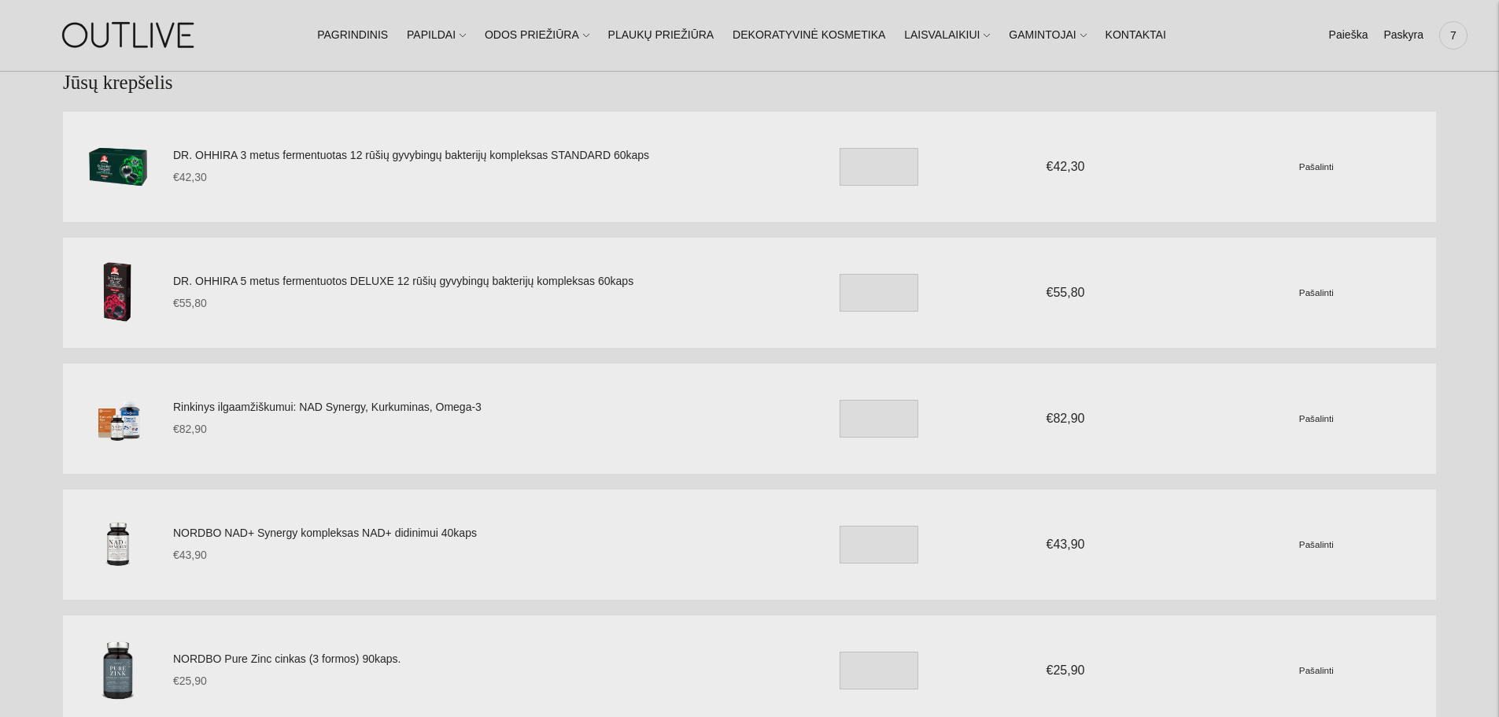
scroll to position [79, 0]
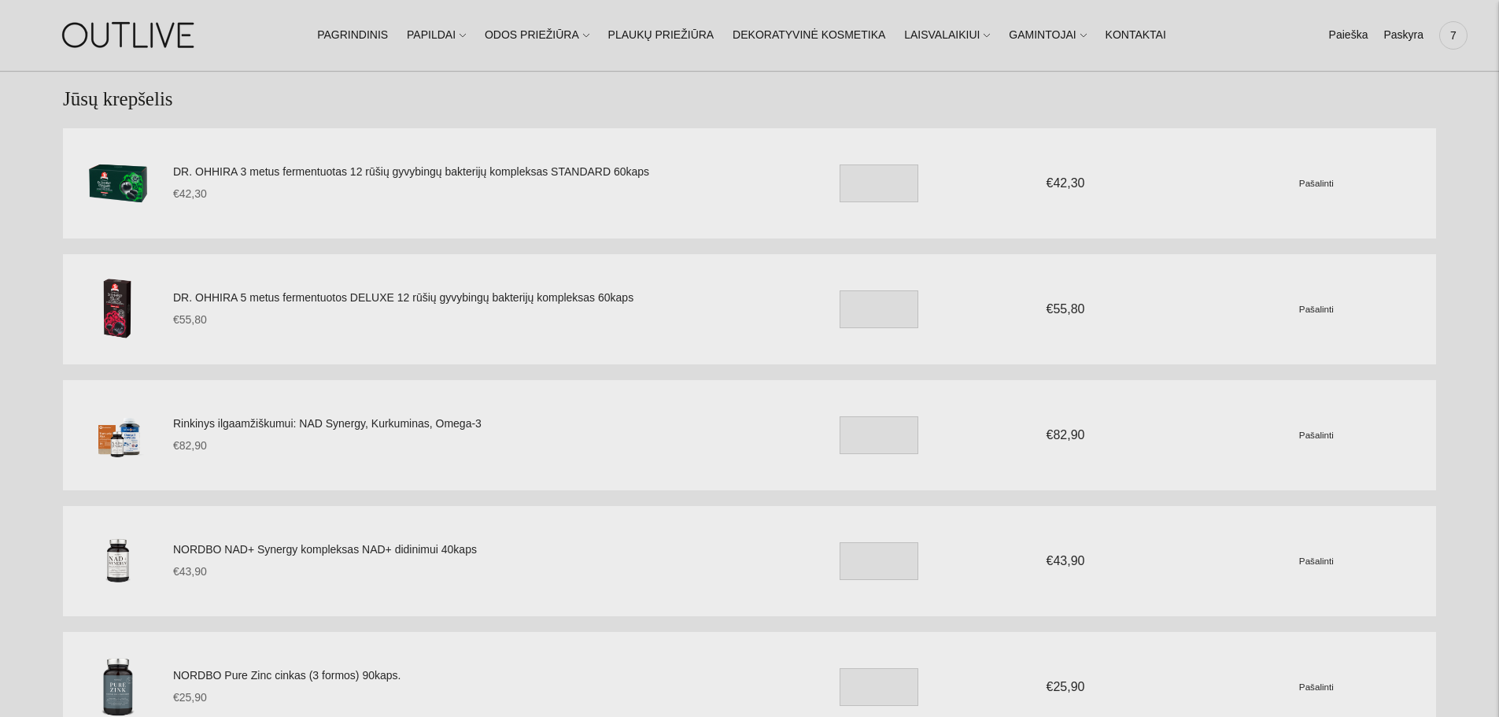
click at [1324, 559] on small "Pašalinti" at bounding box center [1316, 561] width 35 height 10
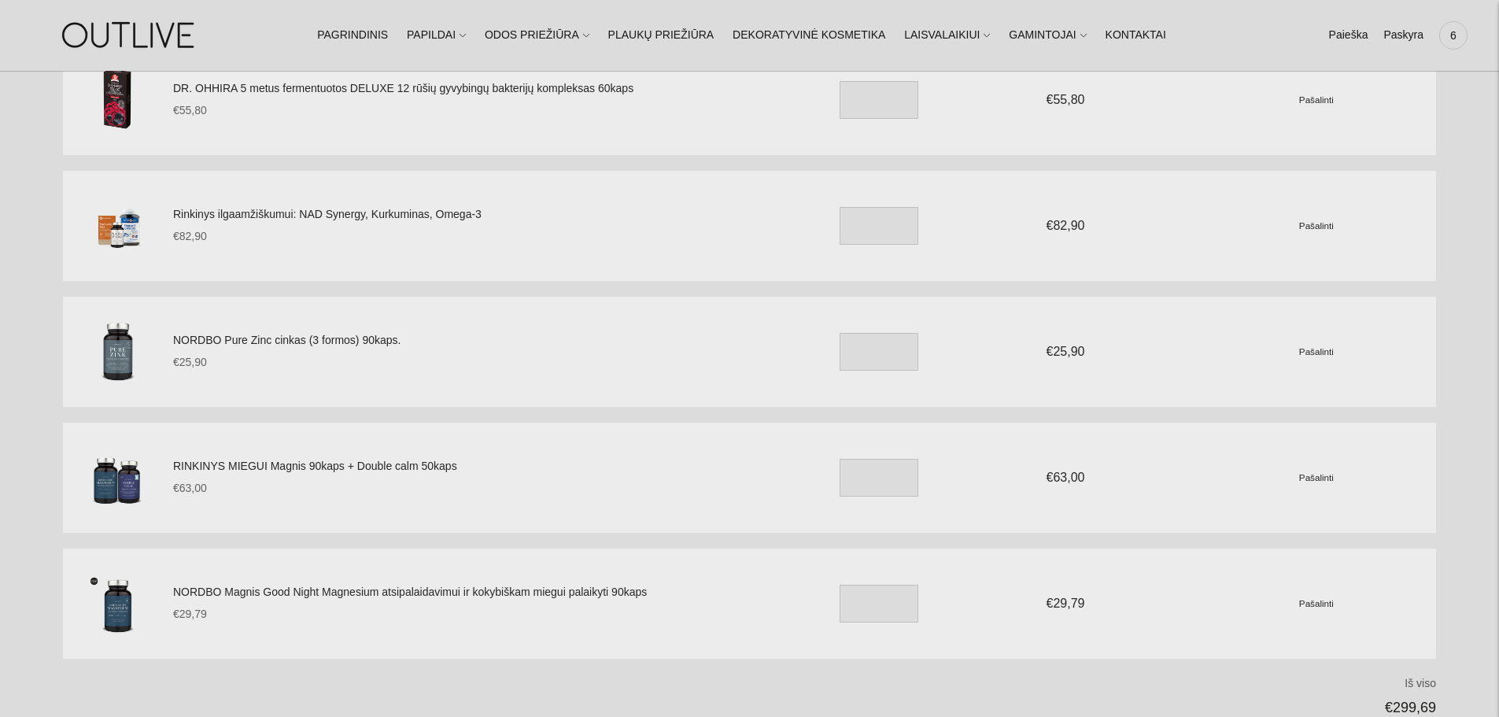
scroll to position [315, 0]
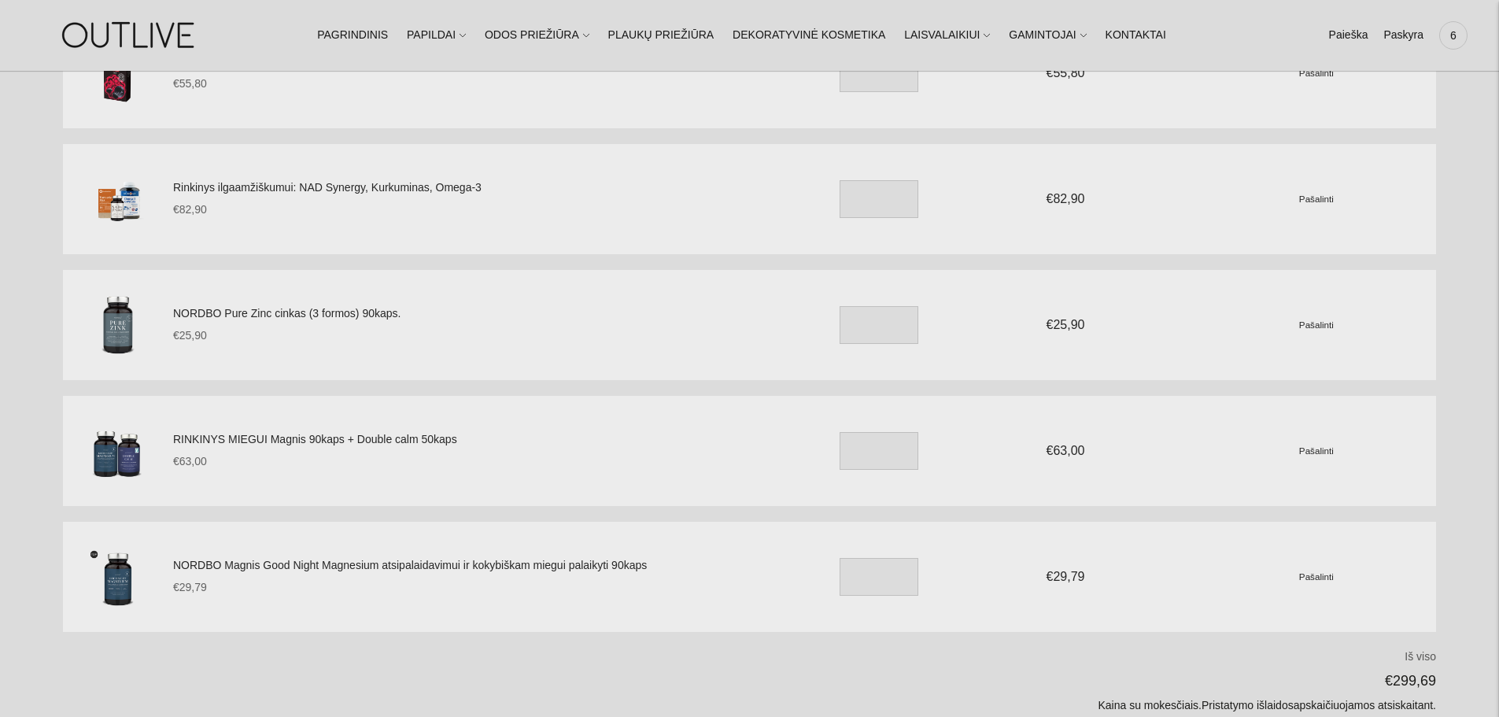
click at [1314, 451] on small "Pašalinti" at bounding box center [1316, 450] width 35 height 10
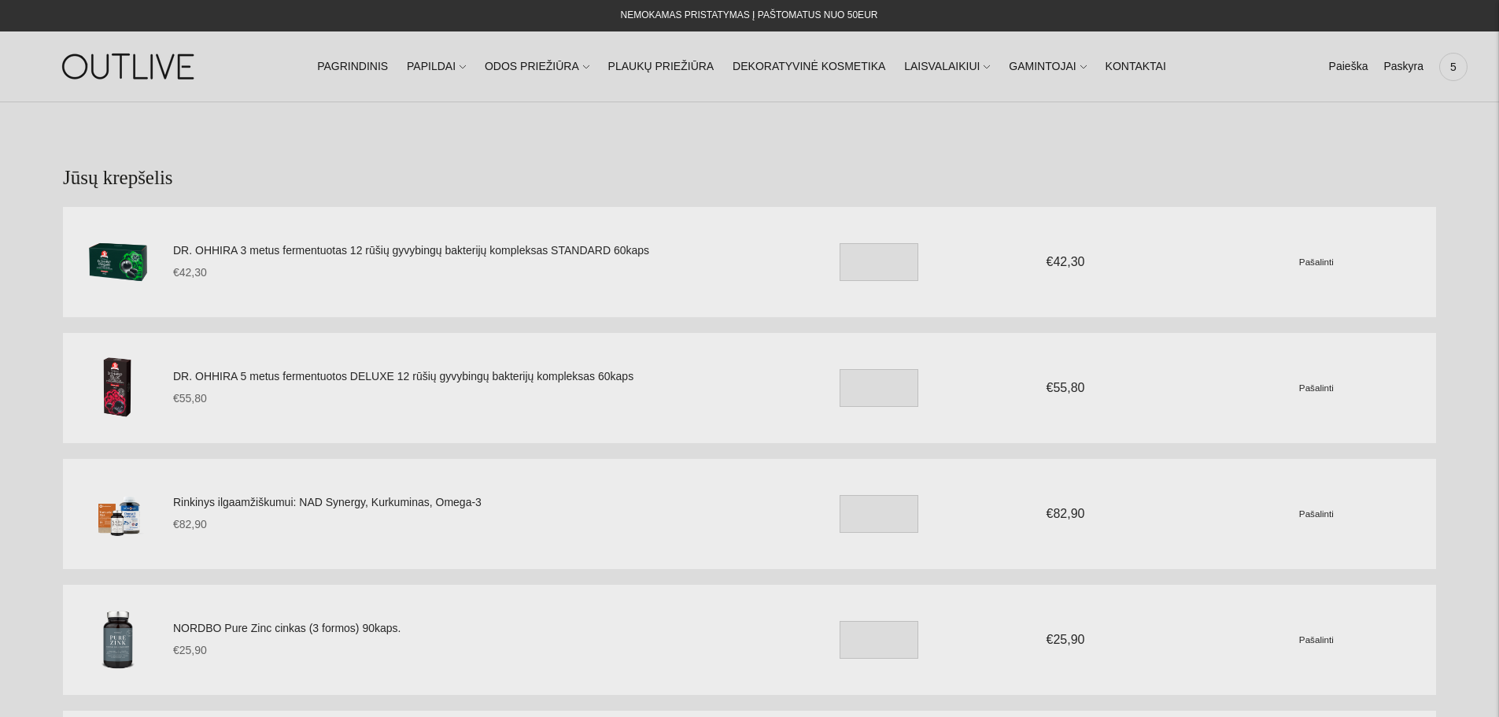
click at [1320, 260] on small "Pašalinti" at bounding box center [1316, 262] width 35 height 10
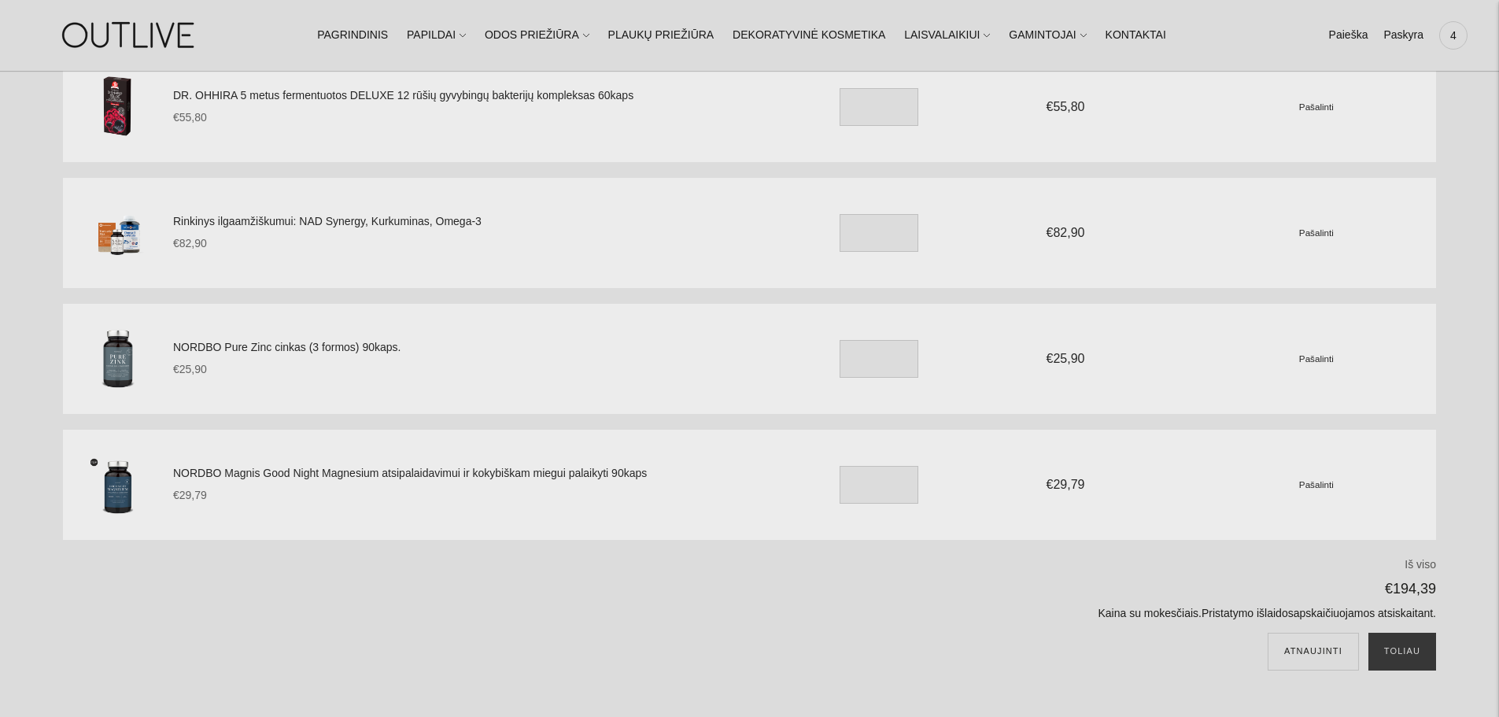
scroll to position [157, 0]
click at [1404, 641] on button "Toliau" at bounding box center [1402, 649] width 68 height 38
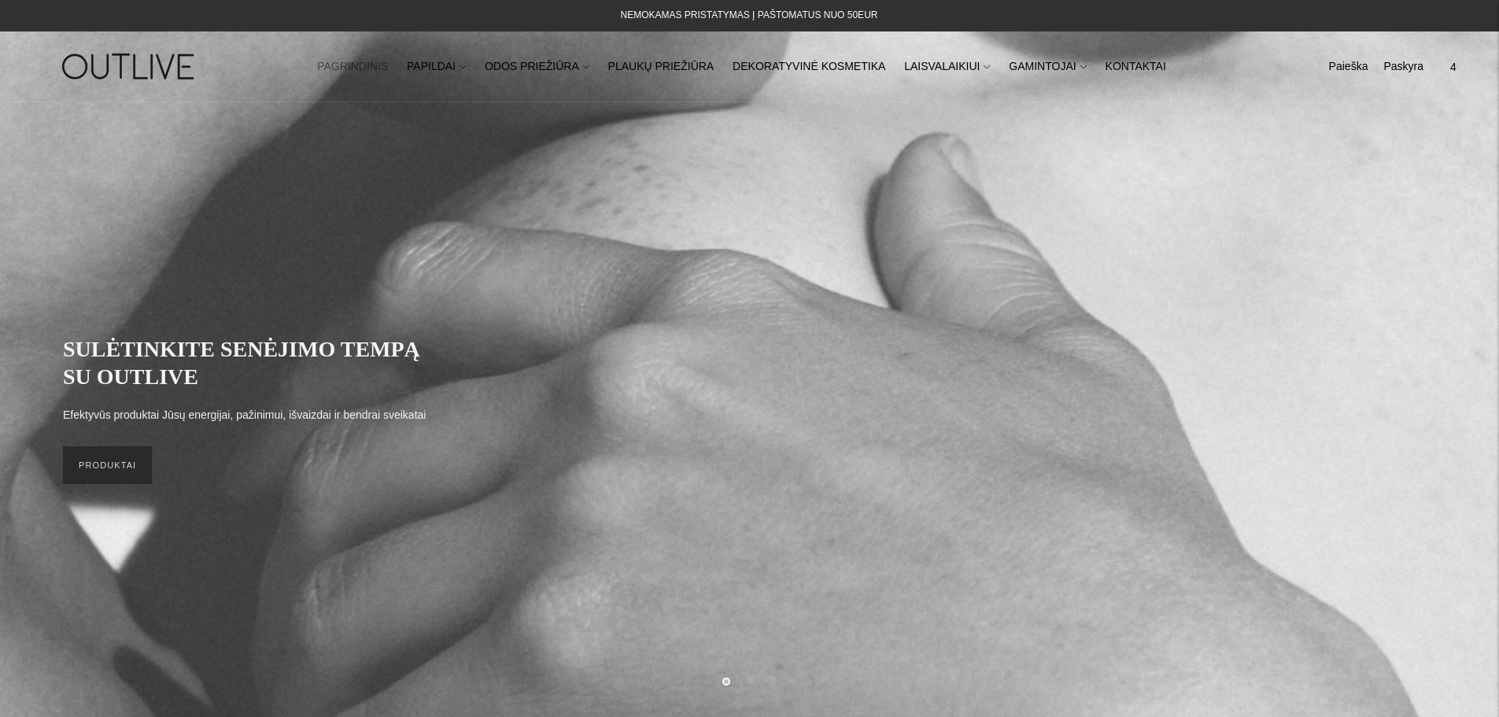
click at [116, 475] on link "PRODUKTAI" at bounding box center [107, 465] width 89 height 38
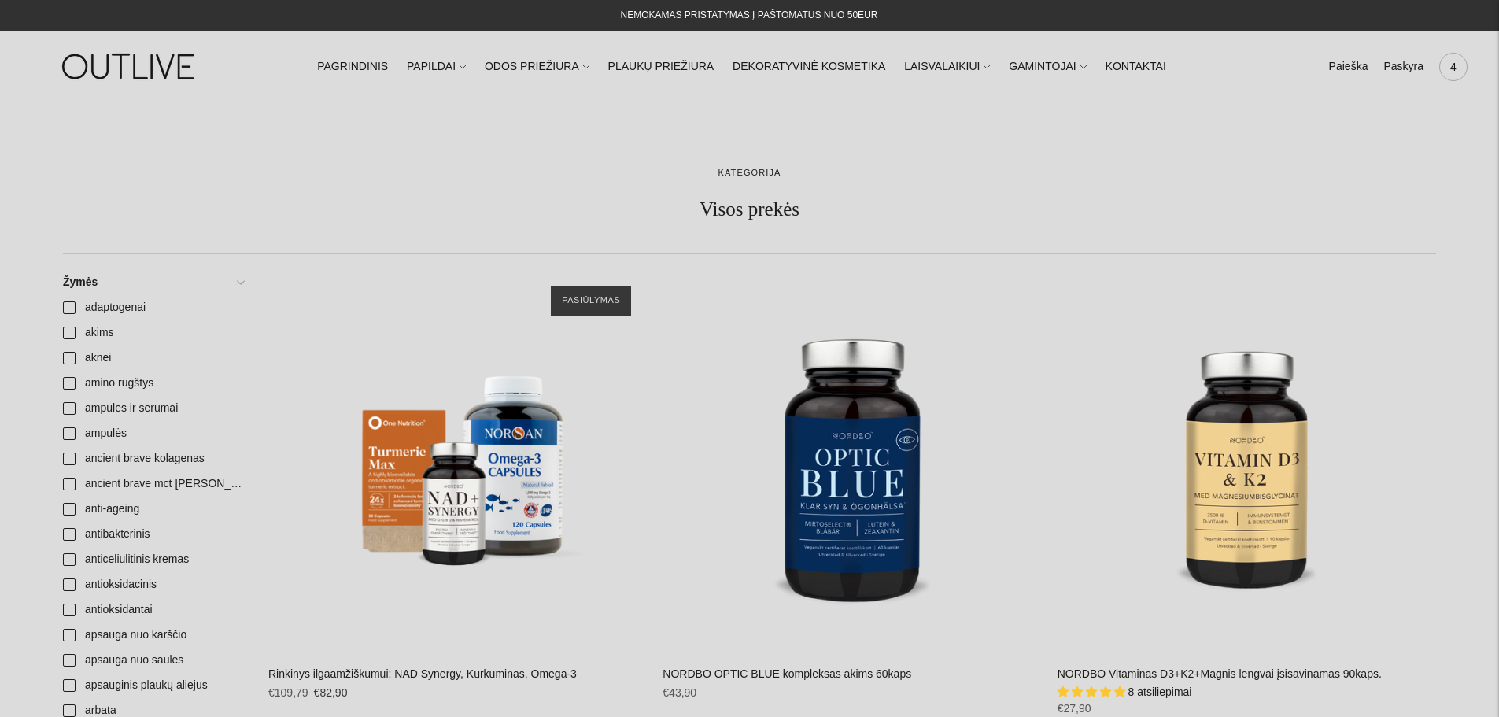
click at [1461, 64] on span "4" at bounding box center [1453, 67] width 22 height 22
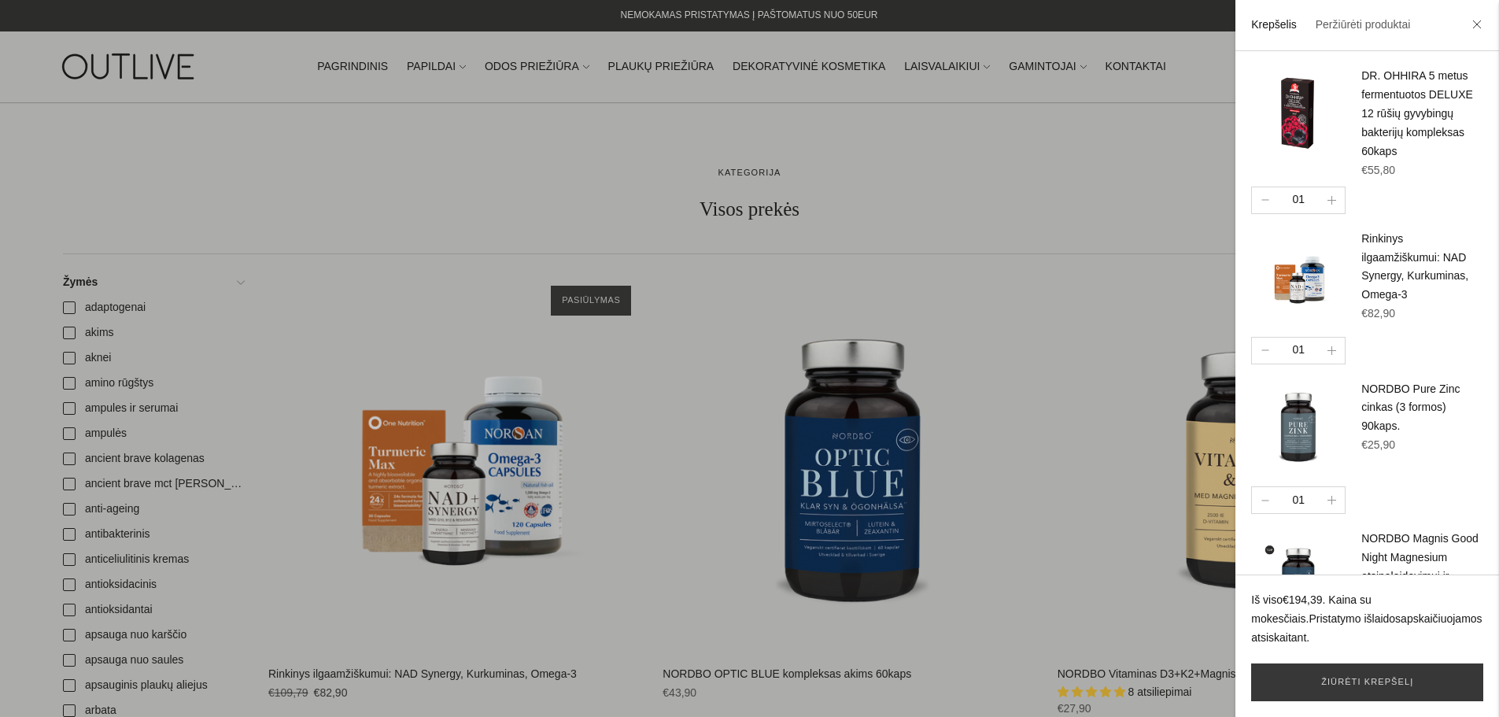
scroll to position [315, 0]
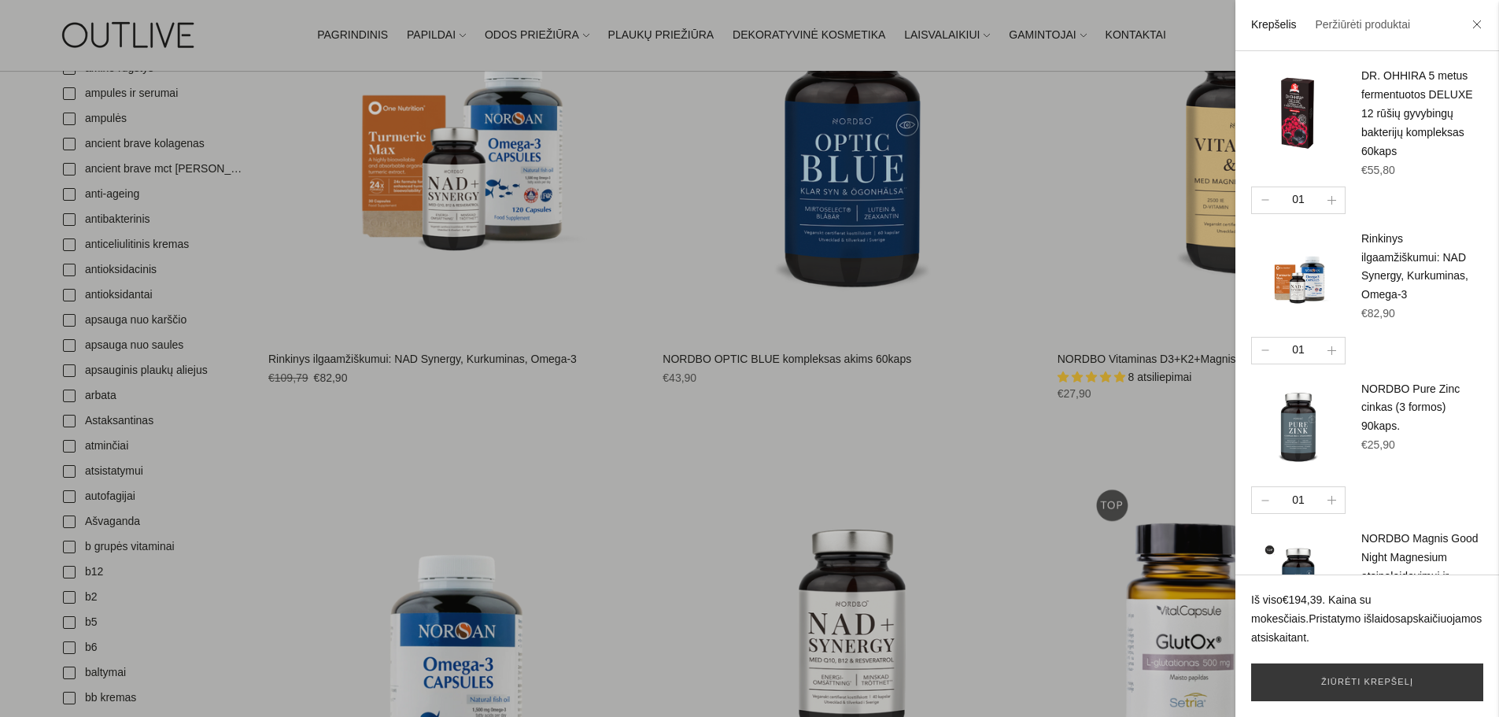
click at [1006, 228] on div at bounding box center [749, 358] width 1499 height 717
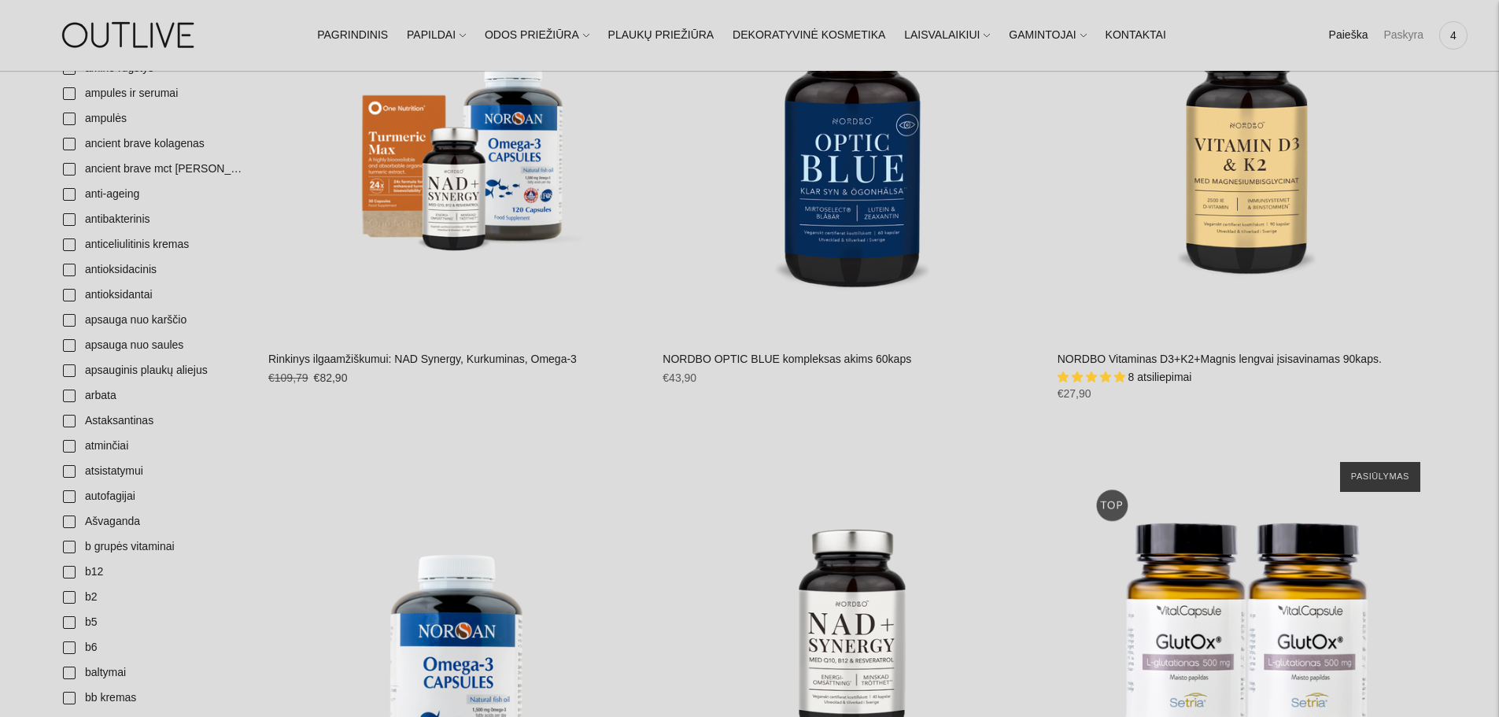
click at [1400, 36] on link "Paskyra" at bounding box center [1403, 35] width 40 height 35
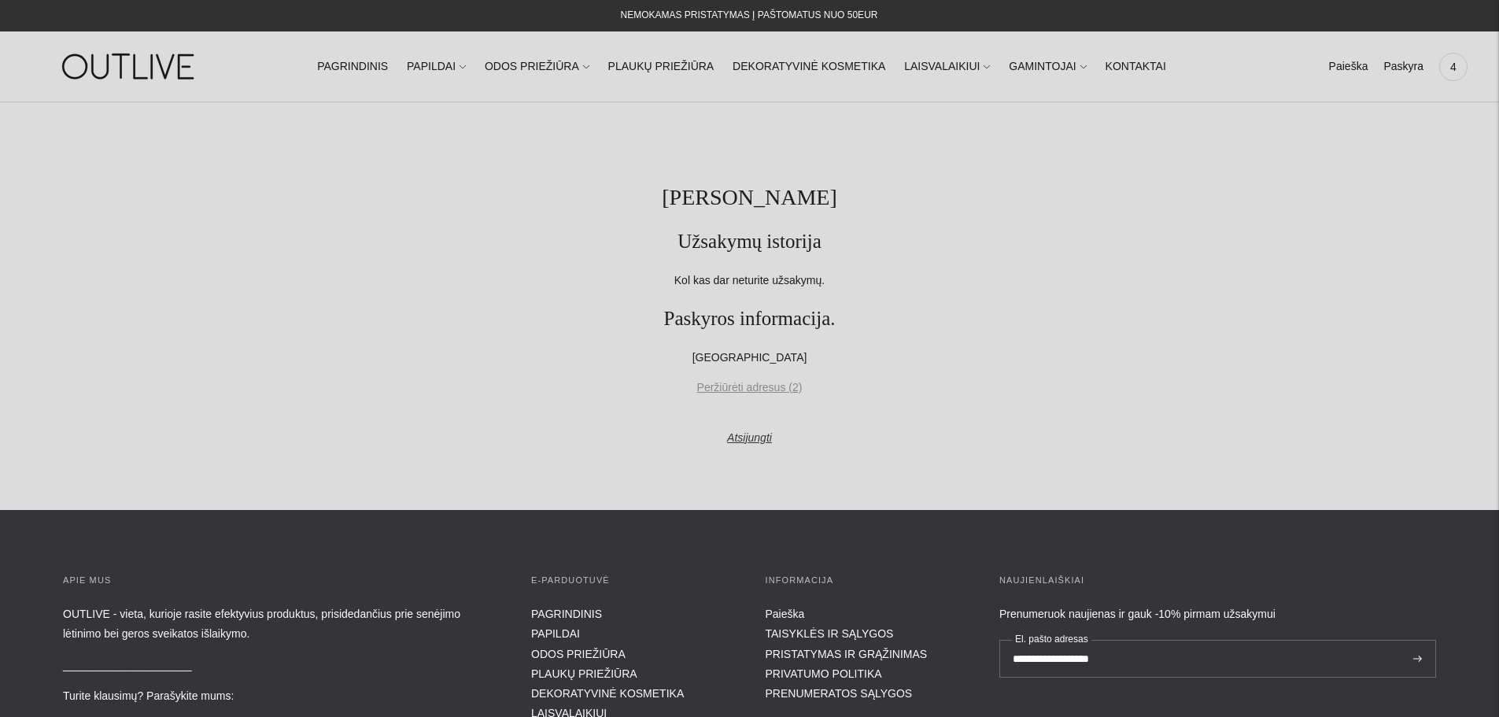
click at [734, 382] on link "Peržiūrėti adresus (2)" at bounding box center [749, 388] width 1373 height 19
